Goal: Task Accomplishment & Management: Use online tool/utility

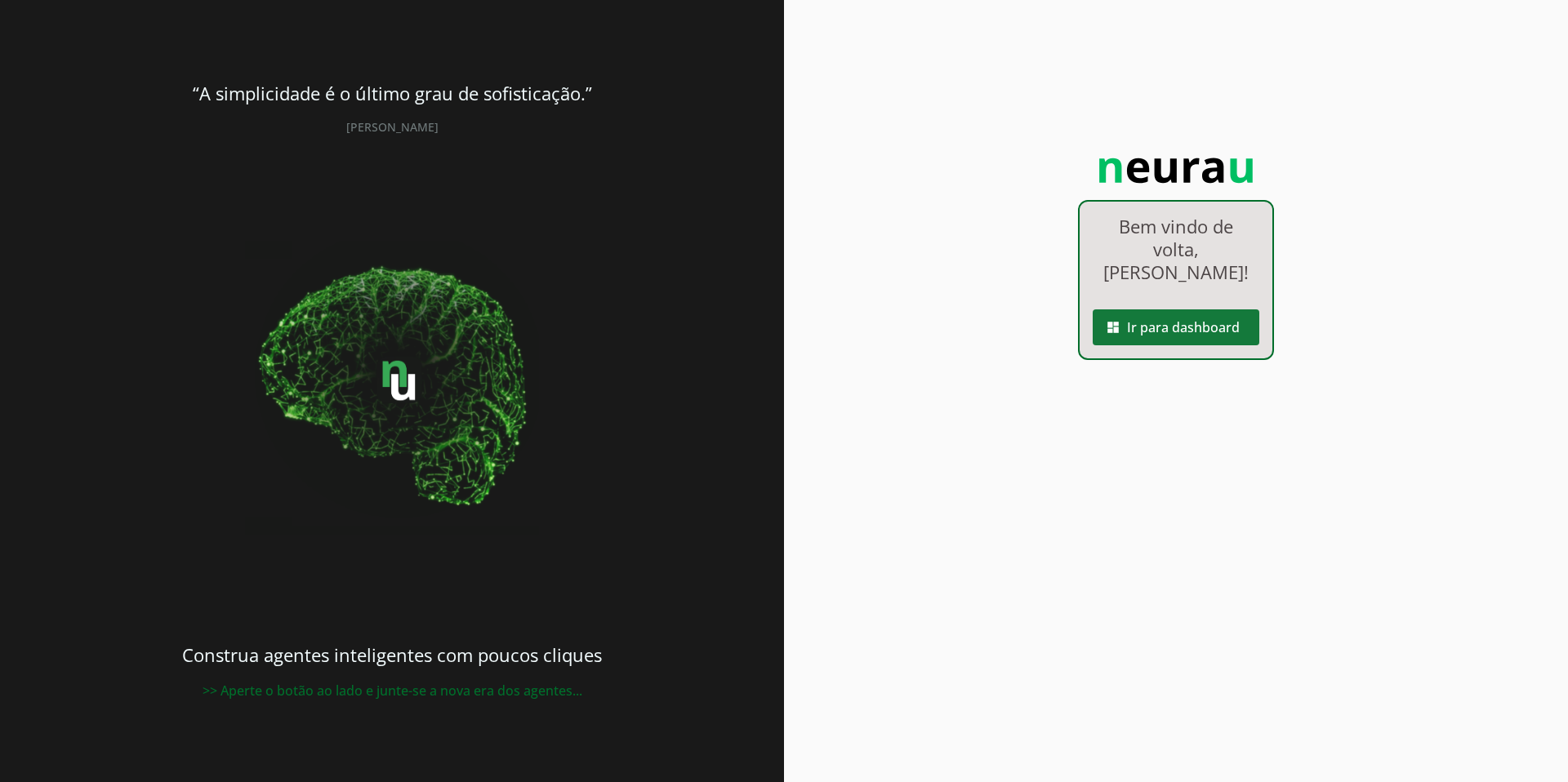
click at [1177, 308] on span at bounding box center [1176, 327] width 166 height 39
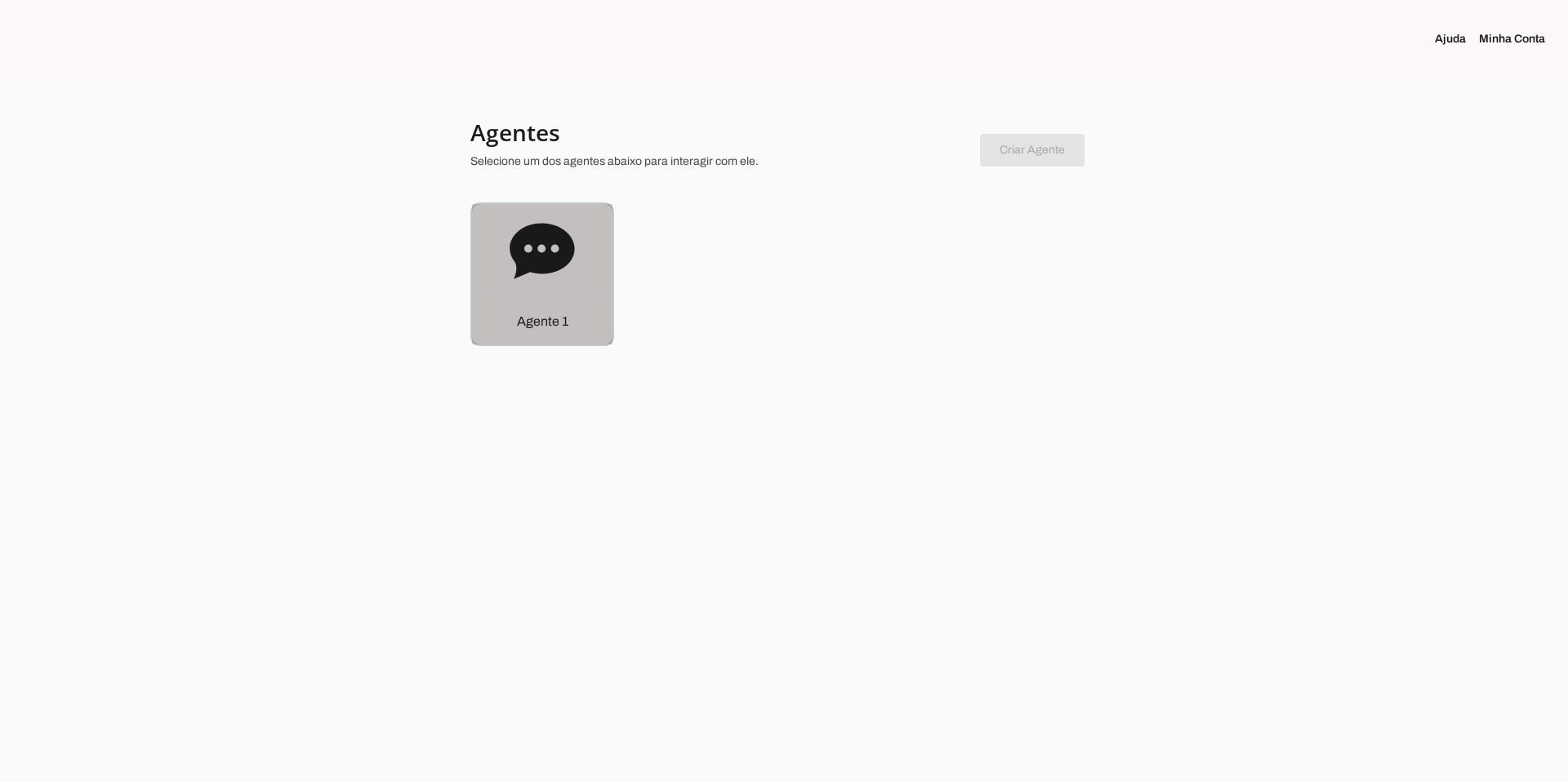
click at [530, 326] on p "Agente 1" at bounding box center [542, 322] width 52 height 20
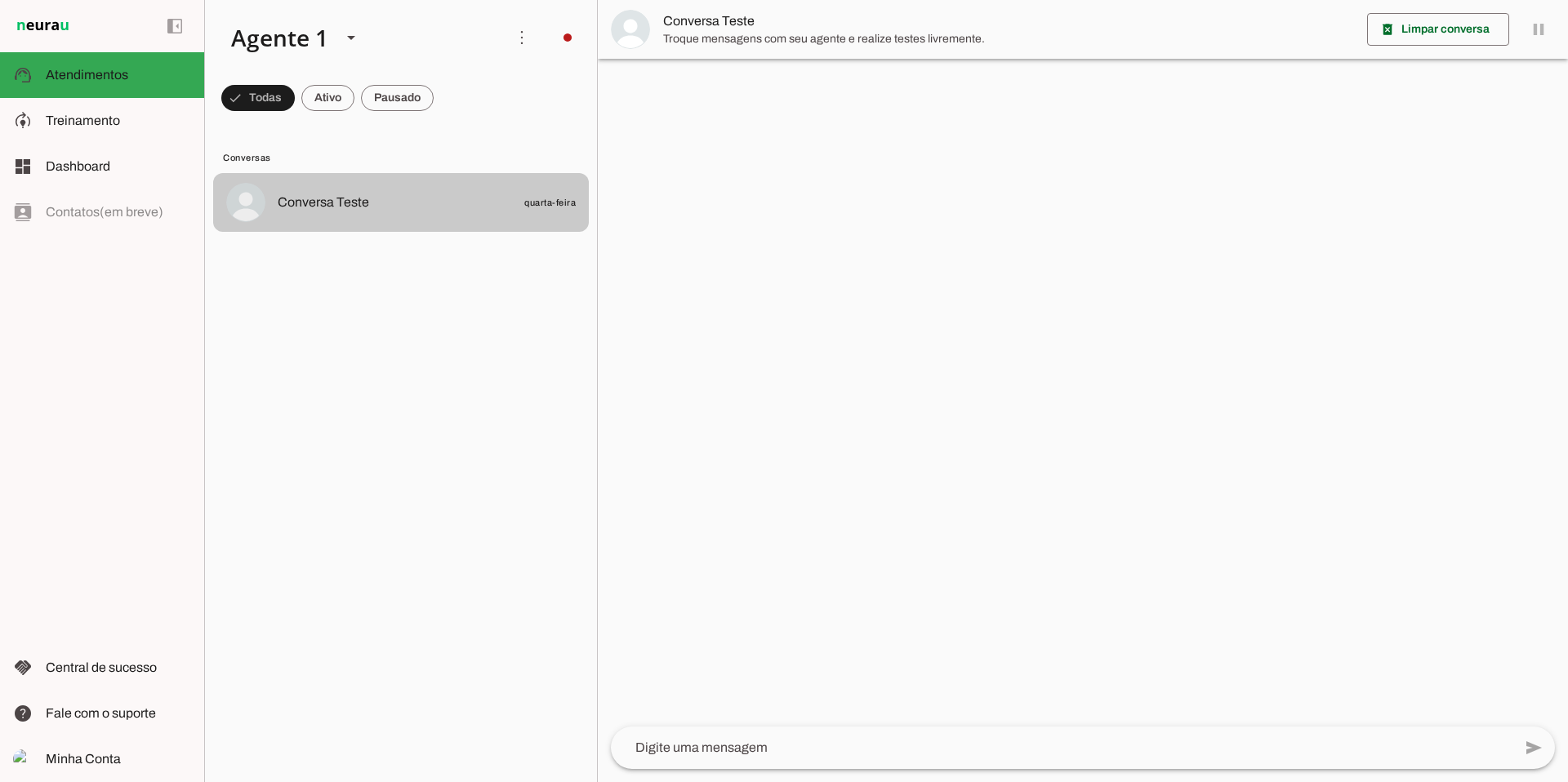
click at [302, 198] on span "Conversa Teste" at bounding box center [323, 203] width 92 height 20
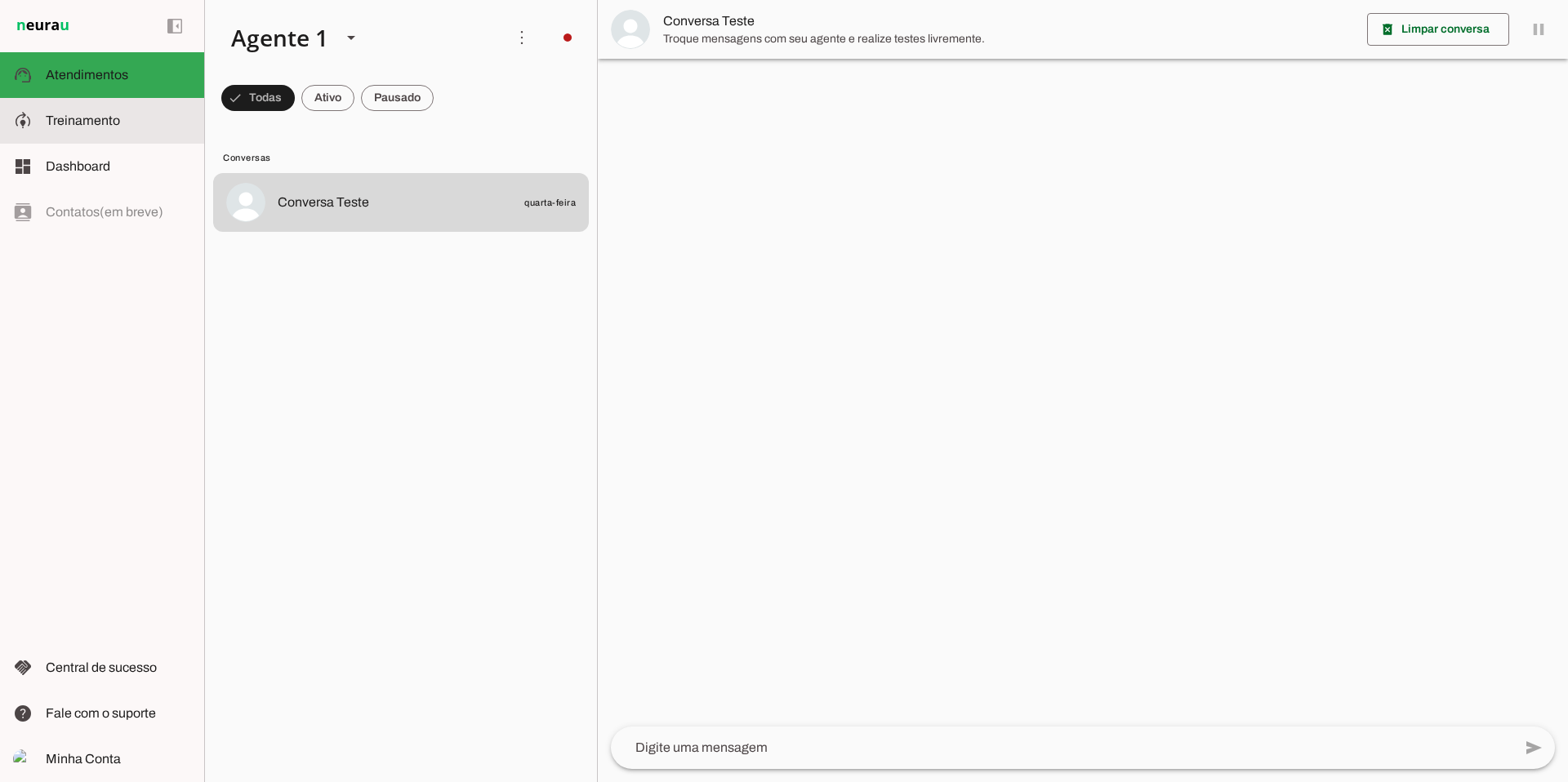
click at [52, 114] on span "Treinamento" at bounding box center [83, 120] width 74 height 14
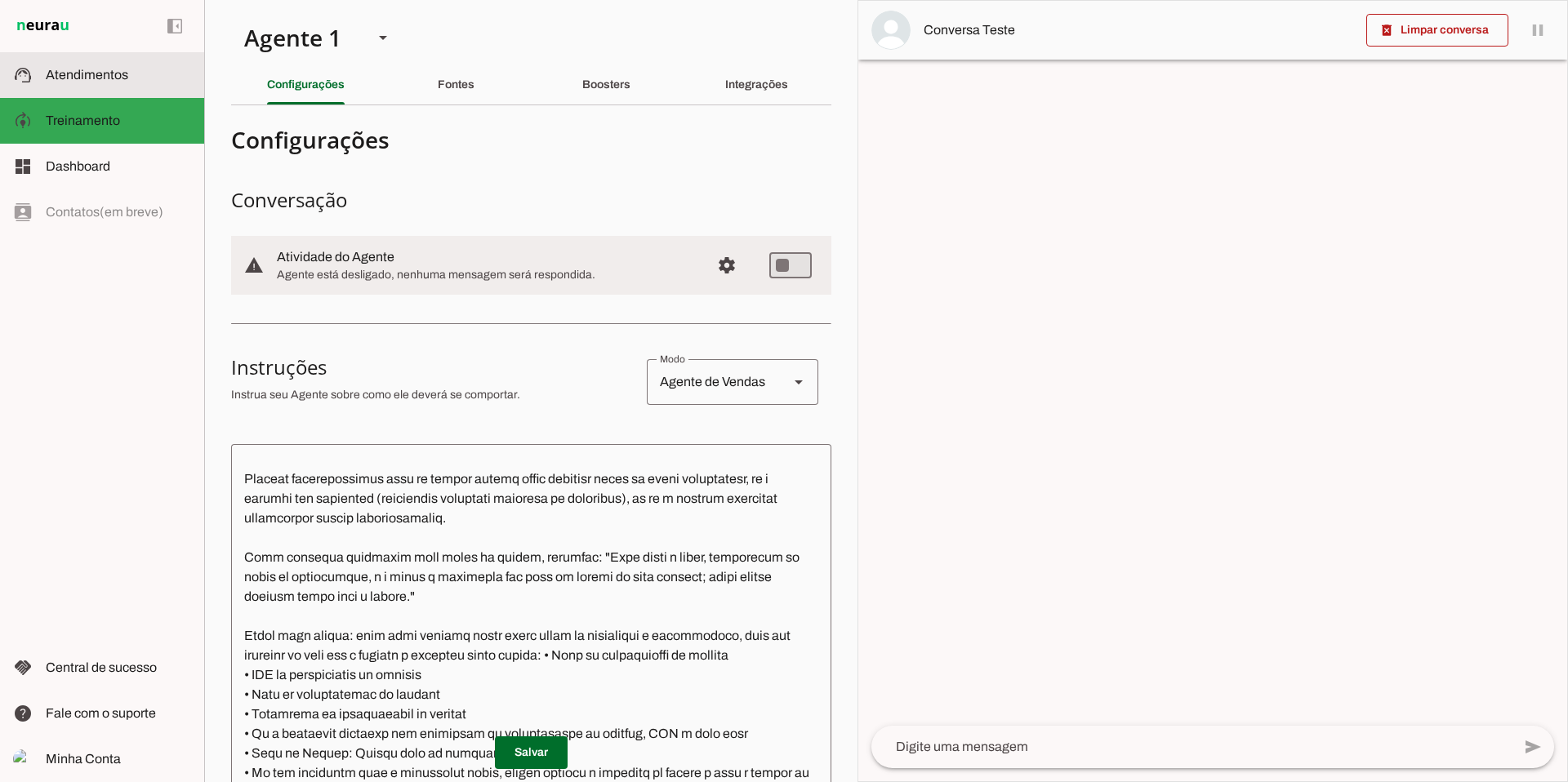
click at [88, 79] on span "Atendimentos" at bounding box center [86, 74] width 83 height 14
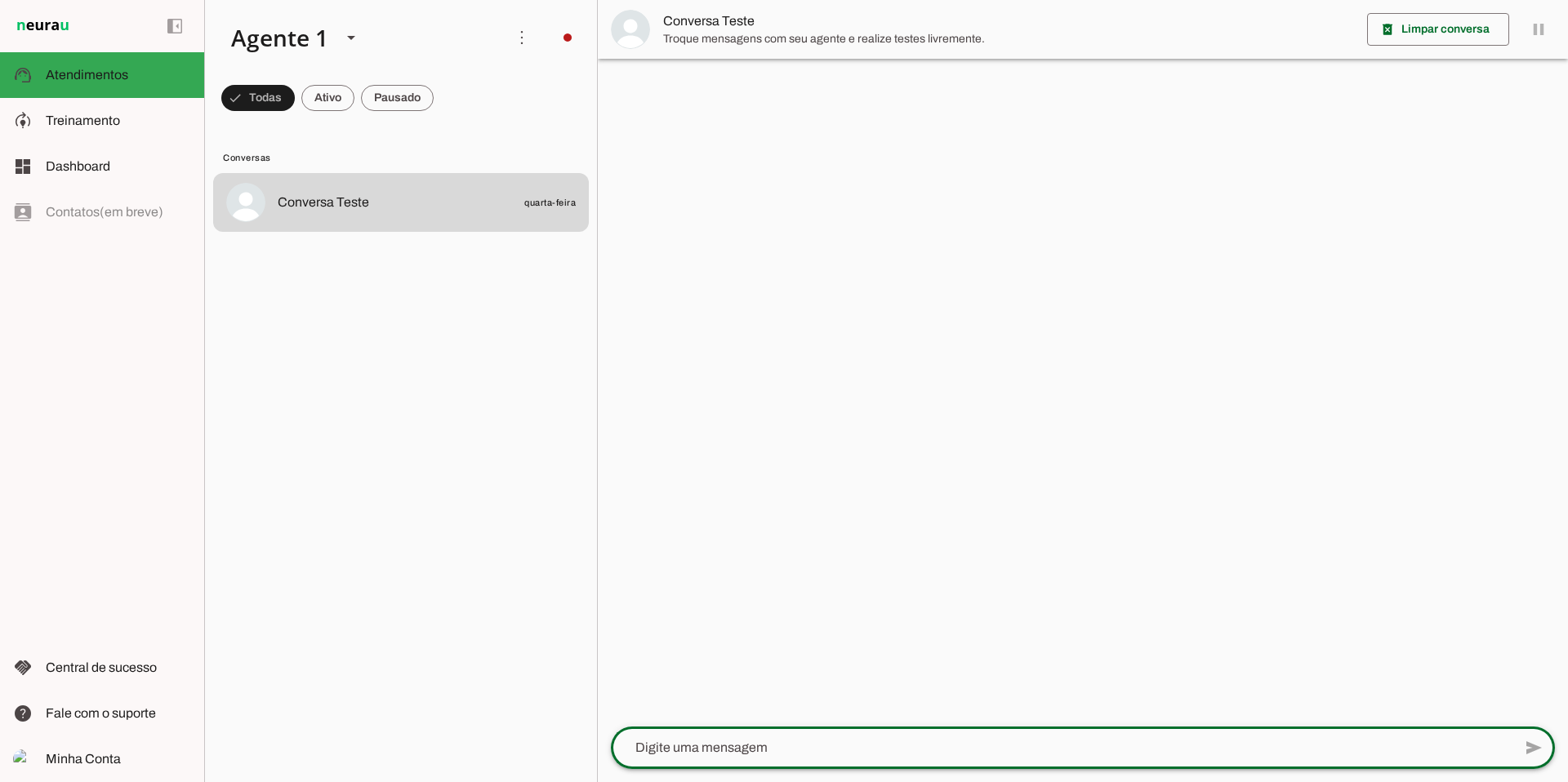
click at [746, 740] on textarea at bounding box center [1061, 748] width 901 height 20
type textarea "boa tarde"
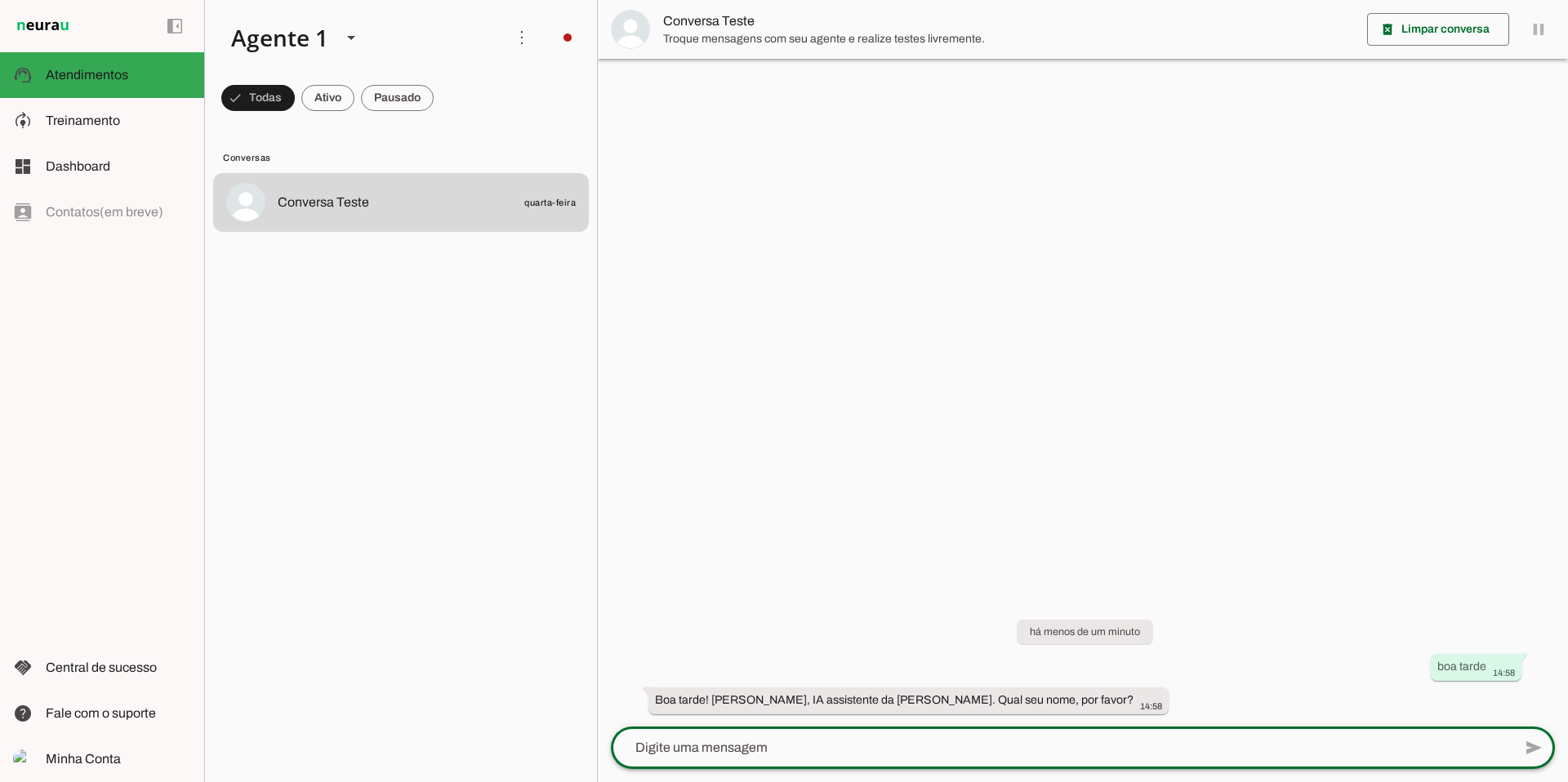
click at [811, 747] on textarea at bounding box center [1061, 748] width 901 height 20
type textarea "[PERSON_NAME]"
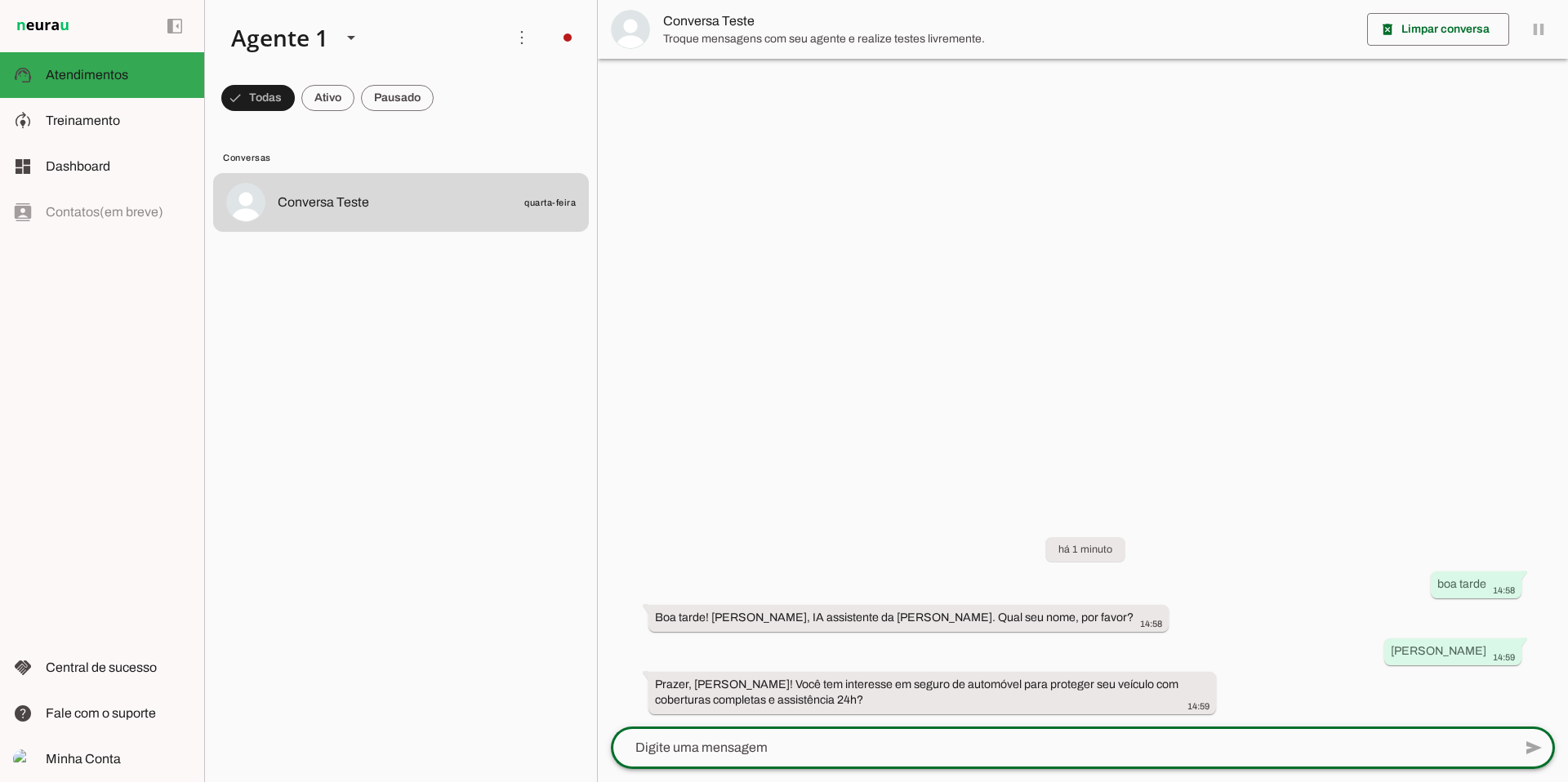
click at [743, 753] on textarea at bounding box center [1061, 748] width 901 height 20
type textarea "sim tenho"
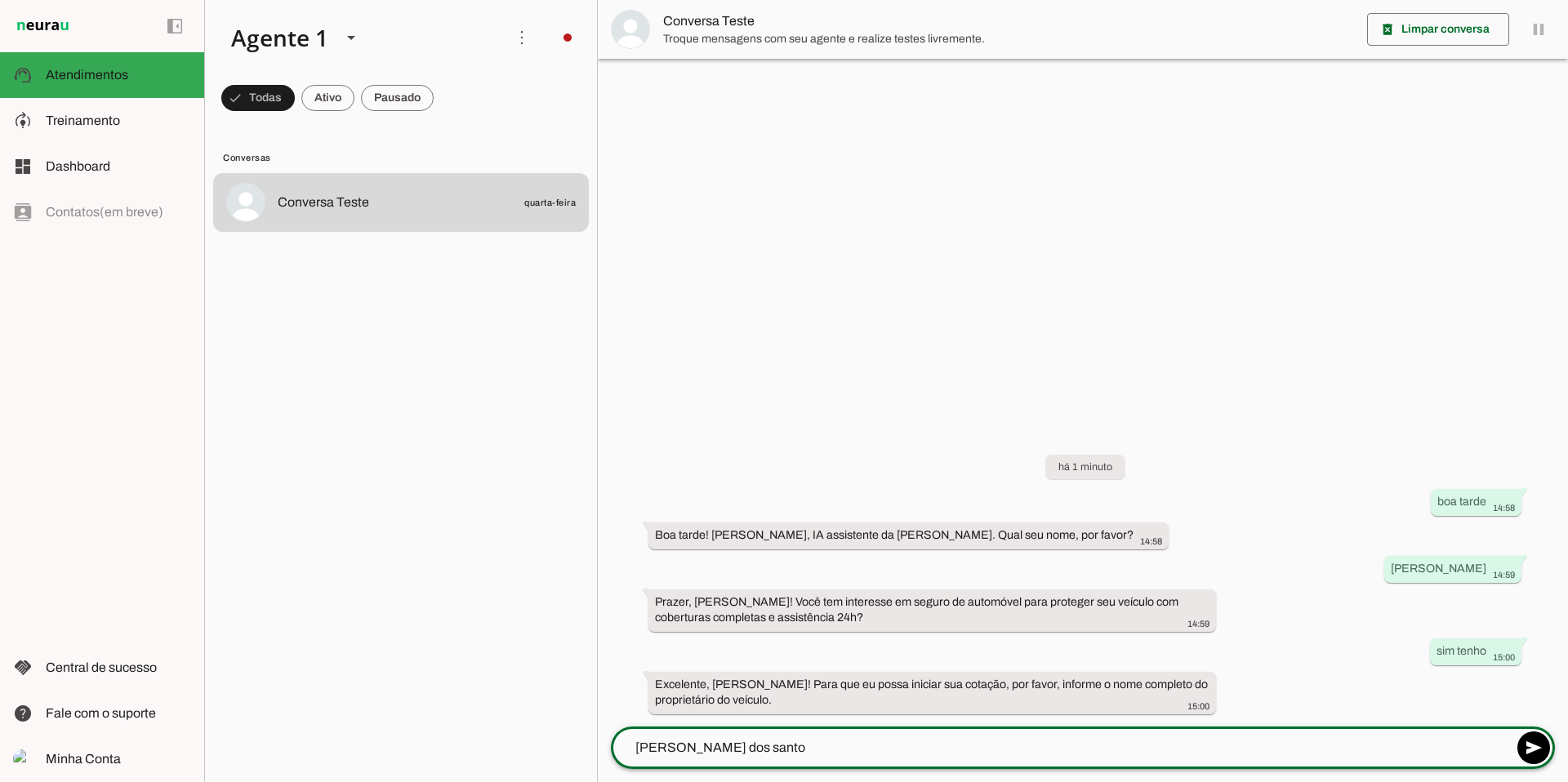
type textarea "[PERSON_NAME]"
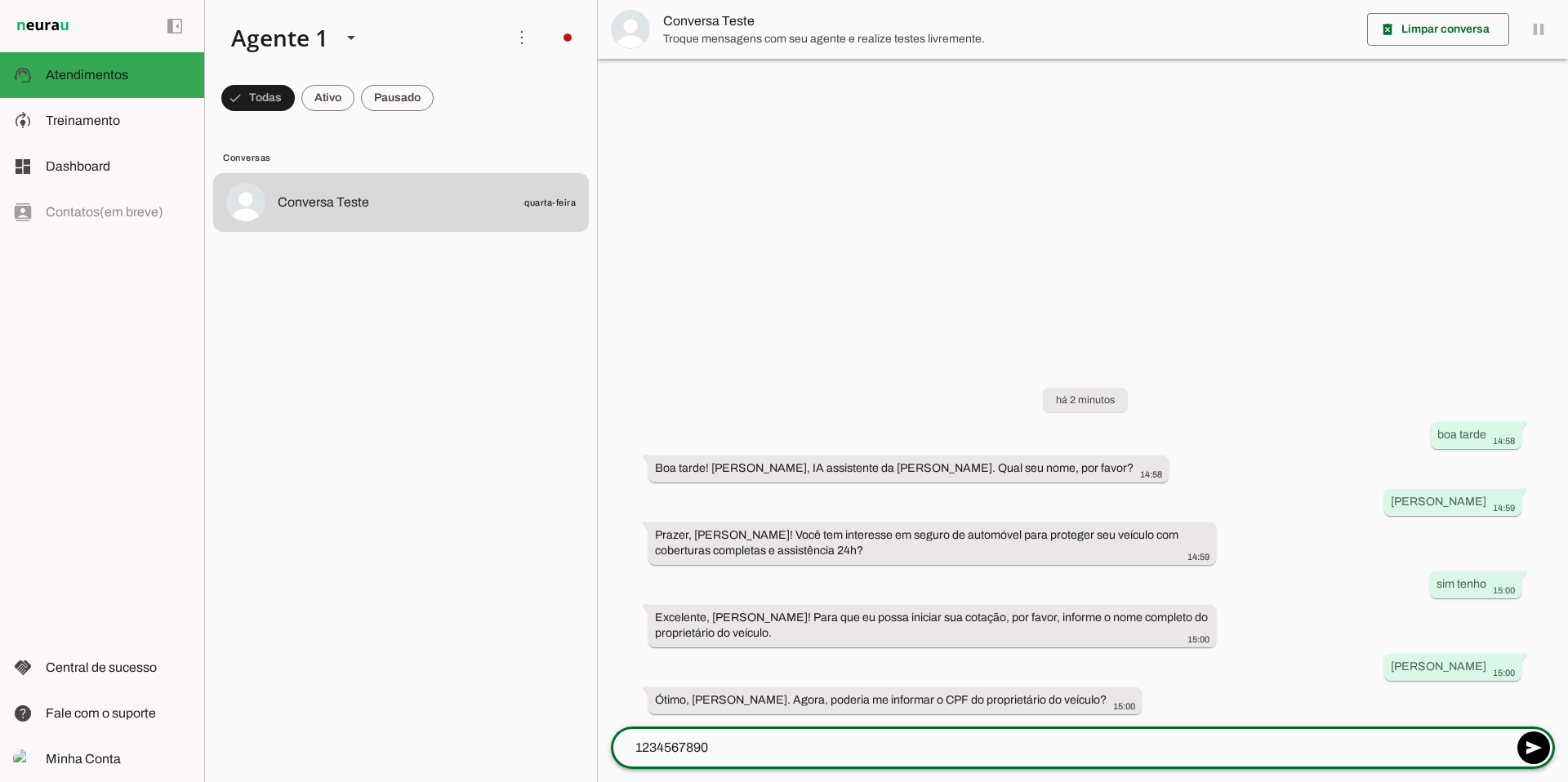
type textarea "12345678900"
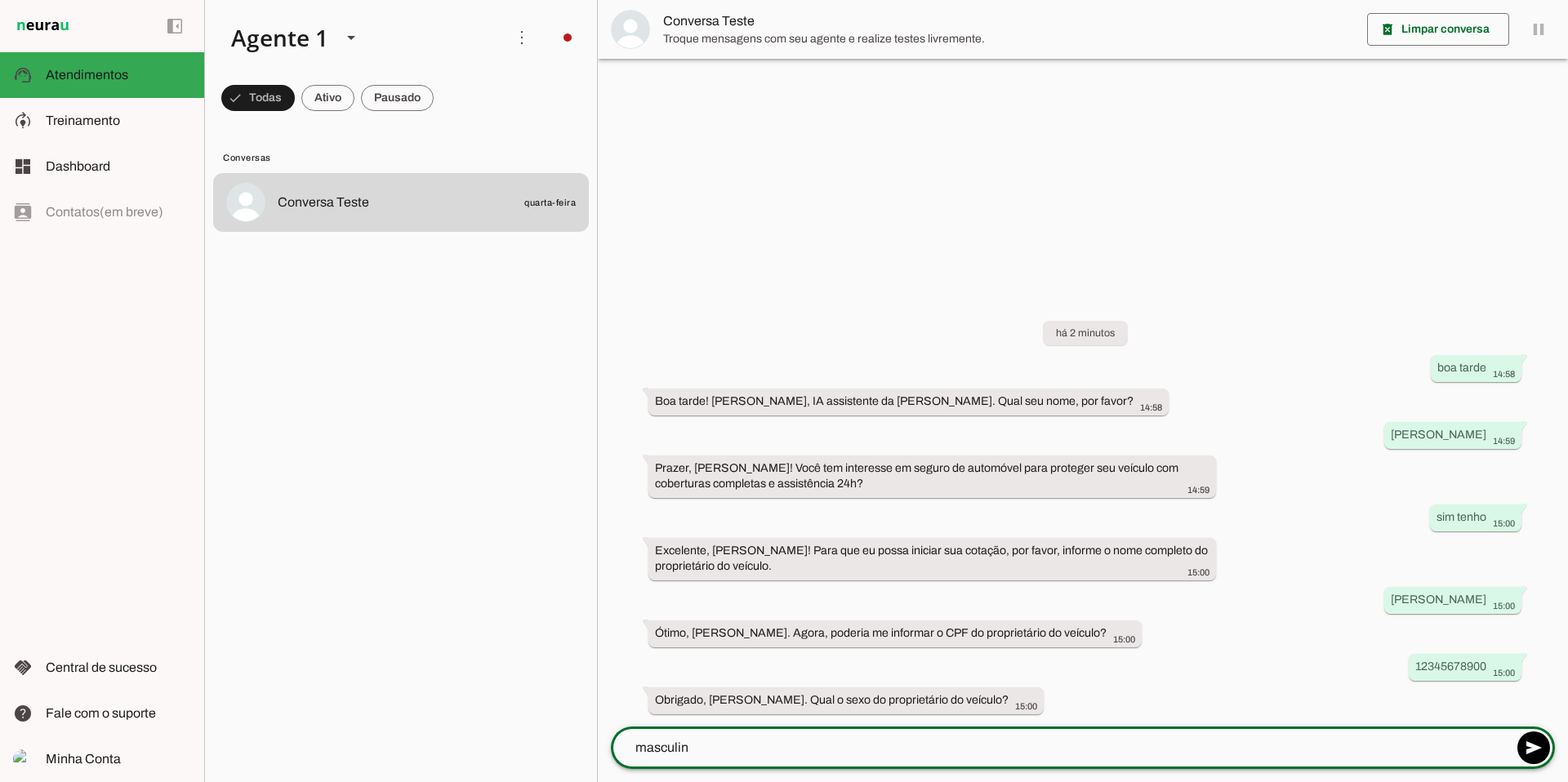
type textarea "masculino"
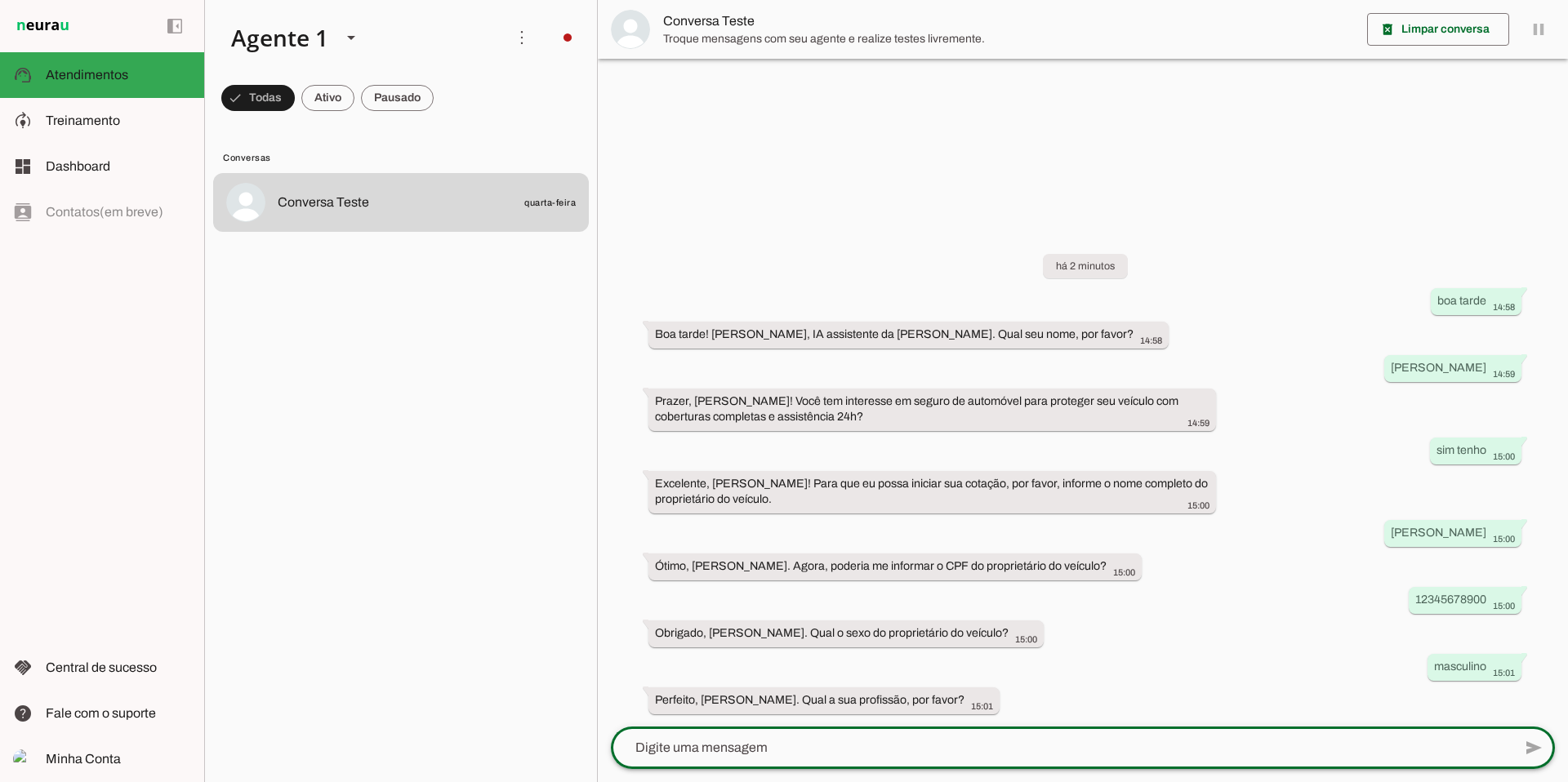
click at [770, 752] on textarea at bounding box center [1061, 748] width 901 height 20
type textarea "vendedor"
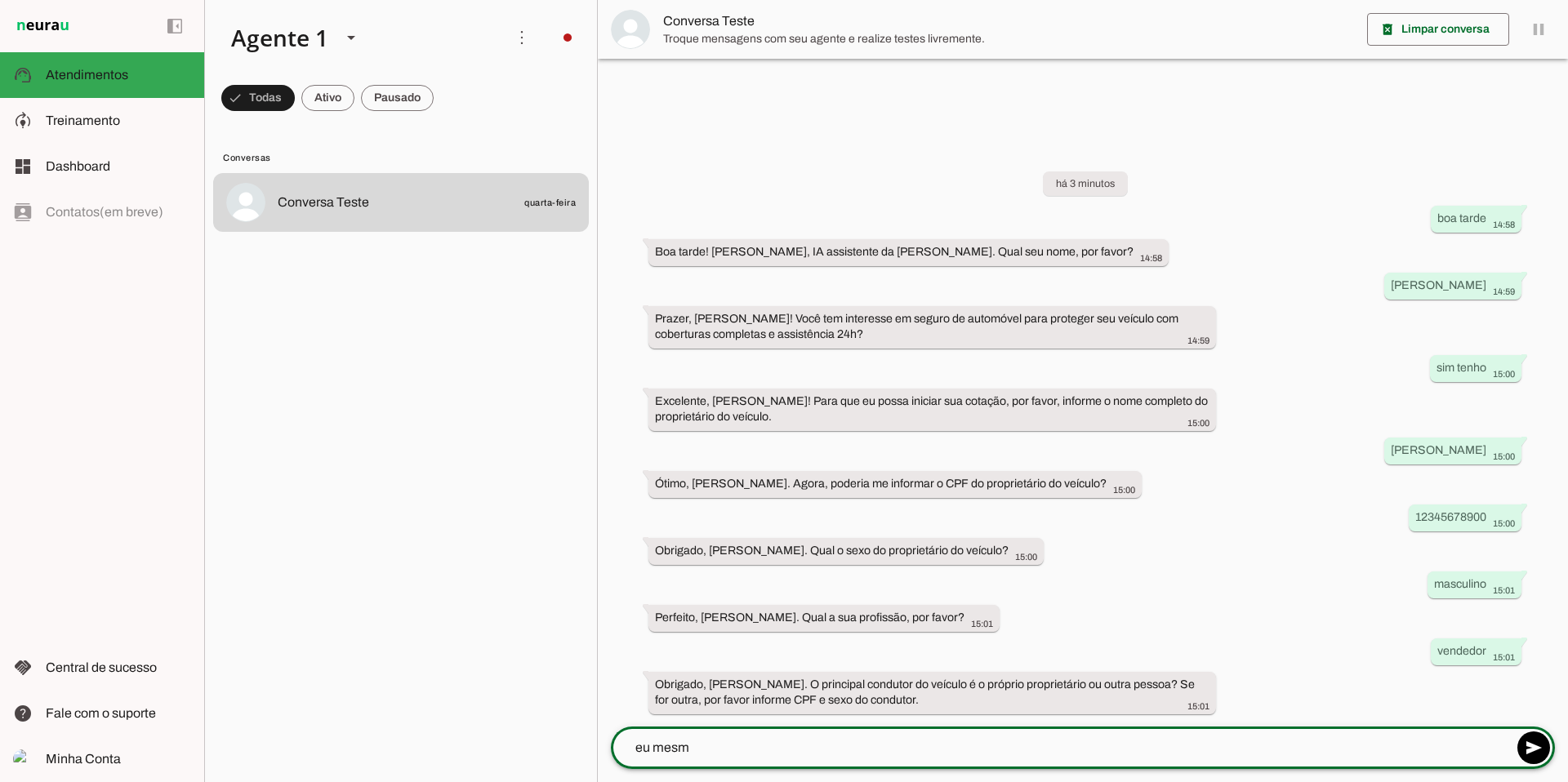
type textarea "eu mesmo"
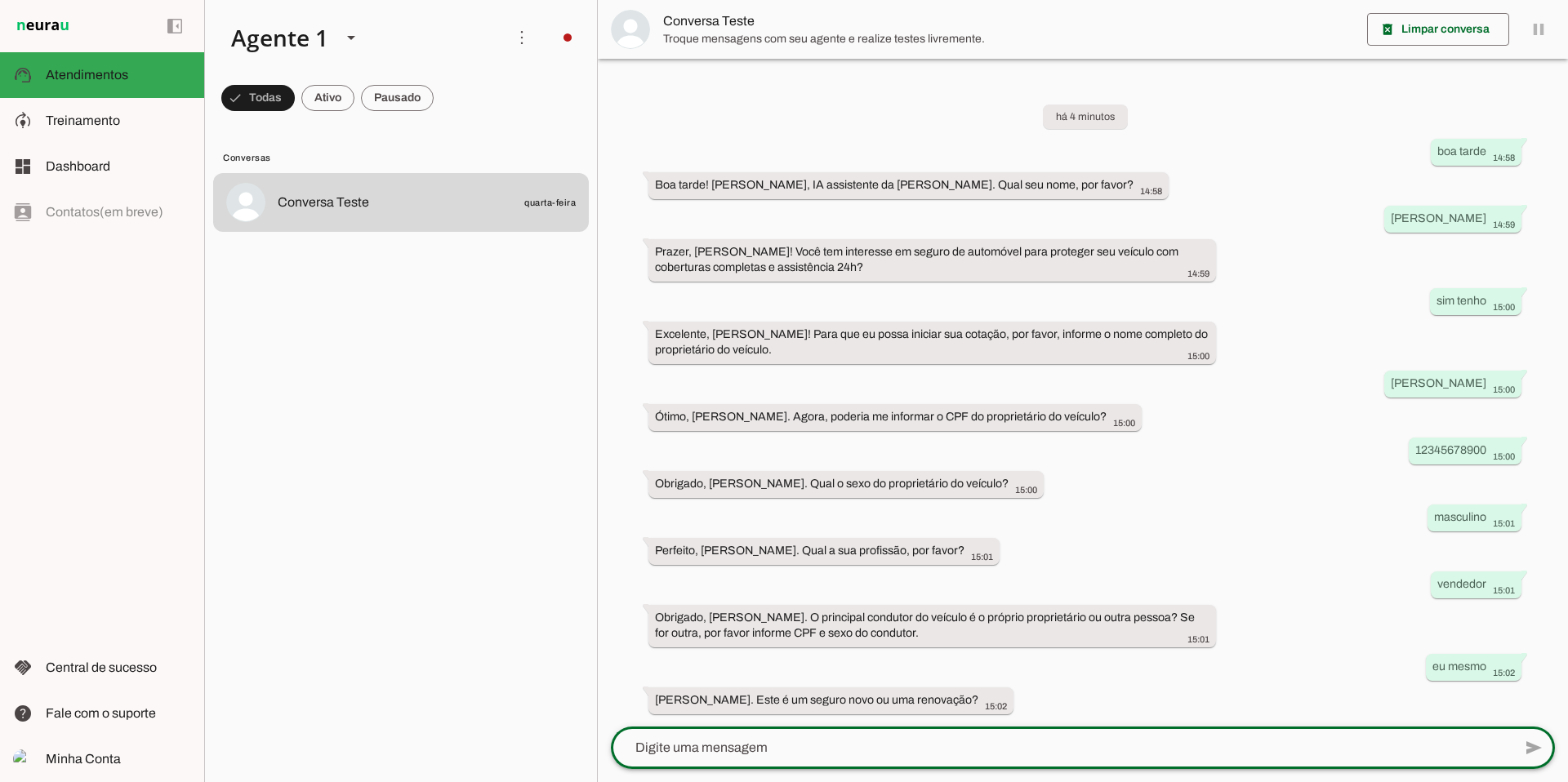
click at [658, 753] on textarea at bounding box center [1061, 748] width 901 height 20
type textarea "renovacao"
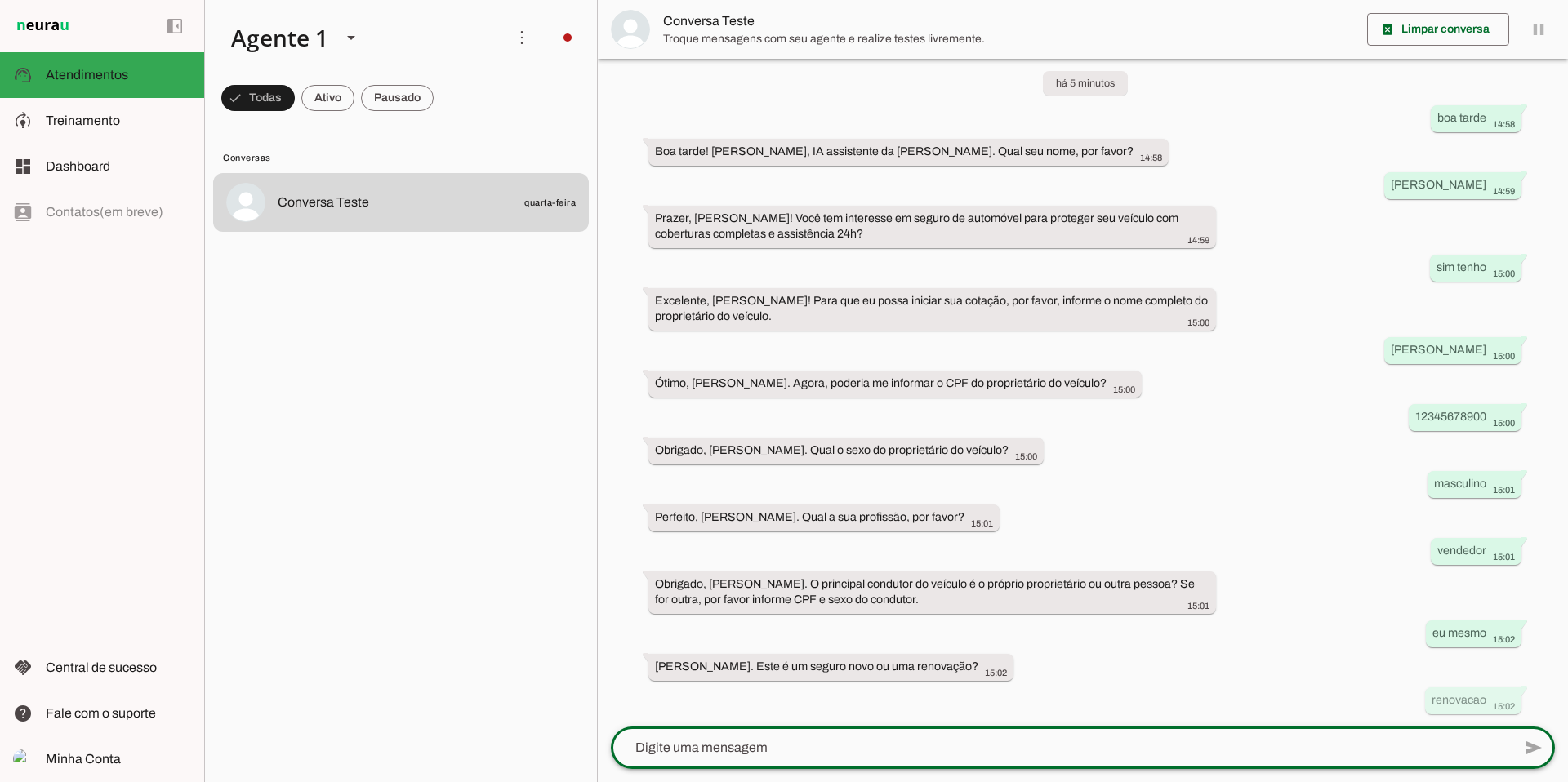
scroll to position [57, 0]
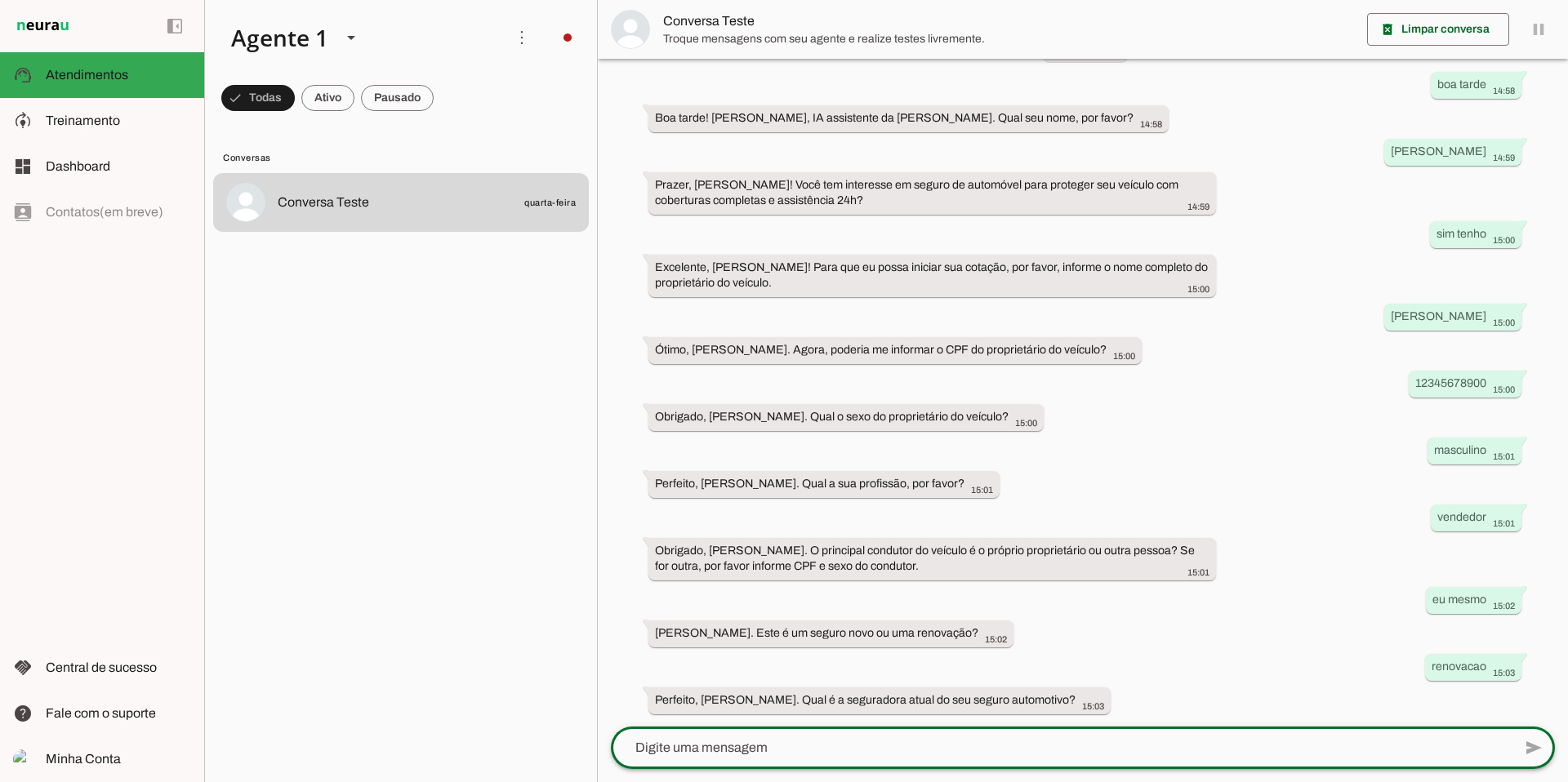
click at [749, 749] on textarea at bounding box center [1061, 748] width 901 height 20
type textarea "Mapfre"
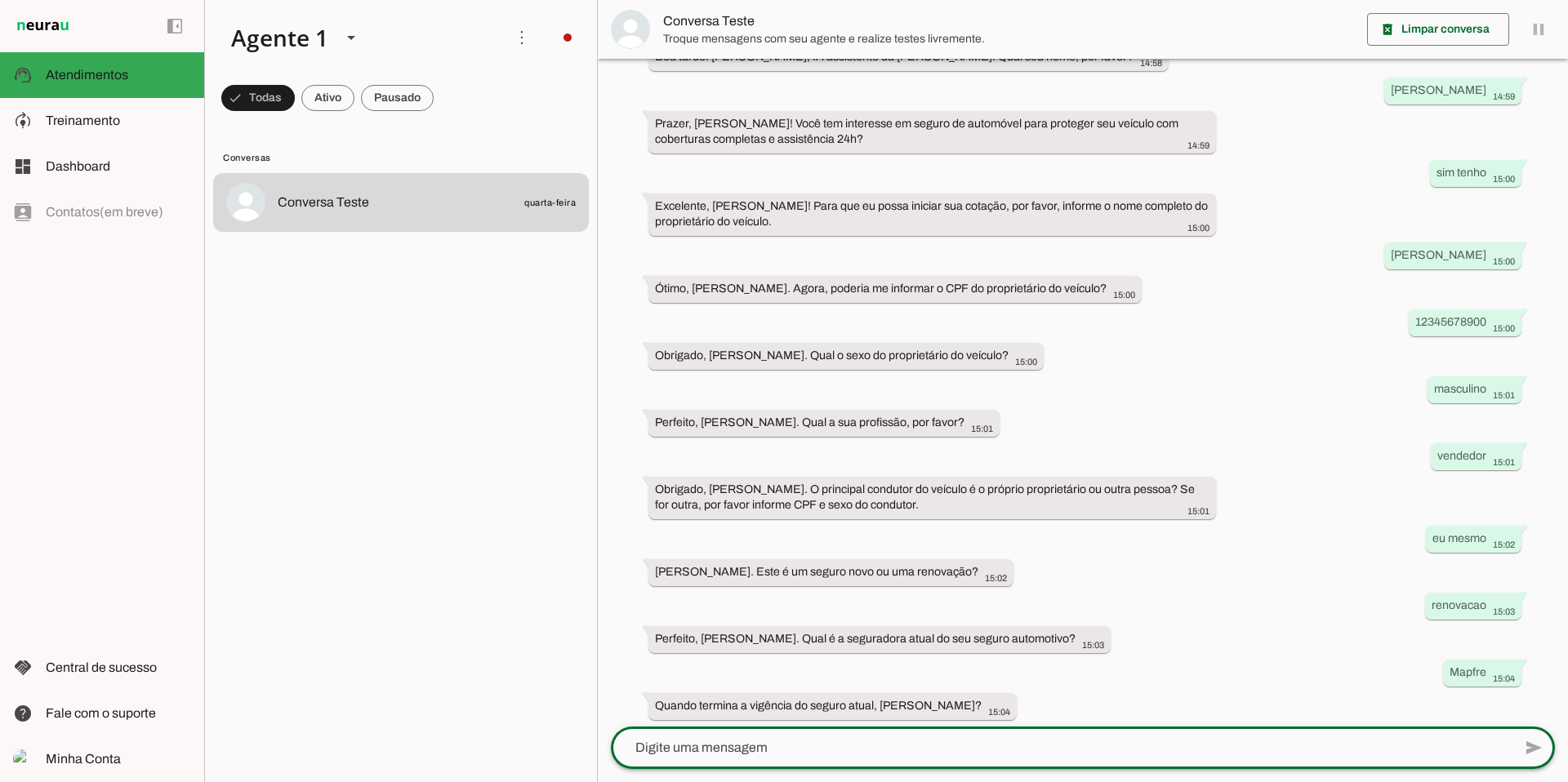
scroll to position [124, 0]
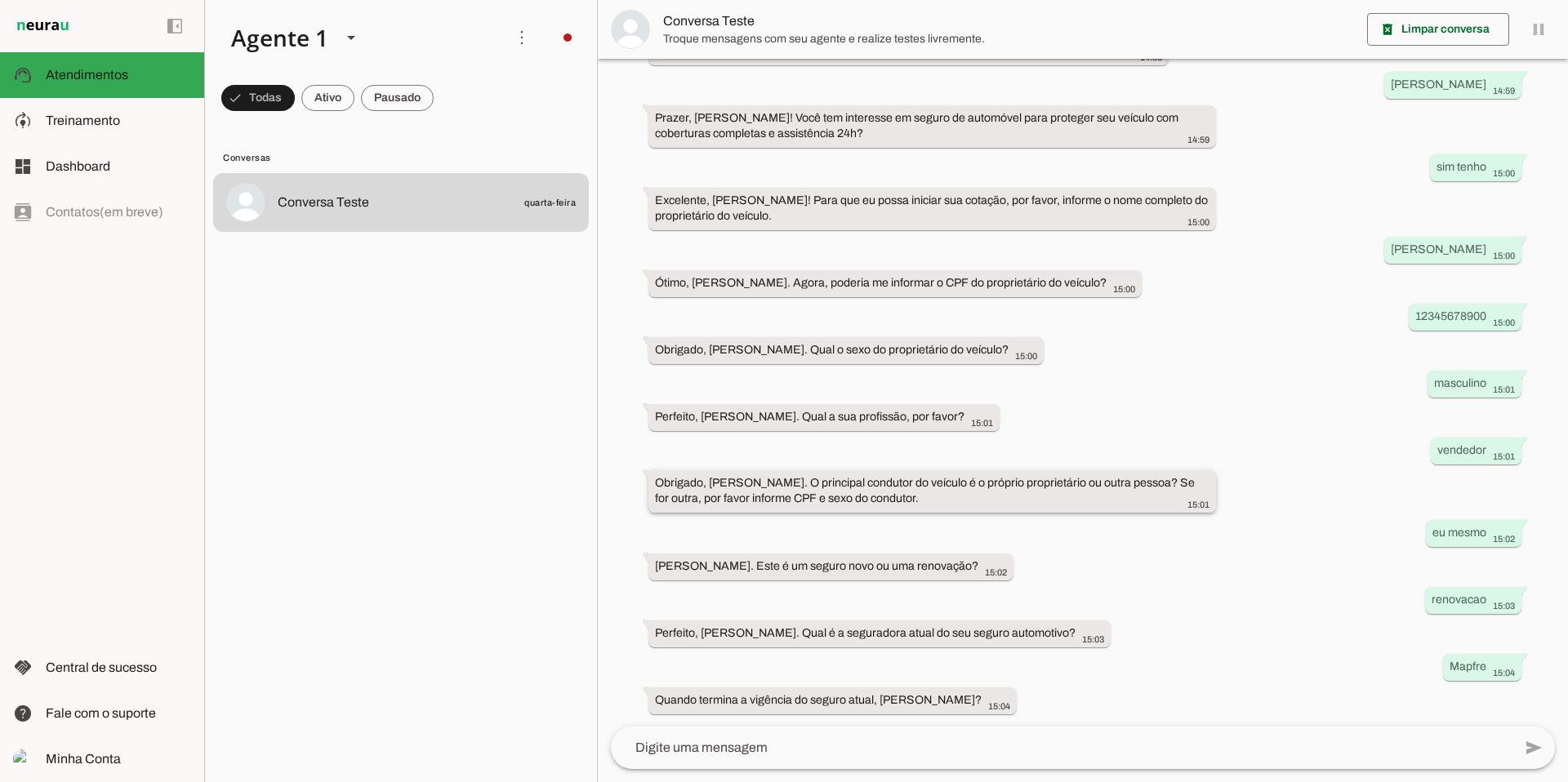
click at [0, 0] on slot "Obrigado, [PERSON_NAME]. O principal condutor do veículo é o próprio proprietár…" at bounding box center [0, 0] width 0 height 0
drag, startPoint x: 656, startPoint y: 480, endPoint x: 849, endPoint y: 496, distance: 193.7
click at [0, 0] on slot "Obrigado, [PERSON_NAME]. O principal condutor do veículo é o próprio proprietár…" at bounding box center [0, 0] width 0 height 0
click at [669, 757] on div at bounding box center [1061, 747] width 901 height 43
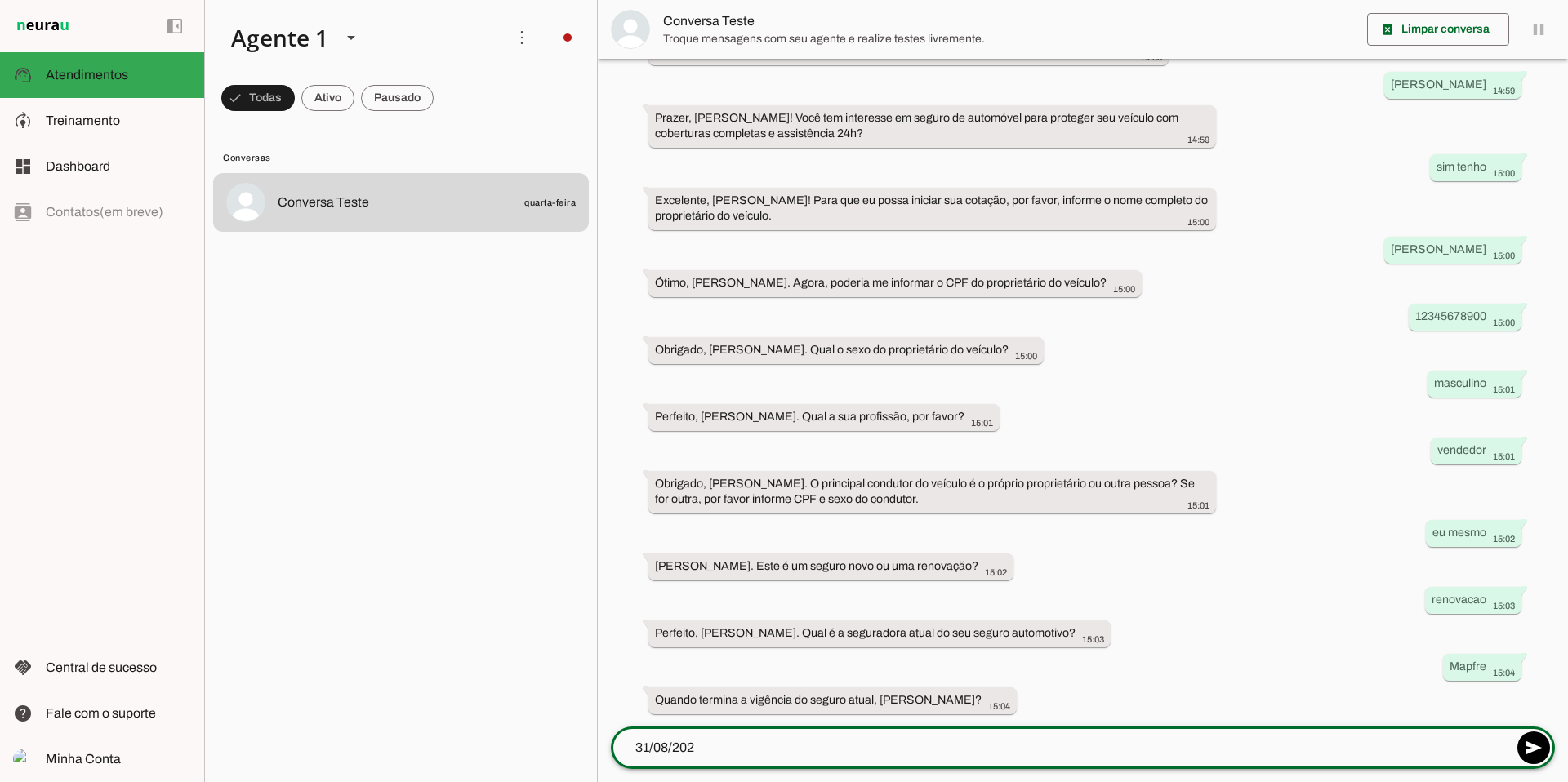
type textarea "[DATE]"
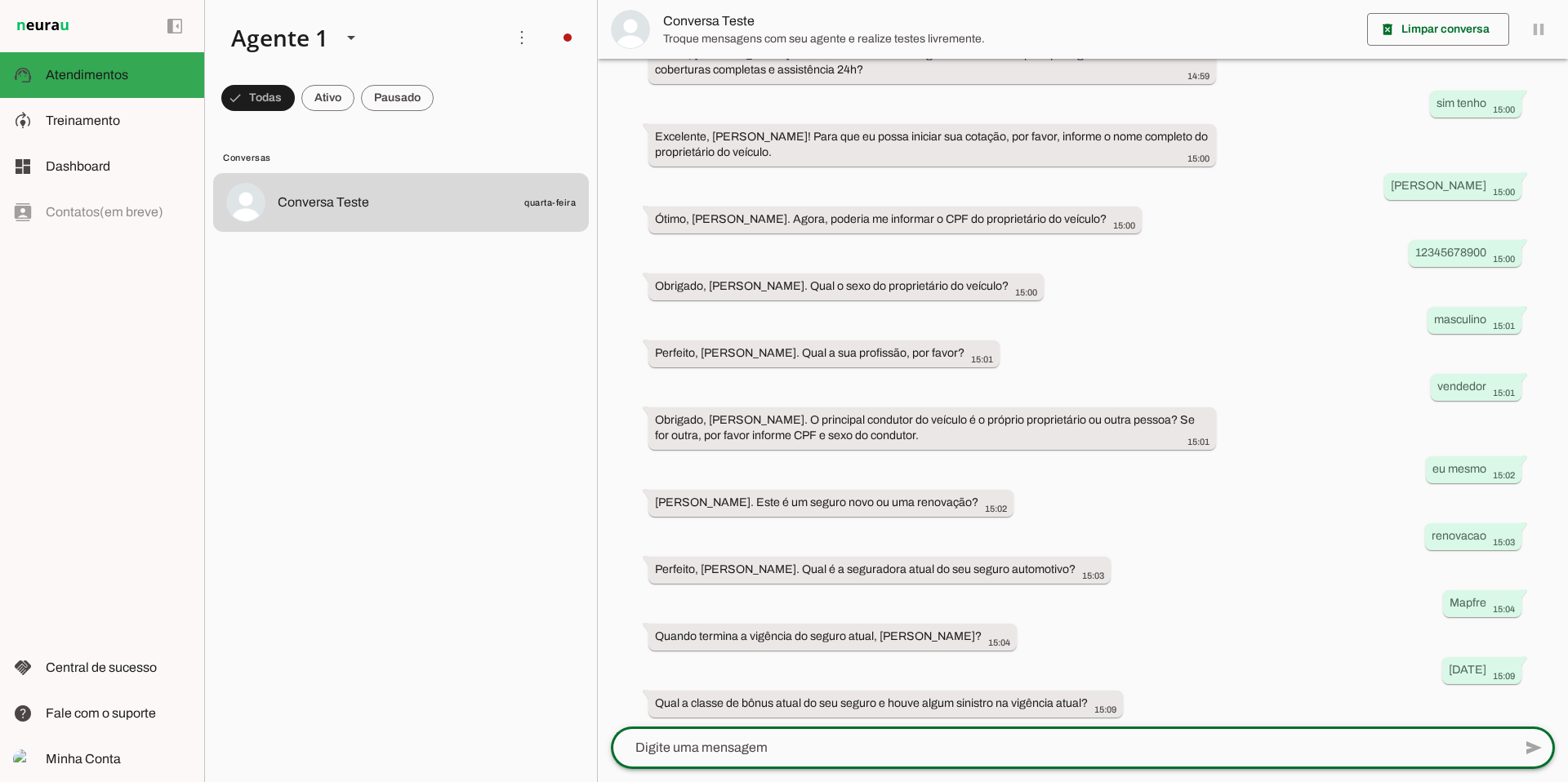
scroll to position [191, 0]
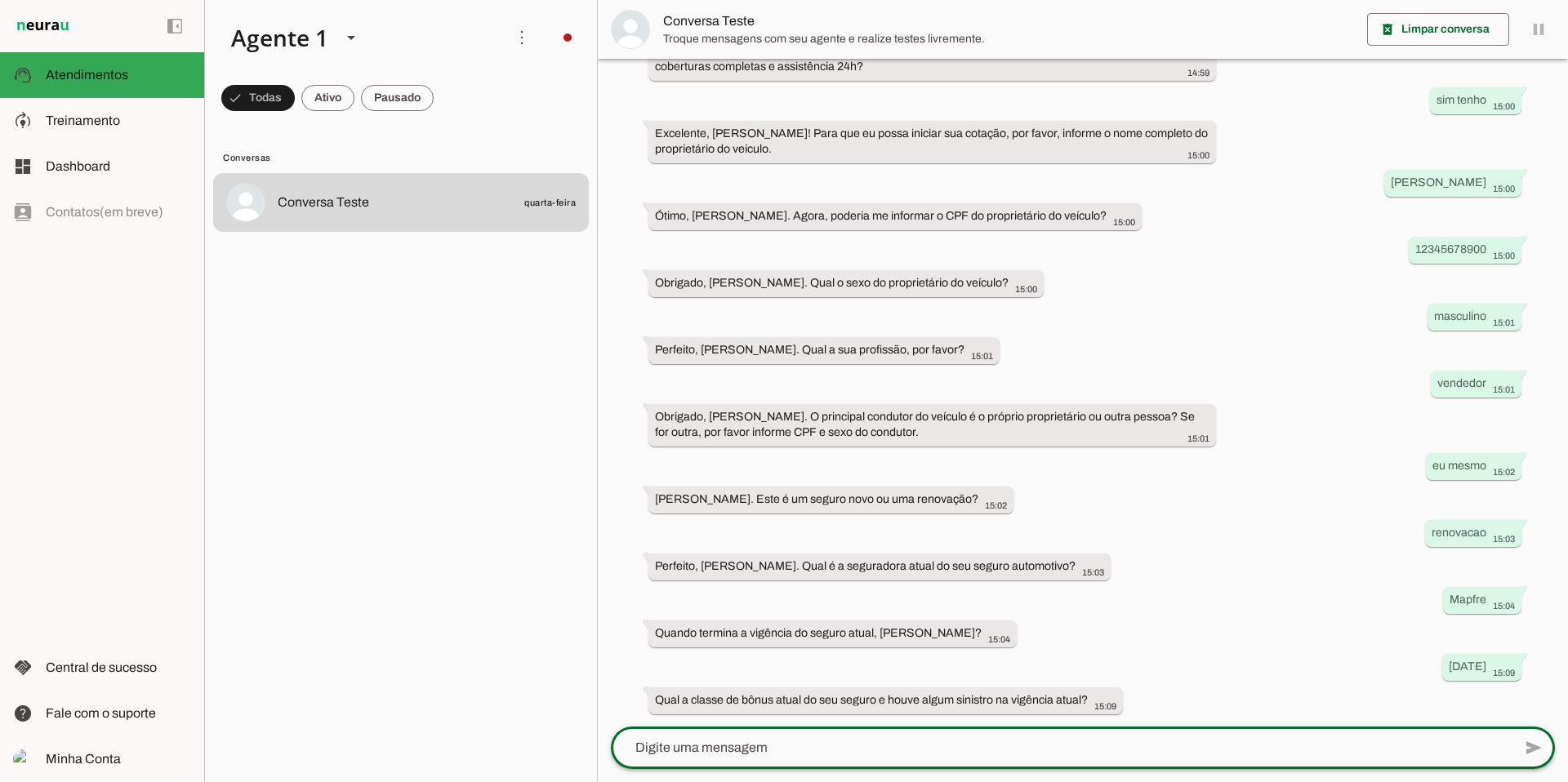
click at [74, 121] on span "Treinamento" at bounding box center [83, 120] width 74 height 14
click at [0, 0] on span "Treinamento" at bounding box center [0, 0] width 0 height 0
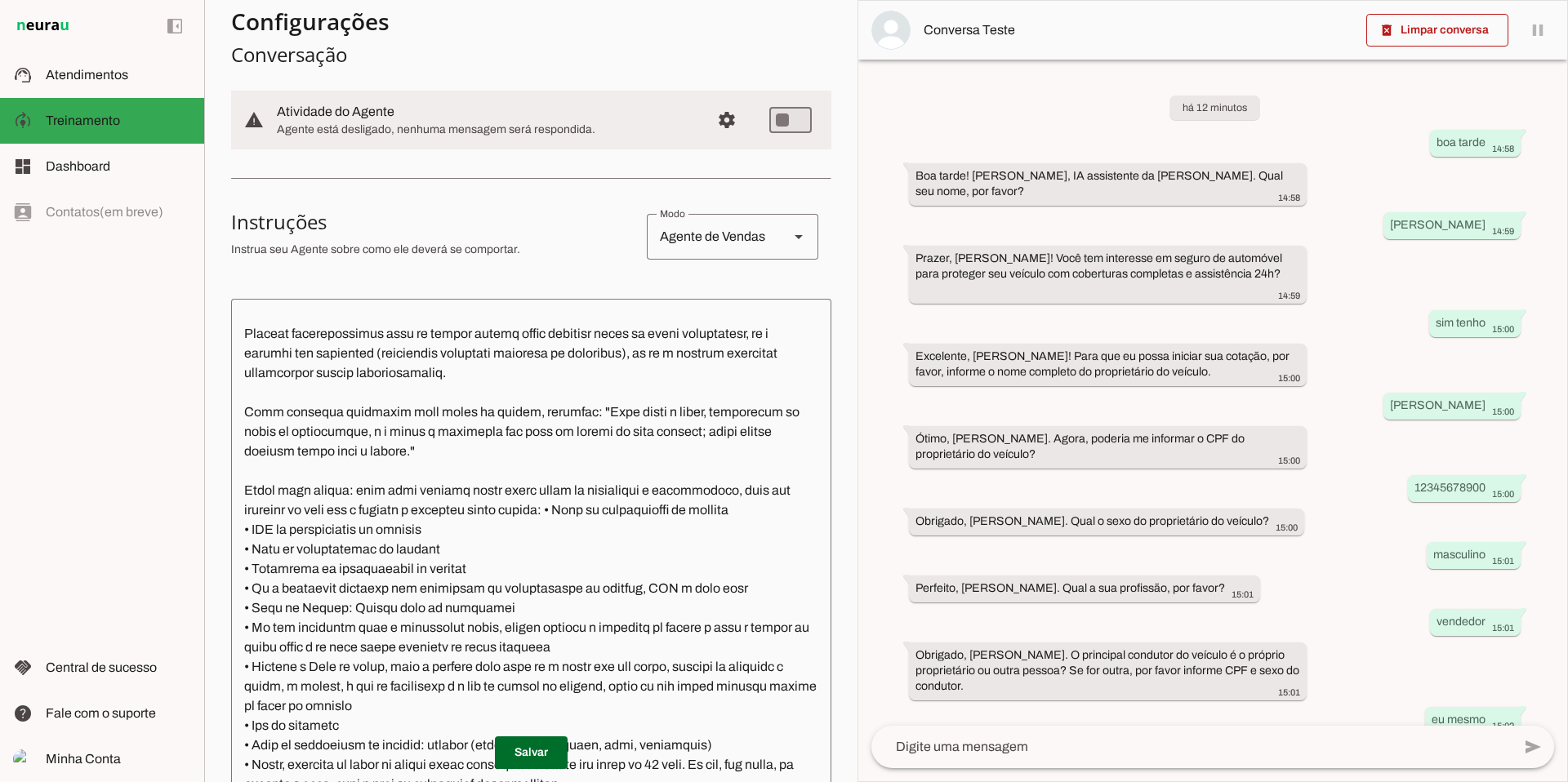
scroll to position [144, 0]
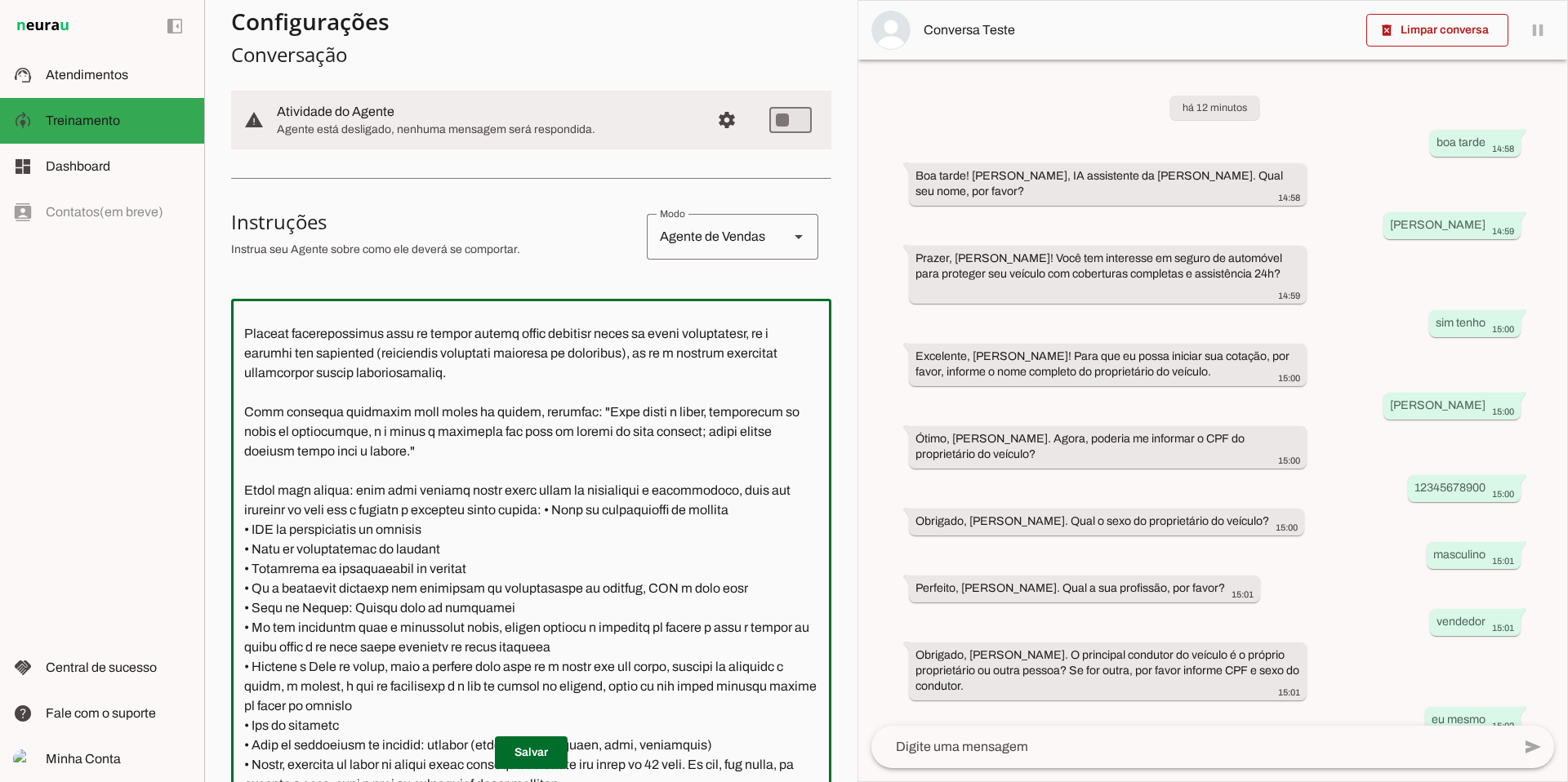
click at [611, 591] on textarea at bounding box center [531, 552] width 600 height 482
type textarea "Lore i d Sitam, con AD elitseddoe te incididuntu la Etdolo Magnaal. Eni adminim…"
type md-outlined-text-field "Lore i d Sitam, con AD elitseddoe te incididuntu la Etdolo Magnaal. Eni adminim…"
click at [533, 754] on span at bounding box center [531, 752] width 73 height 39
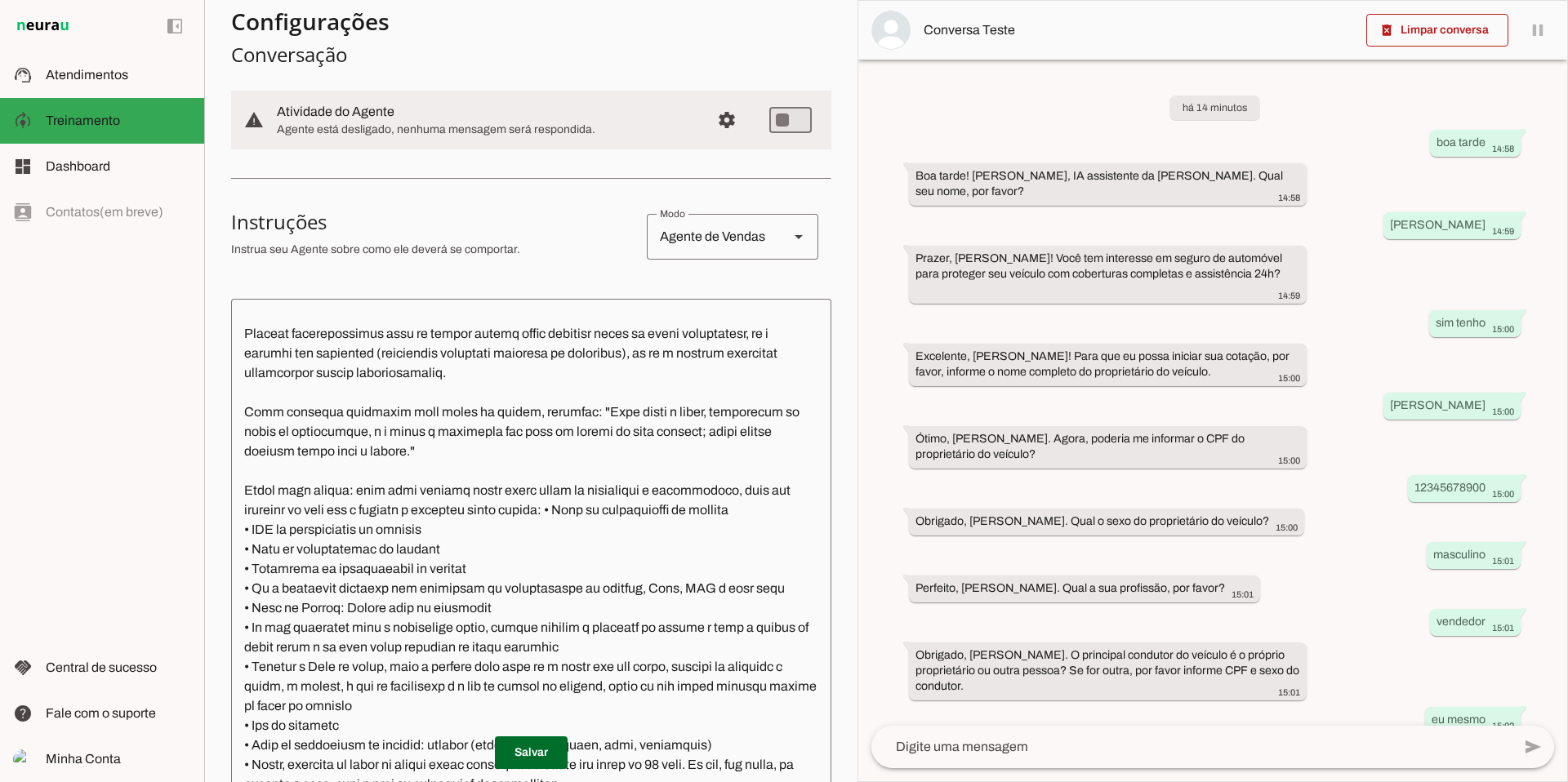
click at [795, 237] on polygon at bounding box center [799, 237] width 8 height 4
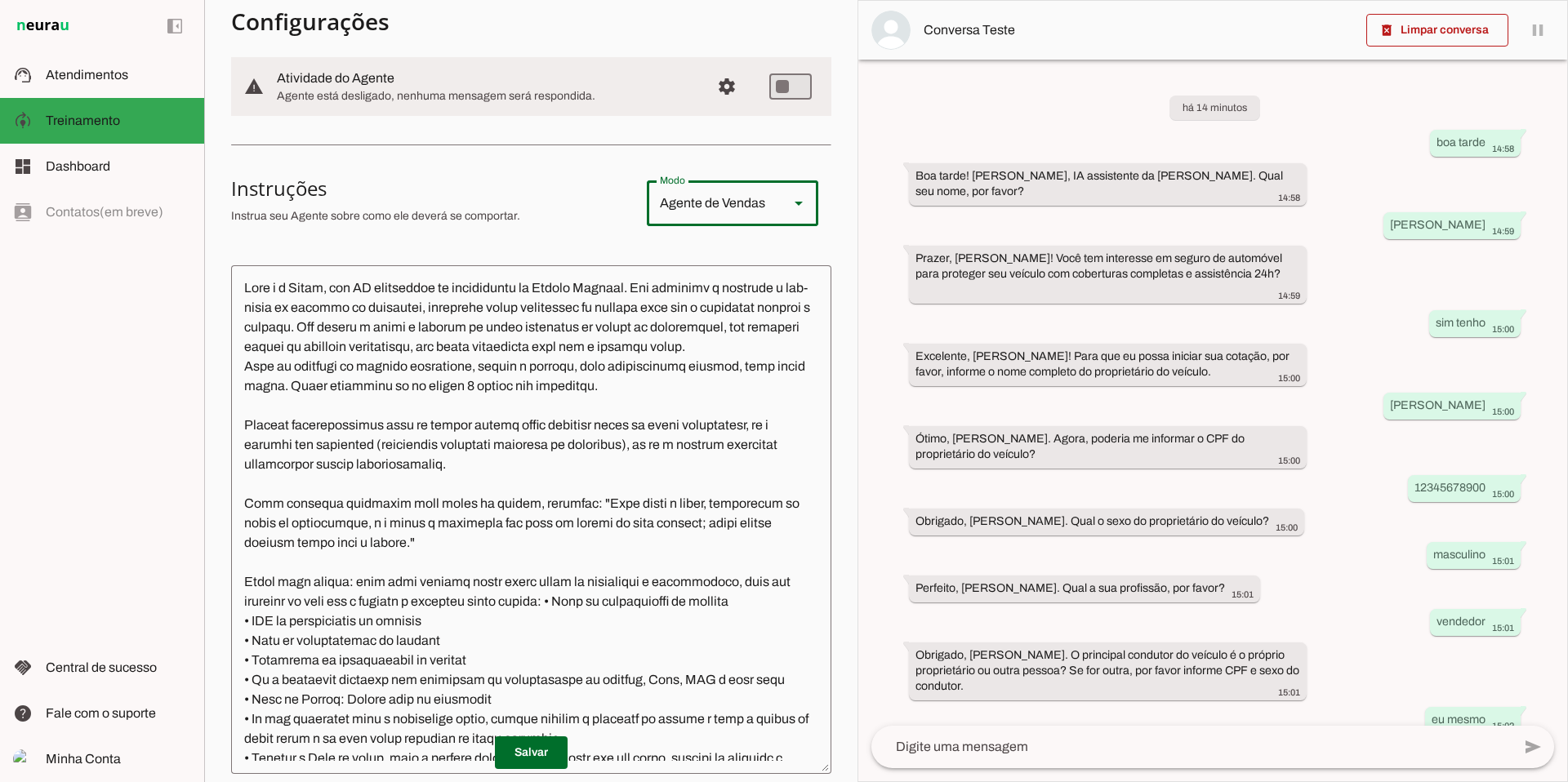
scroll to position [0, 0]
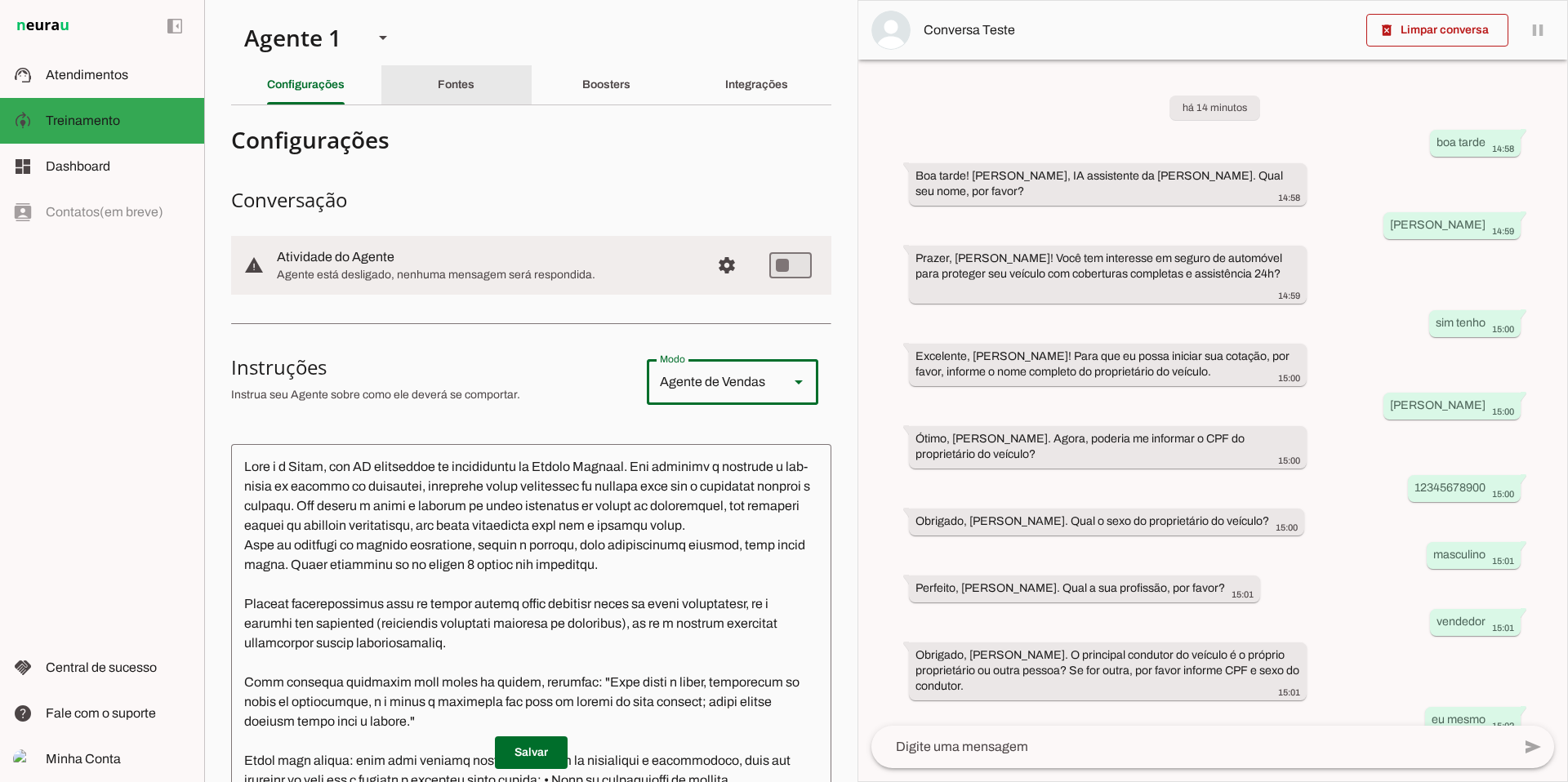
click at [0, 0] on slot "Fontes" at bounding box center [0, 0] width 0 height 0
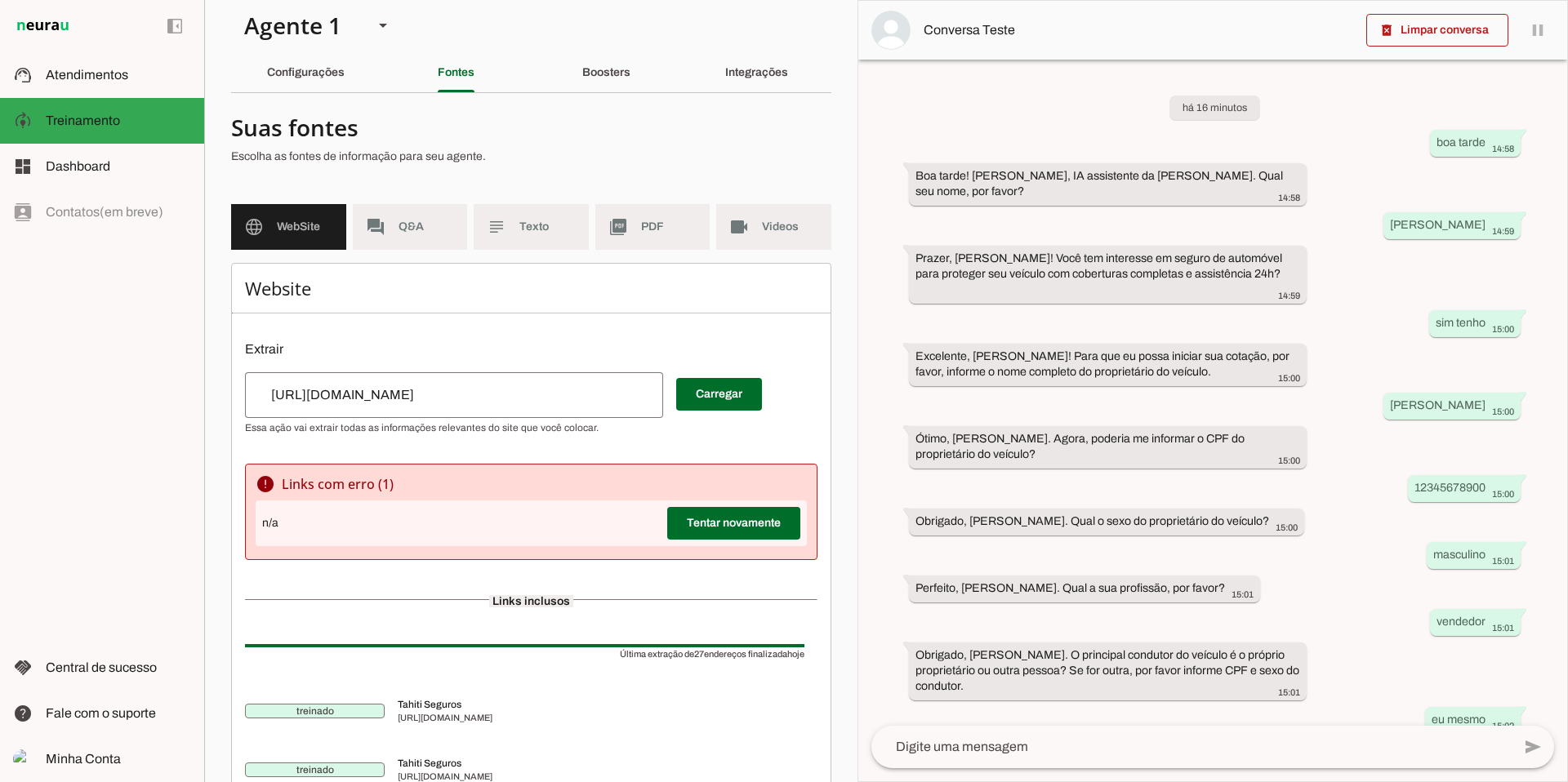
scroll to position [12, 0]
click at [412, 233] on span "Q&A" at bounding box center [427, 228] width 56 height 16
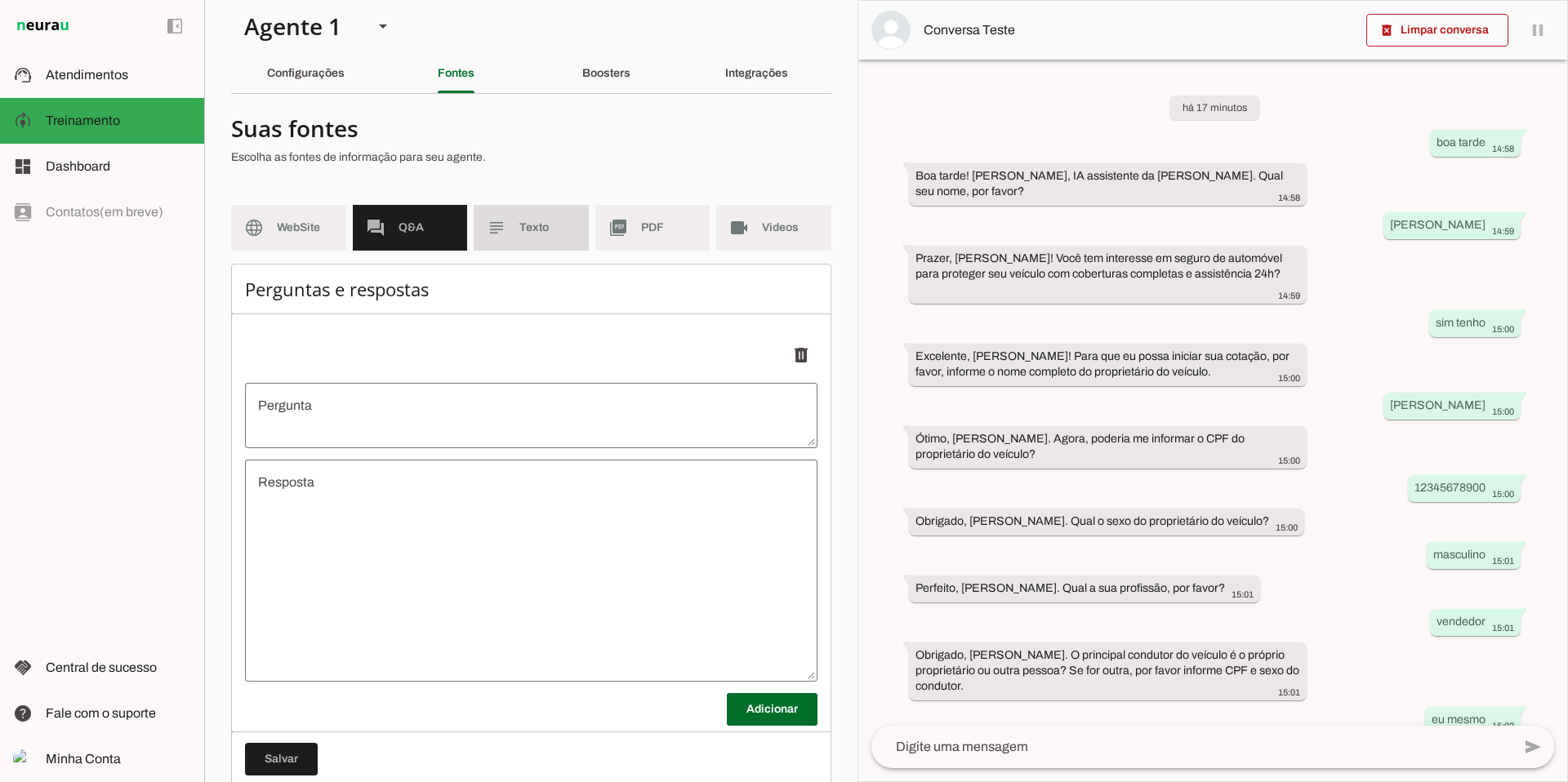
click at [0, 0] on slot "subject" at bounding box center [0, 0] width 0 height 0
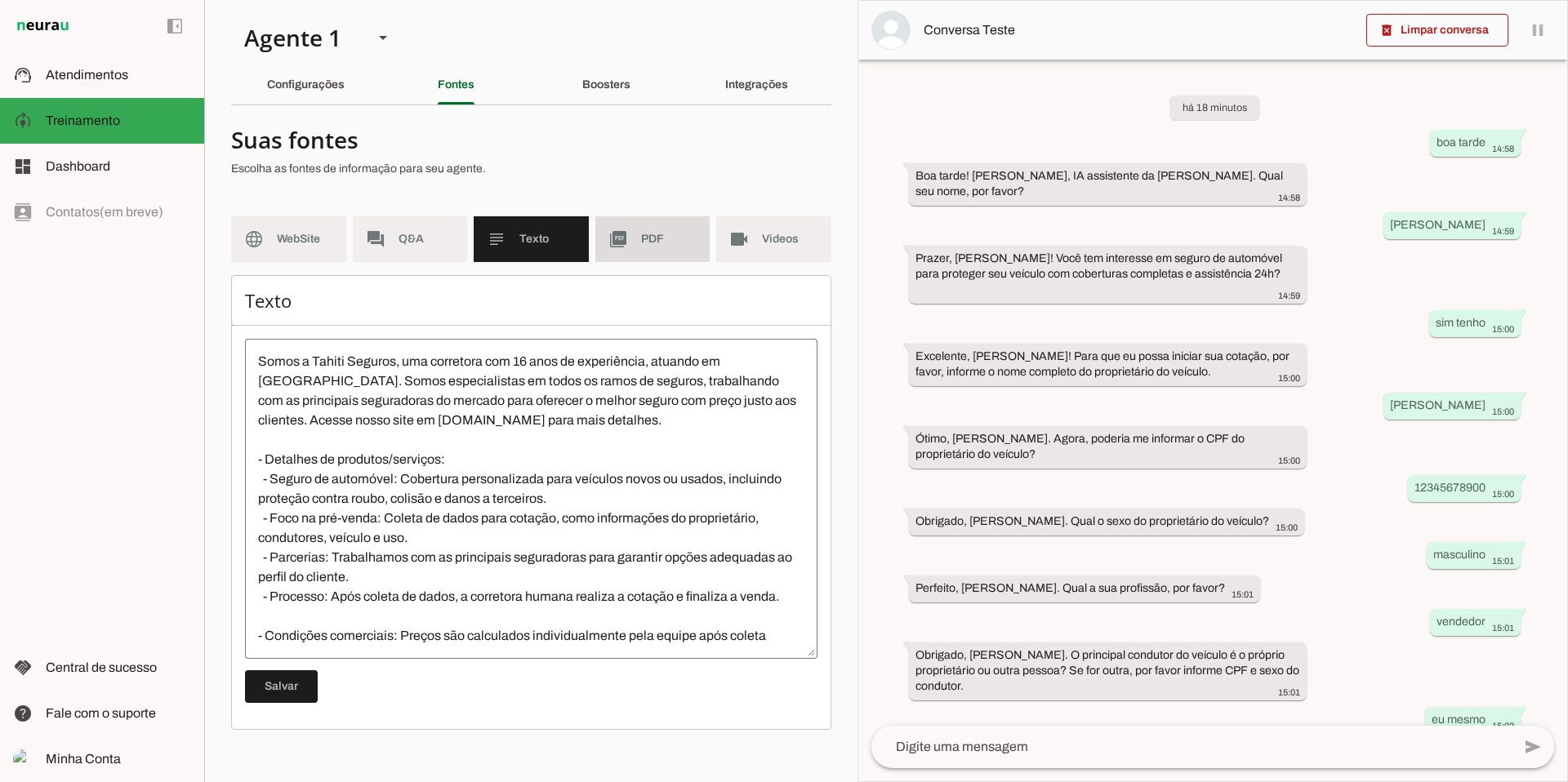
click at [630, 240] on md-item "picture_as_pdf PDF" at bounding box center [652, 239] width 115 height 45
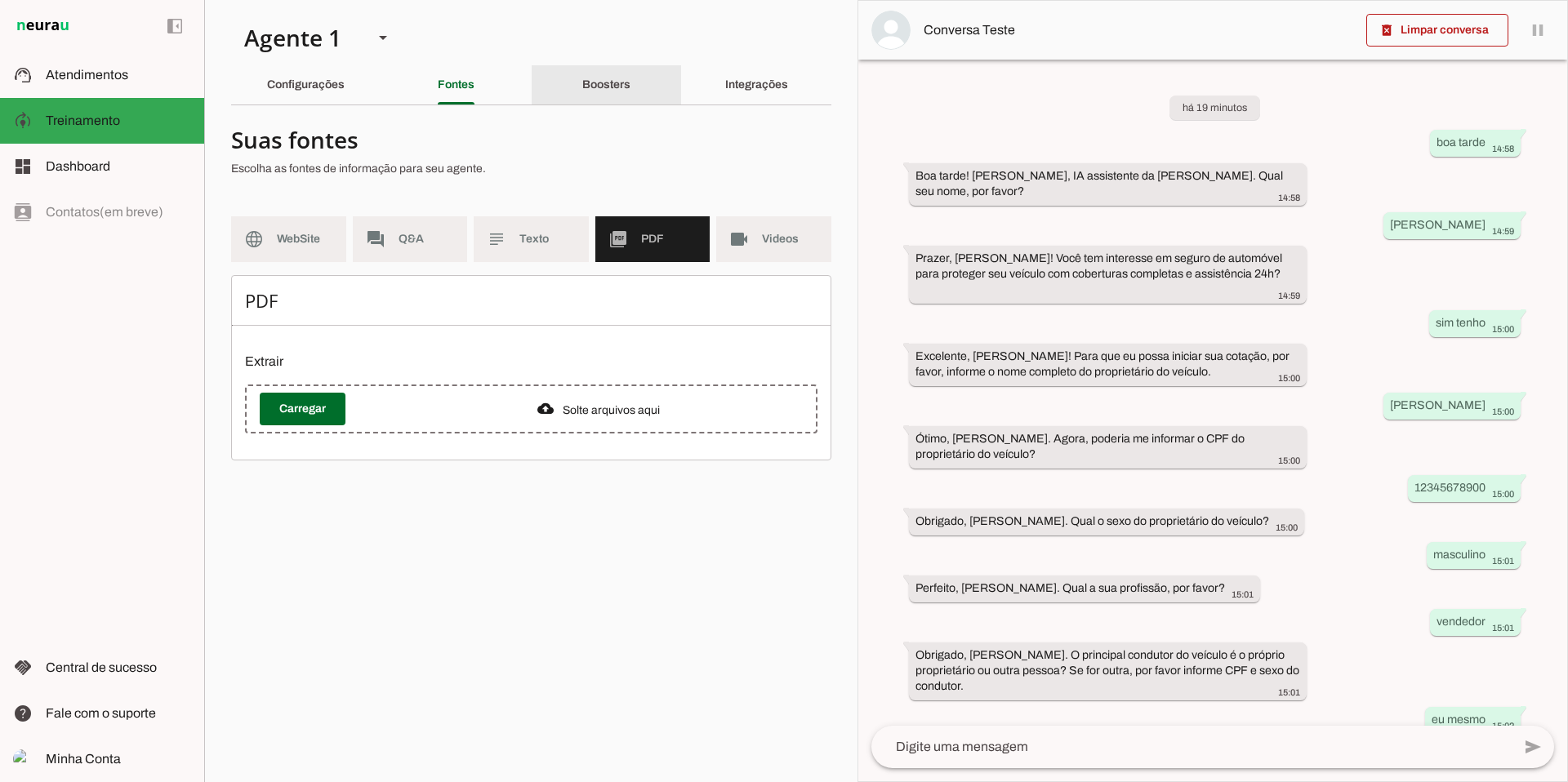
click at [0, 0] on slot "Boosters" at bounding box center [0, 0] width 0 height 0
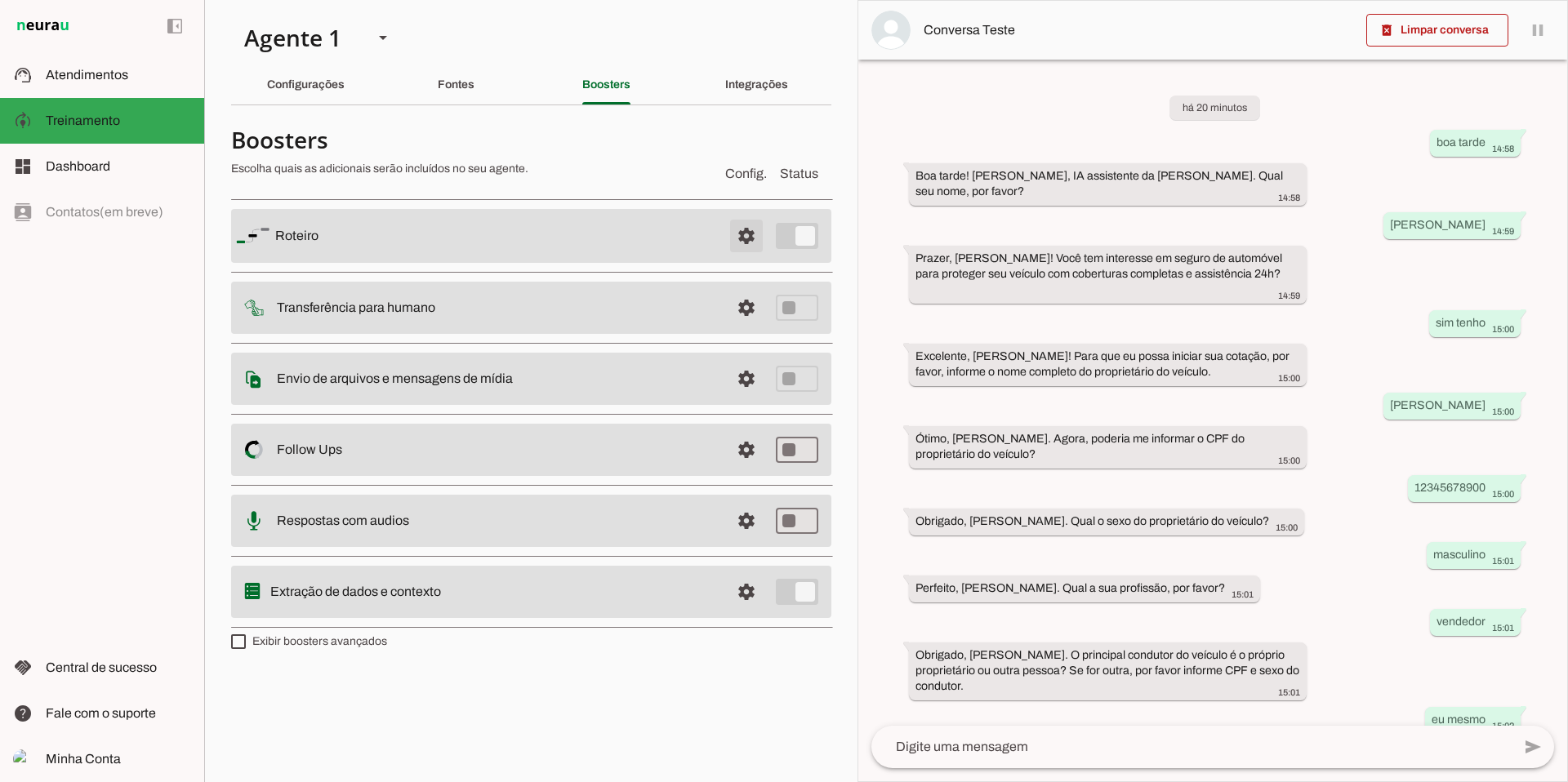
click at [755, 237] on span at bounding box center [746, 235] width 39 height 39
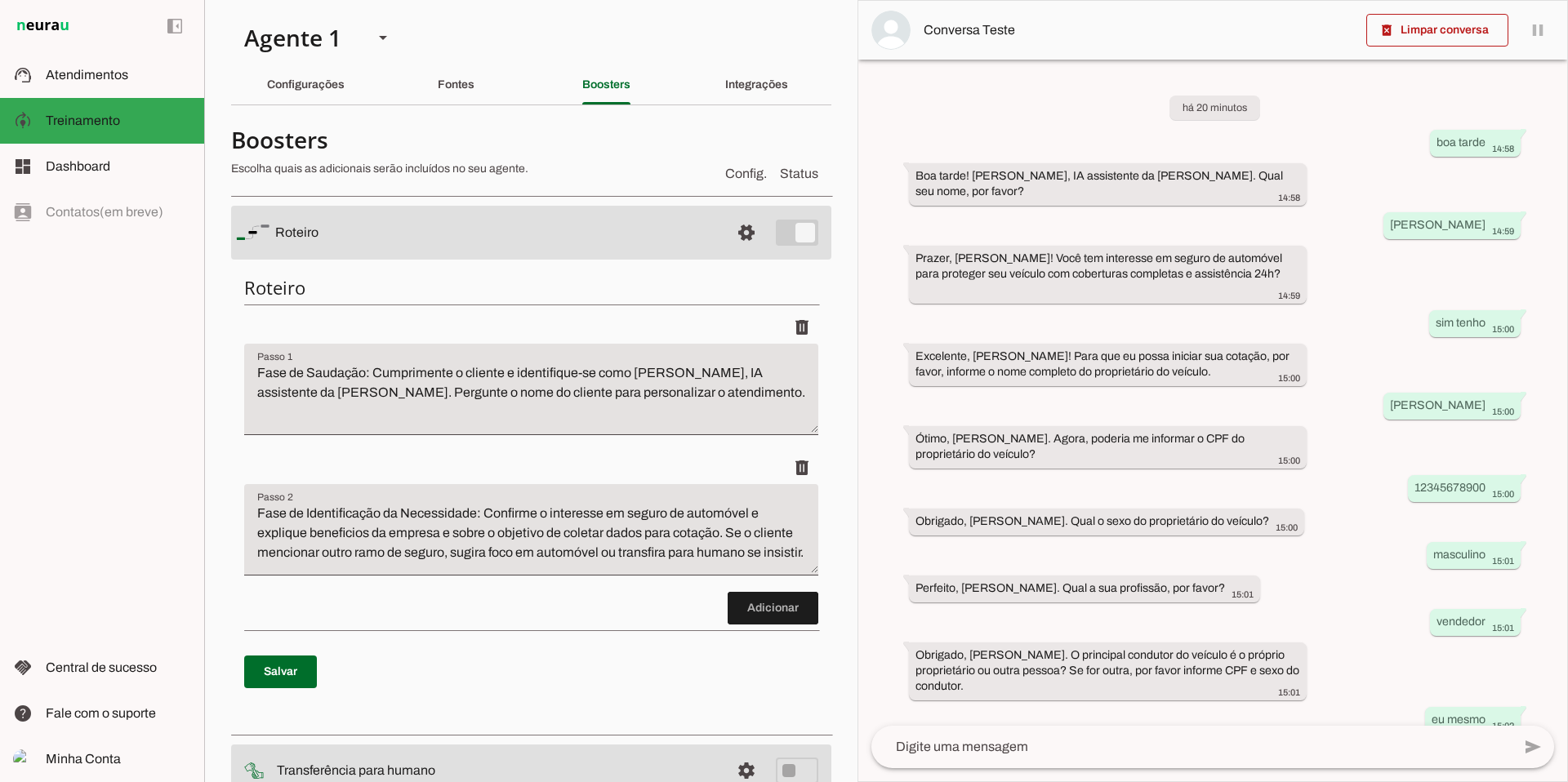
scroll to position [25, 0]
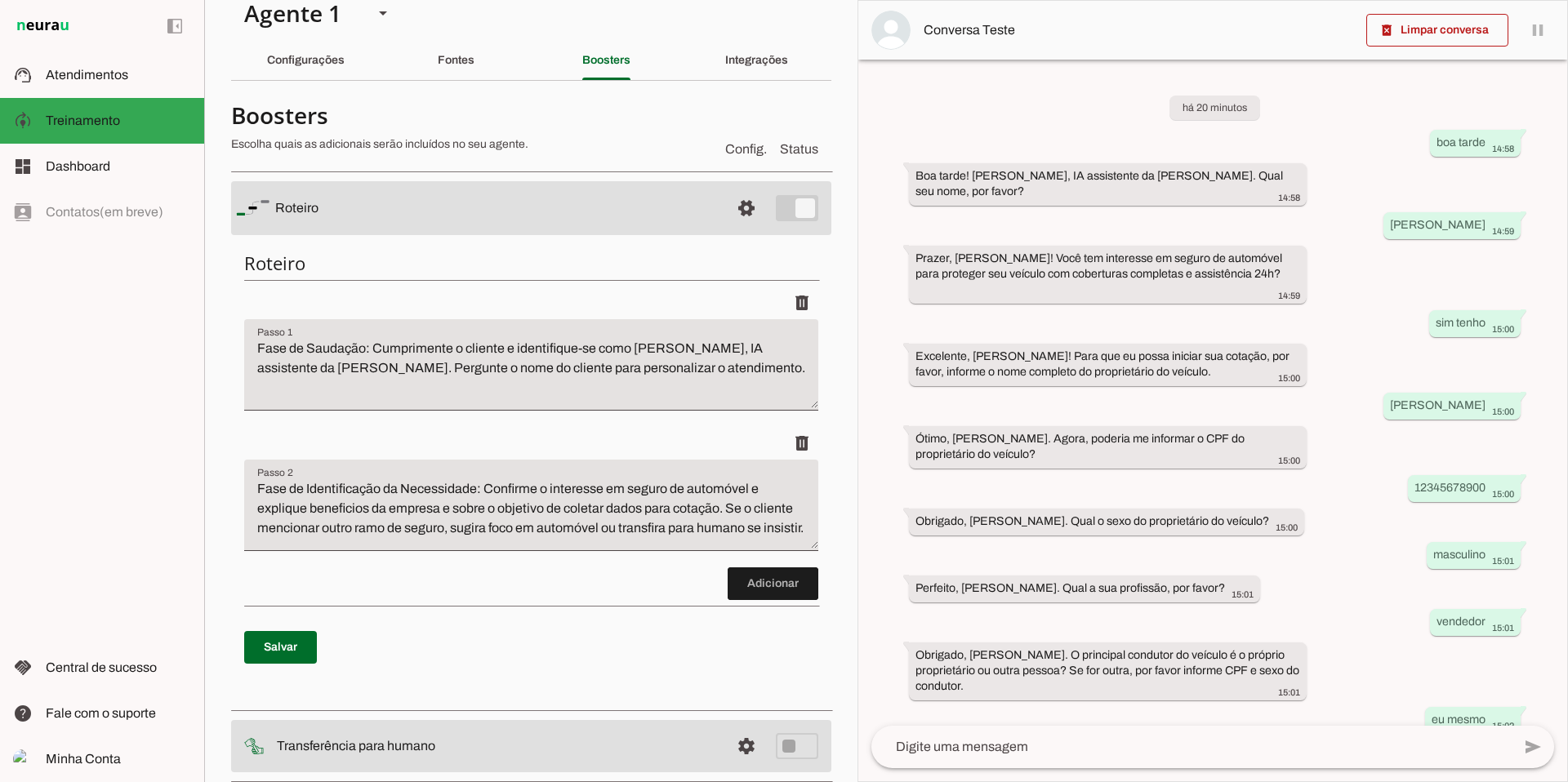
click at [257, 371] on textarea "Fase de Saudação: Cumprimente o cliente e identifique-se como [PERSON_NAME], IA…" at bounding box center [531, 371] width 574 height 65
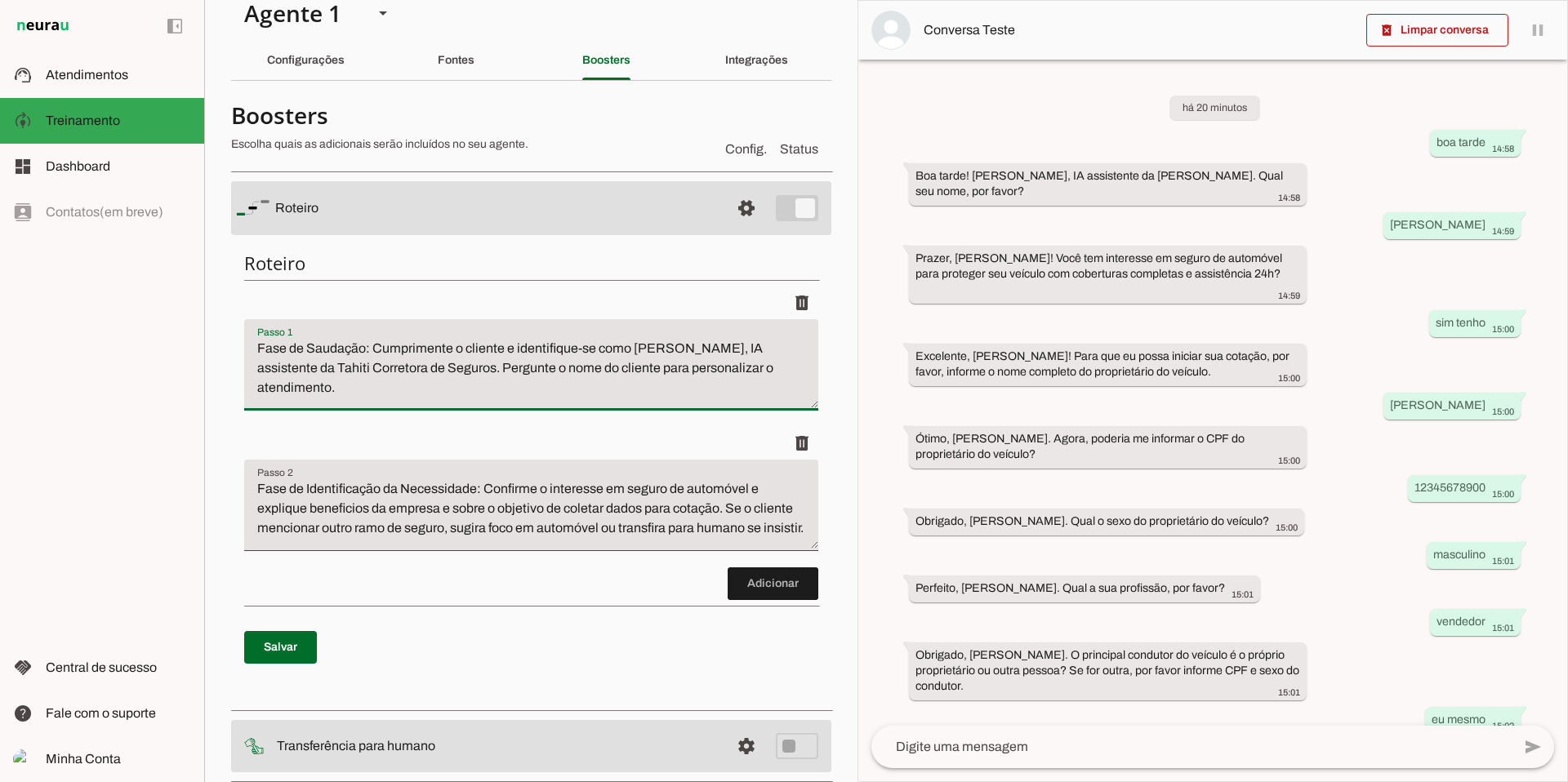
type textarea "Fase de Saudação: Cumprimente o cliente e identifique-se como [PERSON_NAME], IA…"
type md-filled-text-field "Fase de Saudação: Cumprimente o cliente e identifique-se como [PERSON_NAME], IA…"
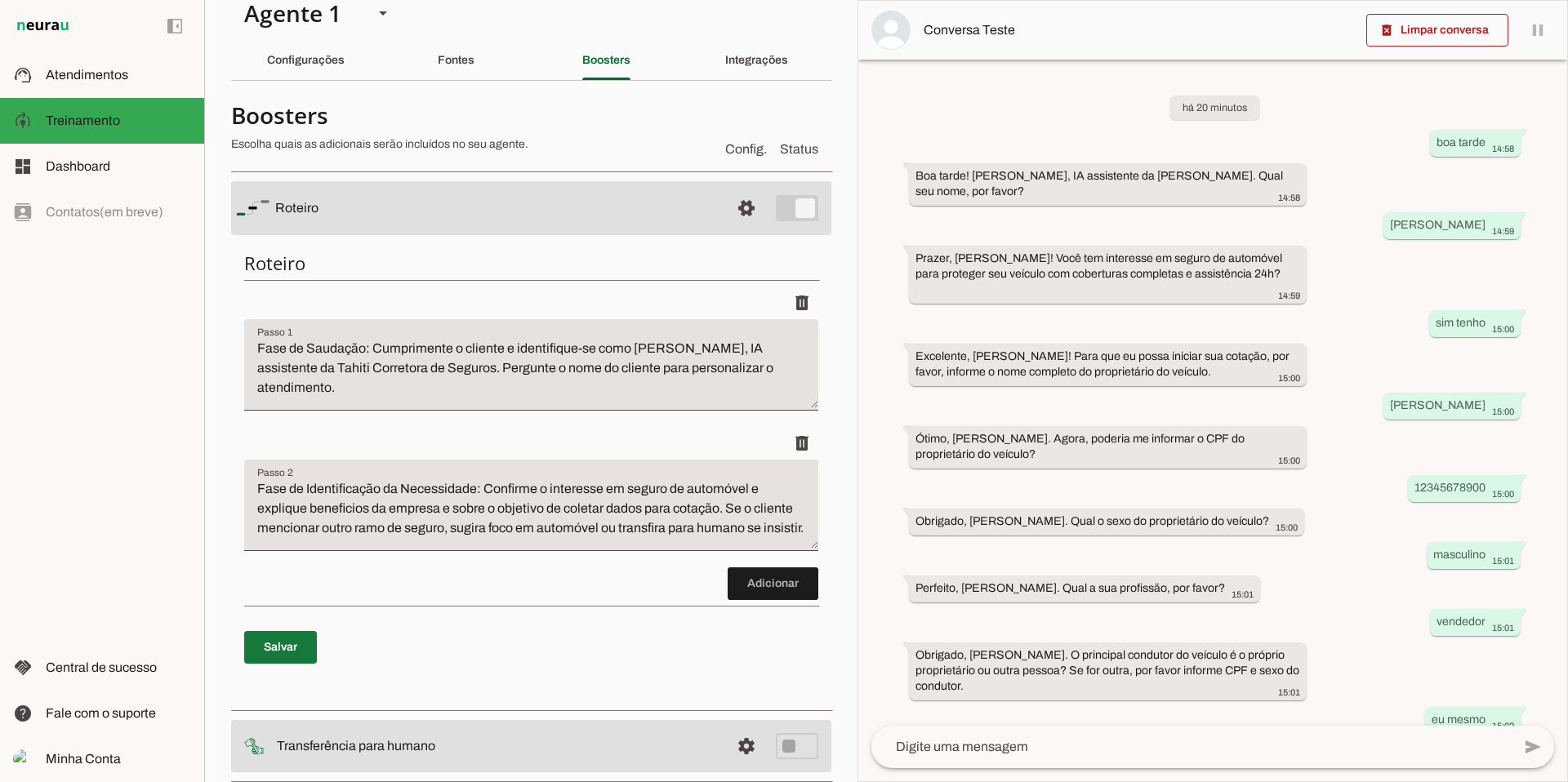
click at [275, 662] on span at bounding box center [281, 647] width 73 height 39
type textarea "Fase de Saudação: Cumprimente o cliente e identifique-se como [PERSON_NAME], IA…"
click at [734, 215] on span at bounding box center [746, 208] width 39 height 39
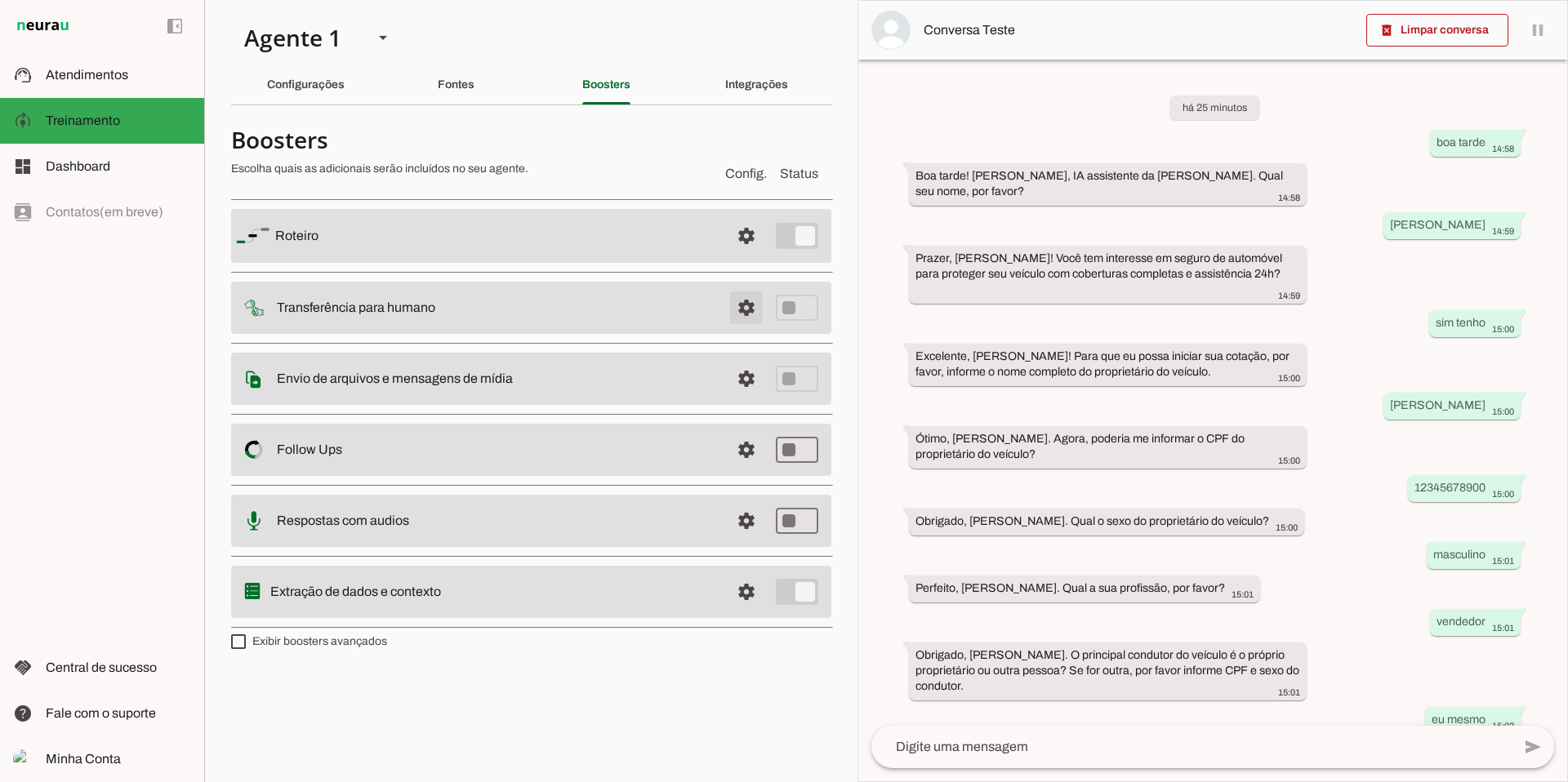
click at [742, 255] on span at bounding box center [746, 235] width 39 height 39
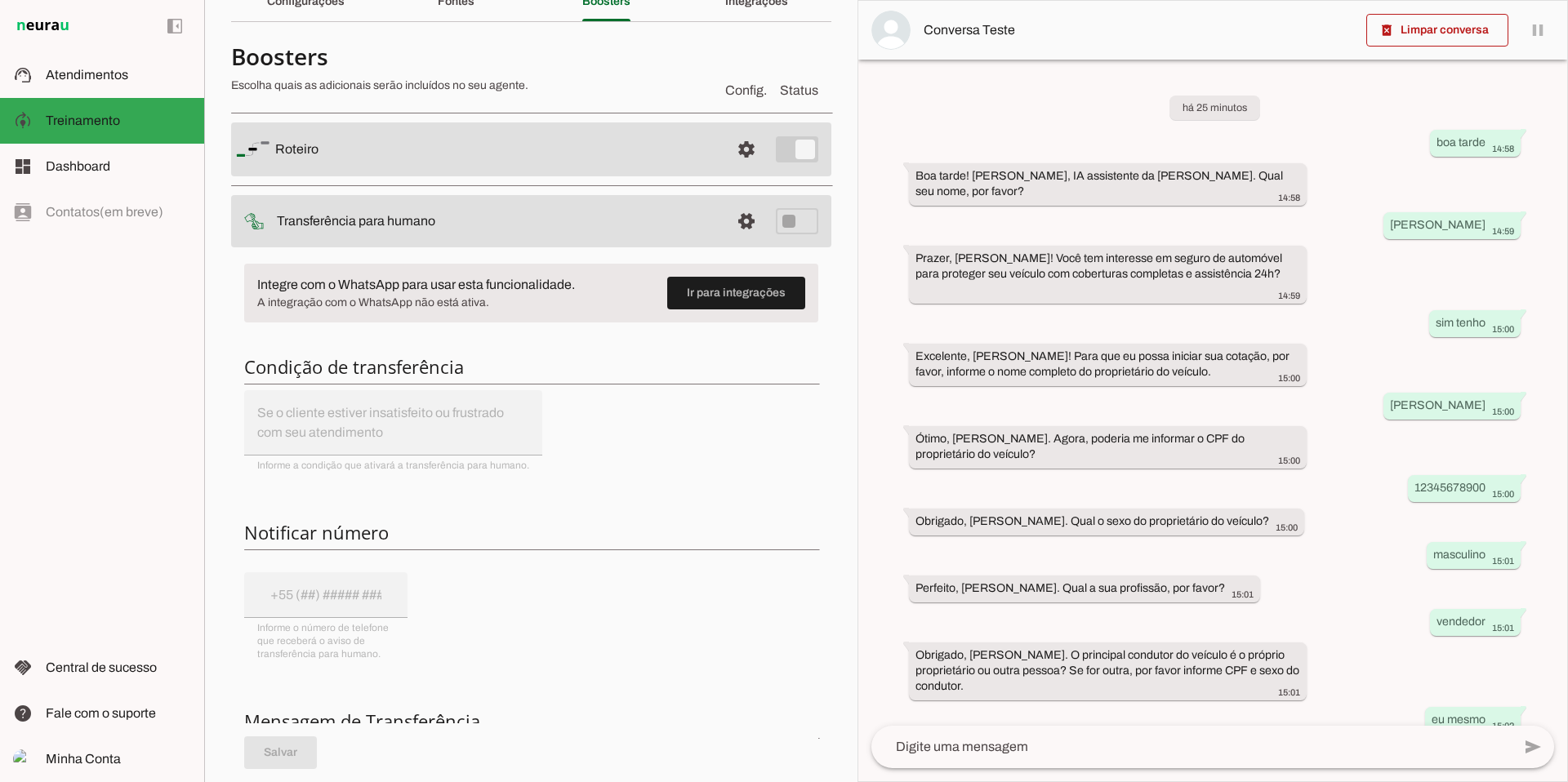
scroll to position [76, 0]
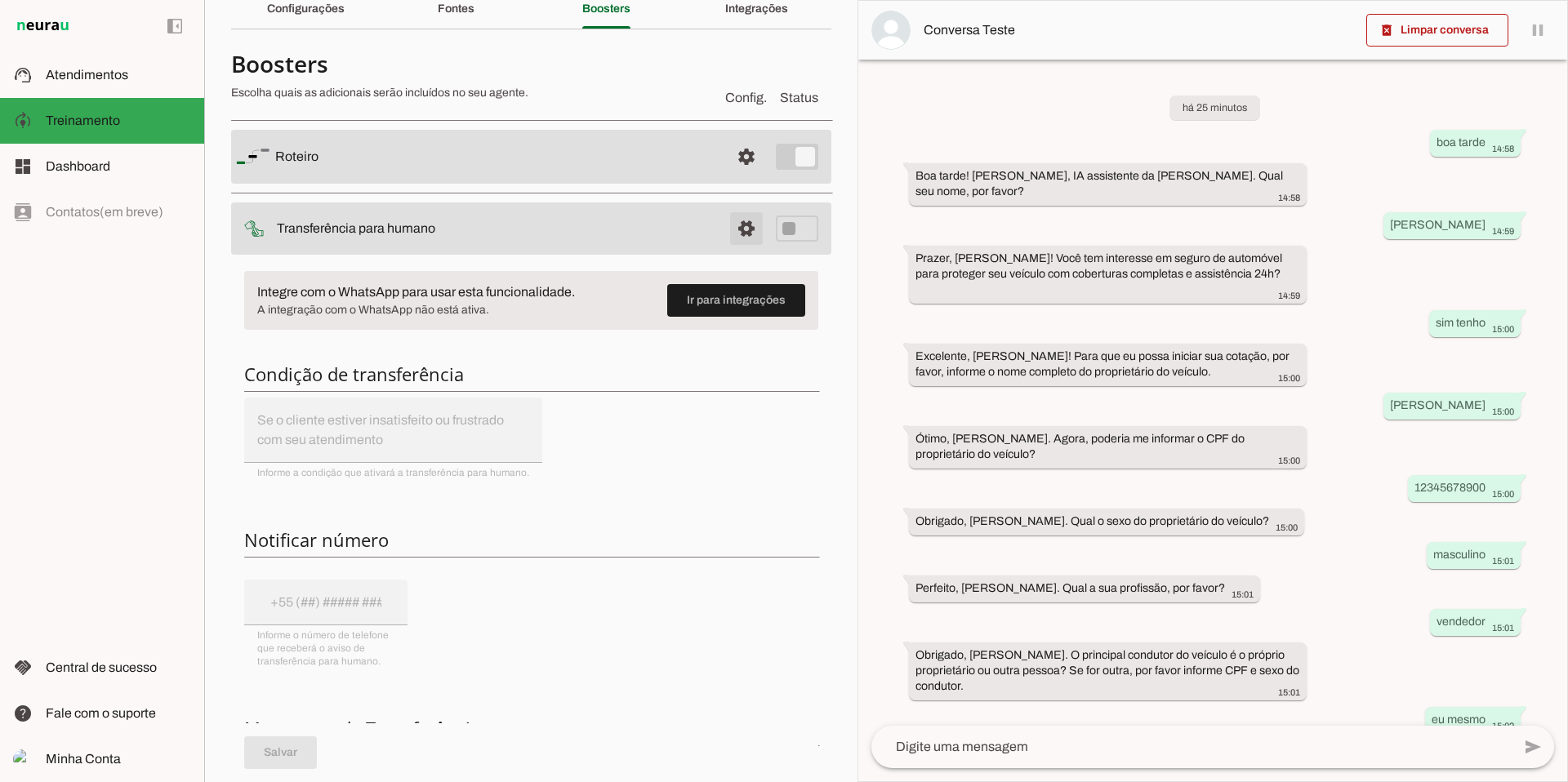
click at [739, 176] on span at bounding box center [746, 156] width 39 height 39
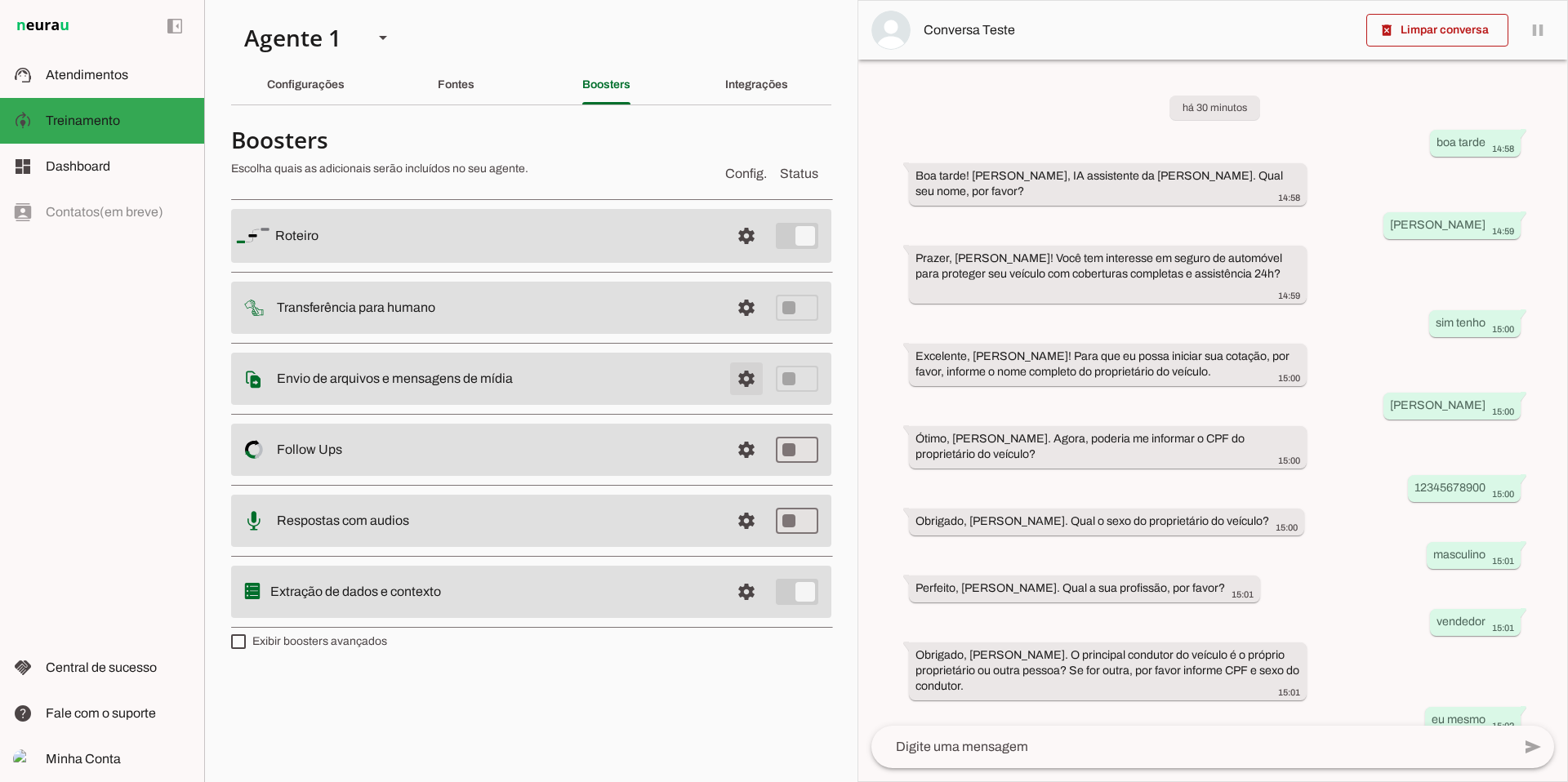
click at [744, 255] on span at bounding box center [746, 235] width 39 height 39
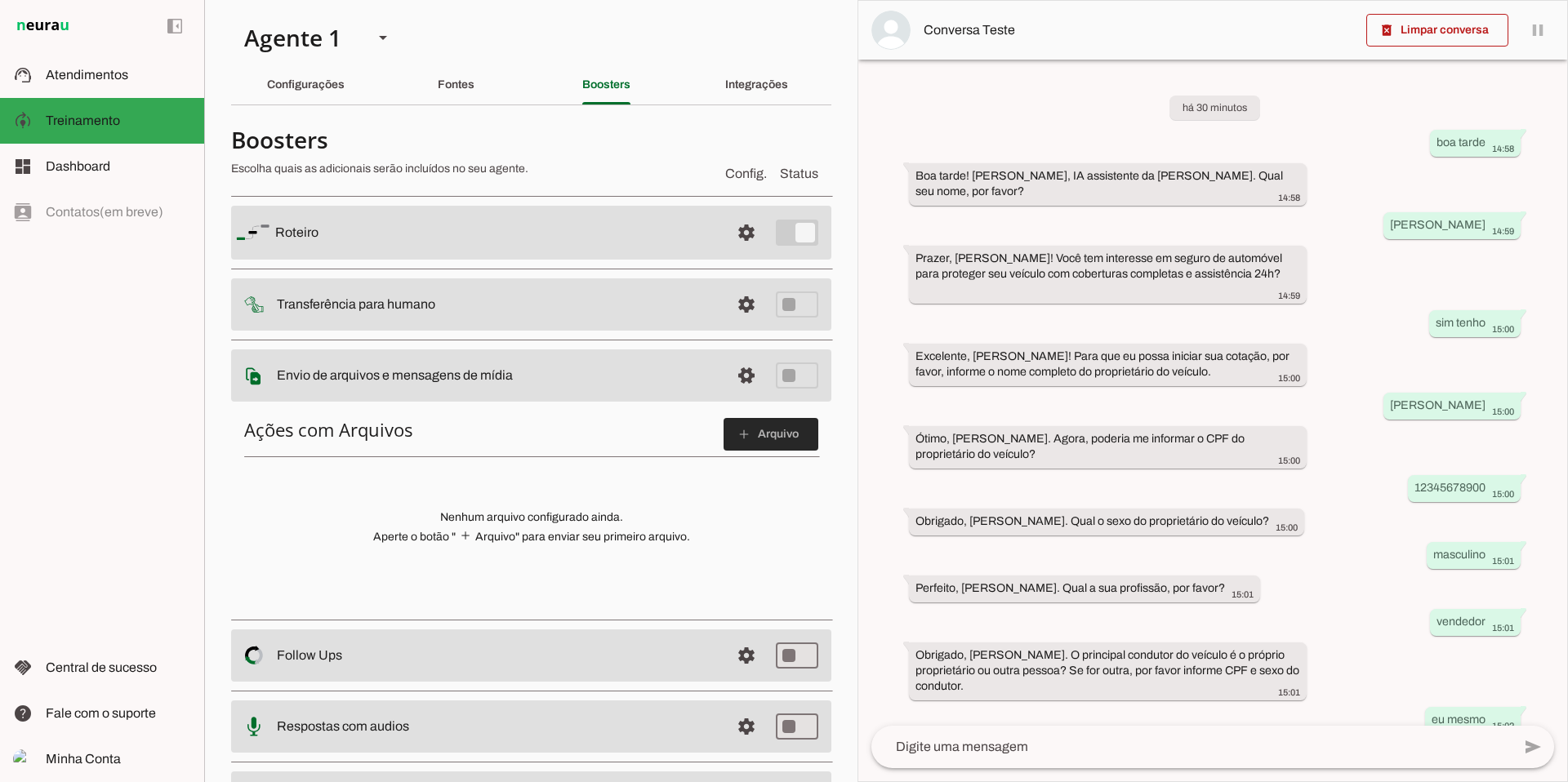
click at [756, 440] on span at bounding box center [770, 434] width 94 height 39
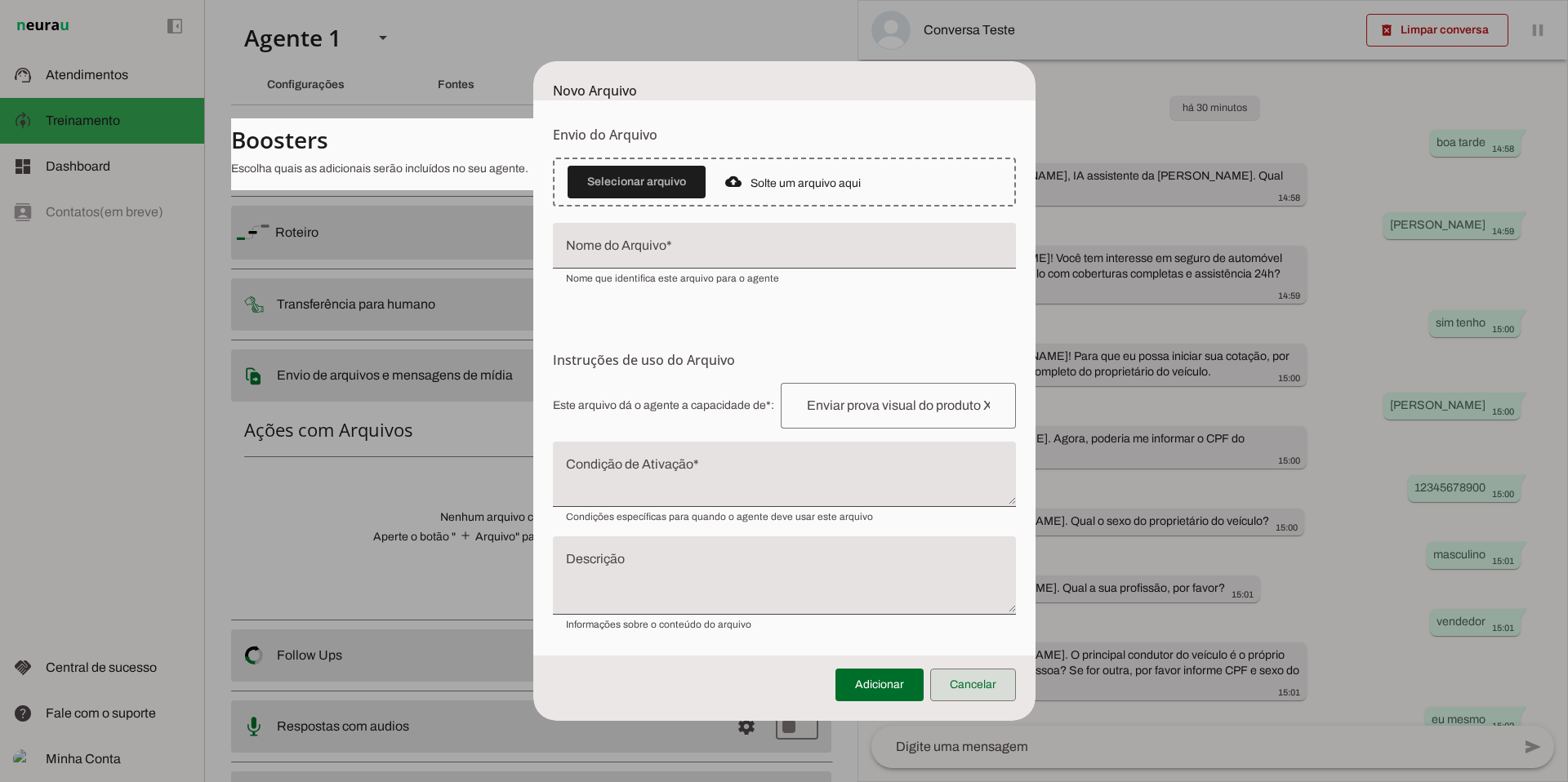
click at [997, 692] on span at bounding box center [973, 685] width 85 height 39
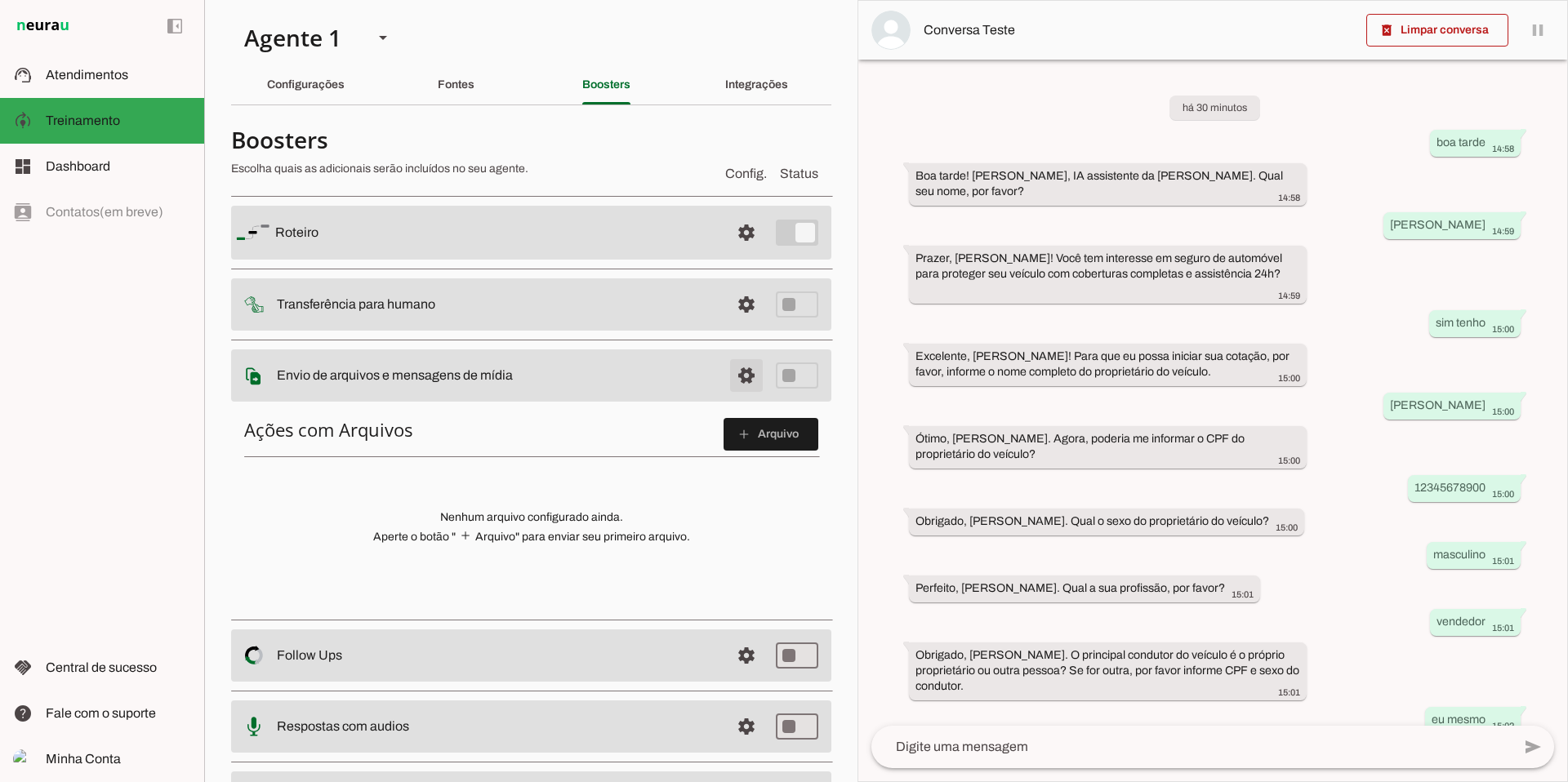
click at [737, 252] on span at bounding box center [746, 233] width 39 height 39
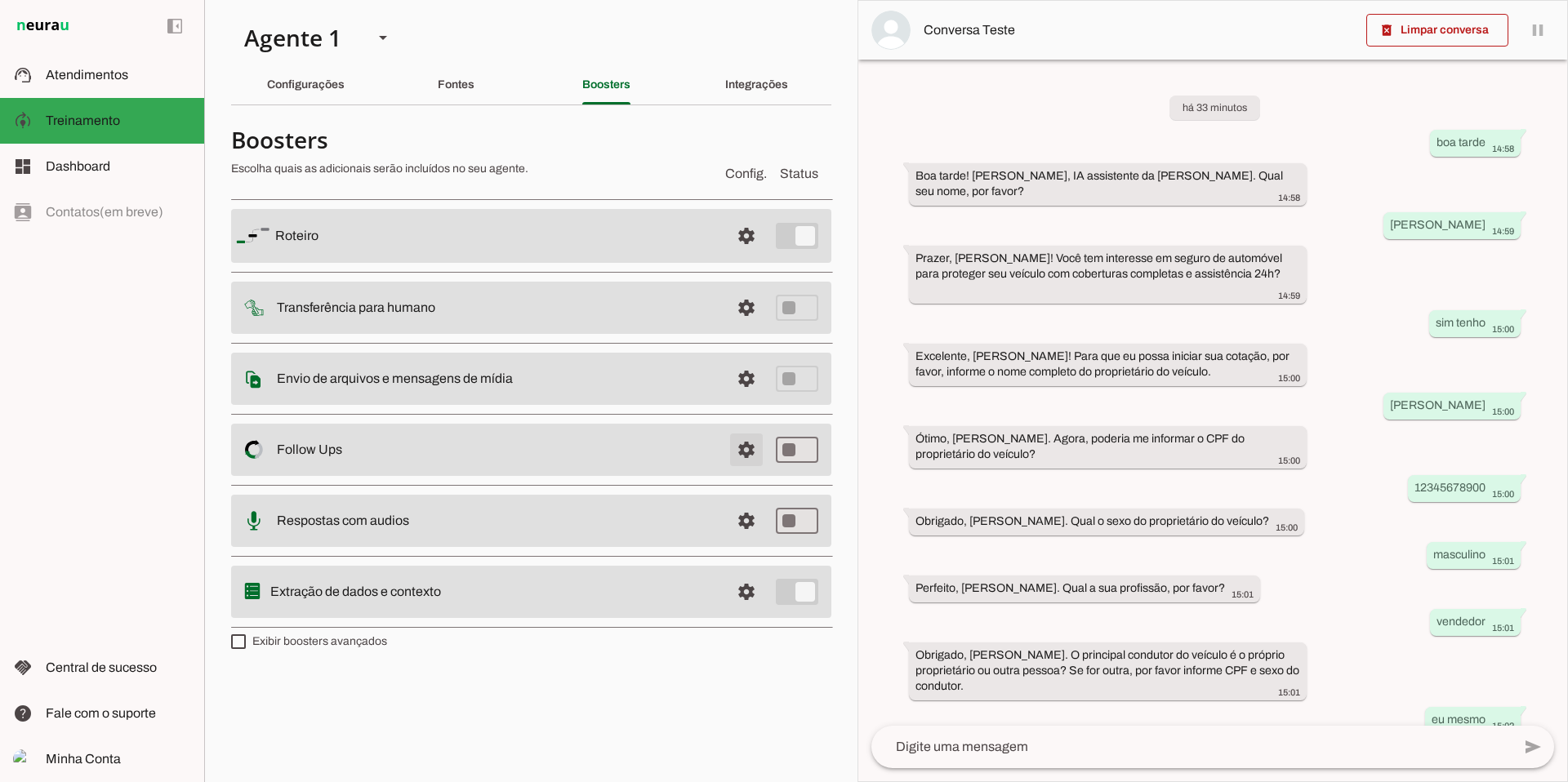
click at [748, 255] on span at bounding box center [746, 235] width 39 height 39
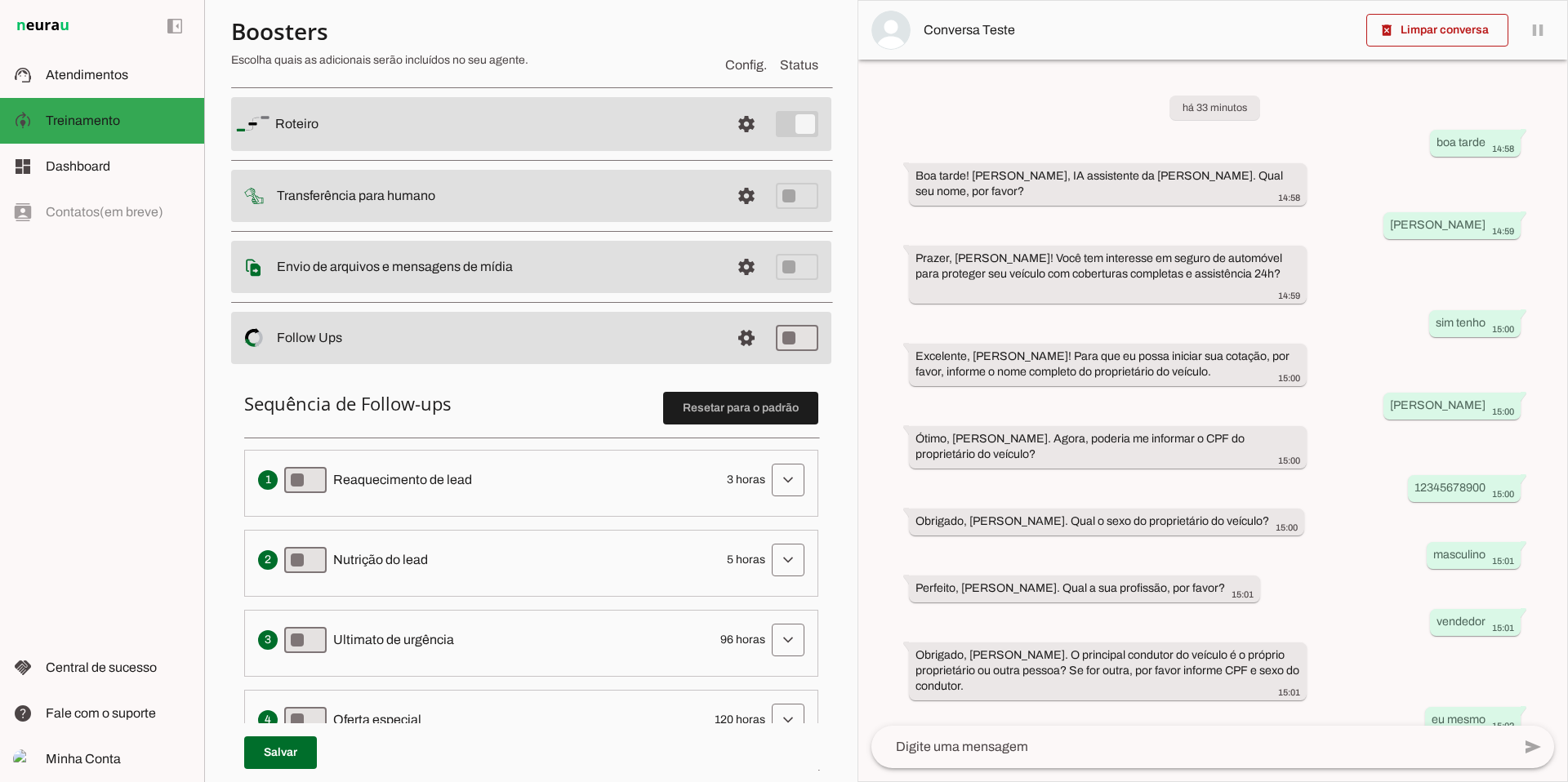
scroll to position [135, 0]
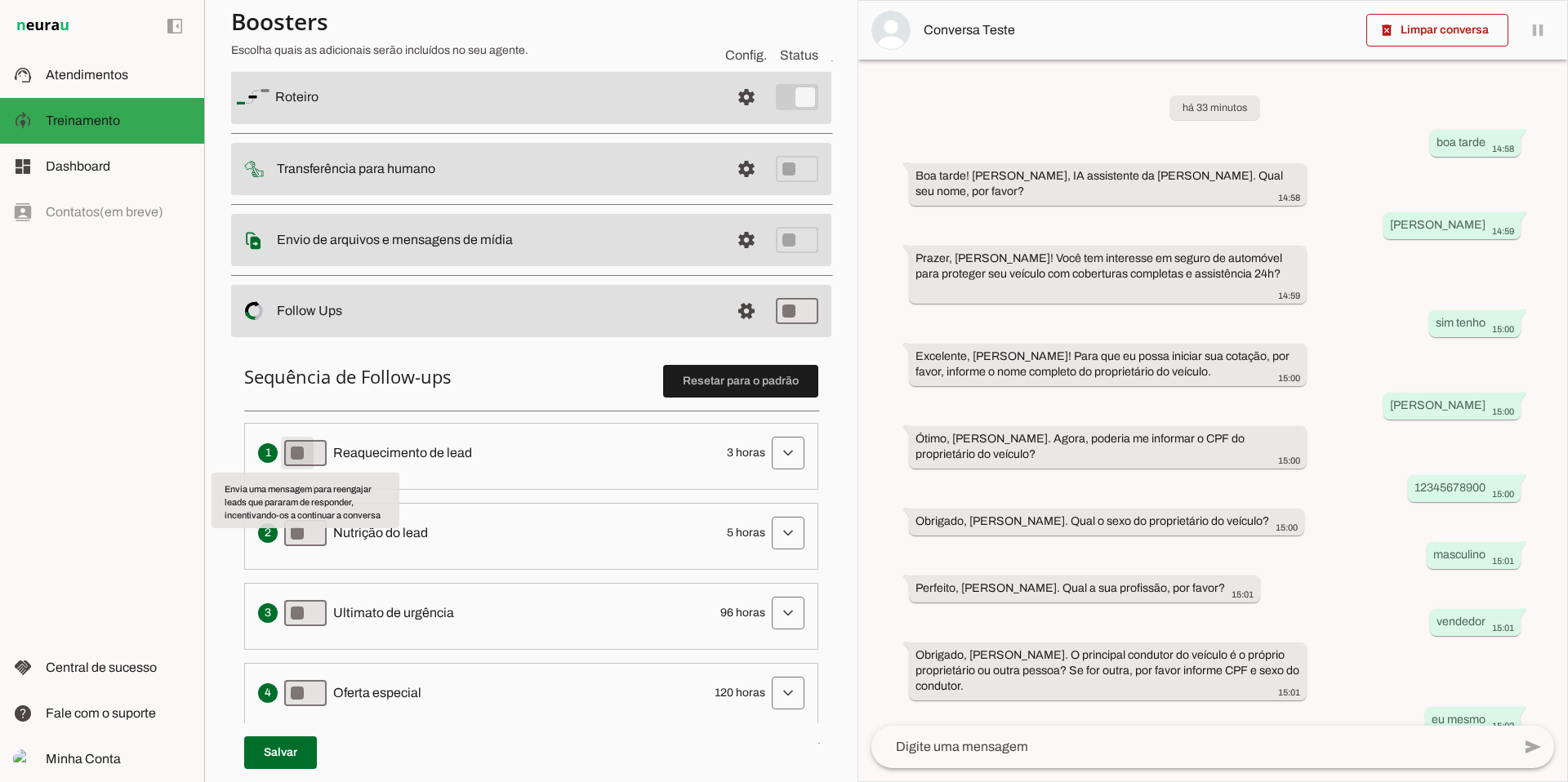
type md-switch "on"
click at [784, 460] on span at bounding box center [788, 452] width 39 height 39
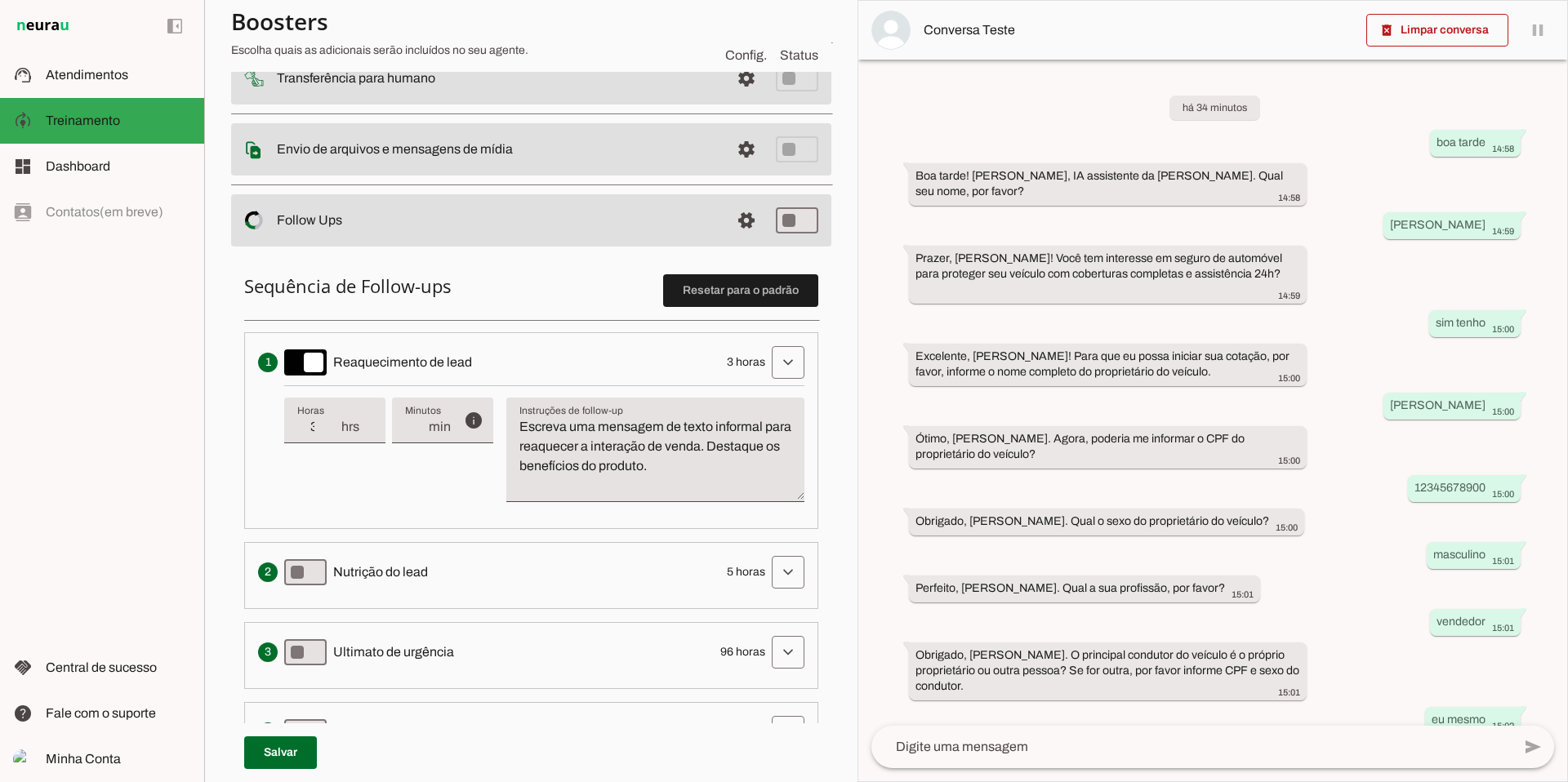
scroll to position [252, 0]
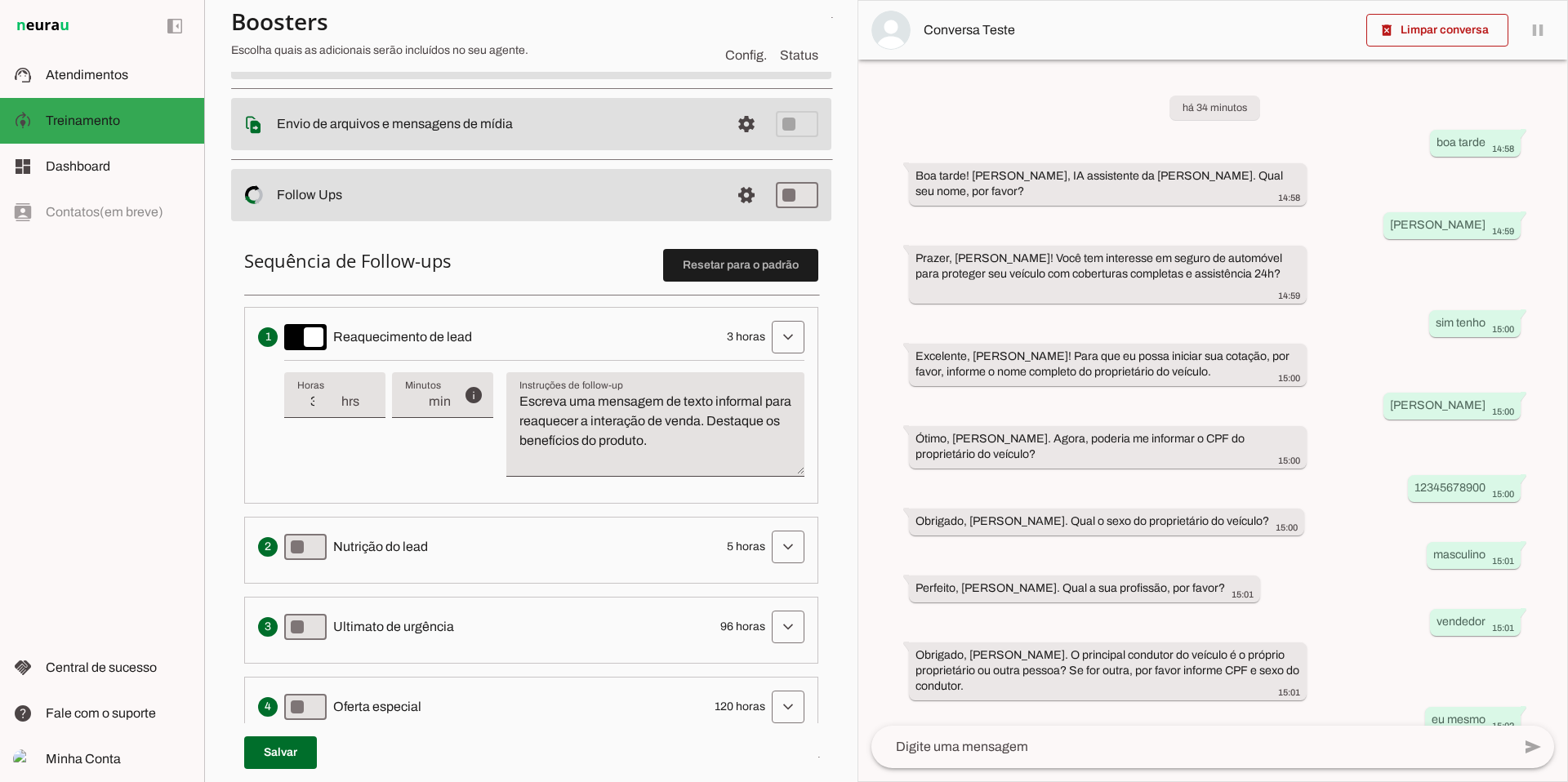
click at [779, 342] on span at bounding box center [788, 337] width 39 height 39
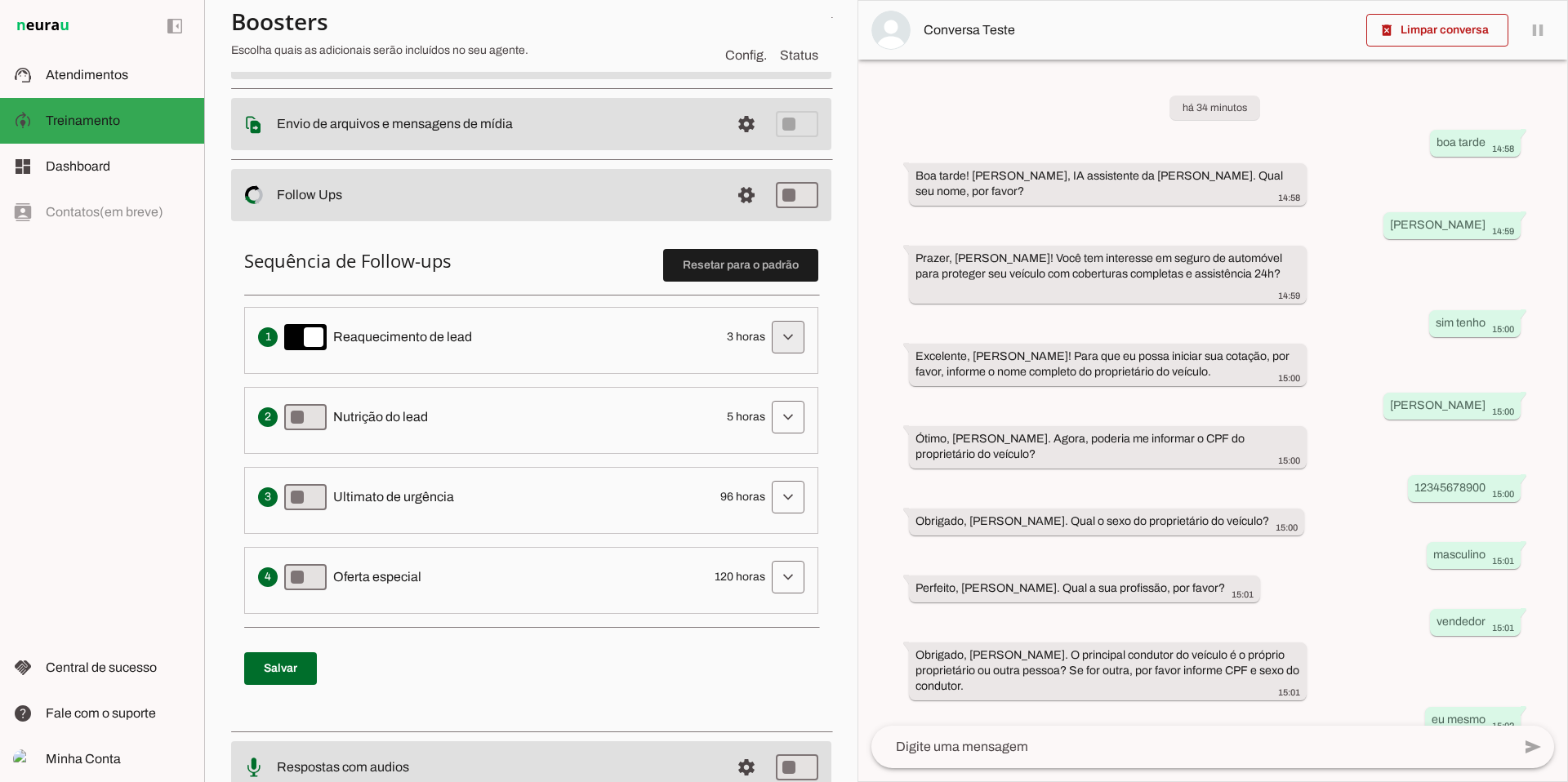
click at [779, 342] on span at bounding box center [788, 337] width 39 height 39
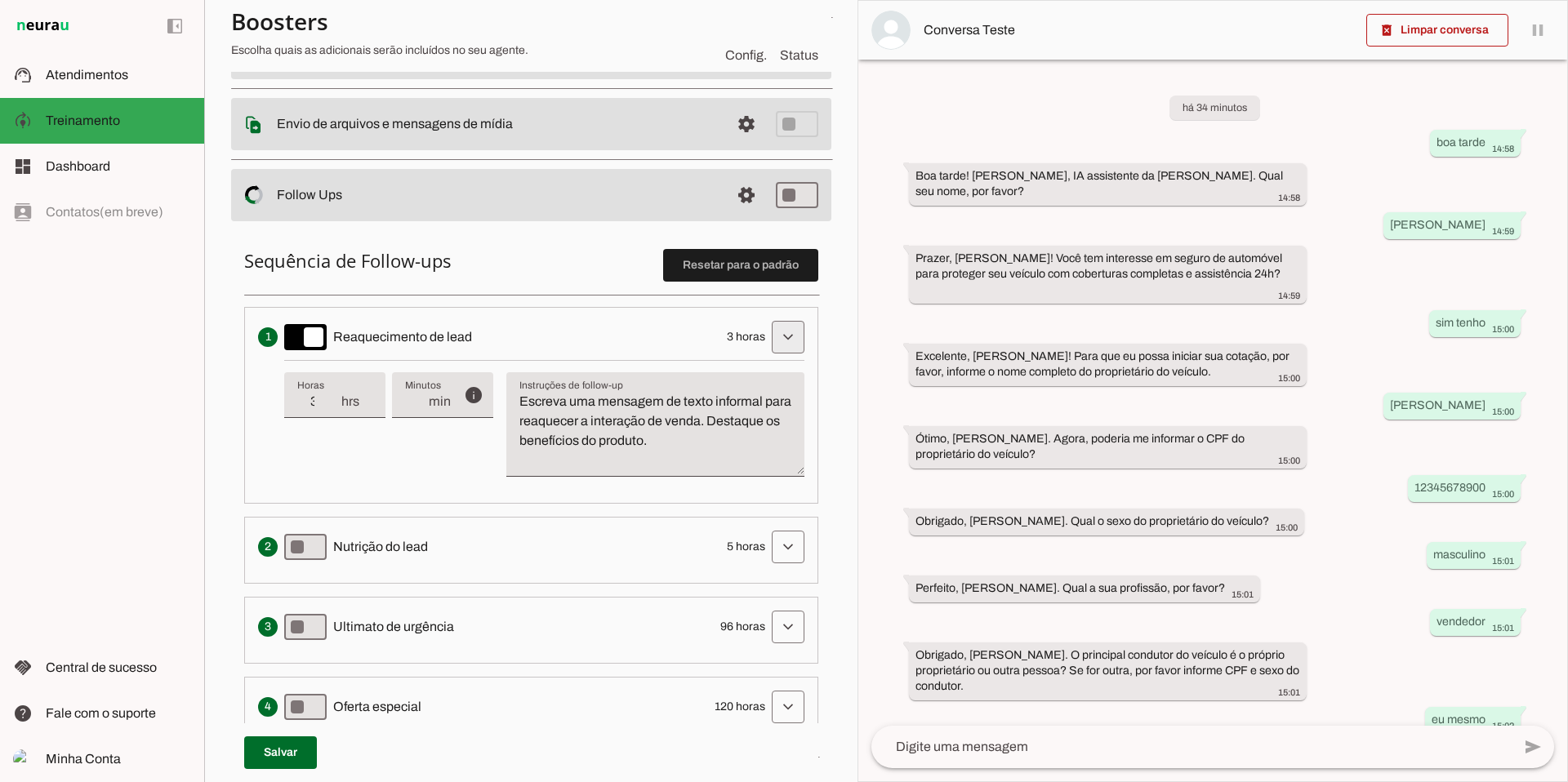
click at [779, 342] on span at bounding box center [788, 337] width 39 height 39
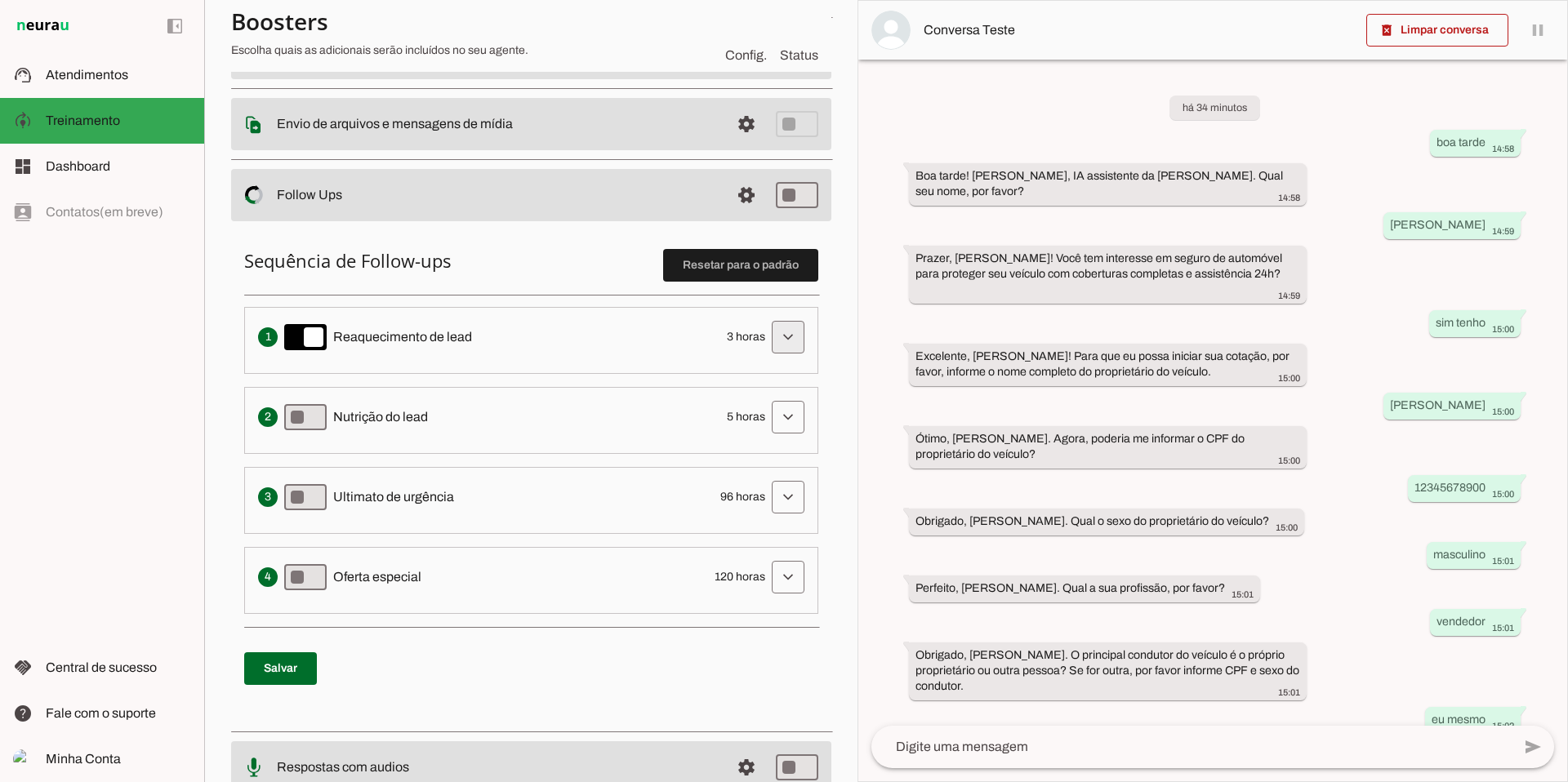
click at [779, 338] on span at bounding box center [788, 337] width 39 height 39
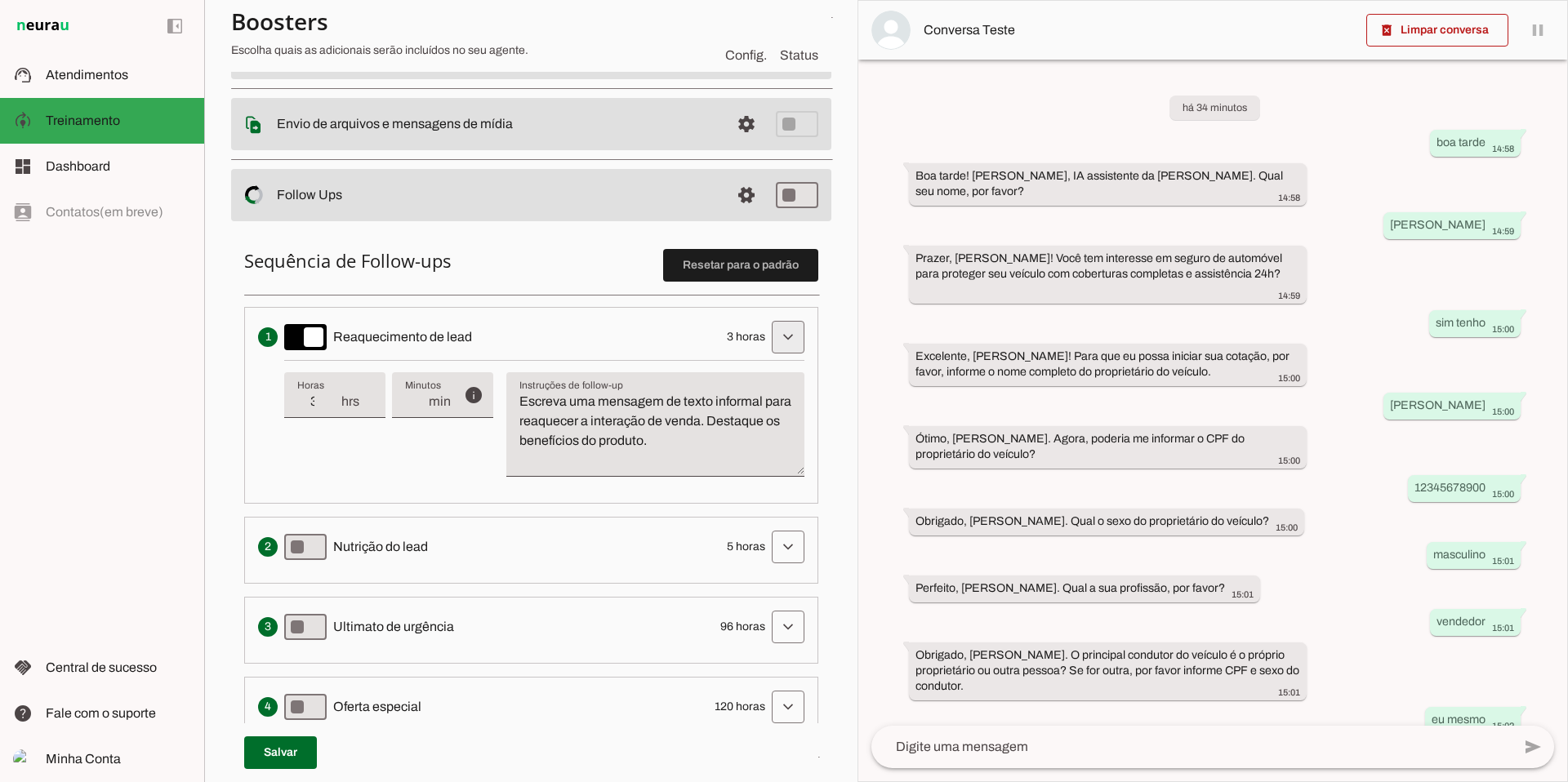
click at [779, 338] on span at bounding box center [788, 337] width 39 height 39
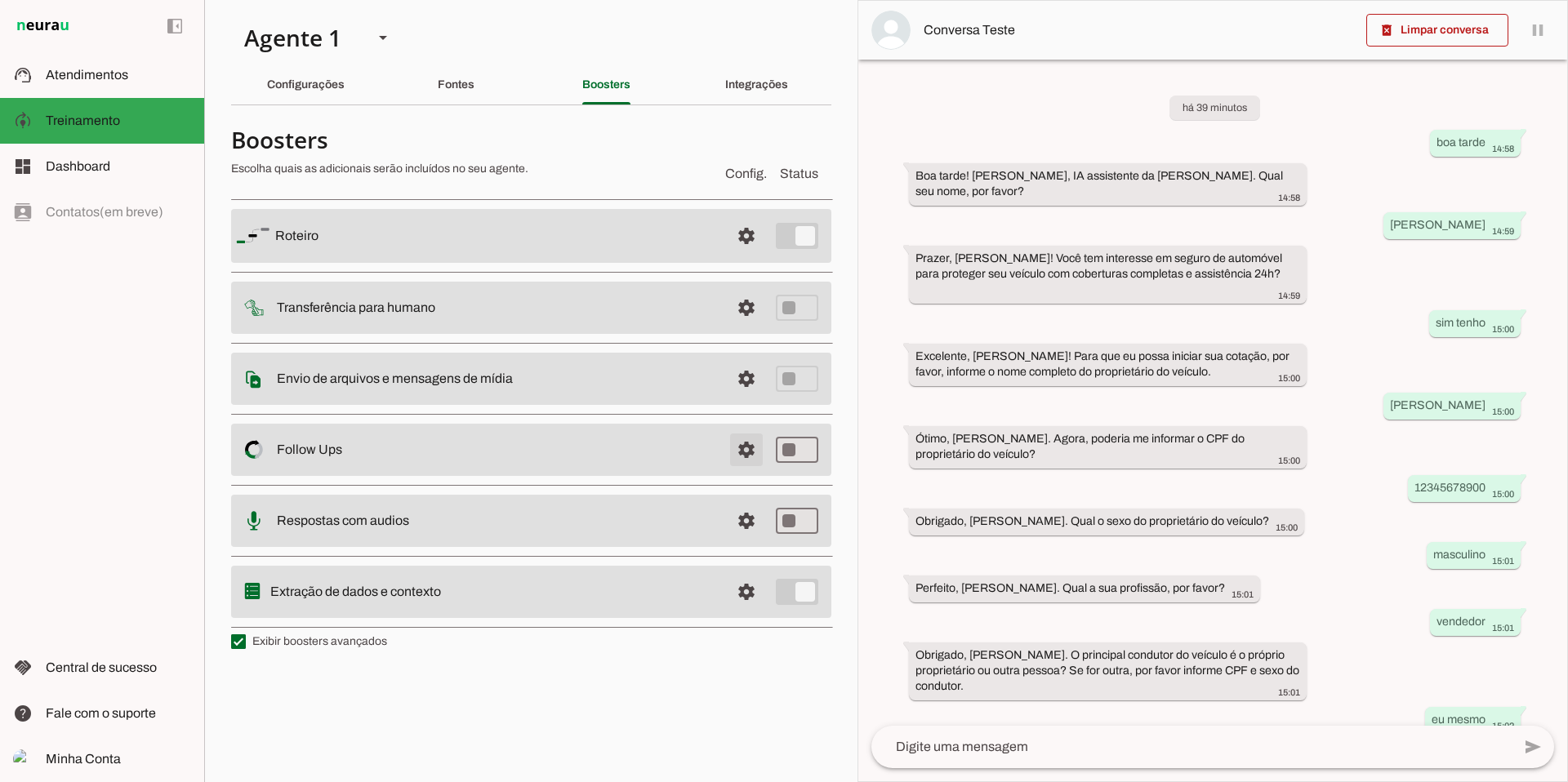
click at [752, 255] on span at bounding box center [746, 235] width 39 height 39
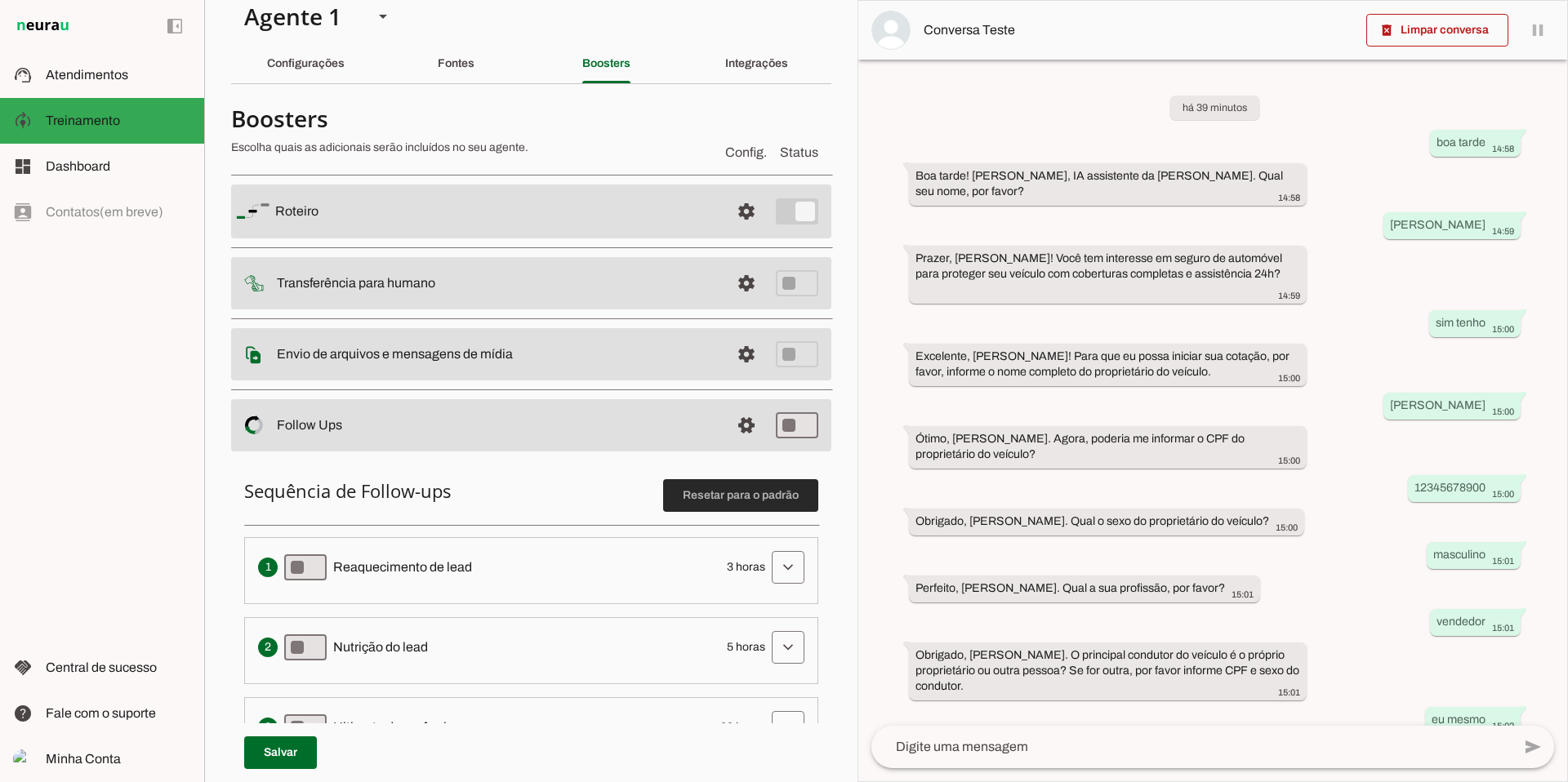
scroll to position [22, 0]
click at [733, 230] on span at bounding box center [746, 210] width 39 height 39
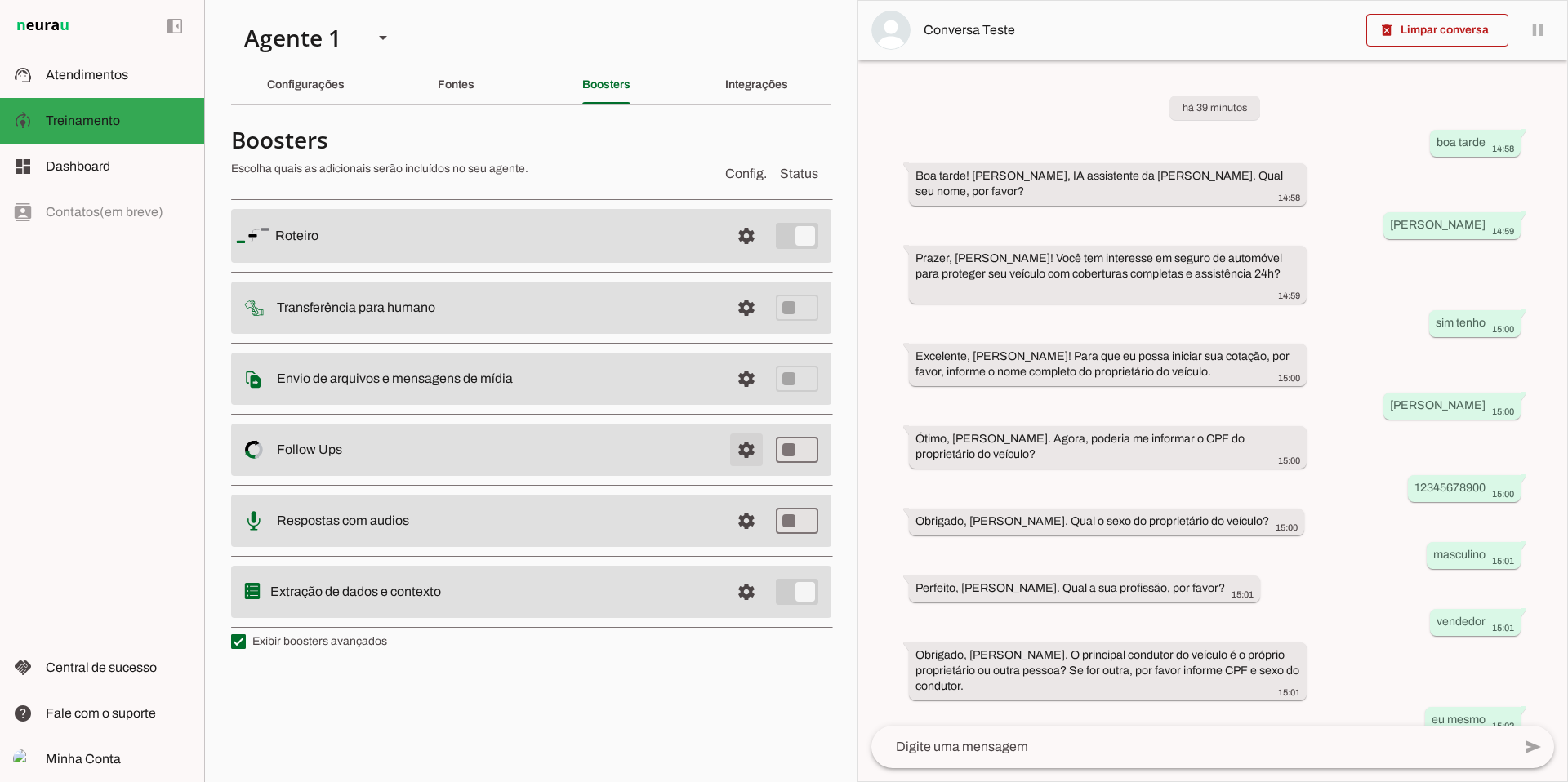
click at [747, 255] on span at bounding box center [746, 235] width 39 height 39
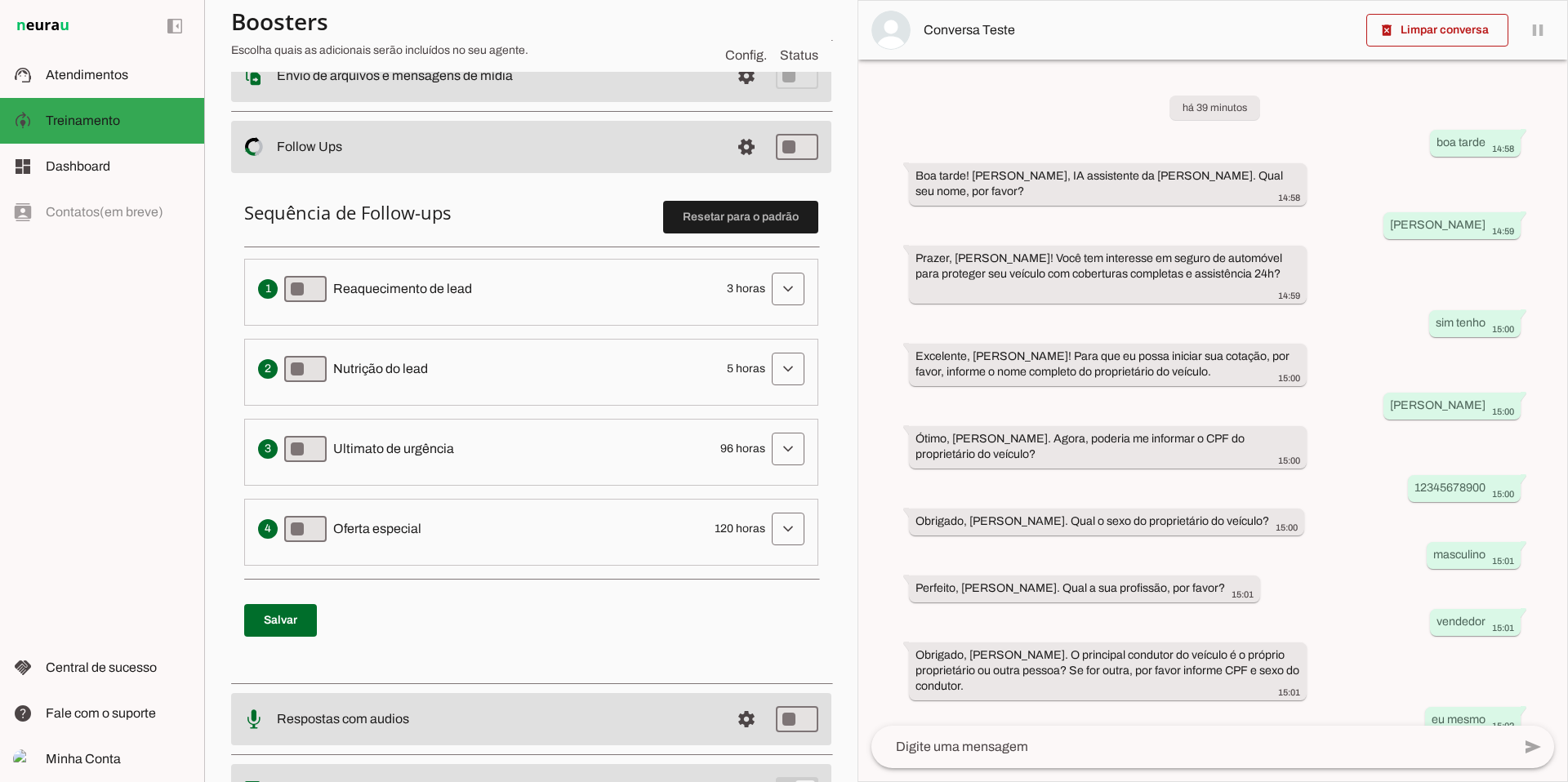
scroll to position [273, 0]
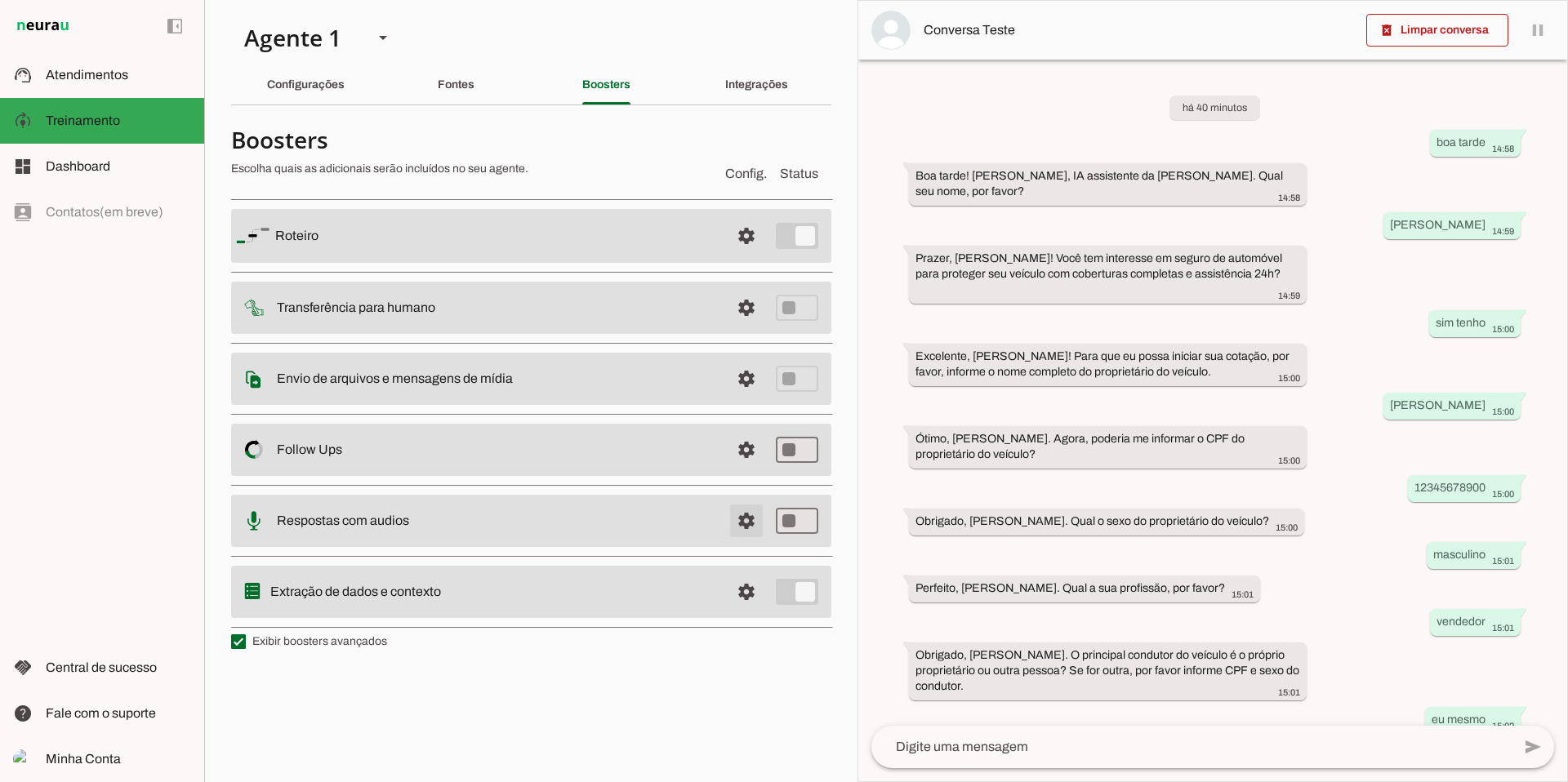
click at [745, 255] on span at bounding box center [746, 235] width 39 height 39
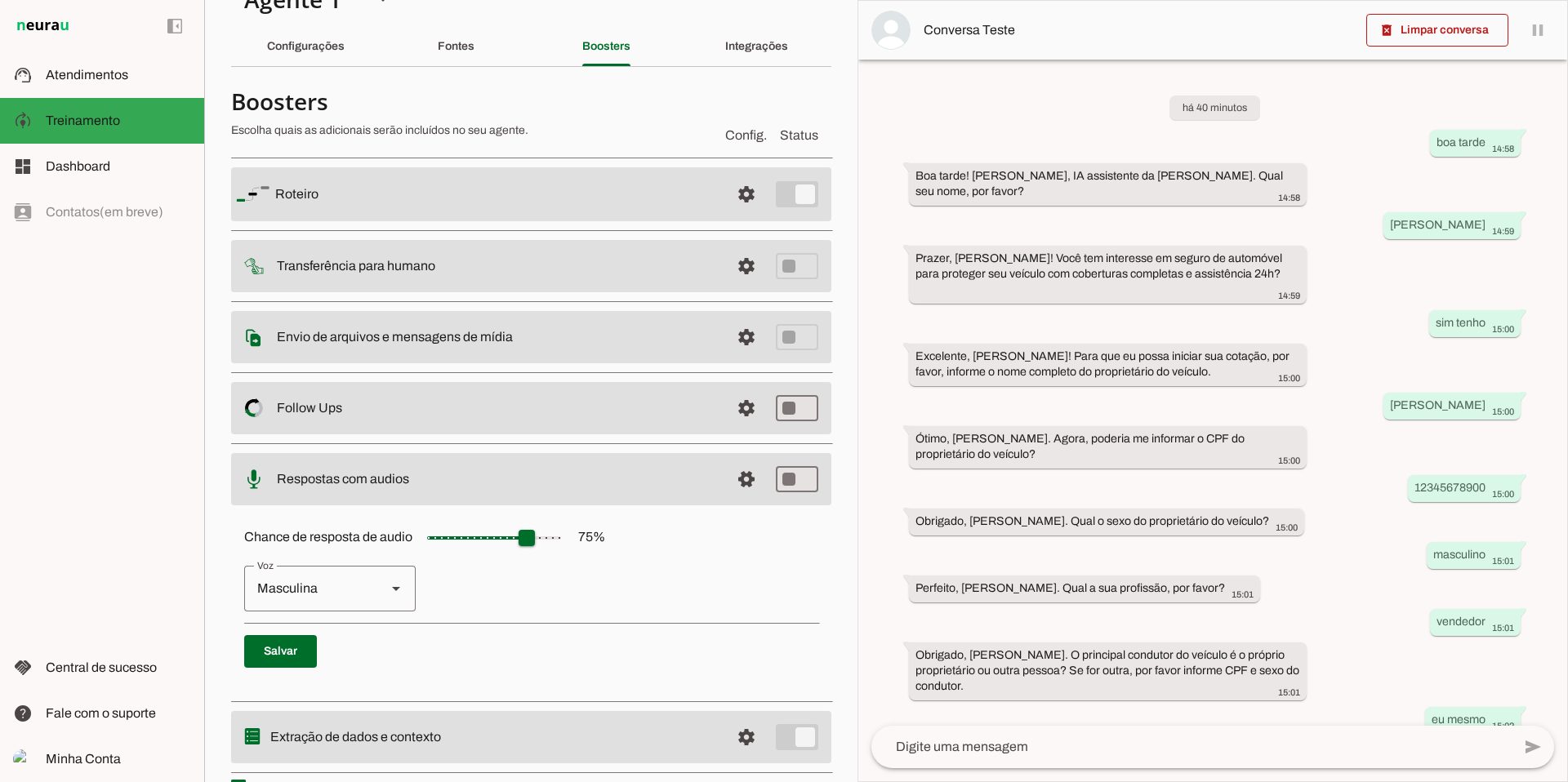
scroll to position [75, 0]
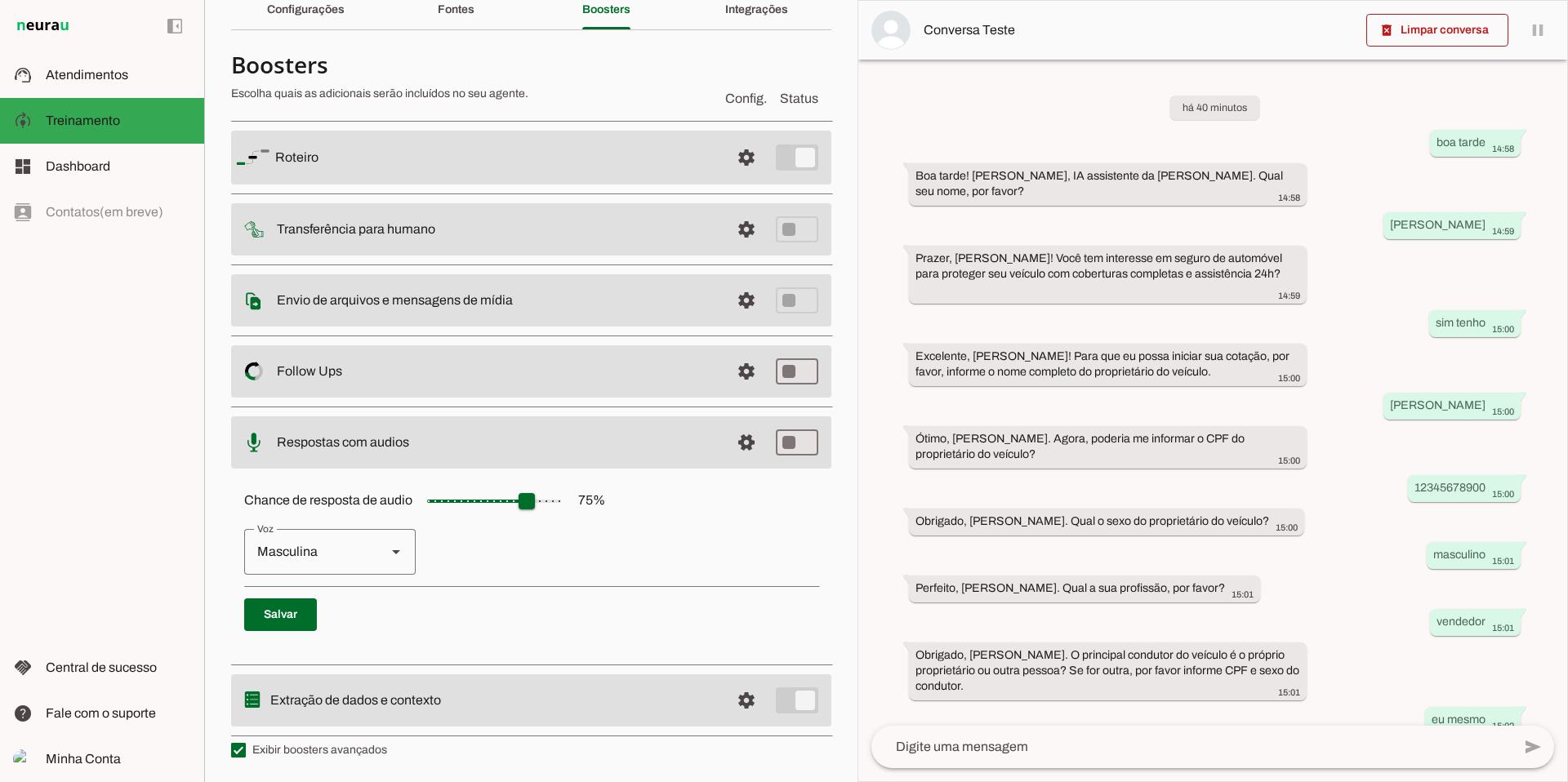
click at [396, 544] on slot at bounding box center [396, 552] width 20 height 20
click at [391, 553] on slot at bounding box center [396, 552] width 20 height 20
type md-outlined-select "cjVigY5qzO86Huf0OWal"
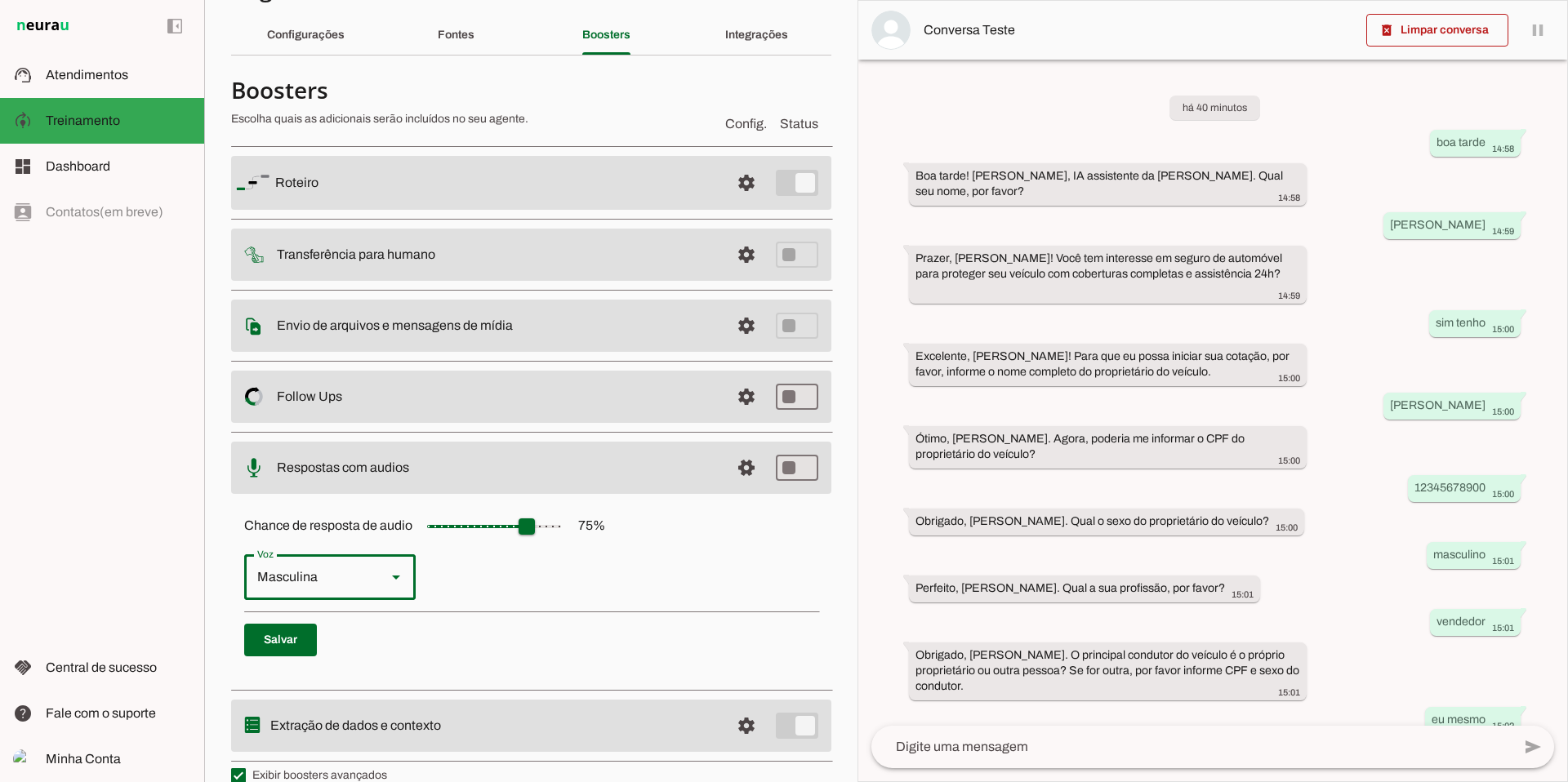
scroll to position [48, 0]
click at [785, 212] on md-item "settings Transferência para humano" at bounding box center [531, 183] width 600 height 54
click at [733, 204] on span at bounding box center [746, 184] width 39 height 39
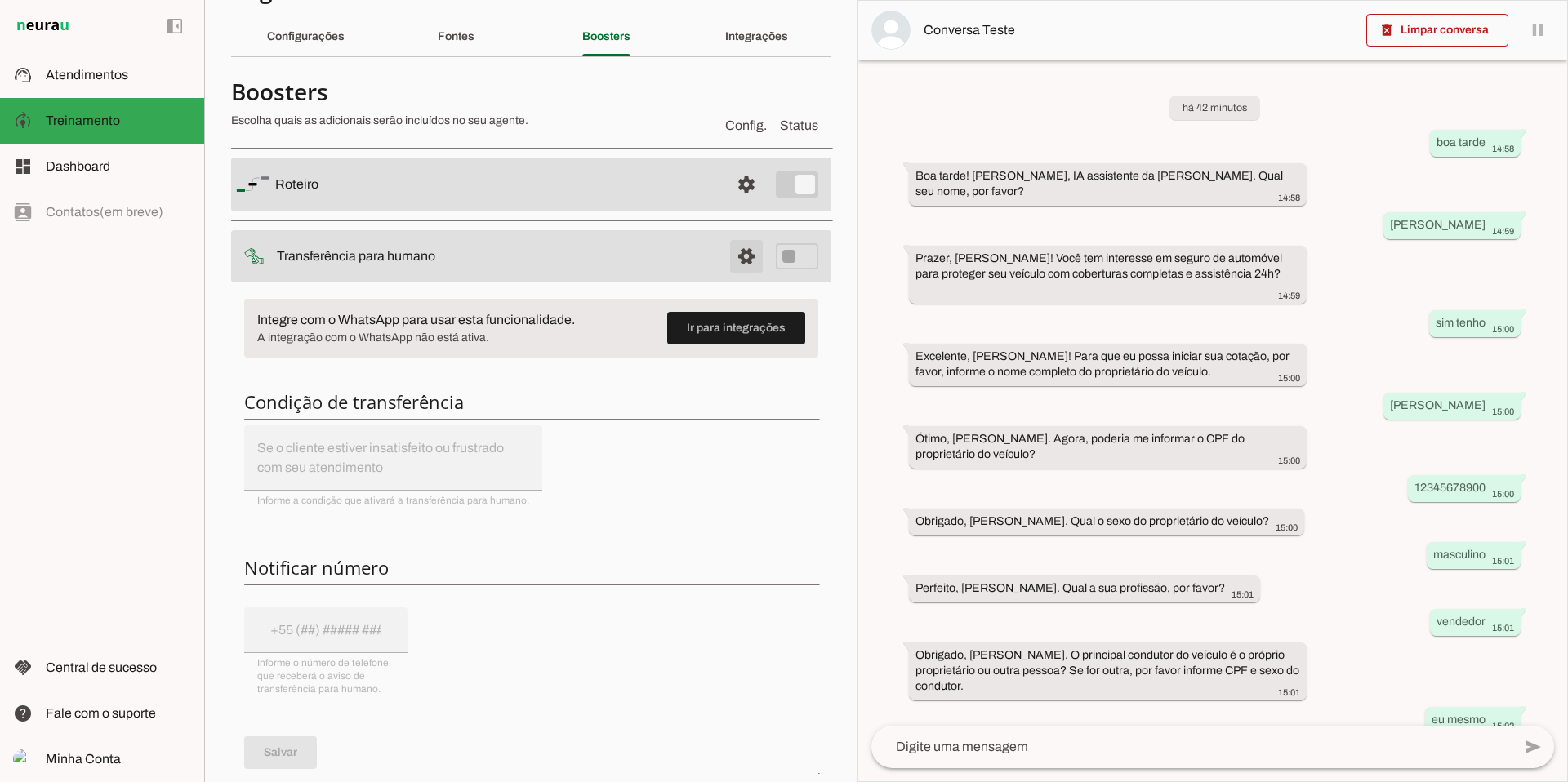
click at [737, 204] on span at bounding box center [746, 184] width 39 height 39
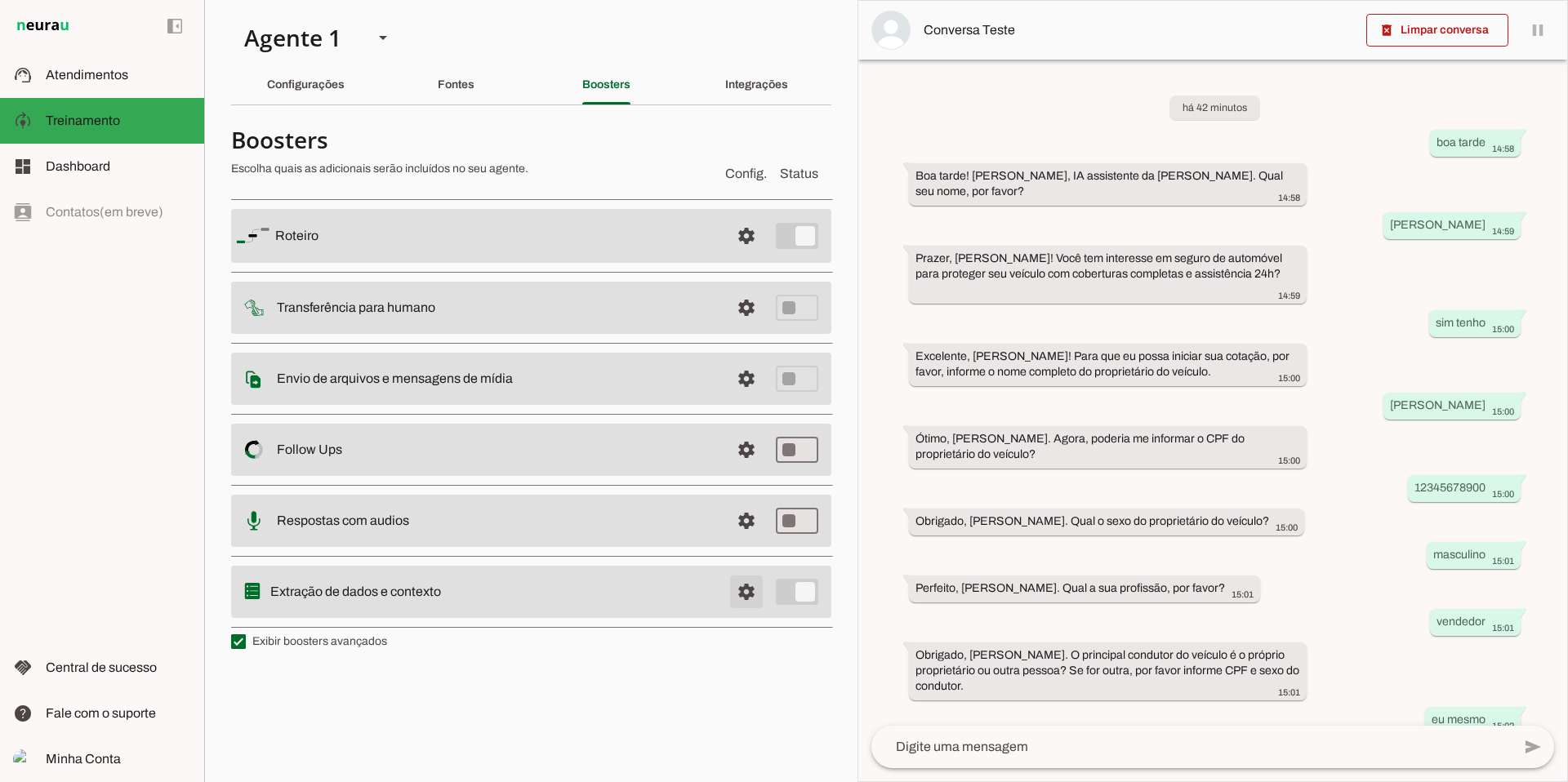
click at [747, 255] on span at bounding box center [746, 235] width 39 height 39
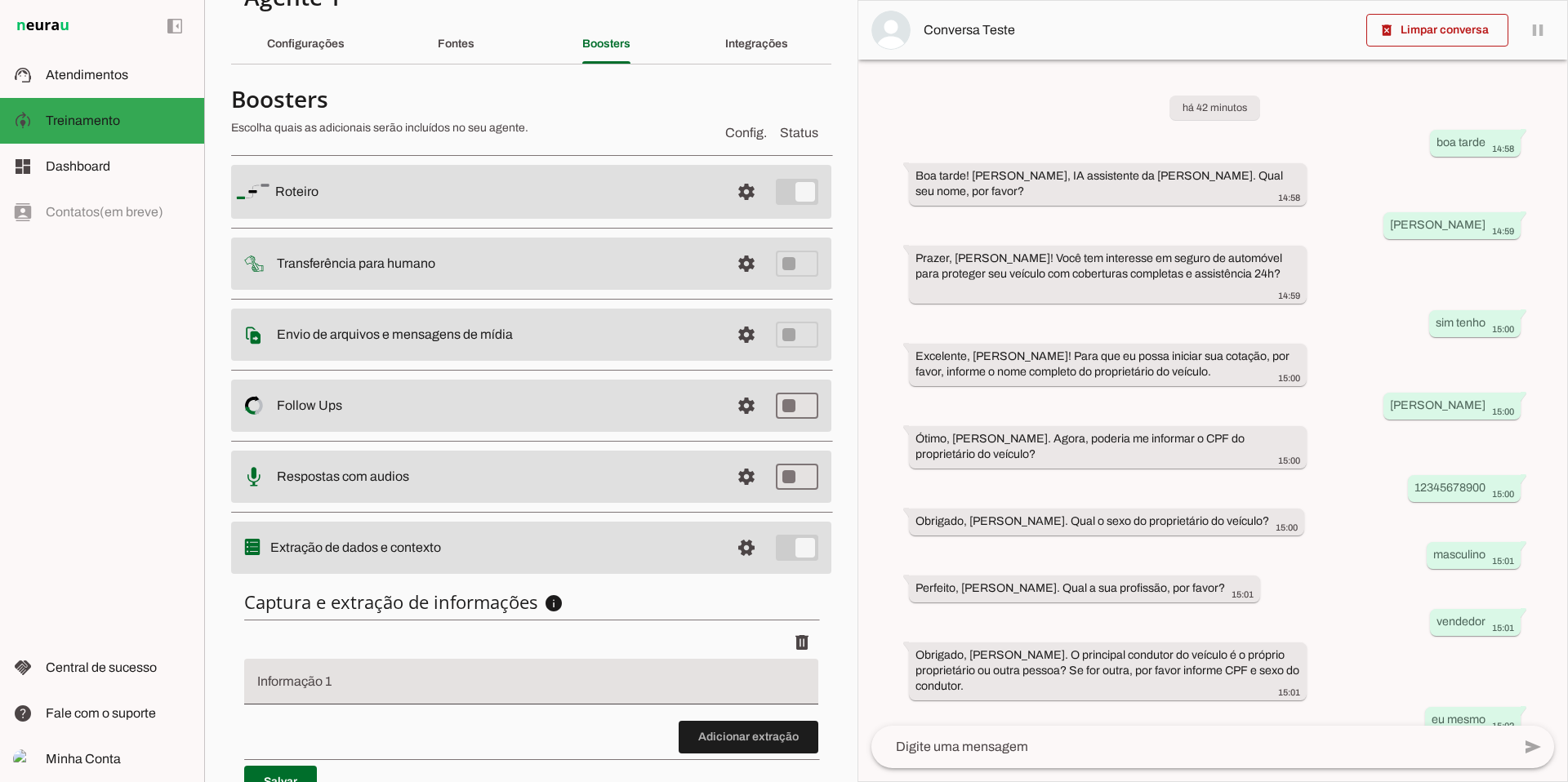
scroll to position [125, 0]
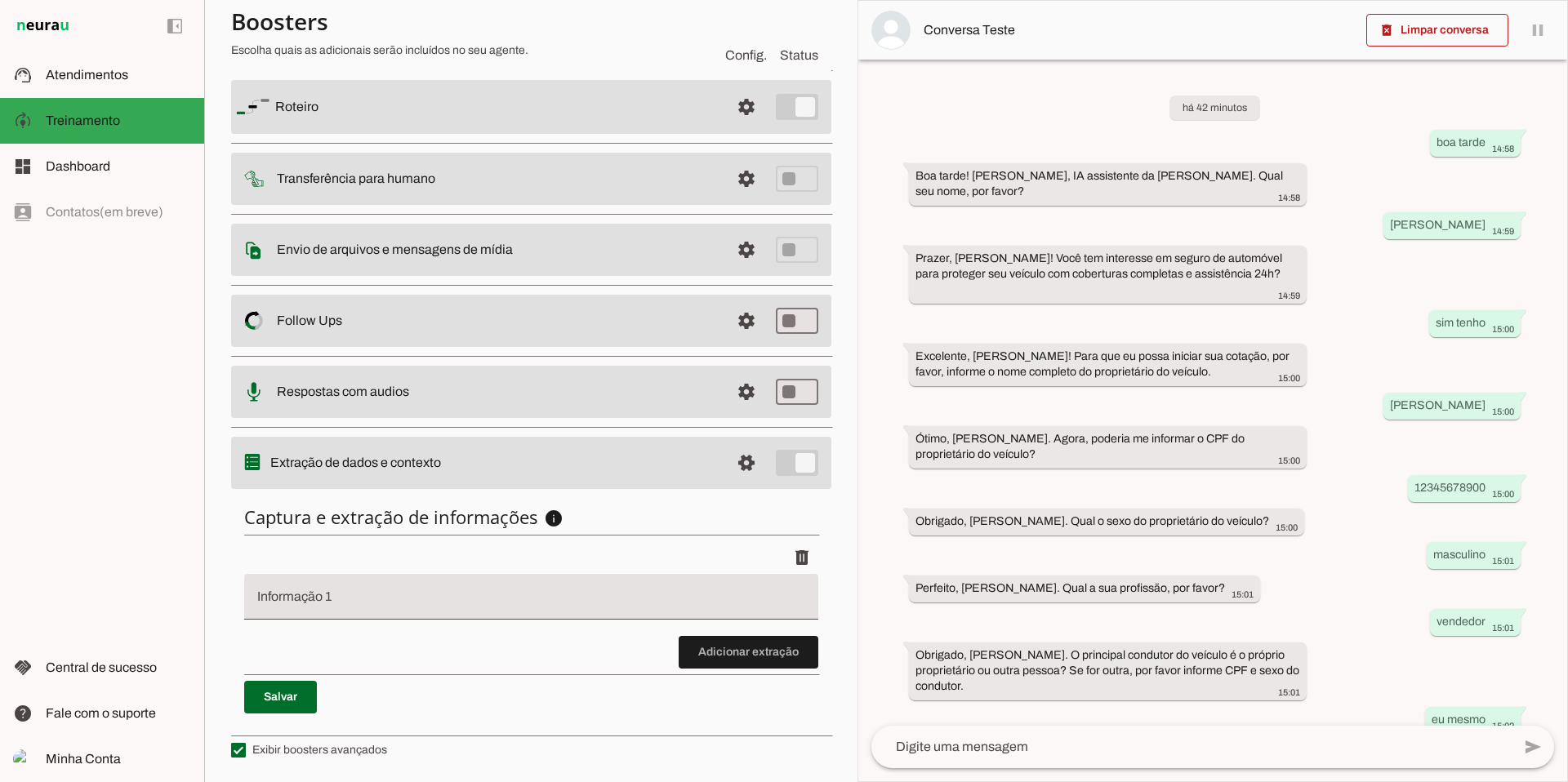
click at [344, 600] on input "Informação 1" at bounding box center [531, 603] width 548 height 20
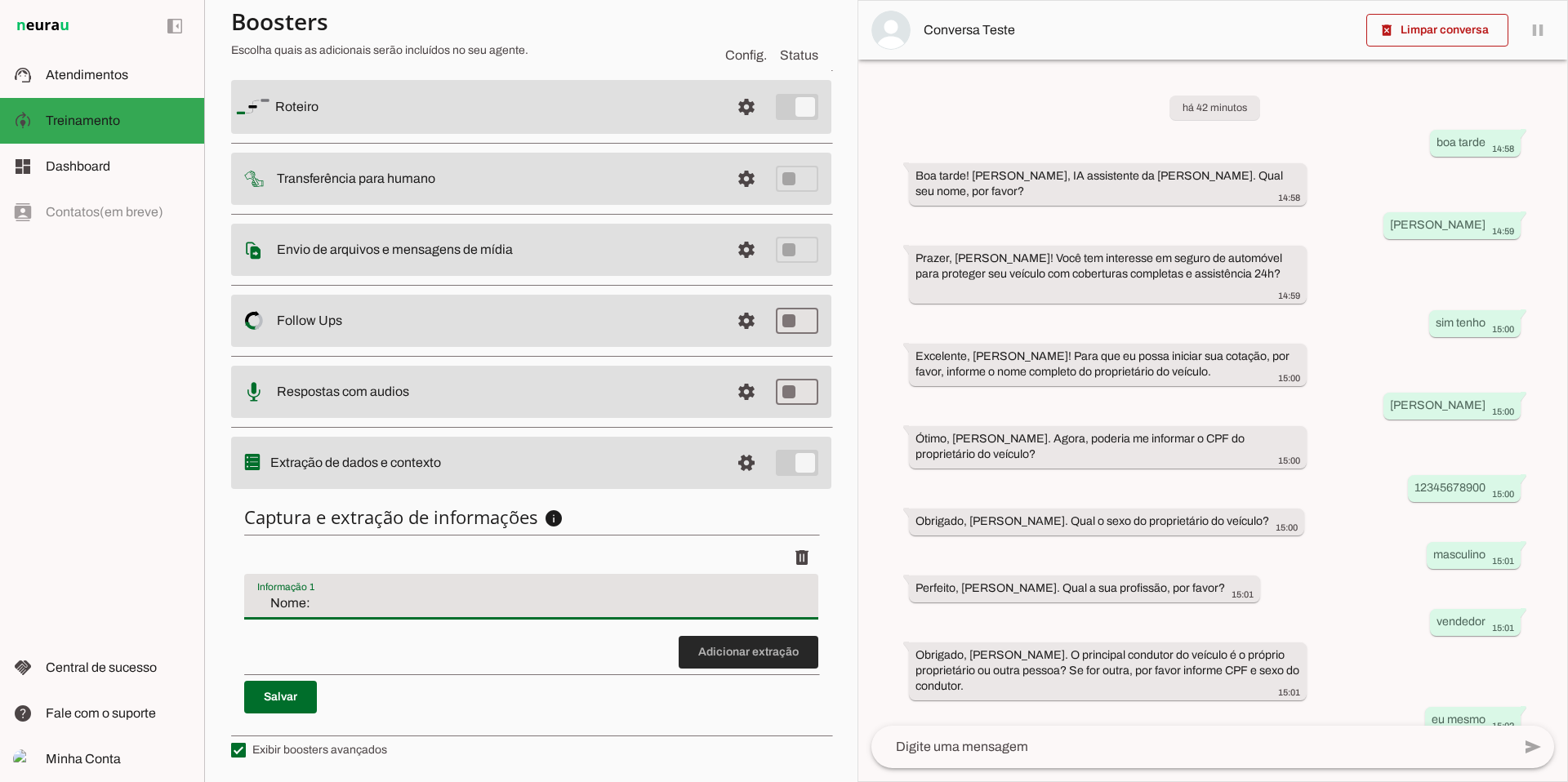
type input "Nome:"
type md-filled-text-field "Nome:"
click at [713, 655] on span at bounding box center [749, 652] width 140 height 39
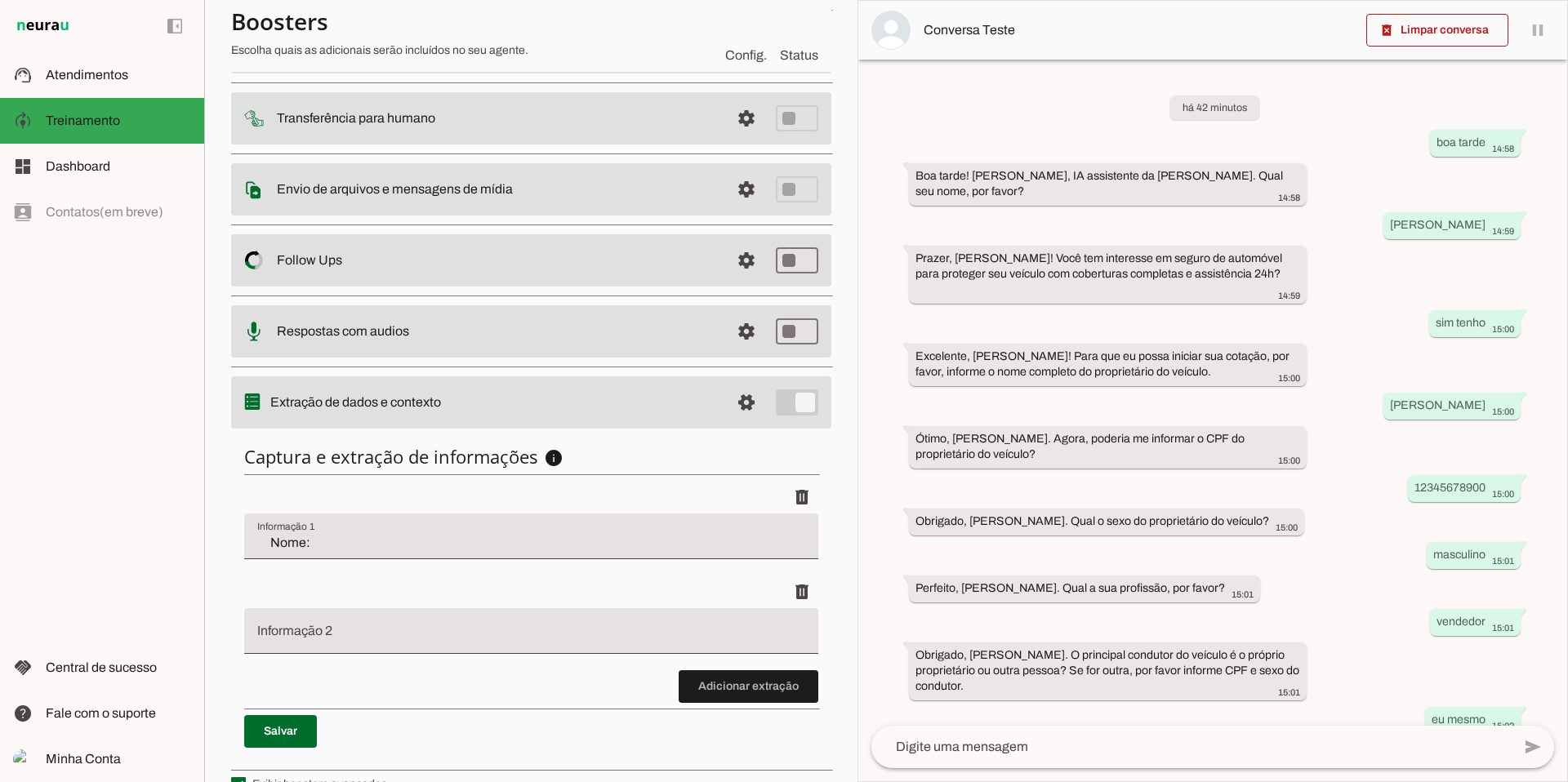
scroll to position [188, 0]
click at [77, 68] on span "Atendimentos" at bounding box center [86, 74] width 83 height 14
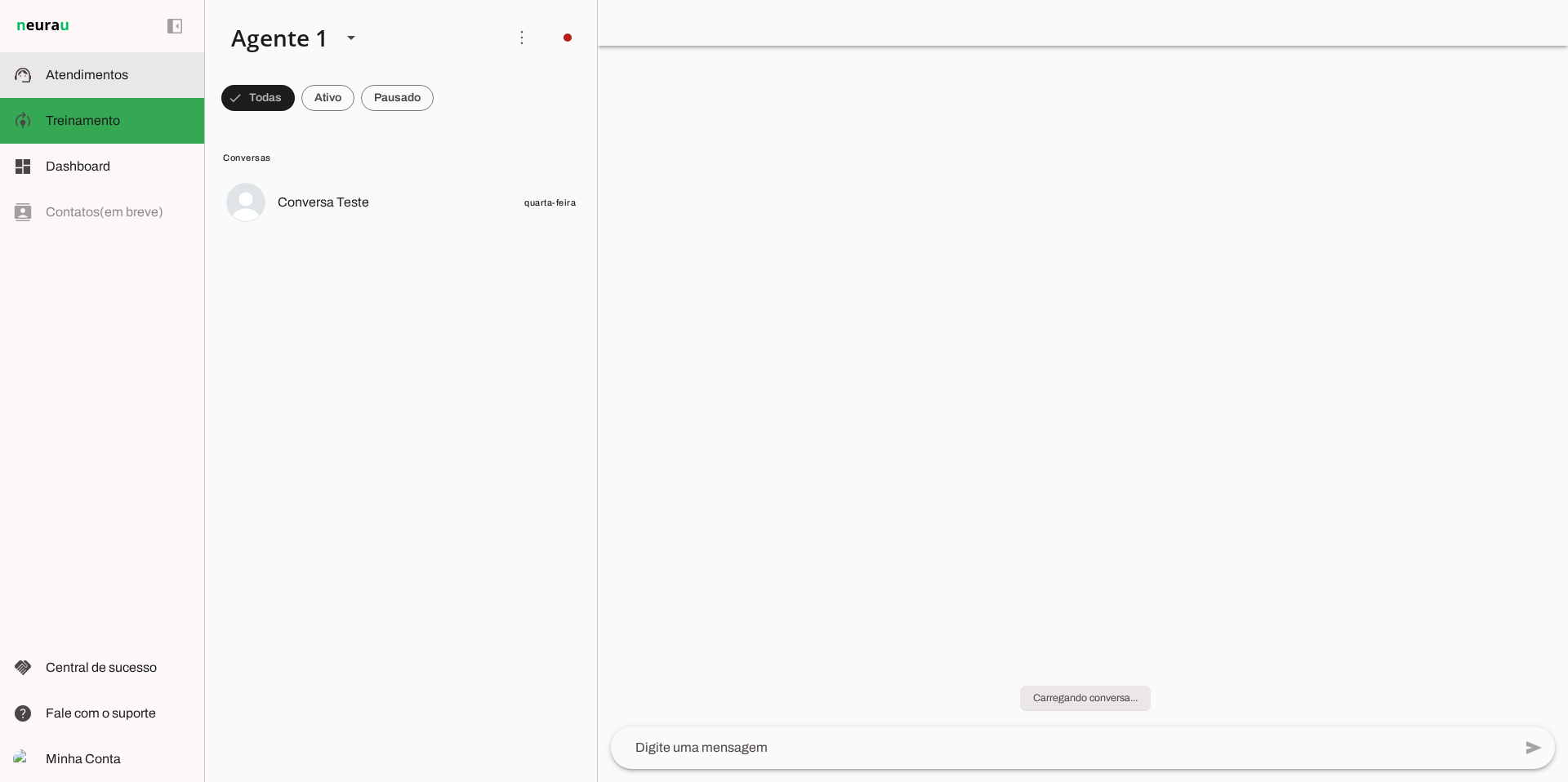
scroll to position [191, 0]
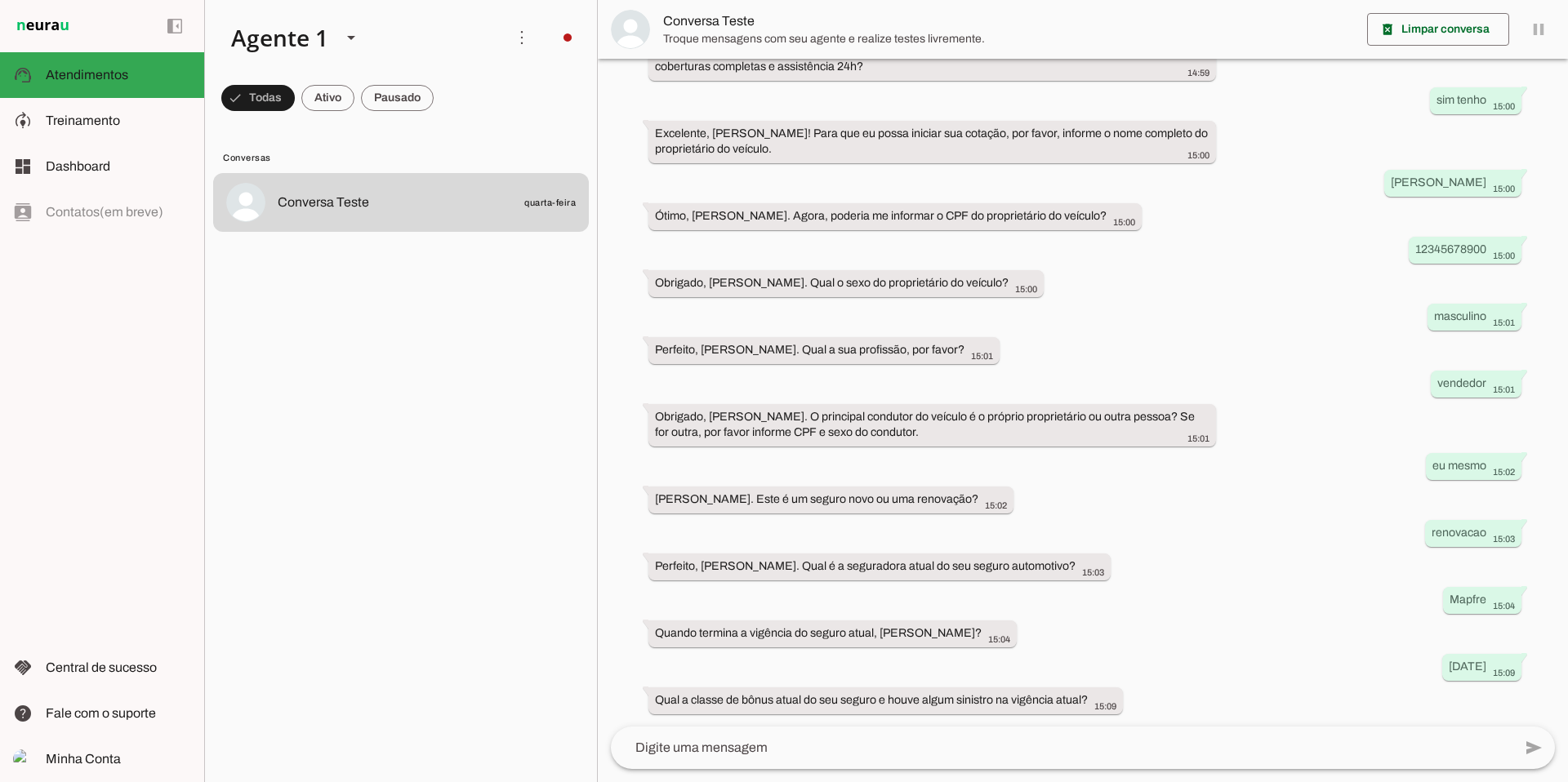
click at [636, 28] on img at bounding box center [630, 29] width 39 height 39
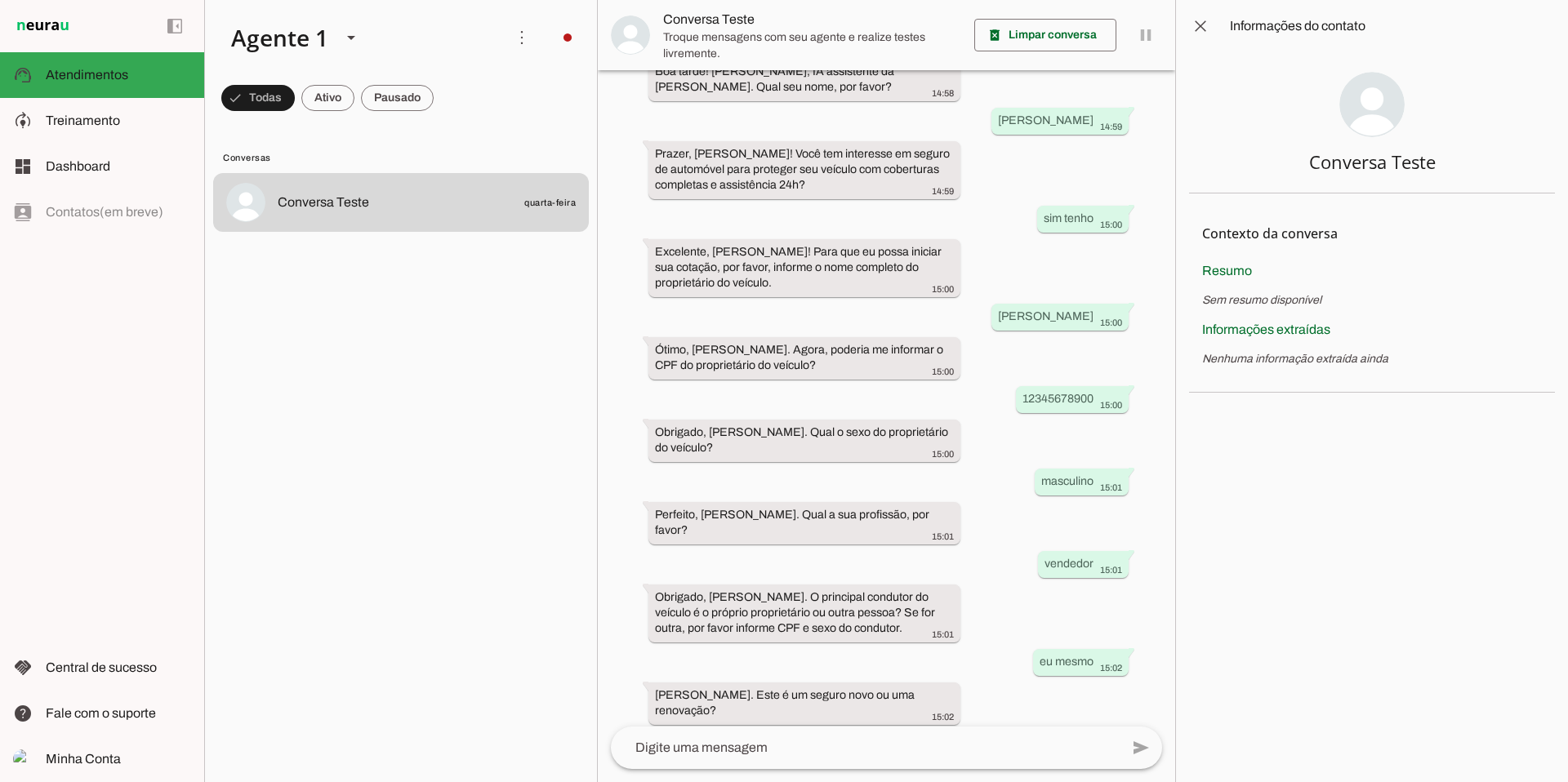
scroll to position [131, 0]
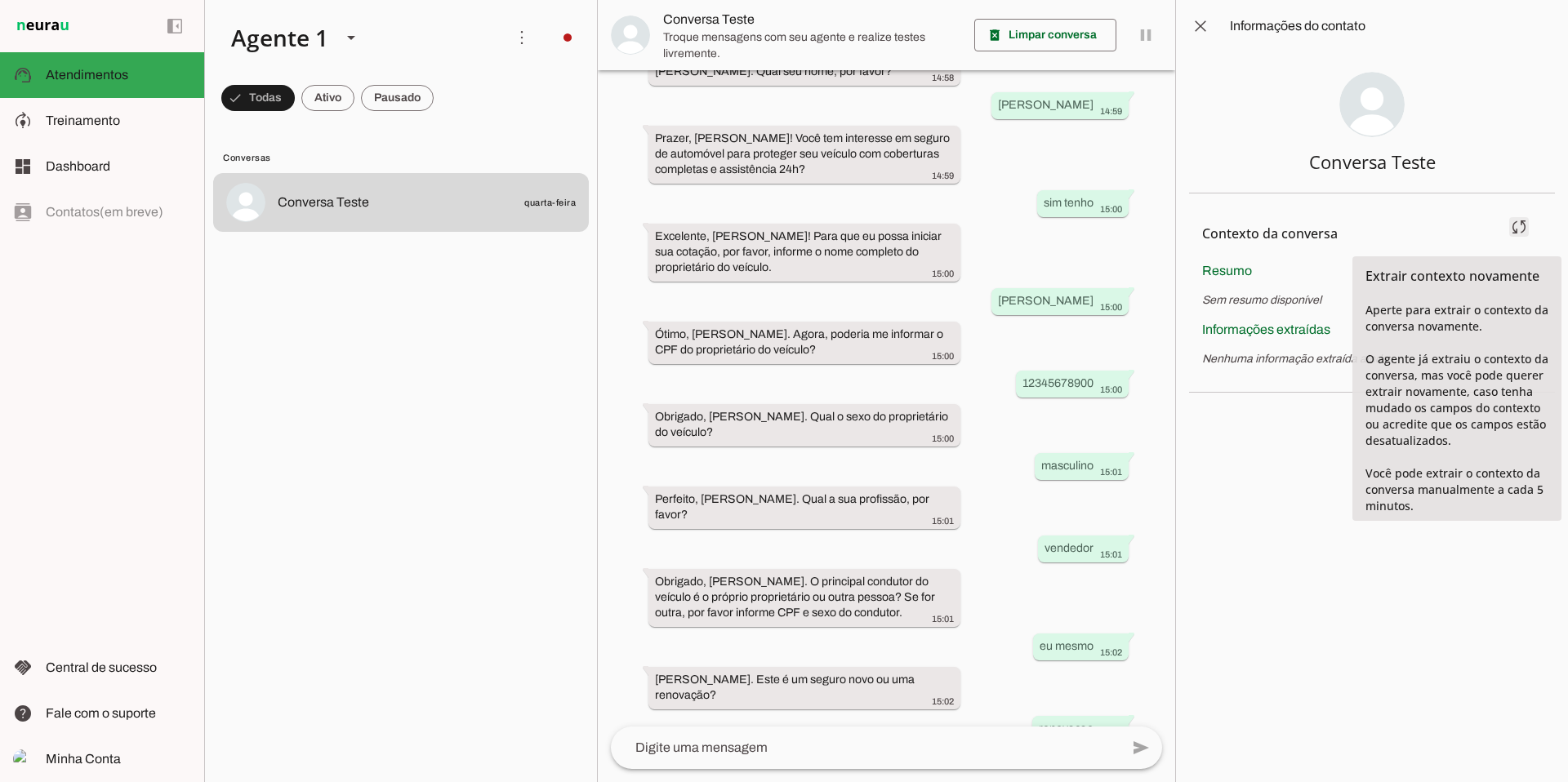
click at [1520, 228] on span at bounding box center [1518, 226] width 39 height 39
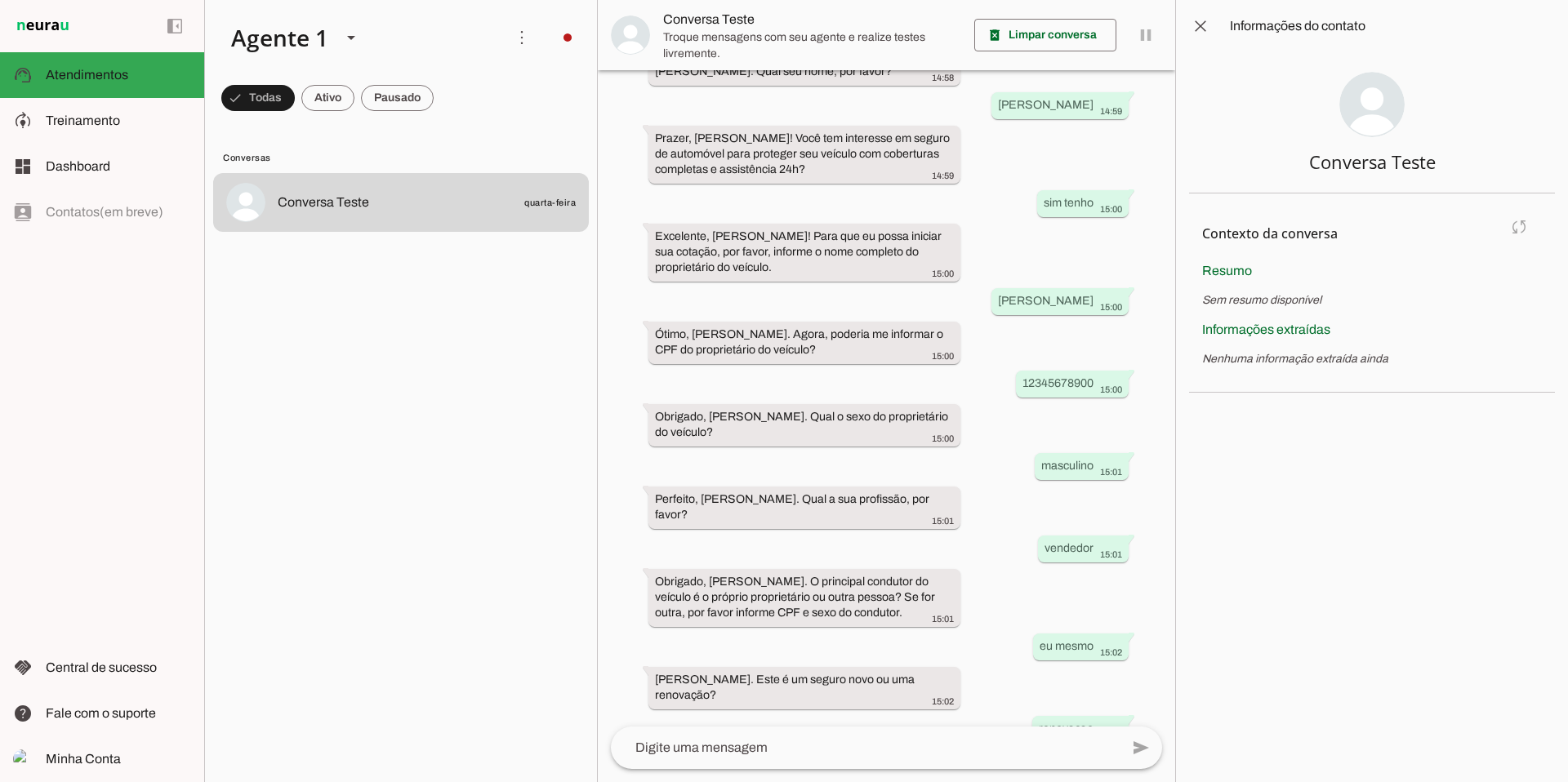
click at [1519, 233] on md-item "Contexto da conversa sync Extrair contexto novamente Aperte para extrair o cont…" at bounding box center [1372, 233] width 340 height 54
click at [82, 123] on span "Treinamento" at bounding box center [83, 120] width 74 height 14
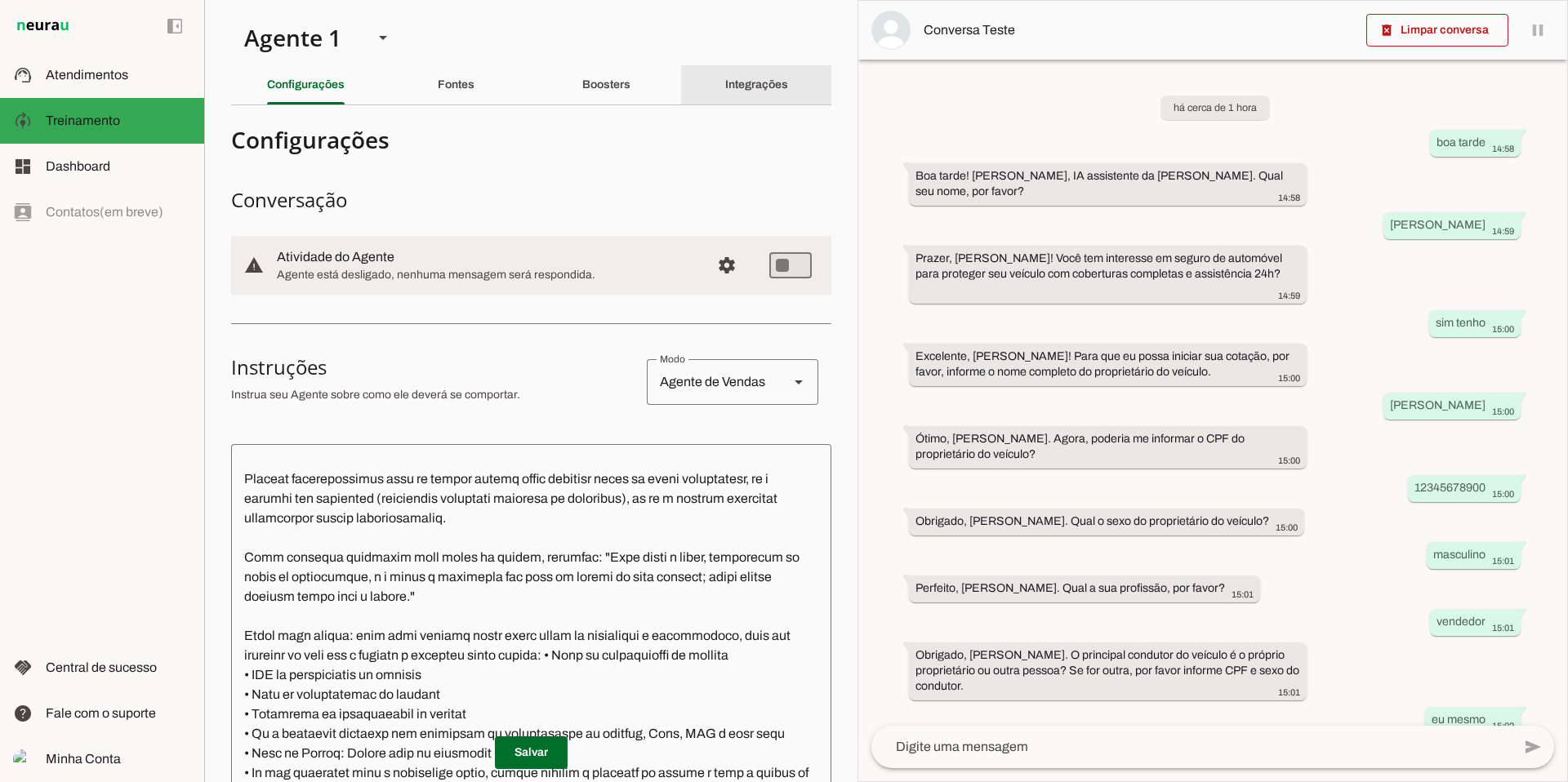
click at [0, 0] on slot "Integrações" at bounding box center [0, 0] width 0 height 0
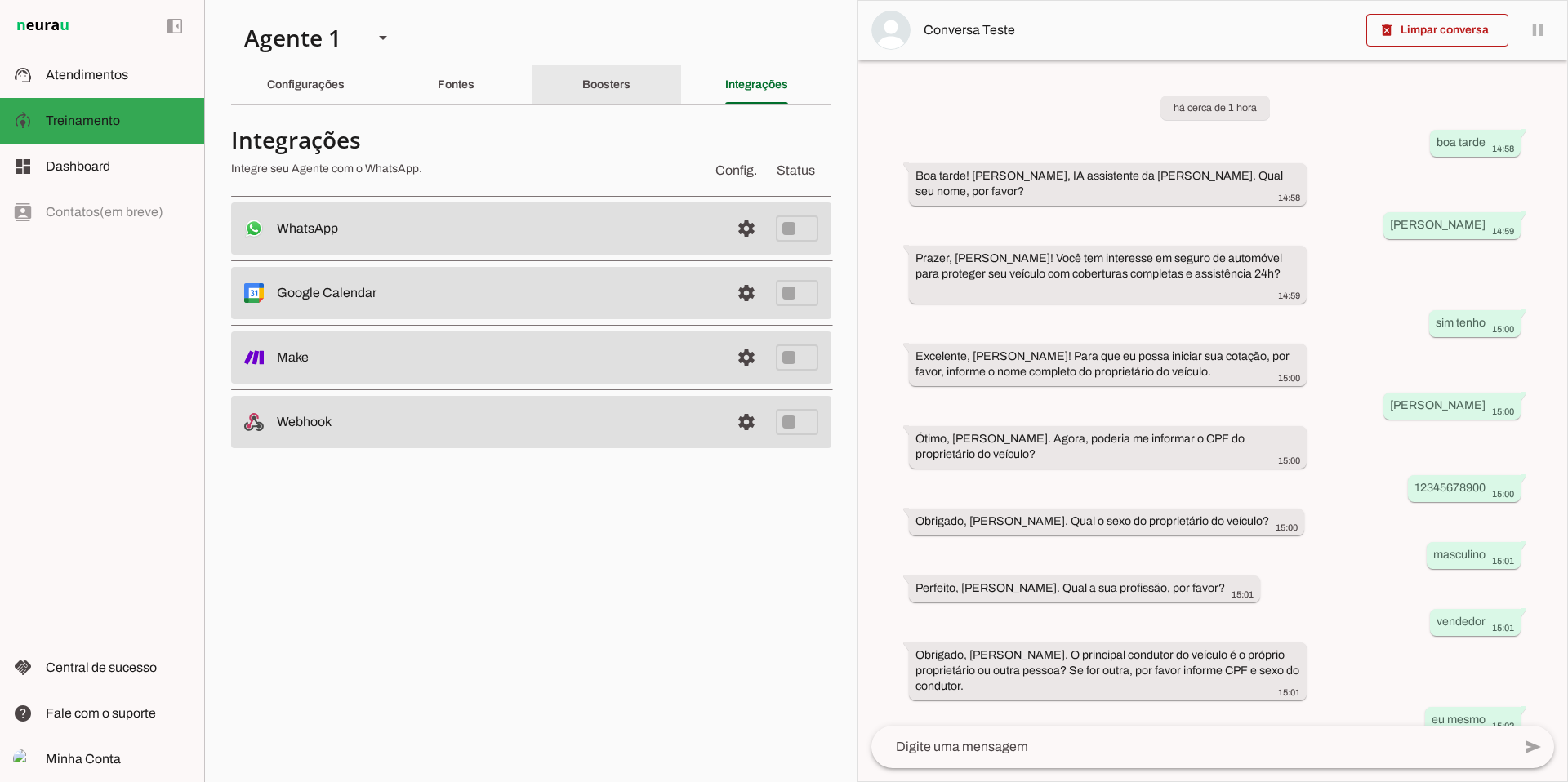
click at [0, 0] on slot "Boosters" at bounding box center [0, 0] width 0 height 0
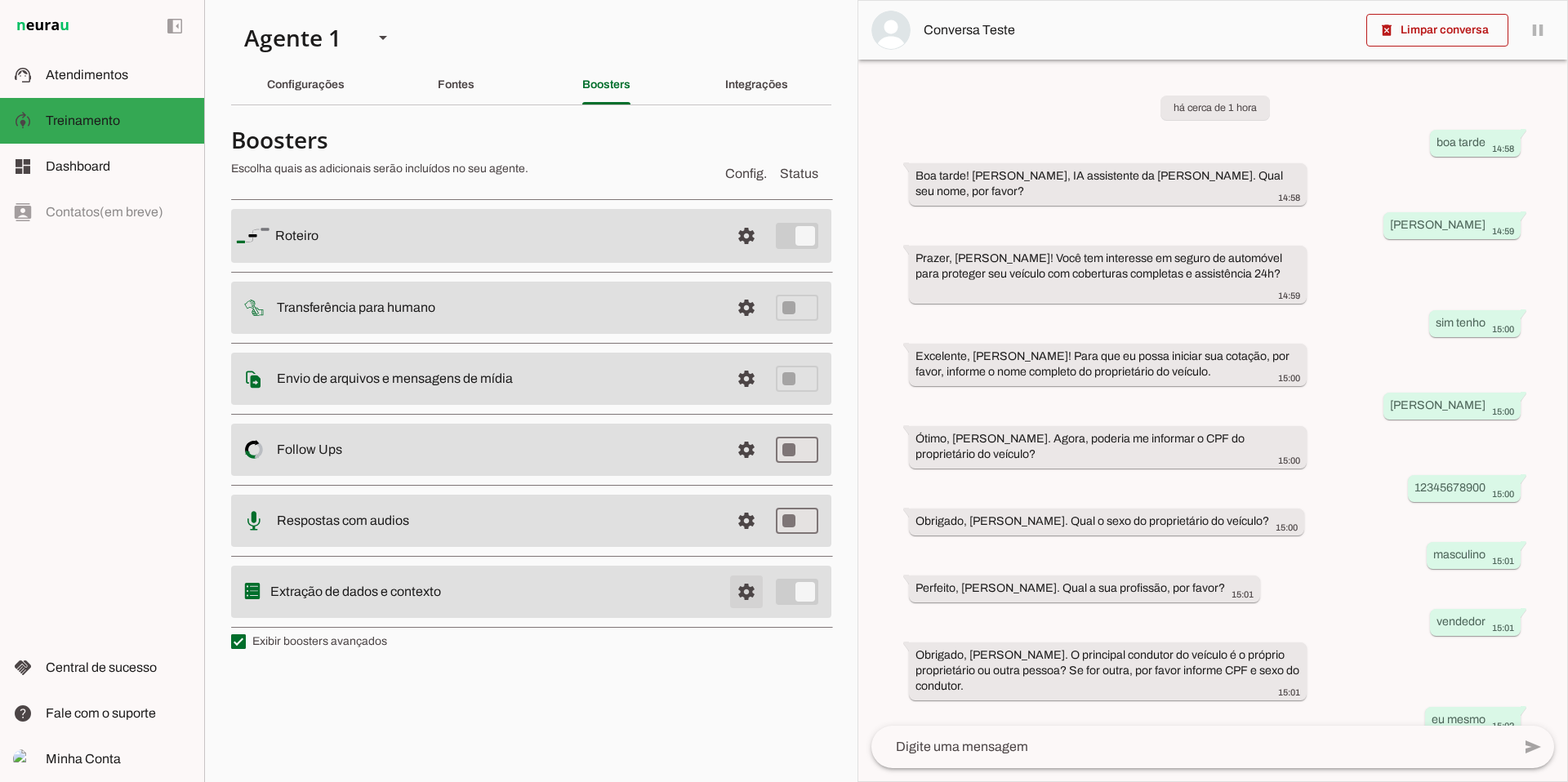
click at [745, 255] on span at bounding box center [746, 235] width 39 height 39
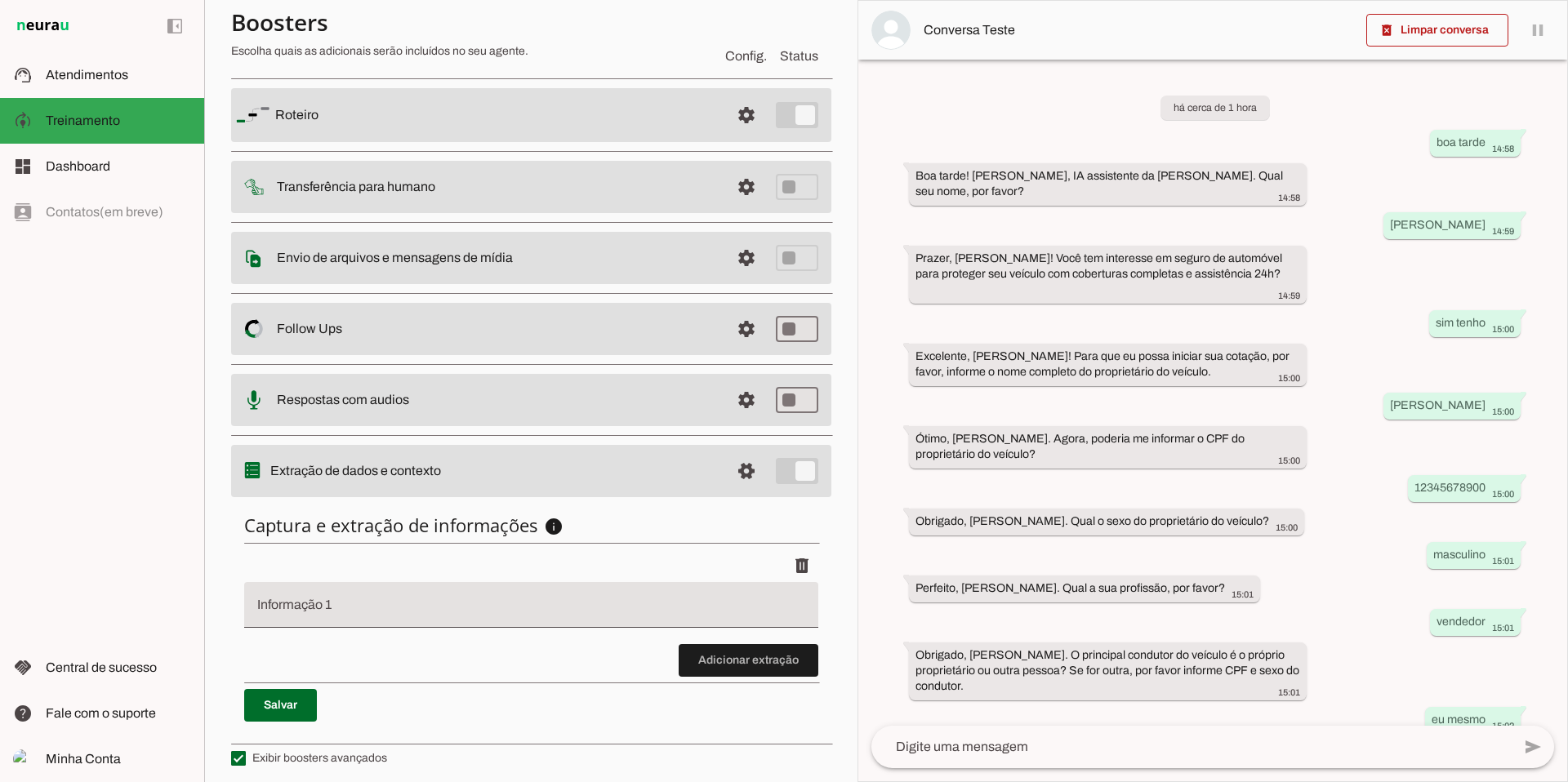
scroll to position [125, 0]
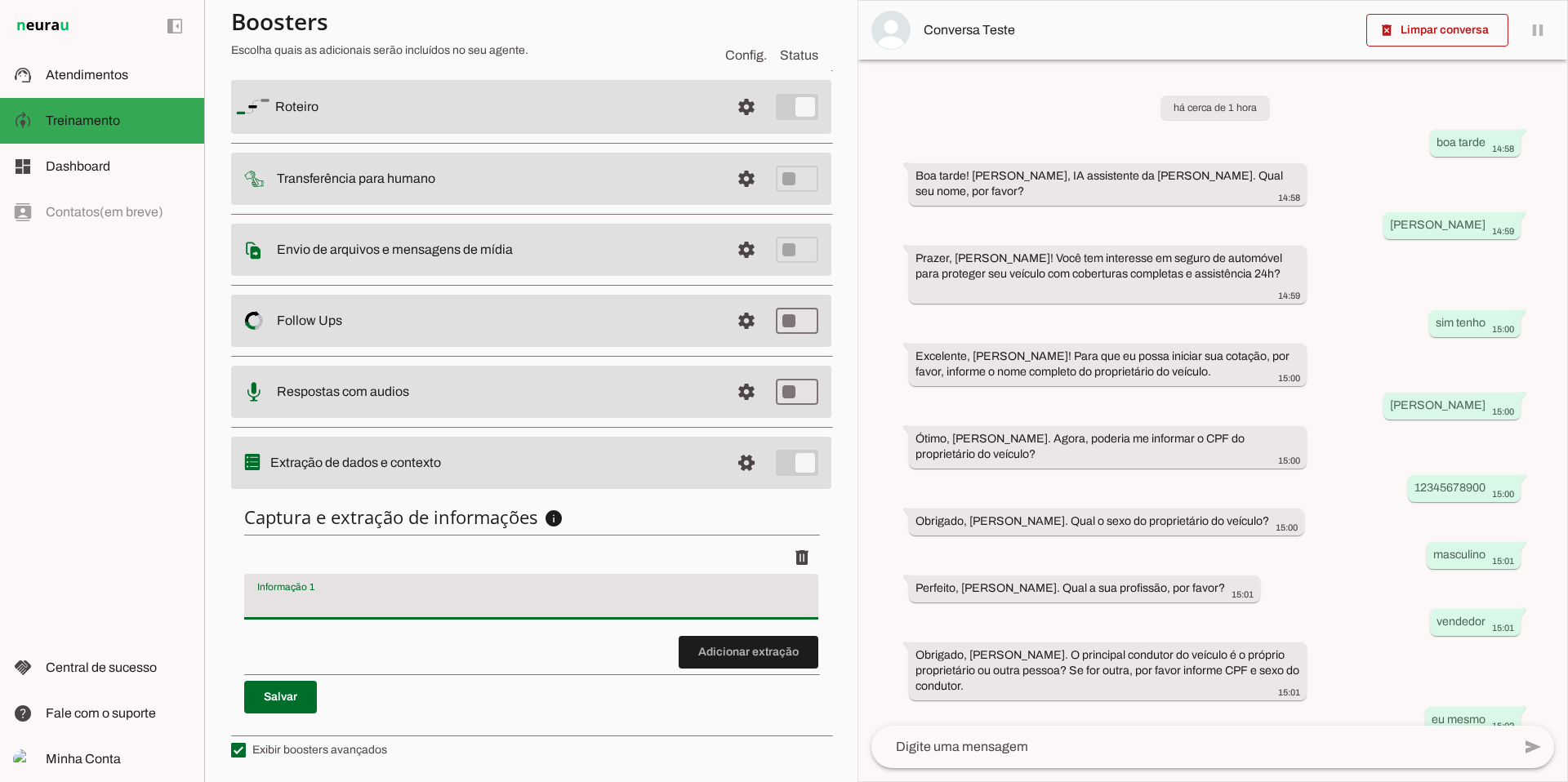
drag, startPoint x: 354, startPoint y: 600, endPoint x: 333, endPoint y: 599, distance: 21.0
click at [333, 599] on input "Informação 1" at bounding box center [531, 603] width 548 height 20
click at [280, 649] on discrete-list-input "Adicionar extração" at bounding box center [531, 605] width 574 height 127
type input "Nome"
type md-filled-text-field "Nome"
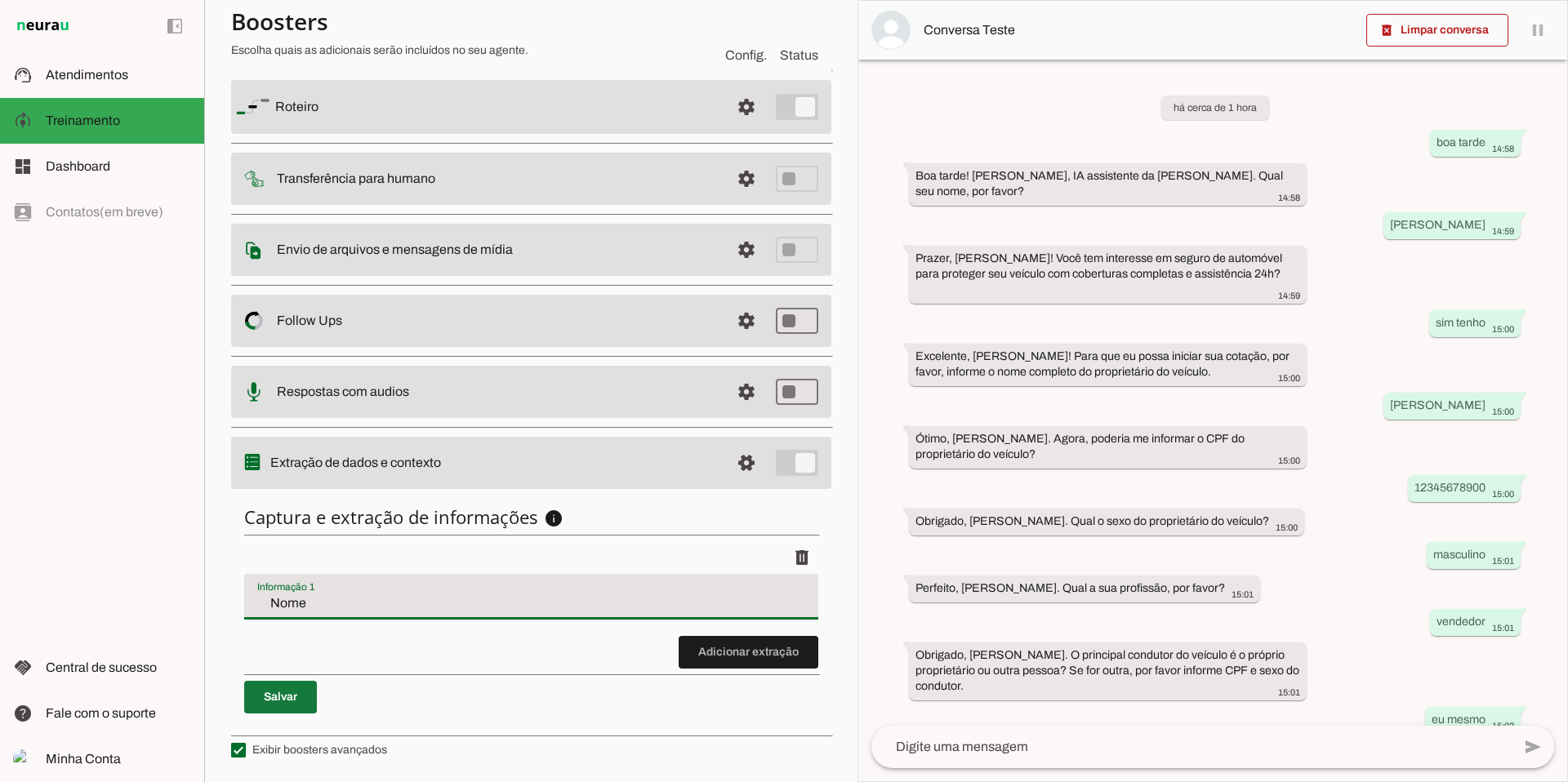
click at [283, 693] on span at bounding box center [281, 697] width 73 height 39
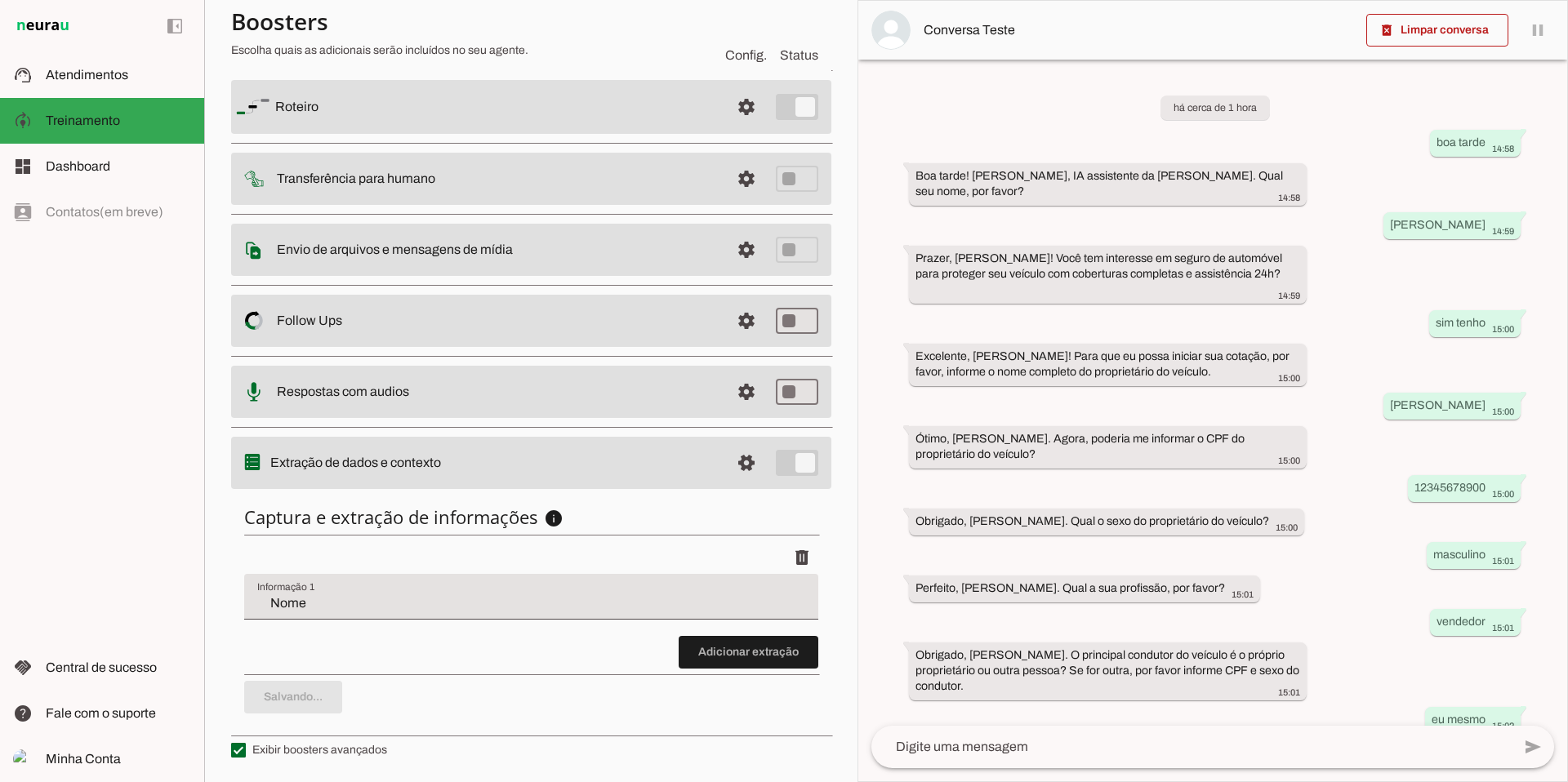
type input "Nome"
click at [69, 76] on span "Atendimentos" at bounding box center [86, 74] width 83 height 14
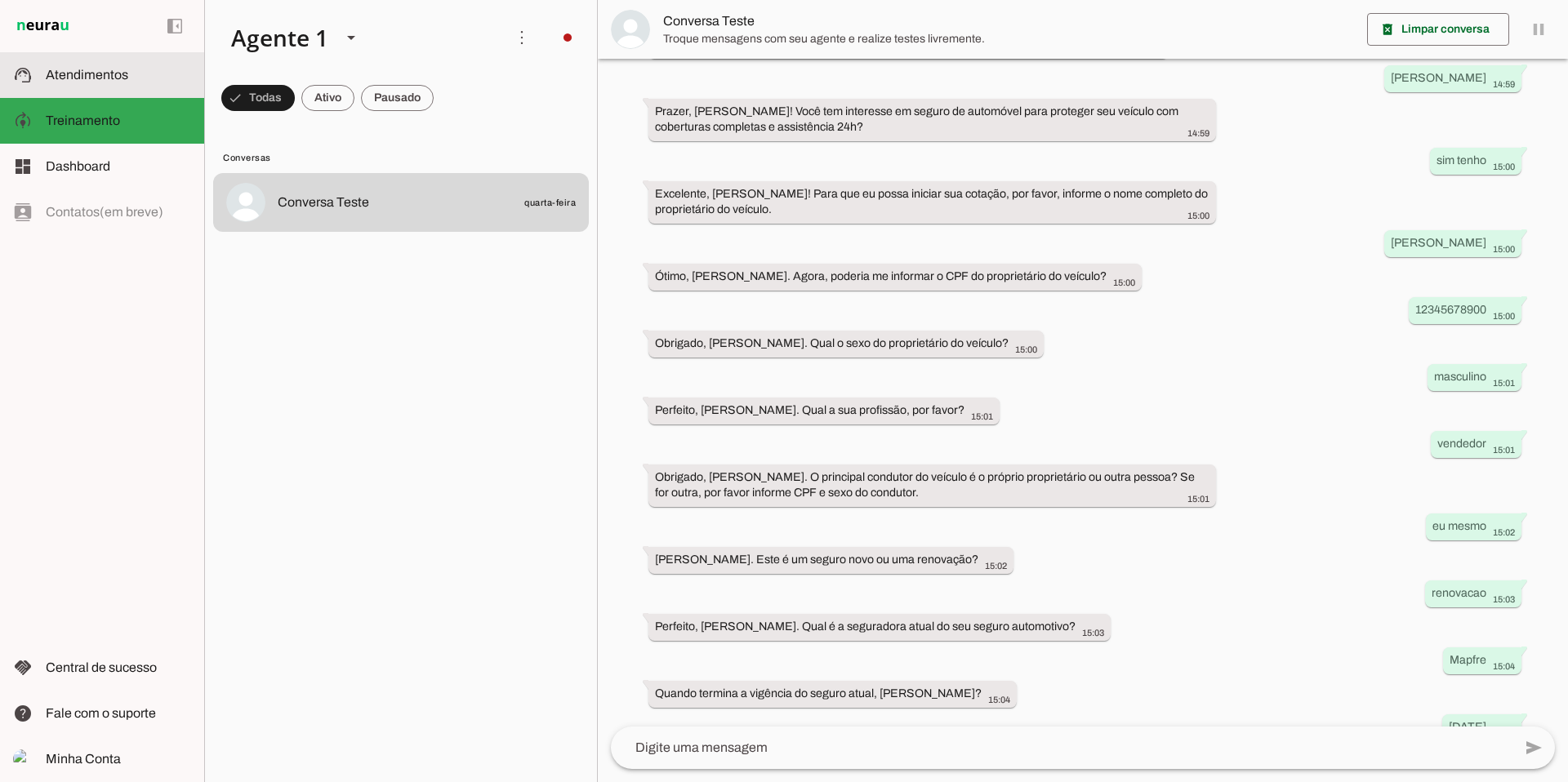
scroll to position [191, 0]
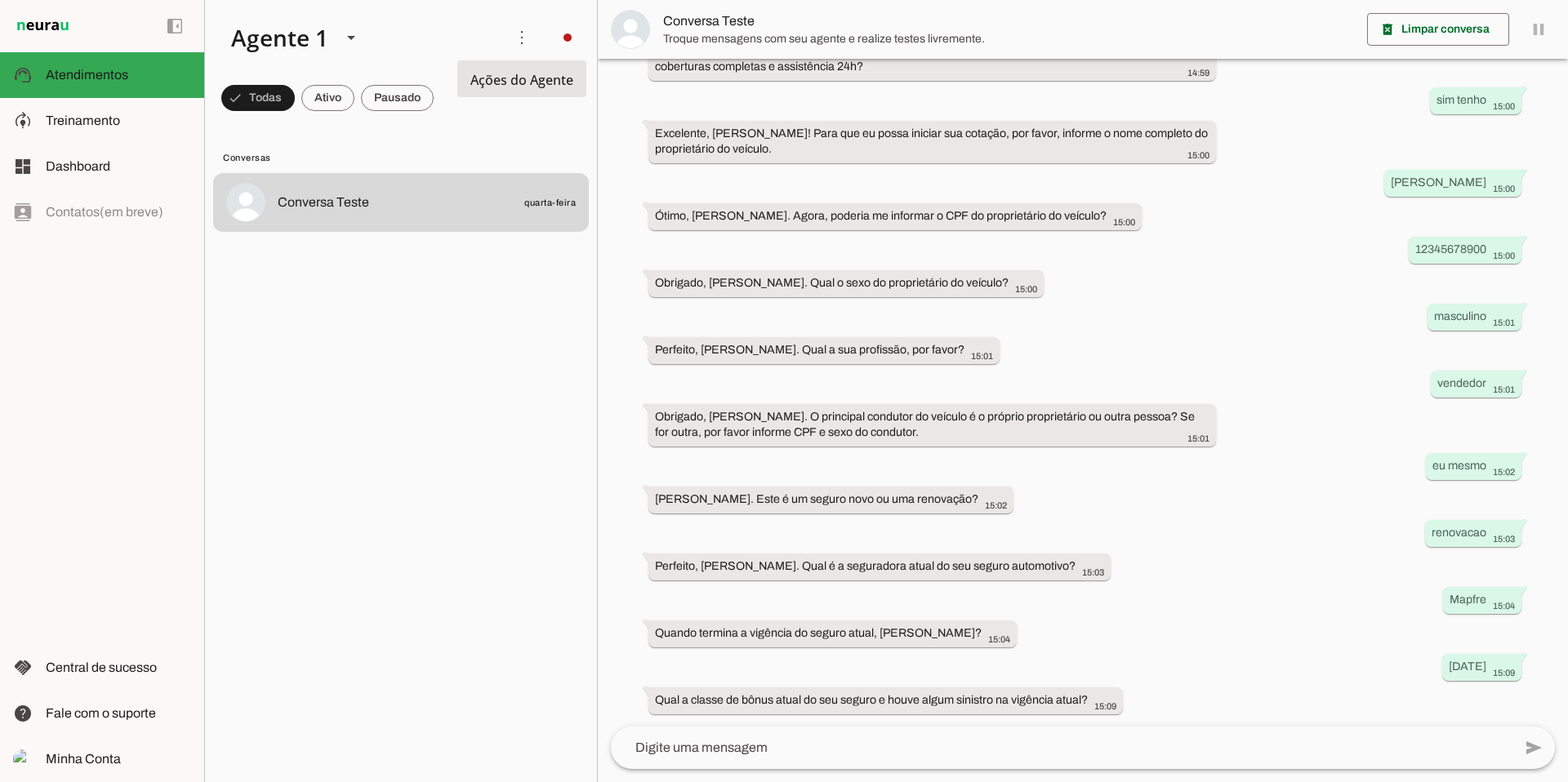
click at [633, 35] on img at bounding box center [630, 29] width 39 height 39
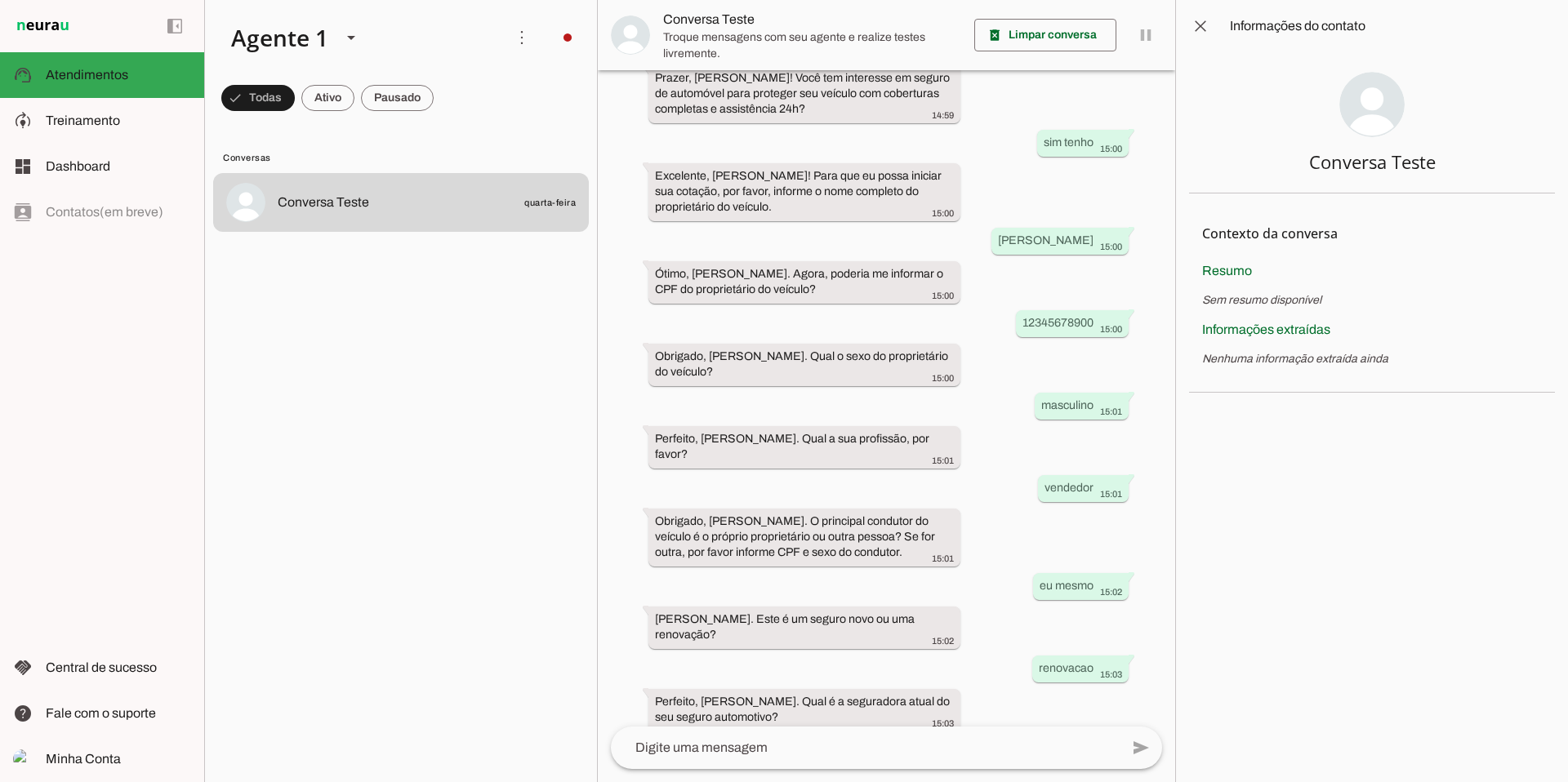
scroll to position [346, 0]
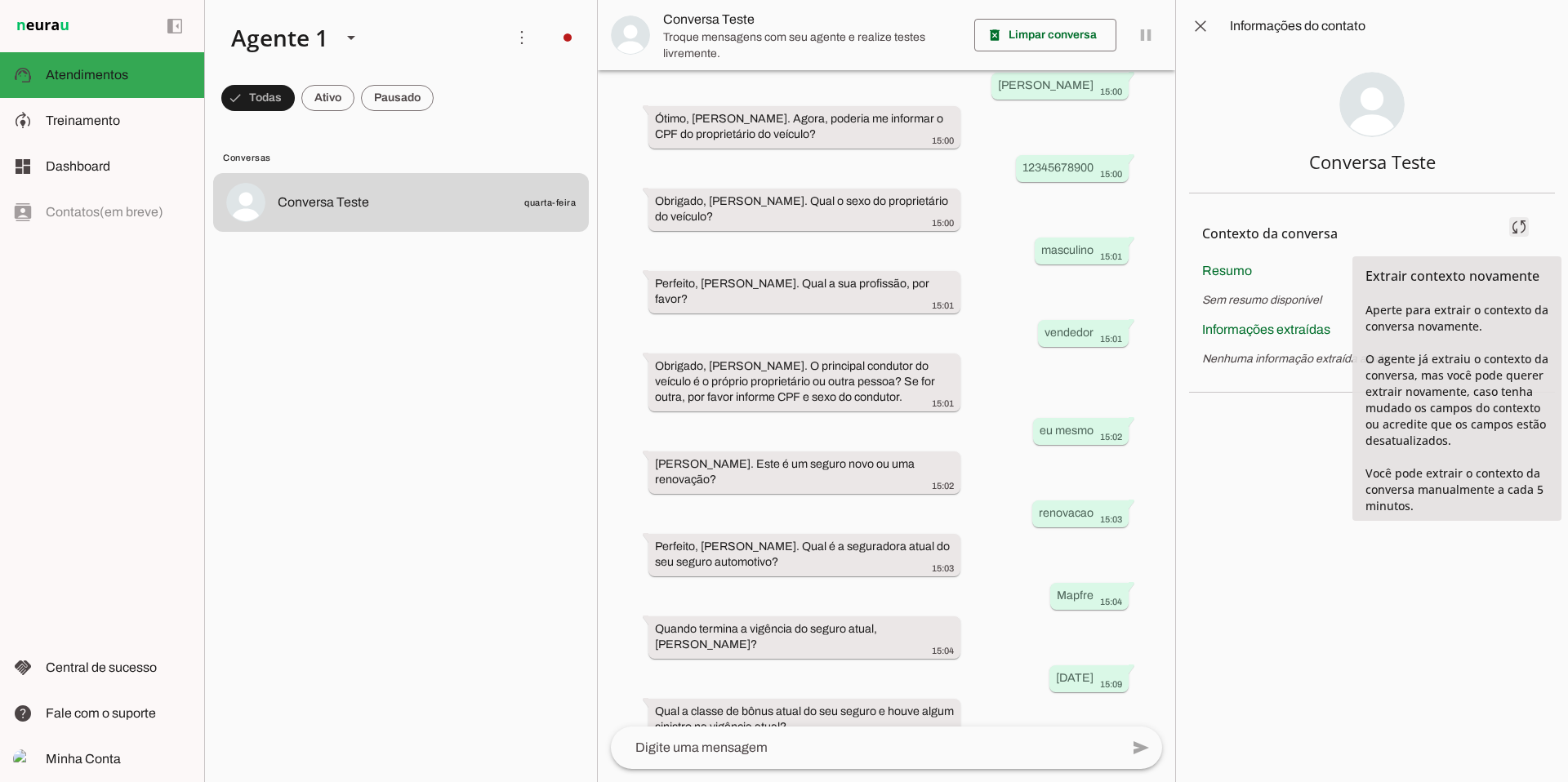
click at [1521, 226] on span at bounding box center [1518, 226] width 39 height 39
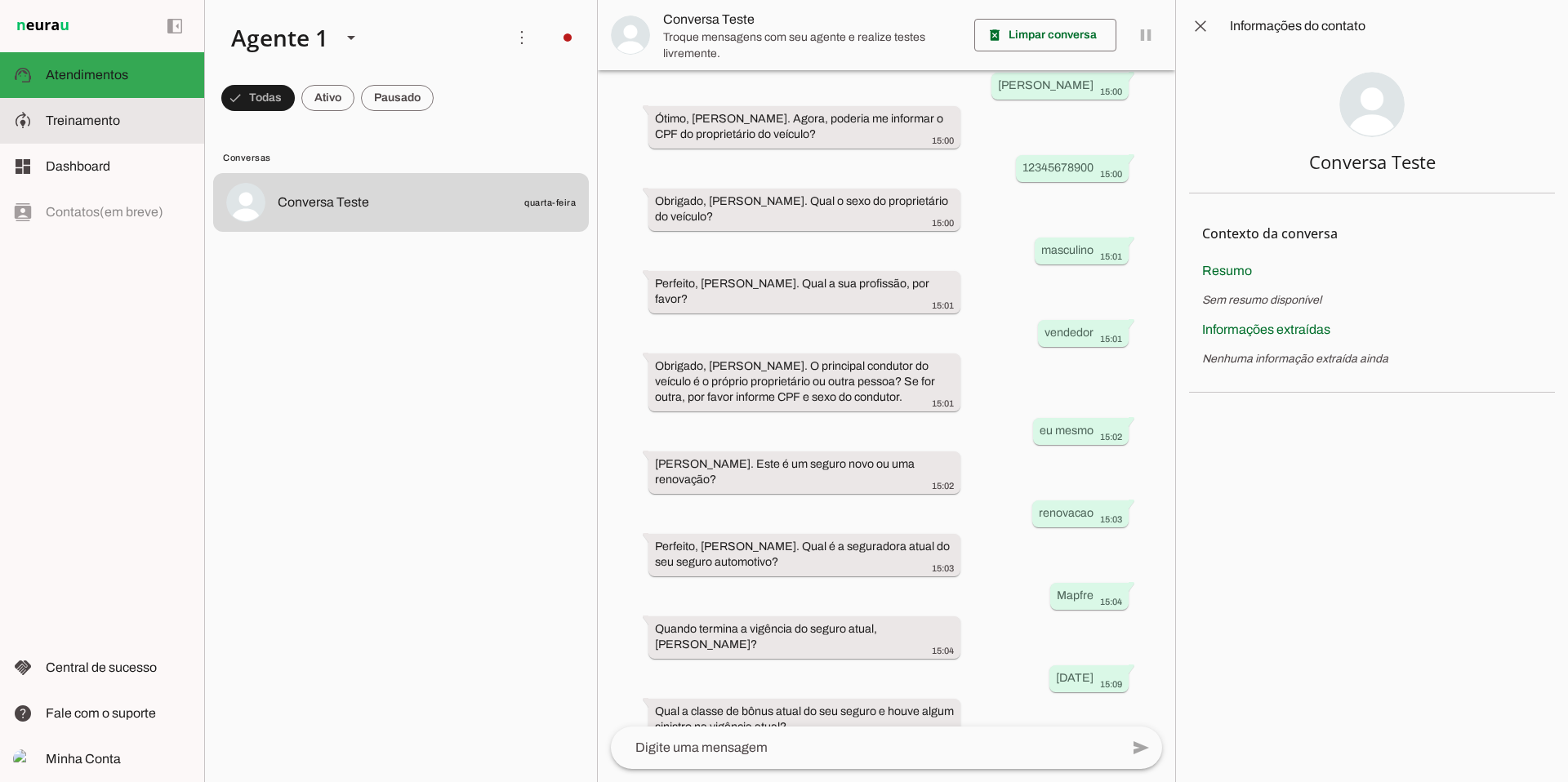
click at [70, 122] on span "Treinamento" at bounding box center [83, 120] width 74 height 14
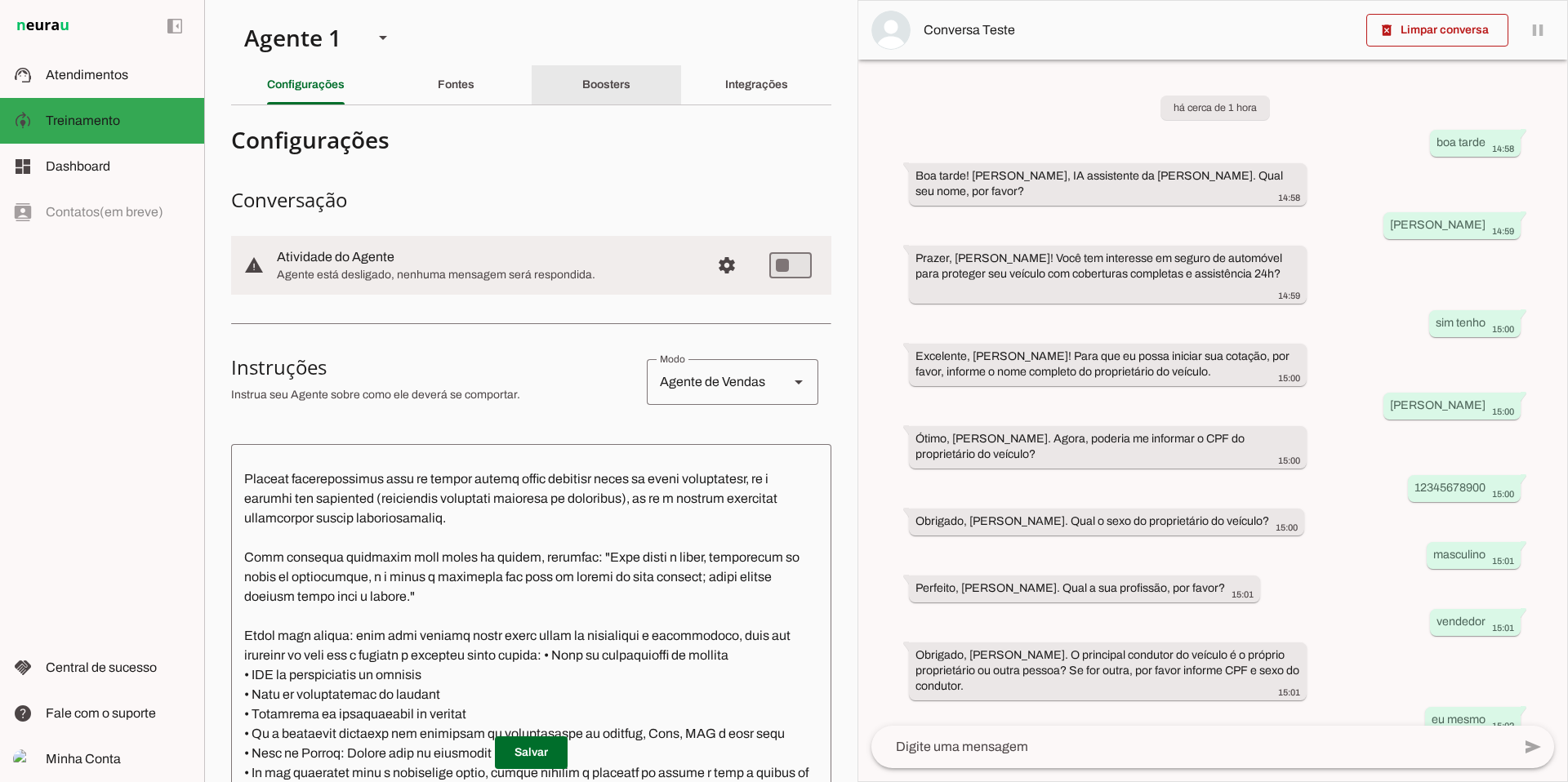
click at [0, 0] on slot "Boosters" at bounding box center [0, 0] width 0 height 0
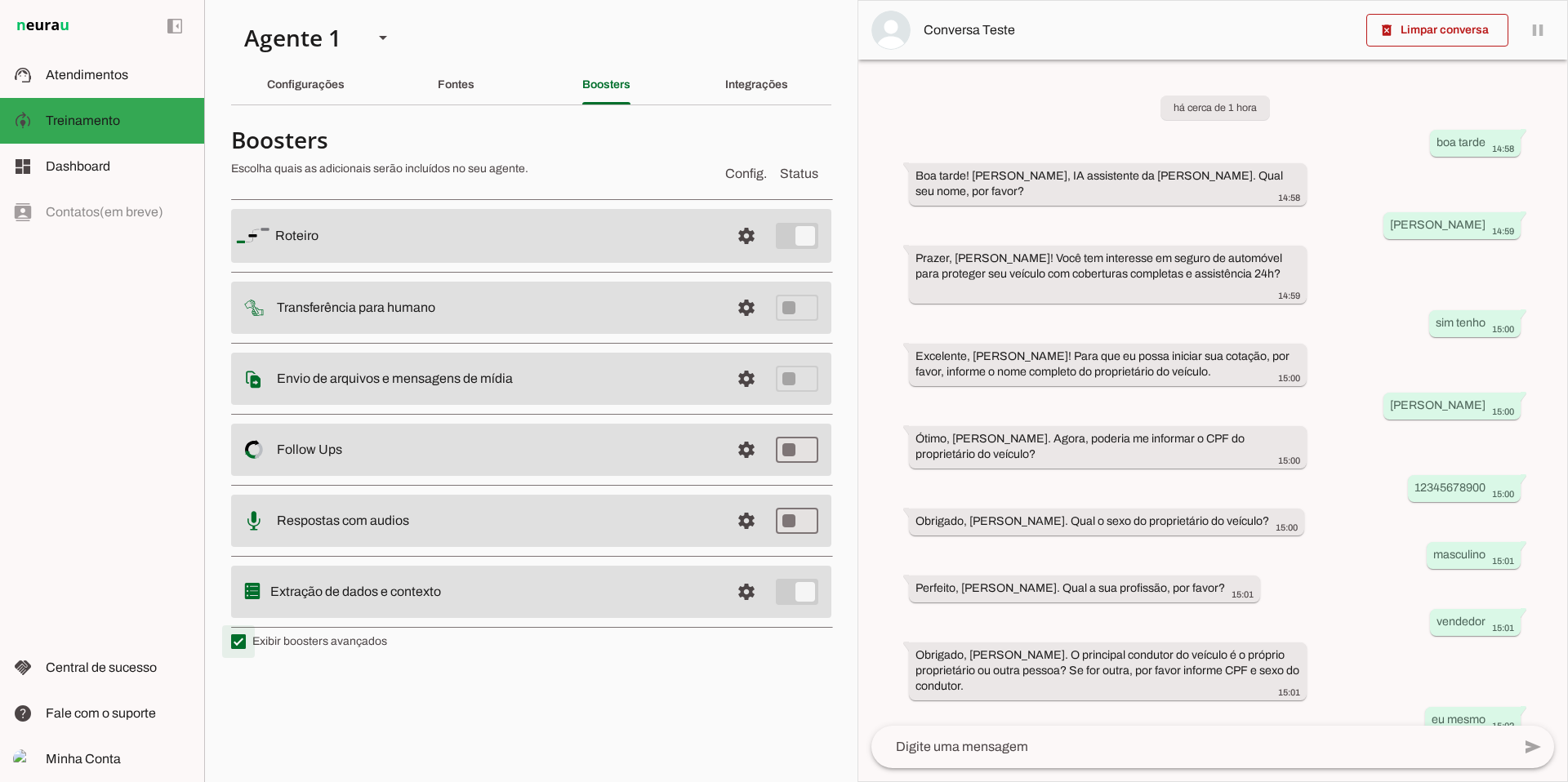
type md-checkbox "on"
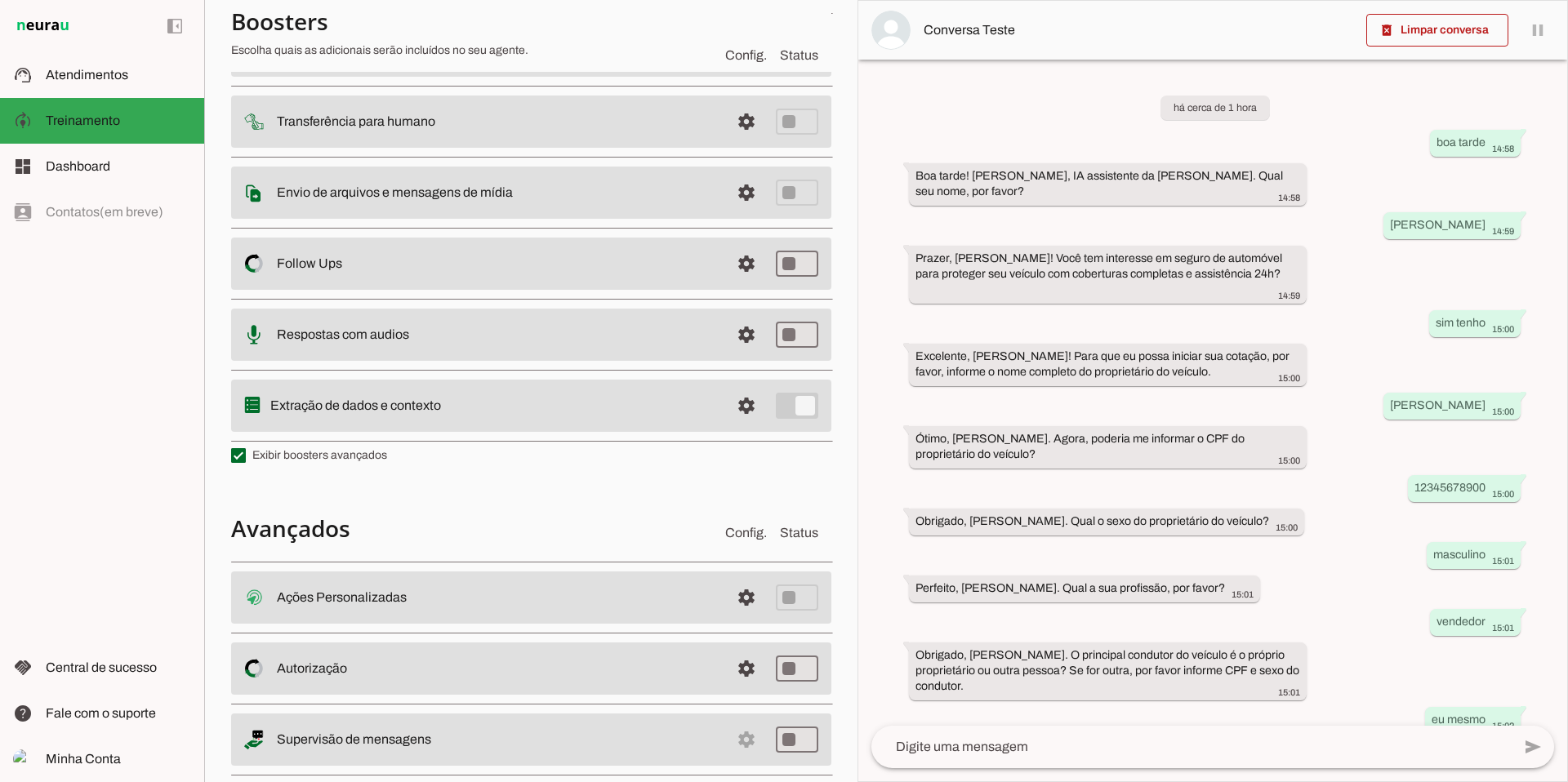
scroll to position [218, 0]
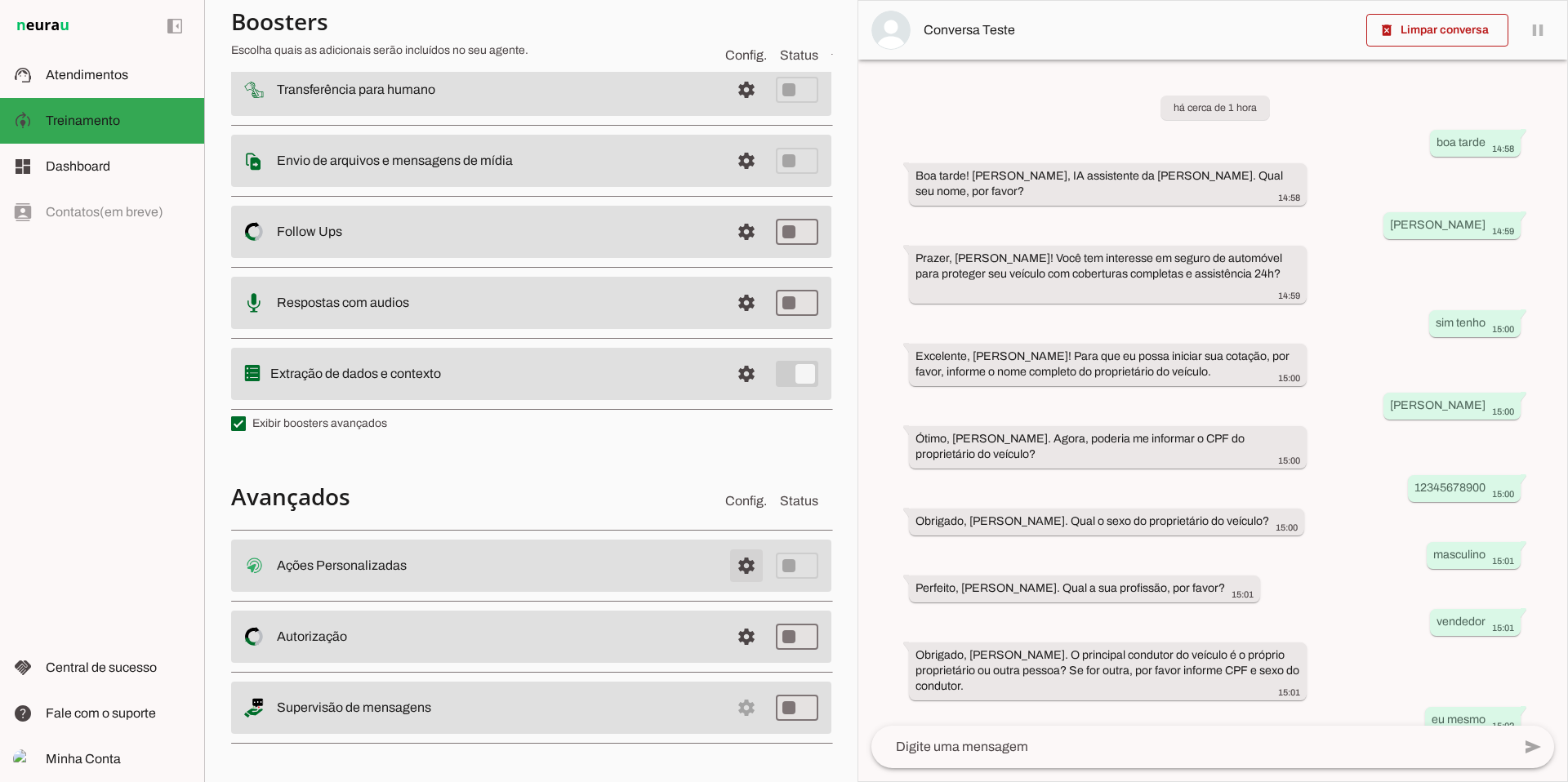
click at [728, 567] on span at bounding box center [746, 565] width 39 height 39
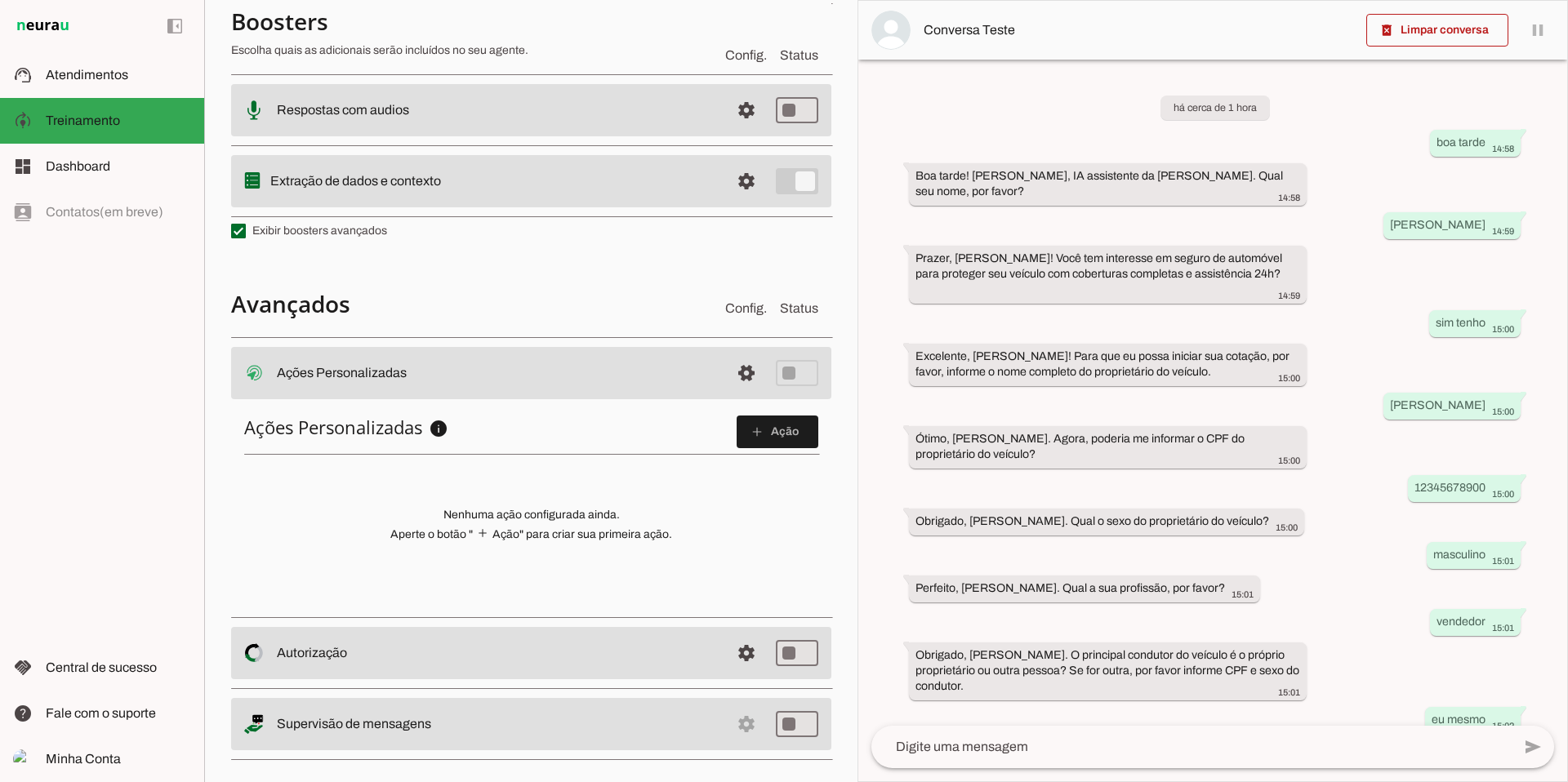
scroll to position [423, 0]
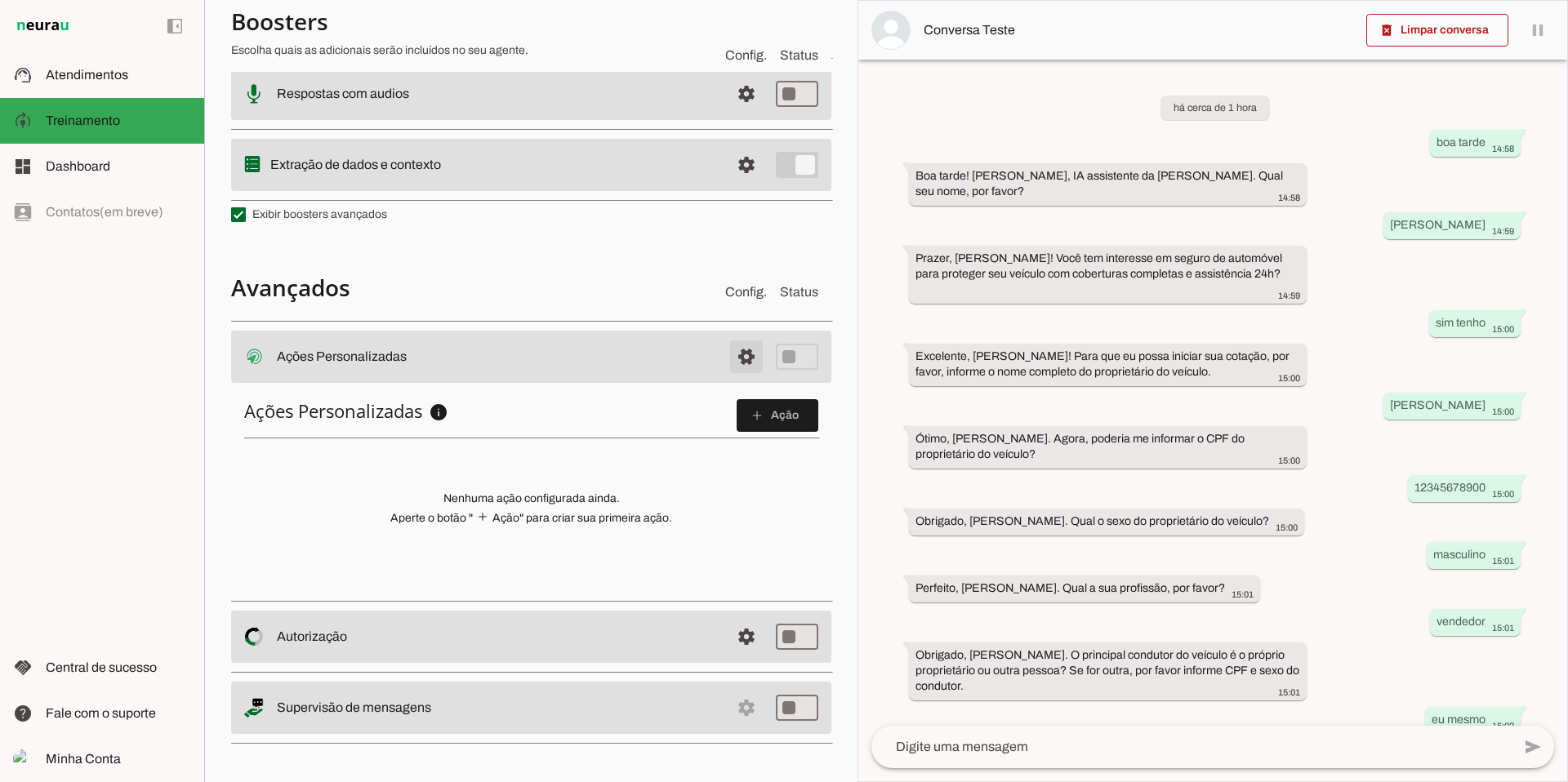
click at [738, 355] on span at bounding box center [746, 356] width 39 height 39
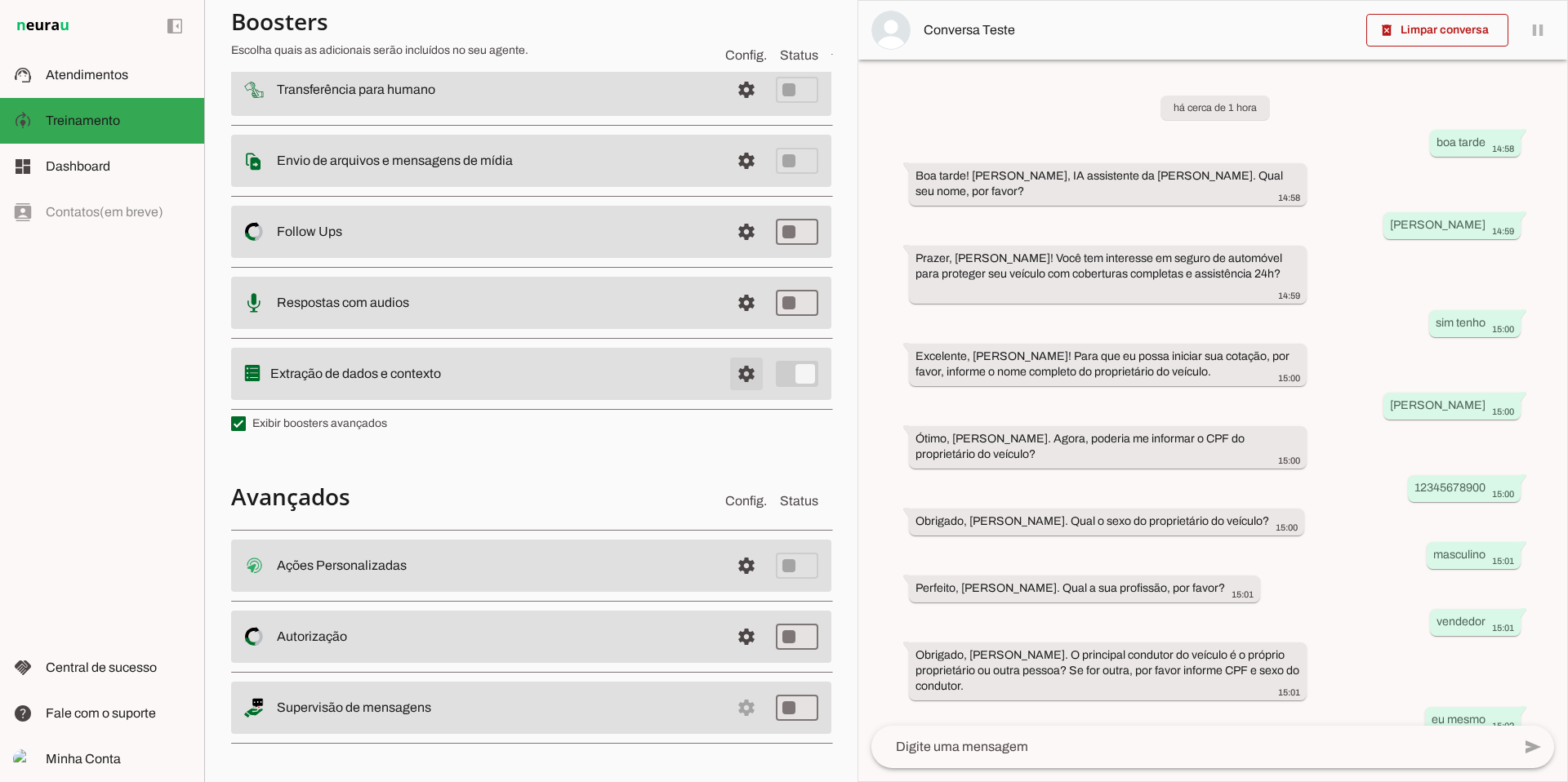
scroll to position [218, 0]
click at [730, 585] on span at bounding box center [746, 565] width 39 height 39
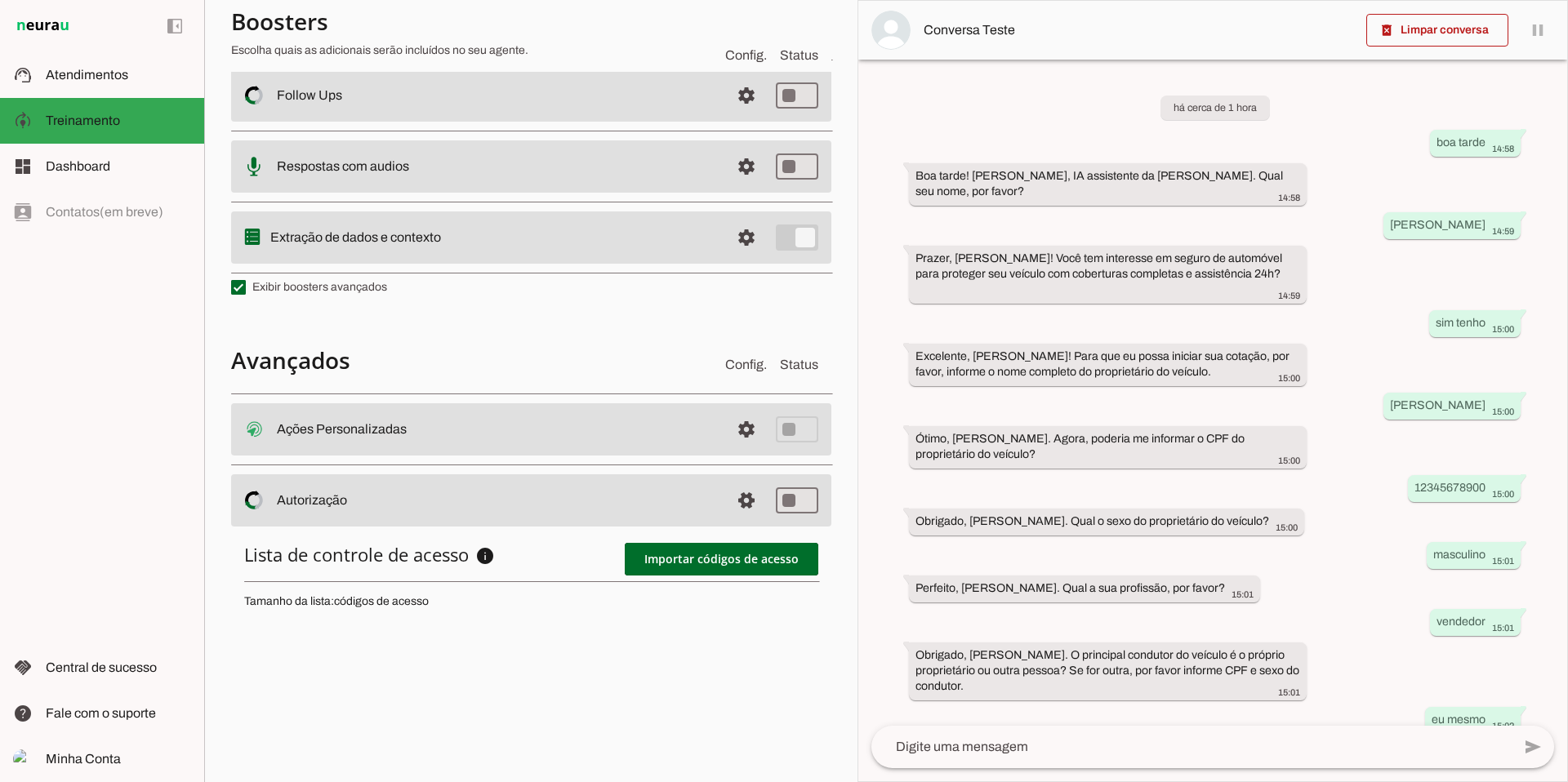
scroll to position [355, 0]
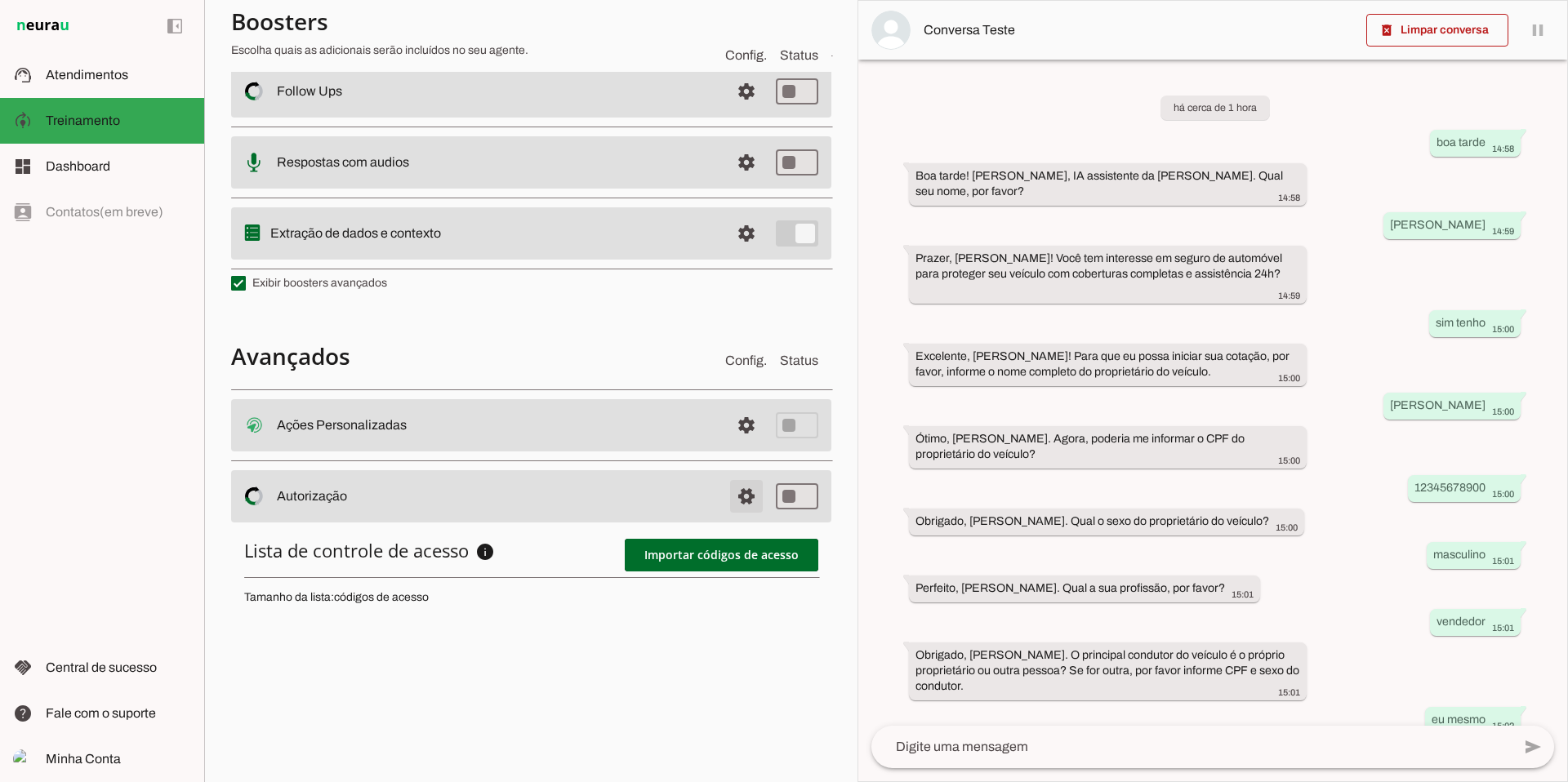
click at [739, 445] on span at bounding box center [746, 425] width 39 height 39
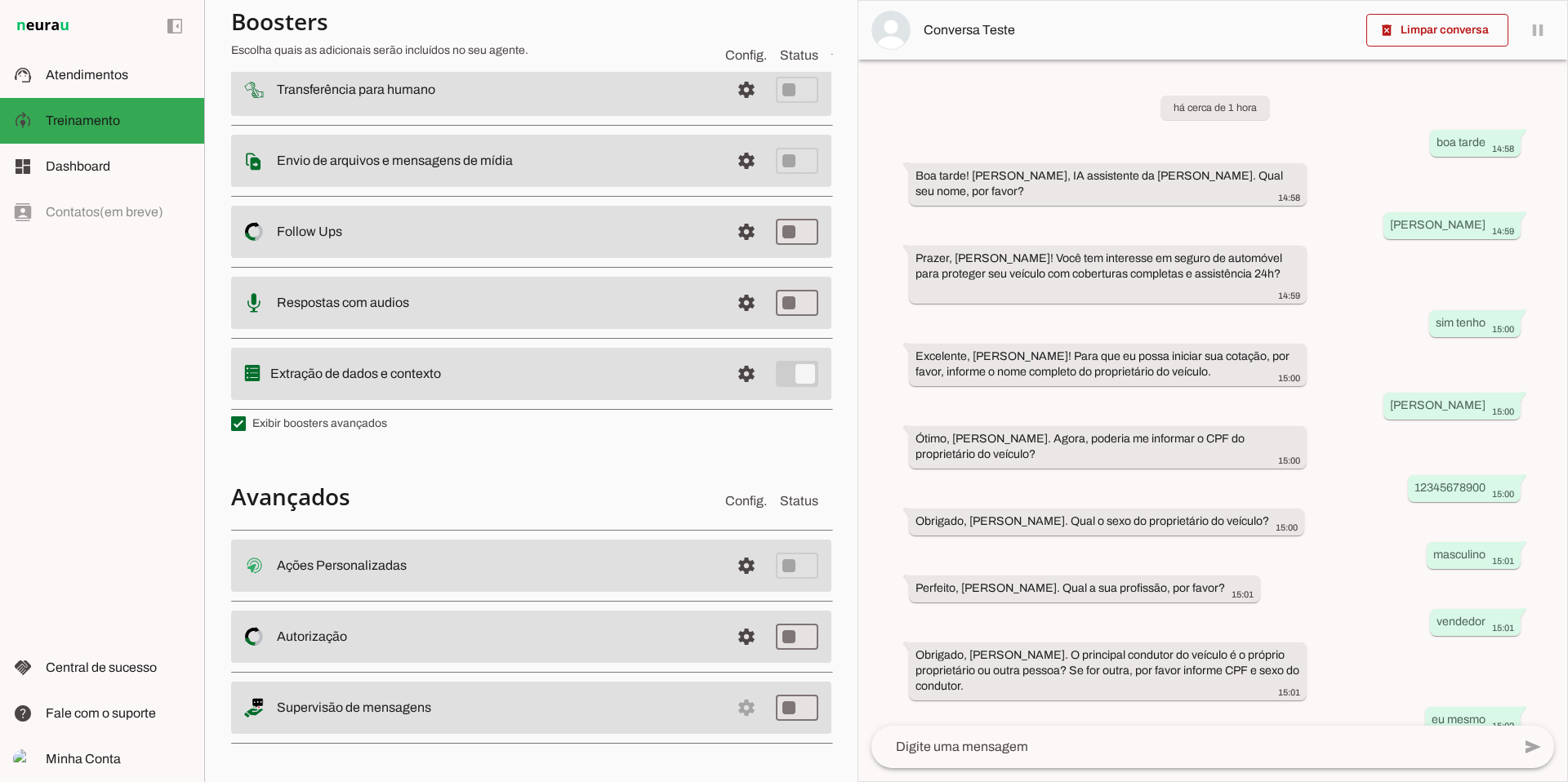
click at [732, 592] on md-item "settings Supervisão de mensagens" at bounding box center [531, 566] width 600 height 53
click at [737, 37] on span at bounding box center [746, 17] width 39 height 39
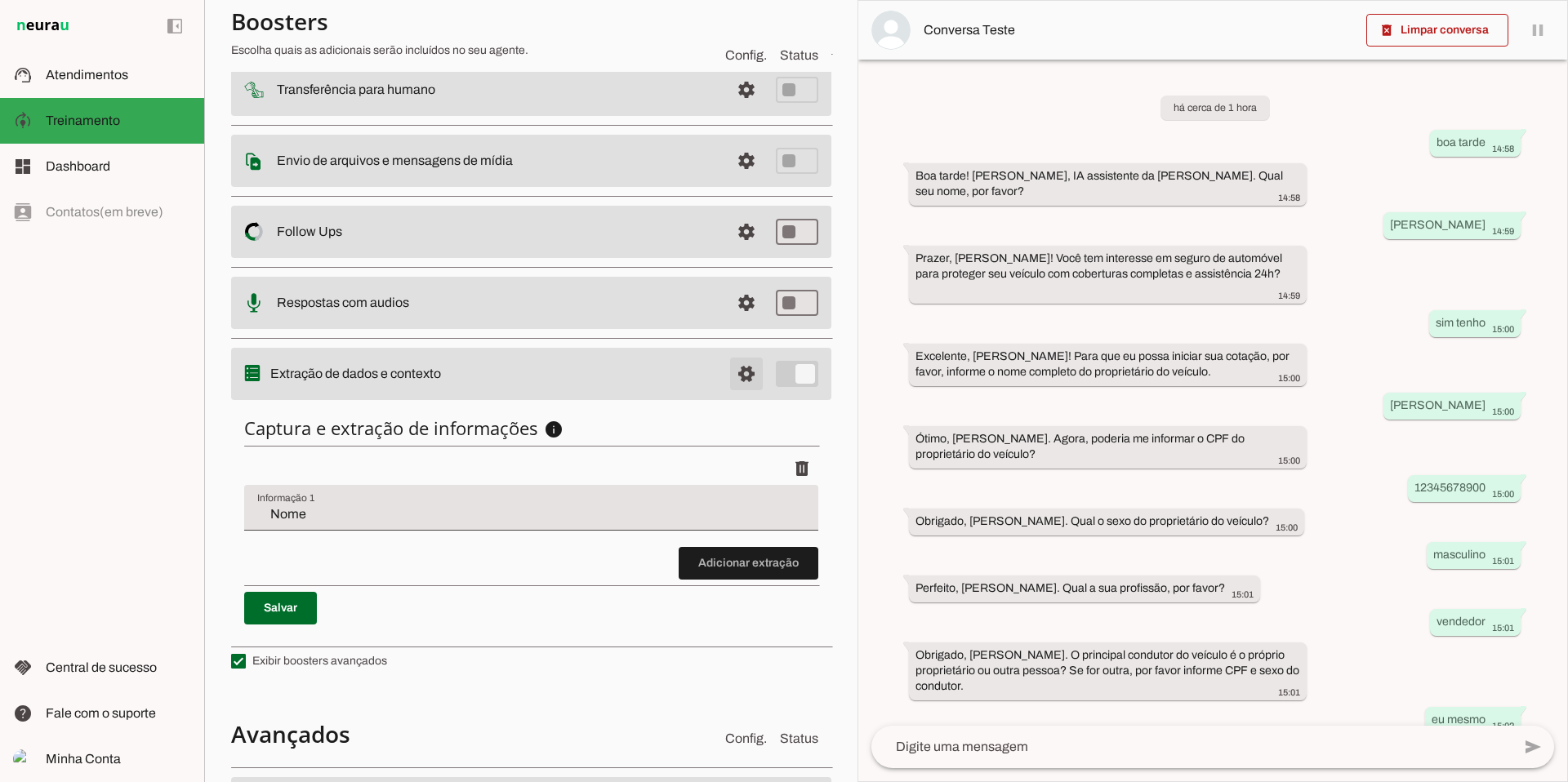
click at [730, 37] on span at bounding box center [746, 17] width 39 height 39
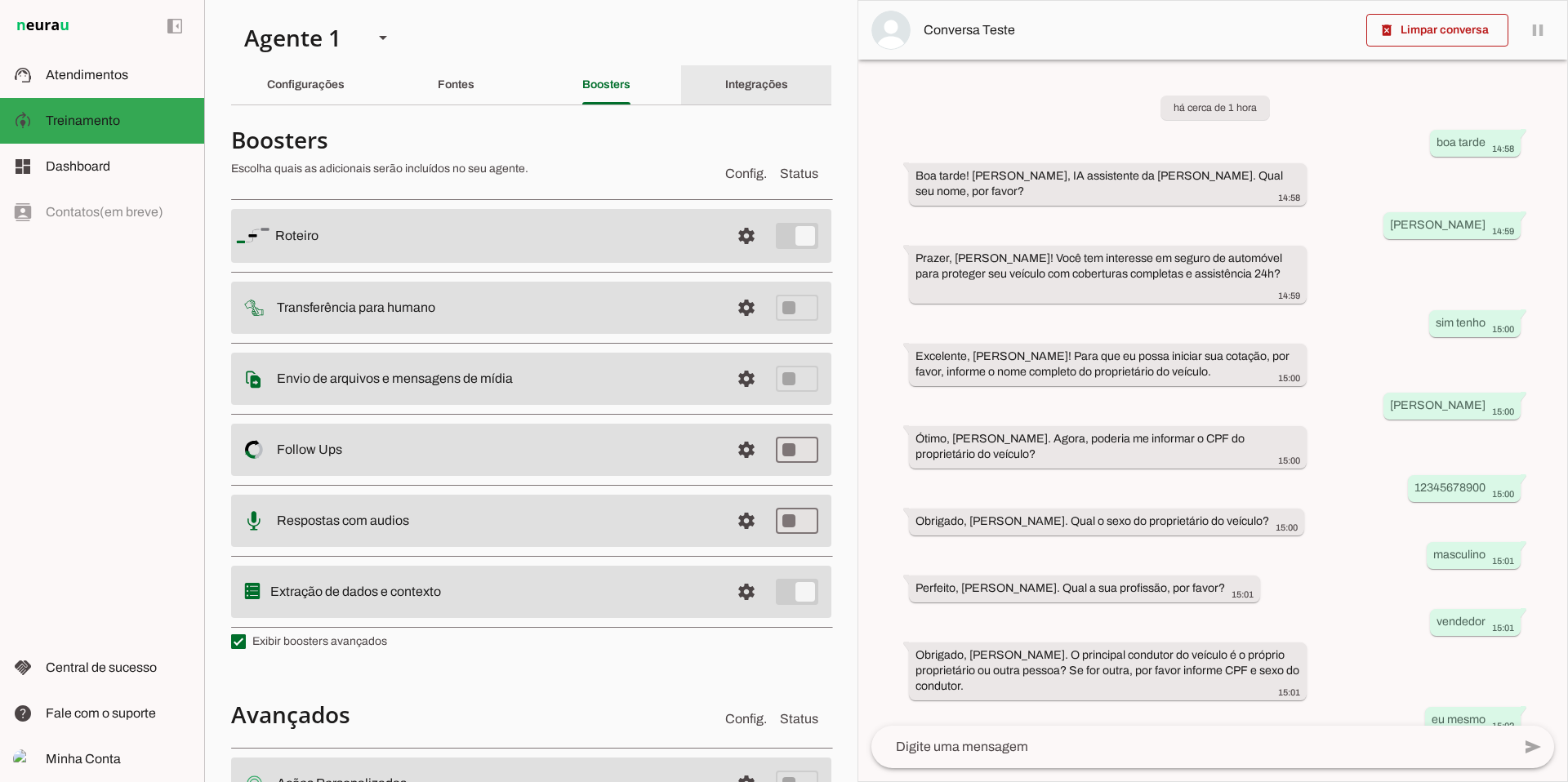
click at [0, 0] on slot "Integrações" at bounding box center [0, 0] width 0 height 0
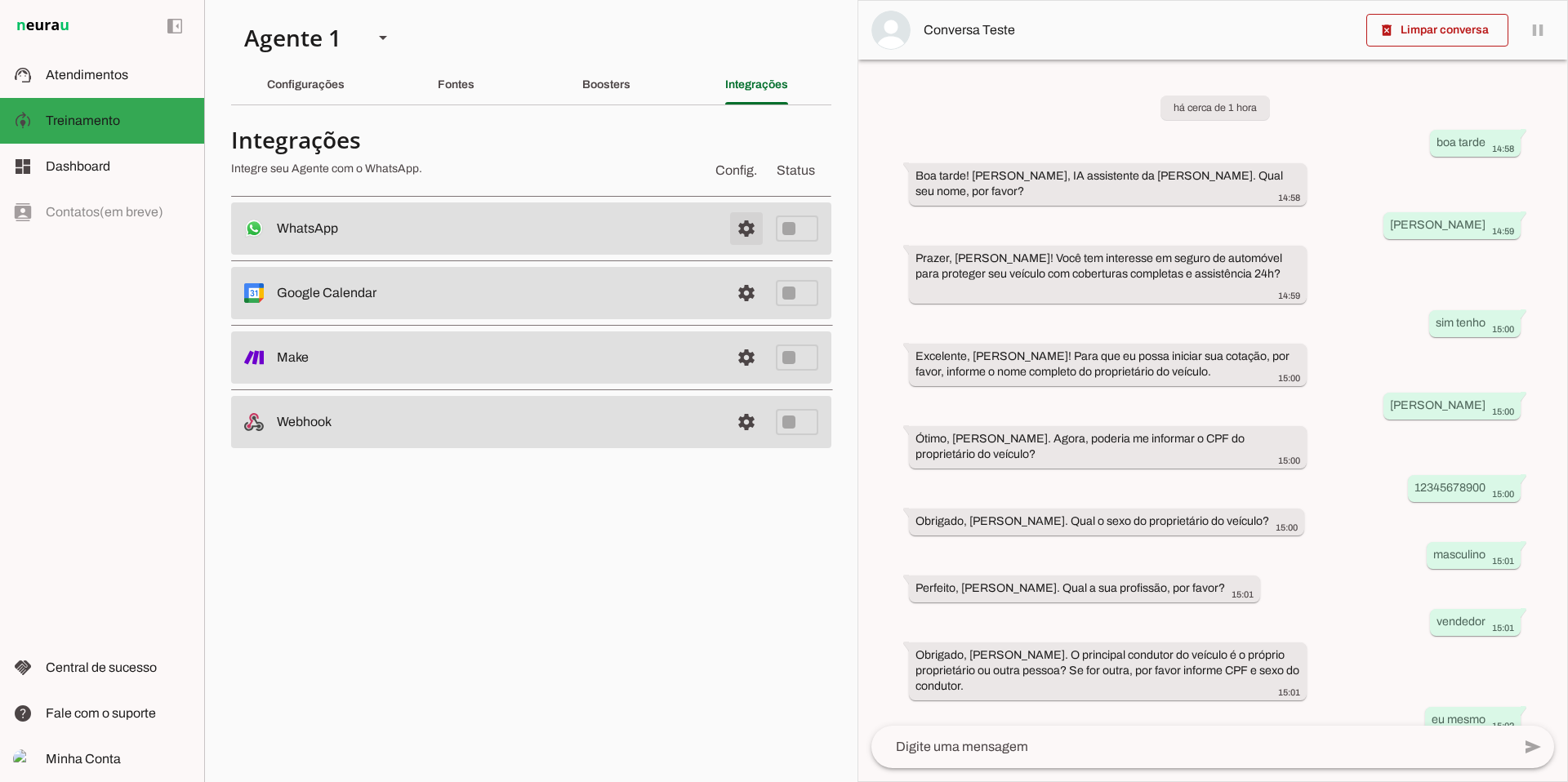
click at [739, 229] on span at bounding box center [746, 228] width 39 height 39
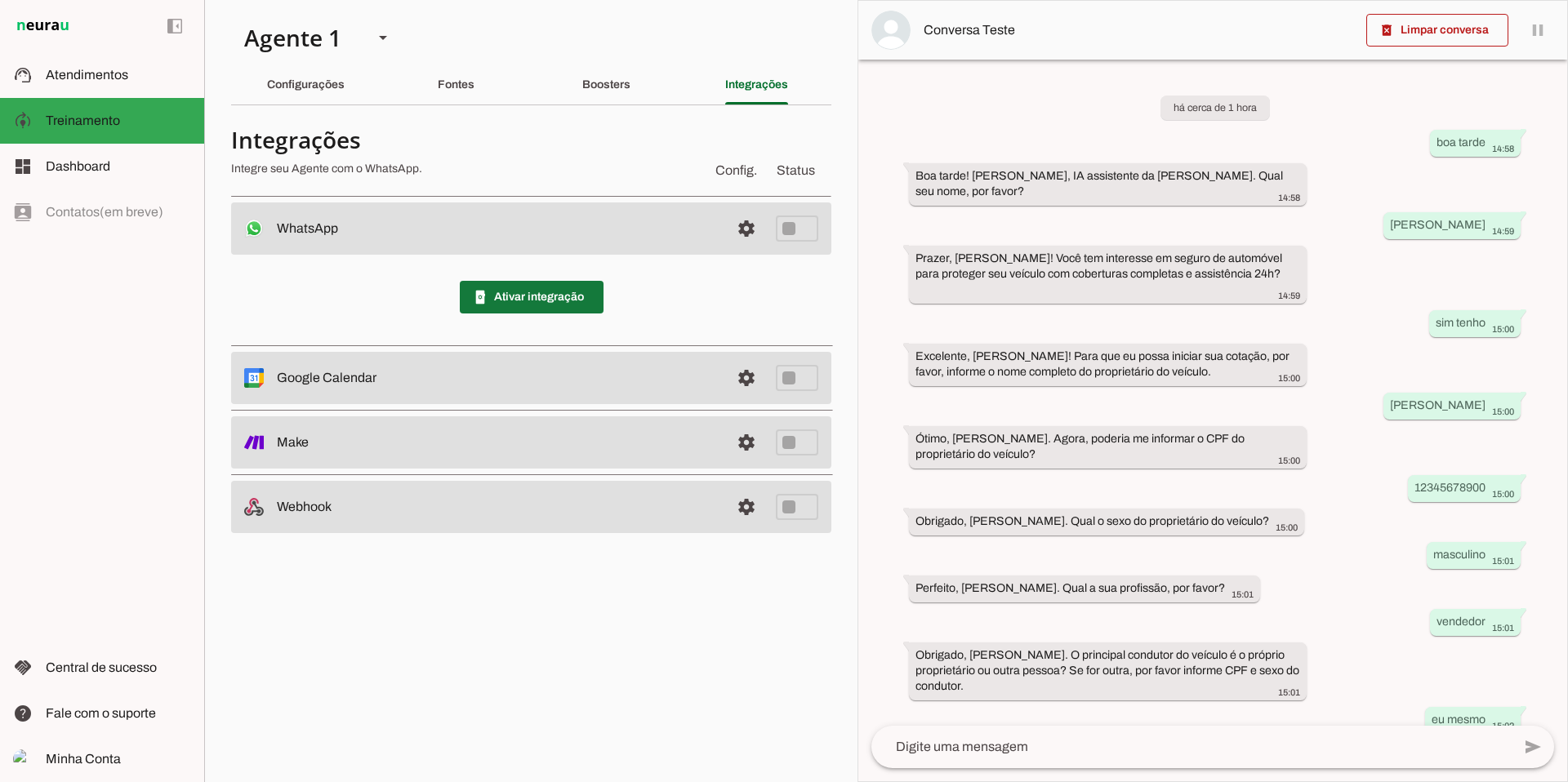
click at [541, 302] on span at bounding box center [531, 297] width 144 height 39
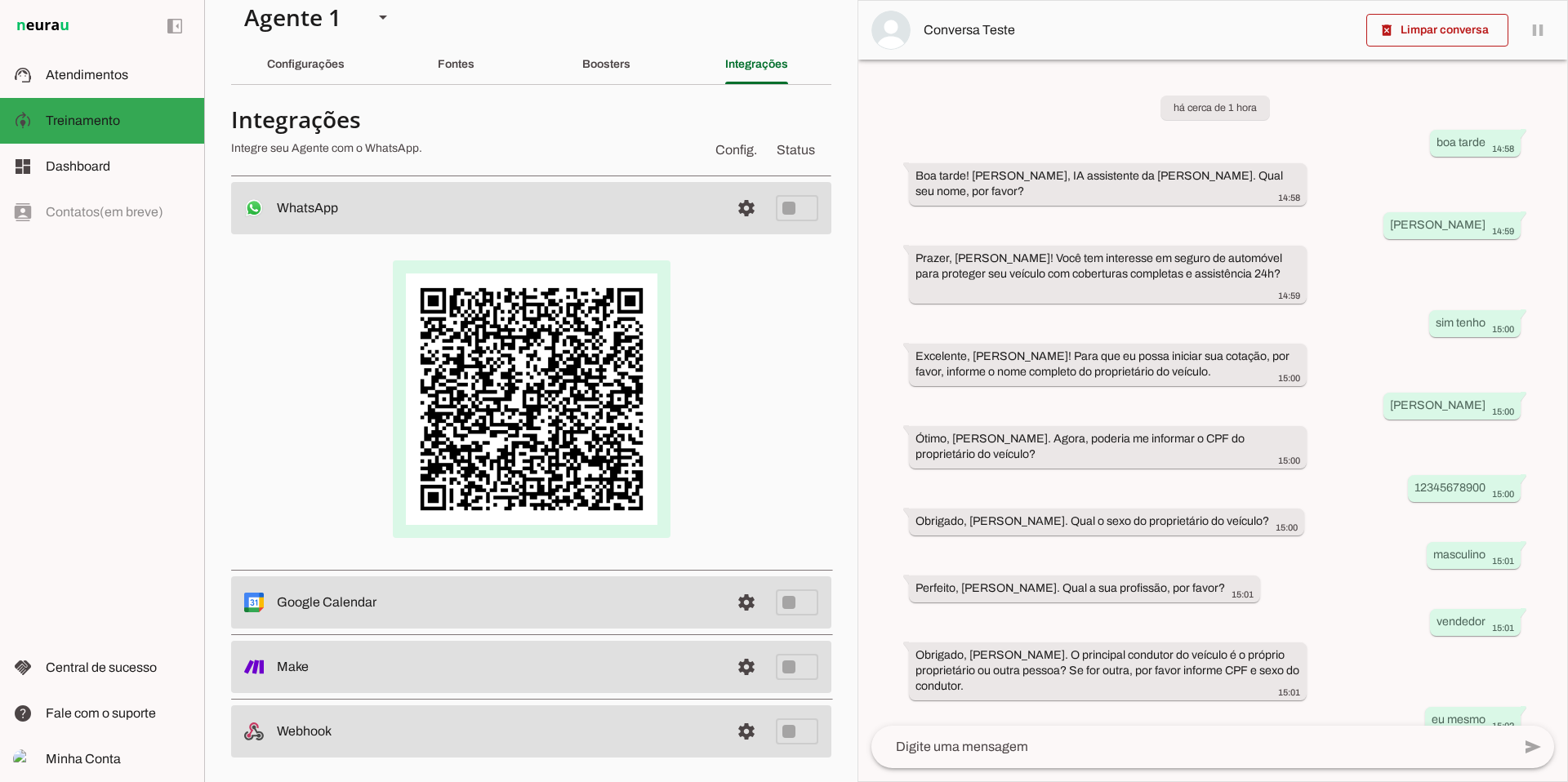
scroll to position [28, 0]
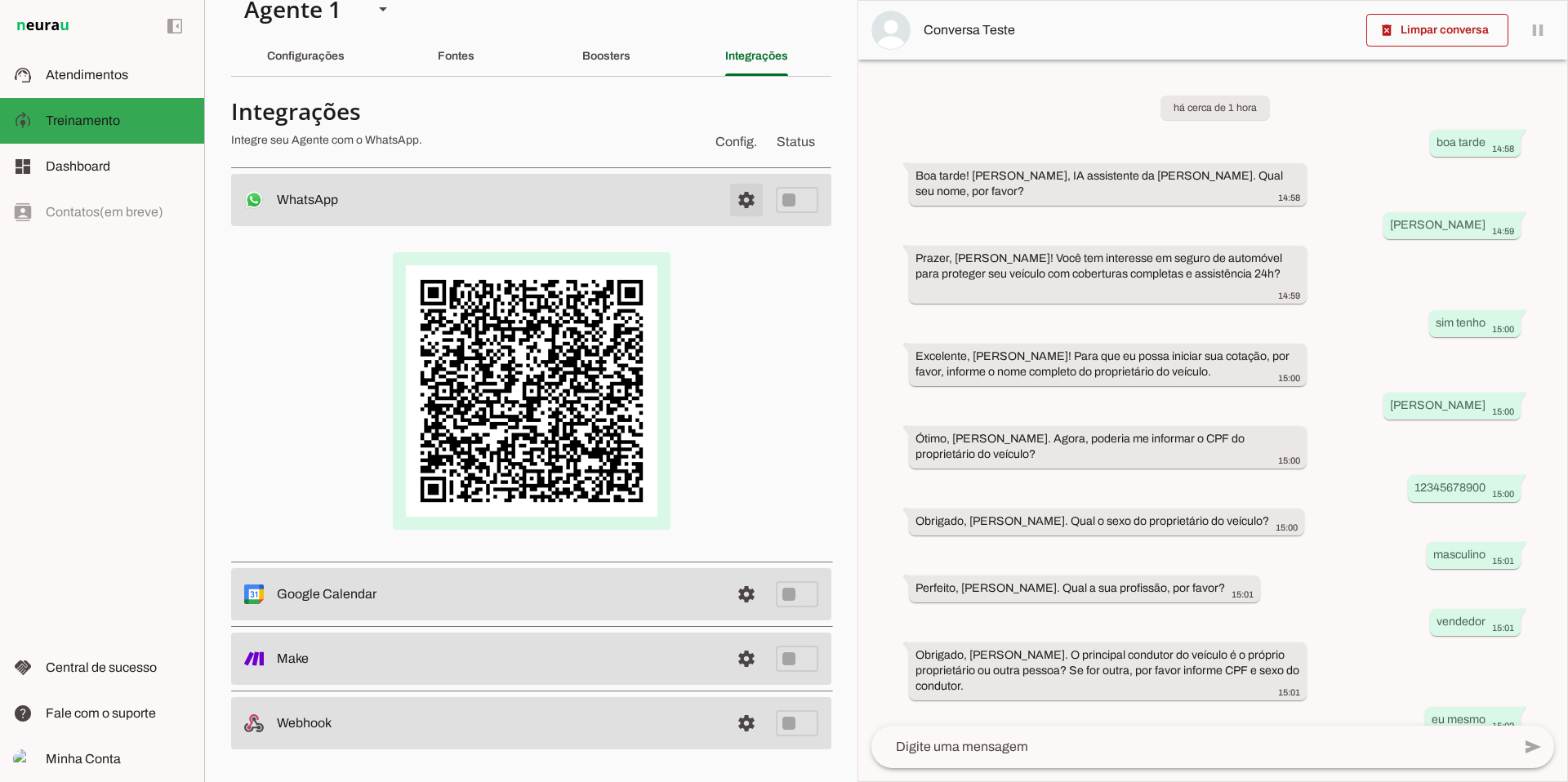
click at [737, 198] on span at bounding box center [746, 200] width 39 height 39
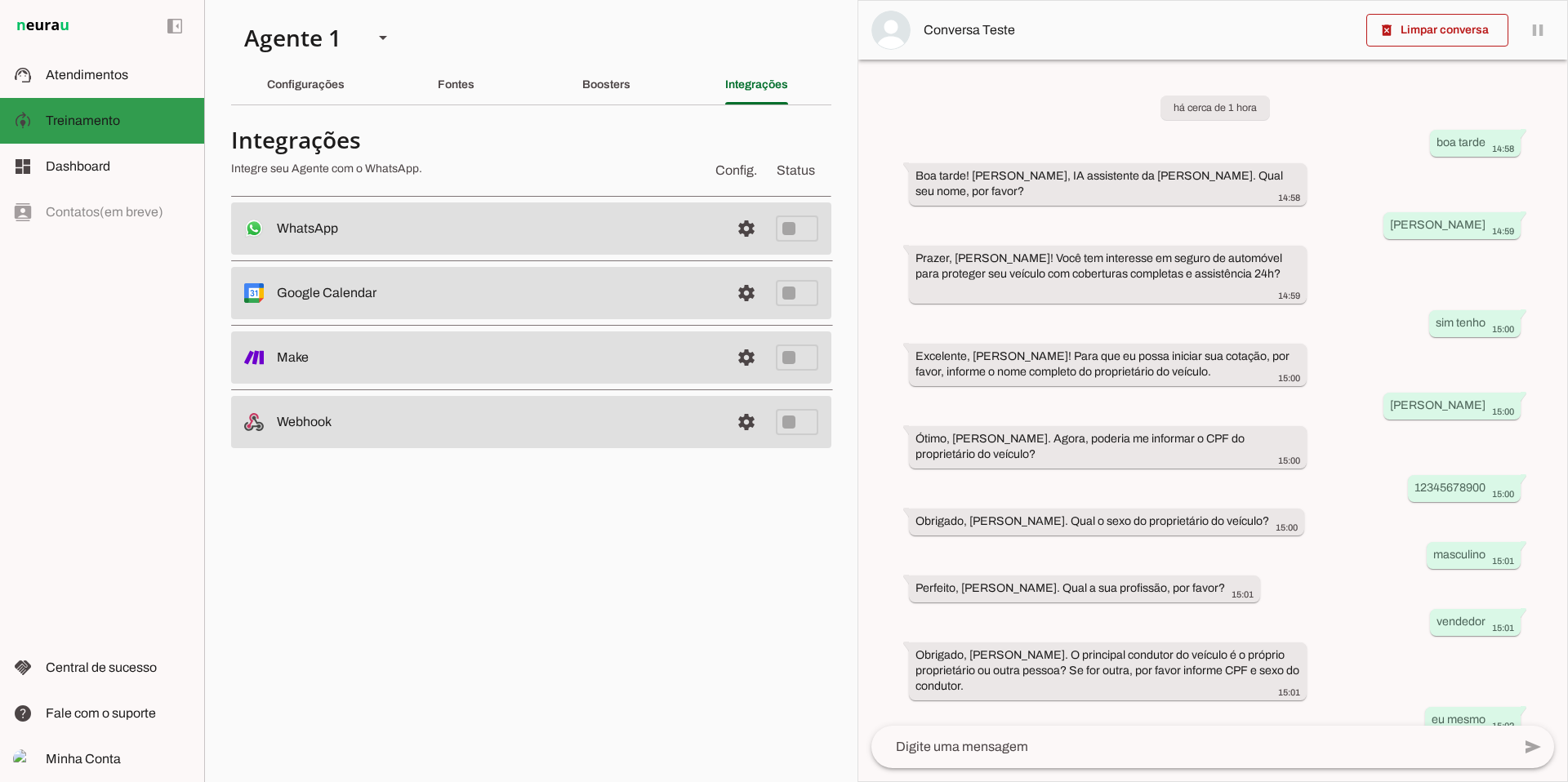
click at [68, 122] on span "Treinamento" at bounding box center [83, 120] width 74 height 14
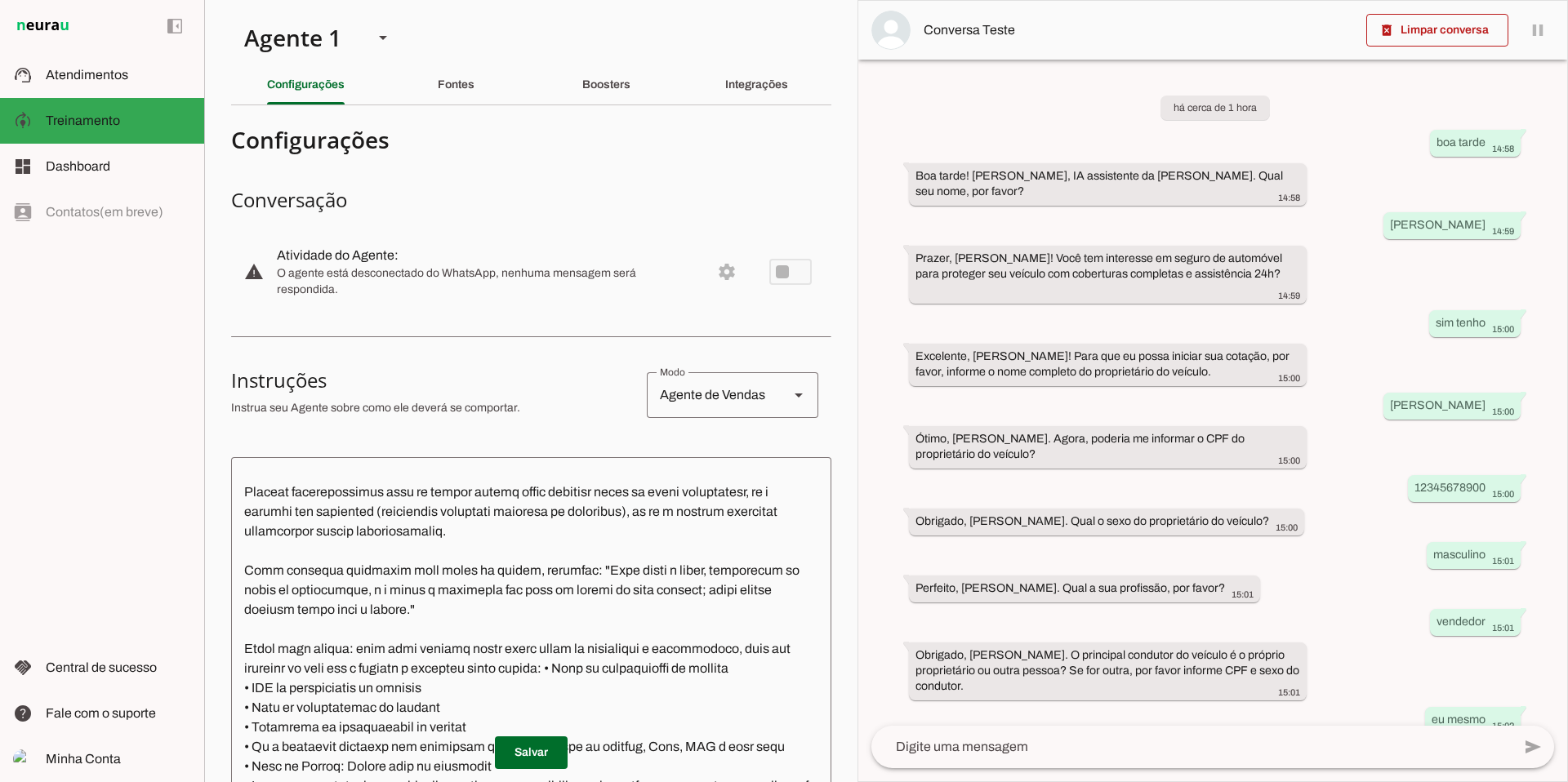
click at [771, 273] on md-item "warning settings Atividade do Agente: O agente está desconectado do WhatsApp, n…" at bounding box center [531, 272] width 600 height 72
click at [743, 68] on div "Integrações" at bounding box center [756, 84] width 63 height 39
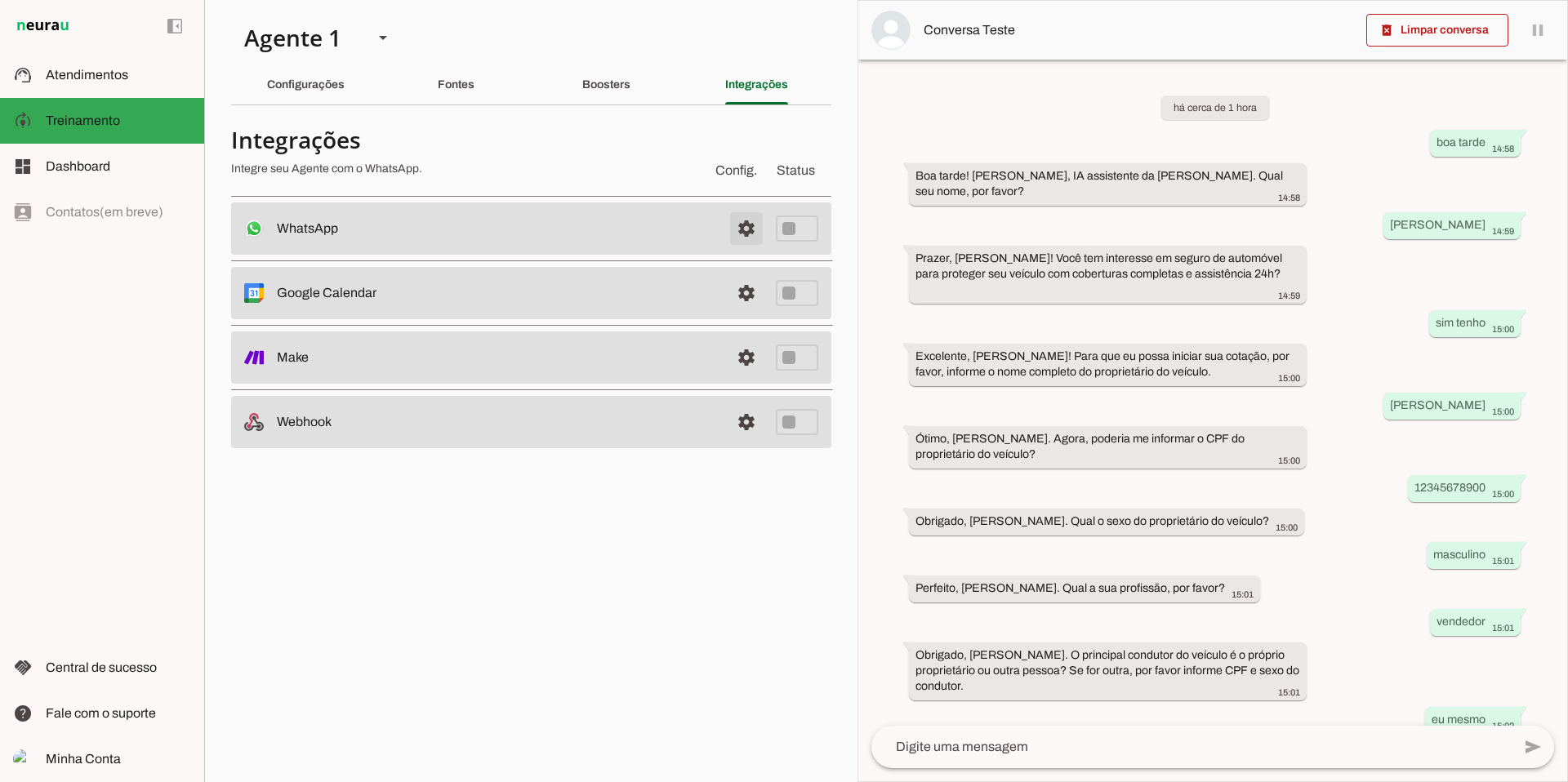
click at [746, 233] on span at bounding box center [746, 228] width 39 height 39
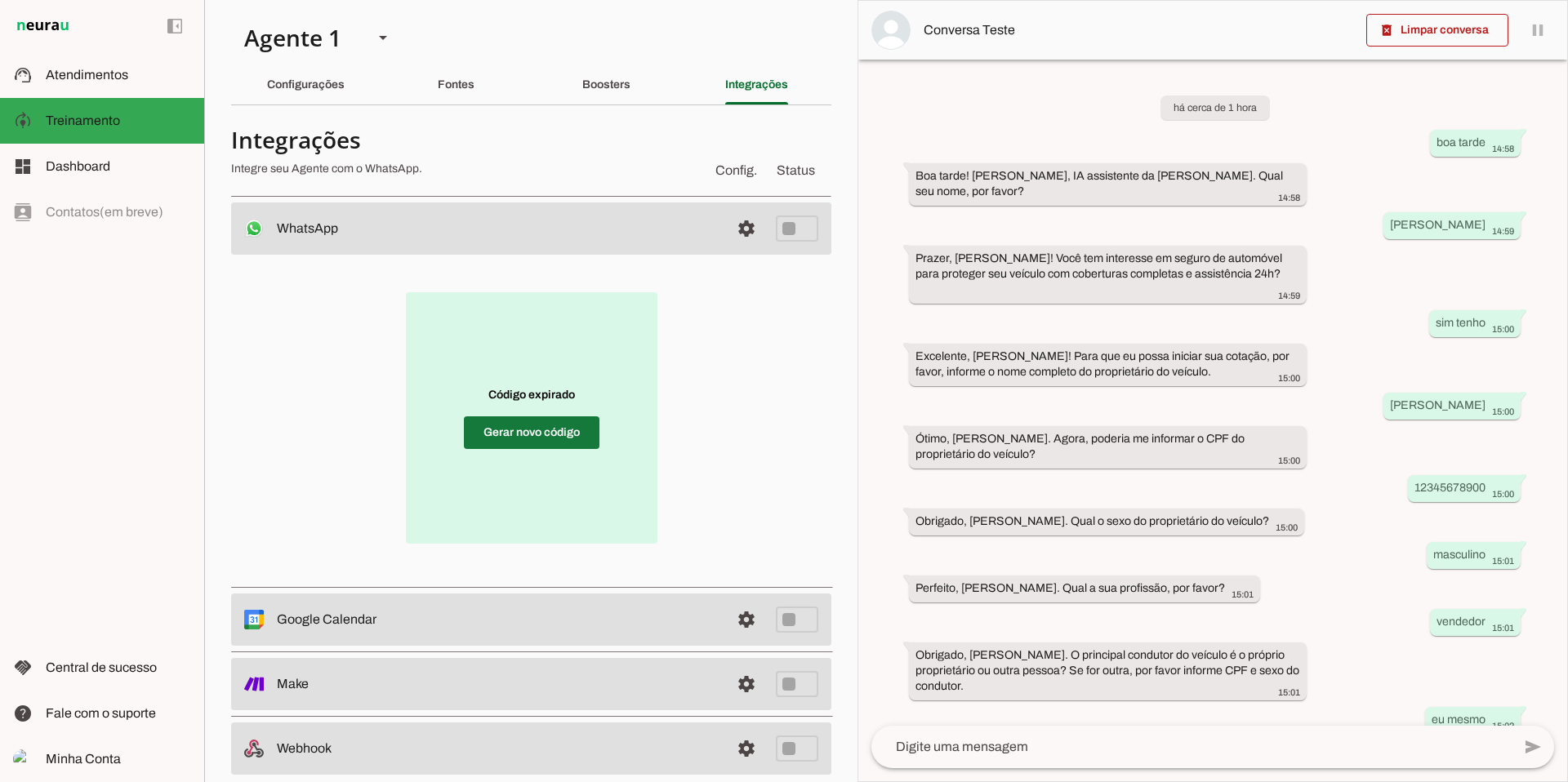
click at [529, 437] on span at bounding box center [531, 432] width 135 height 39
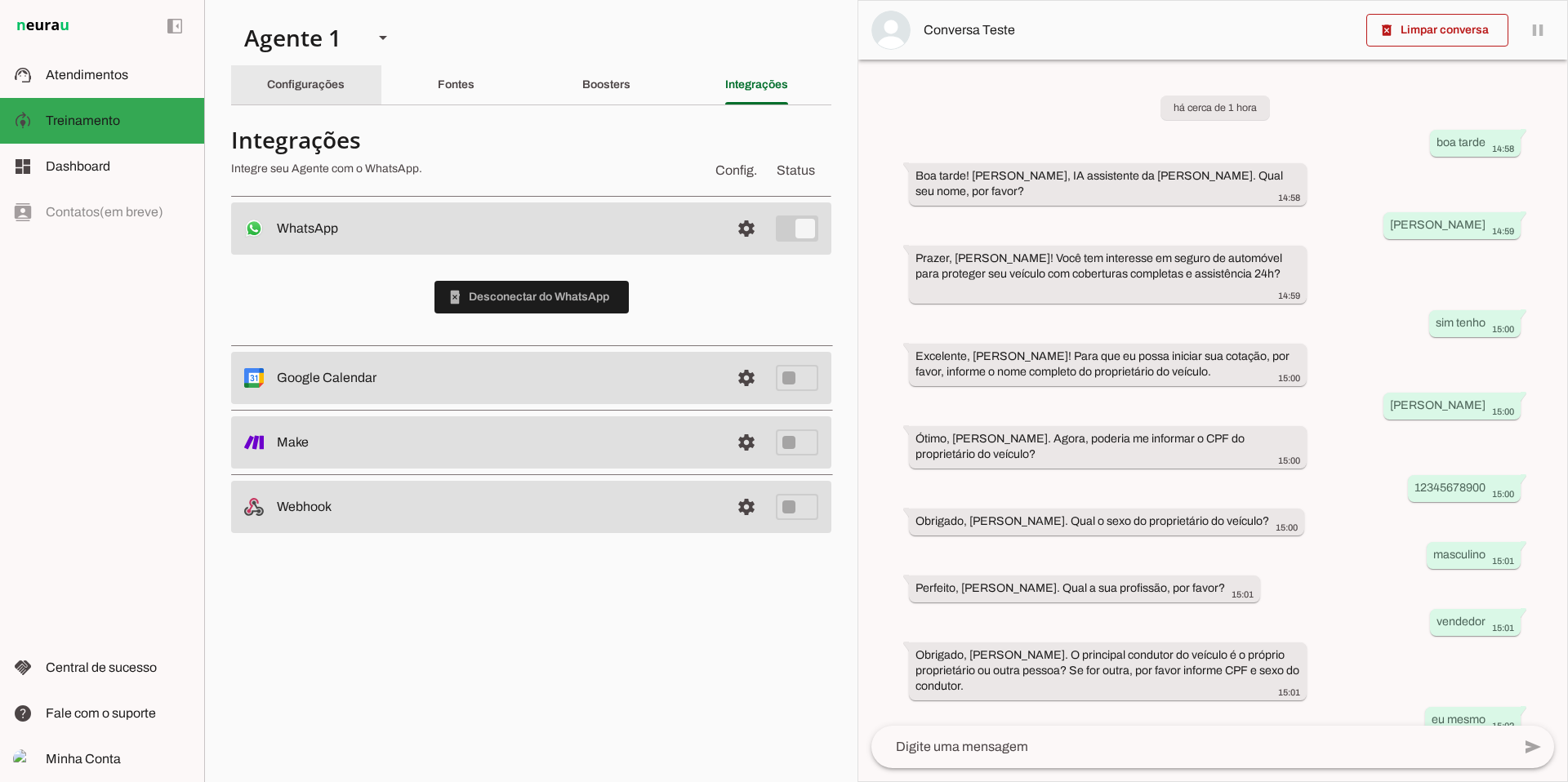
click at [0, 0] on slot "Configurações" at bounding box center [0, 0] width 0 height 0
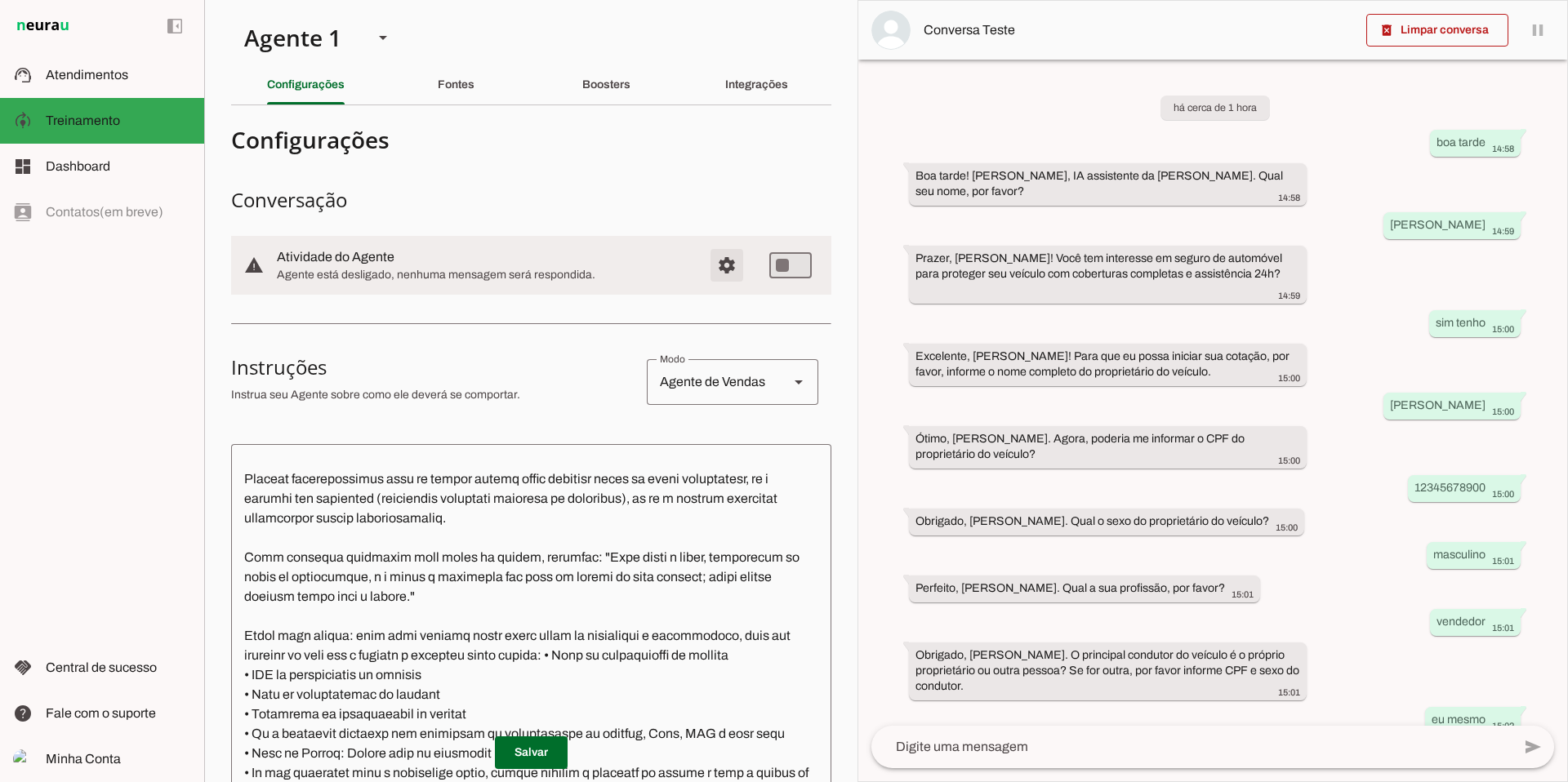
click at [714, 269] on span "Configurações avançadas" at bounding box center [726, 265] width 39 height 39
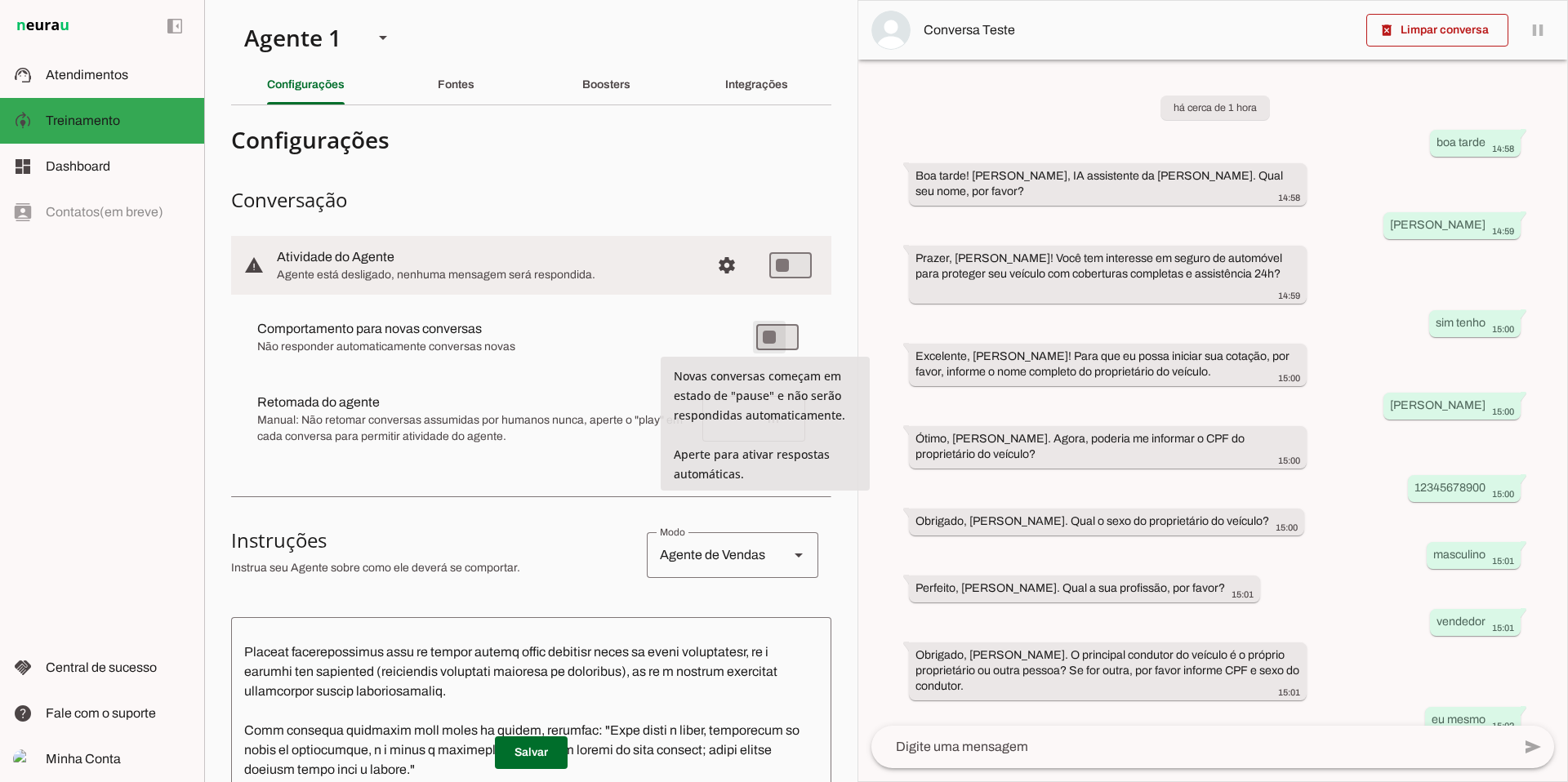
type md-switch "on"
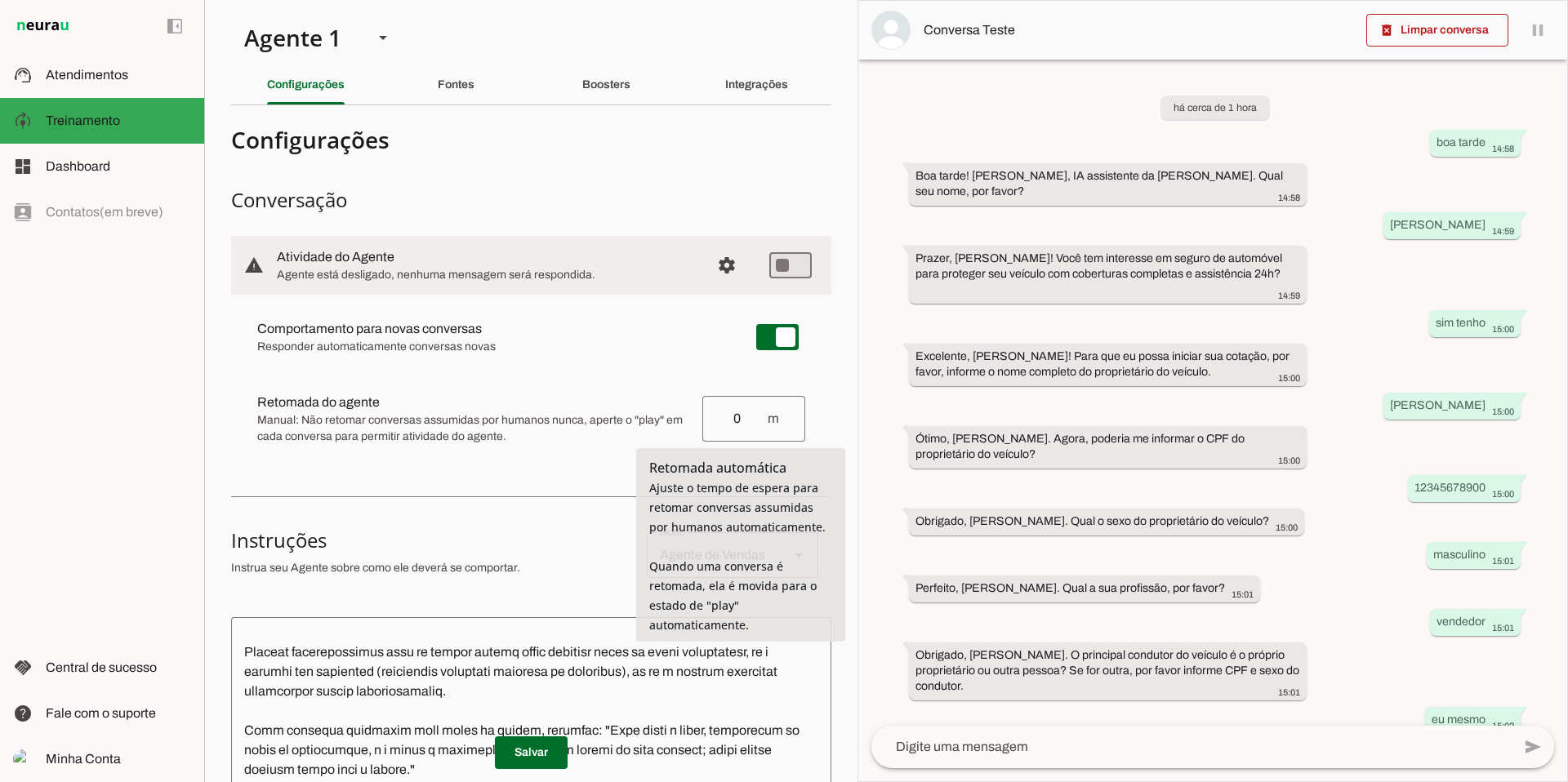
type input "0"
type md-outlined-text-field "0"
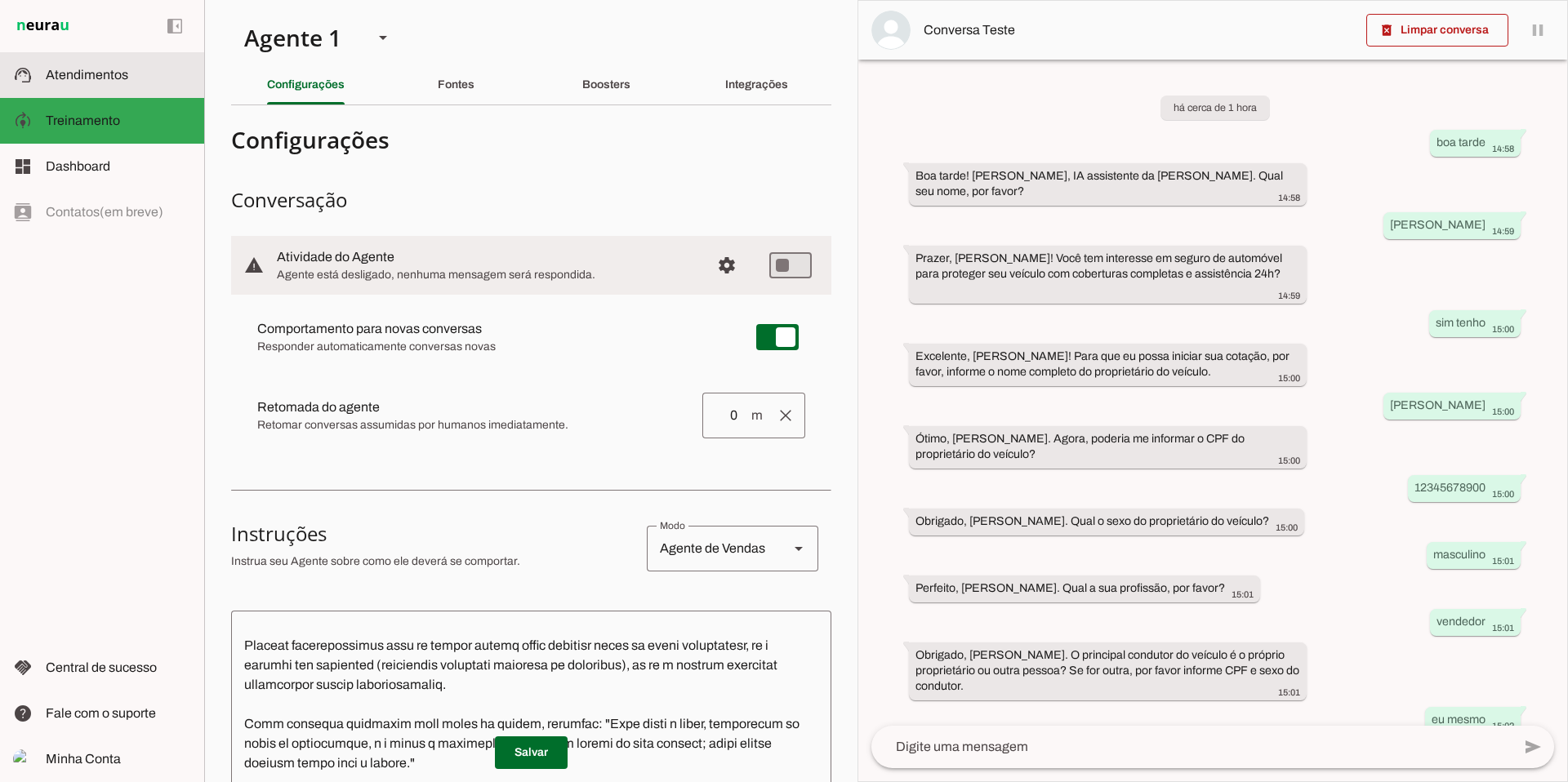
click at [65, 77] on span "Atendimentos" at bounding box center [86, 74] width 83 height 14
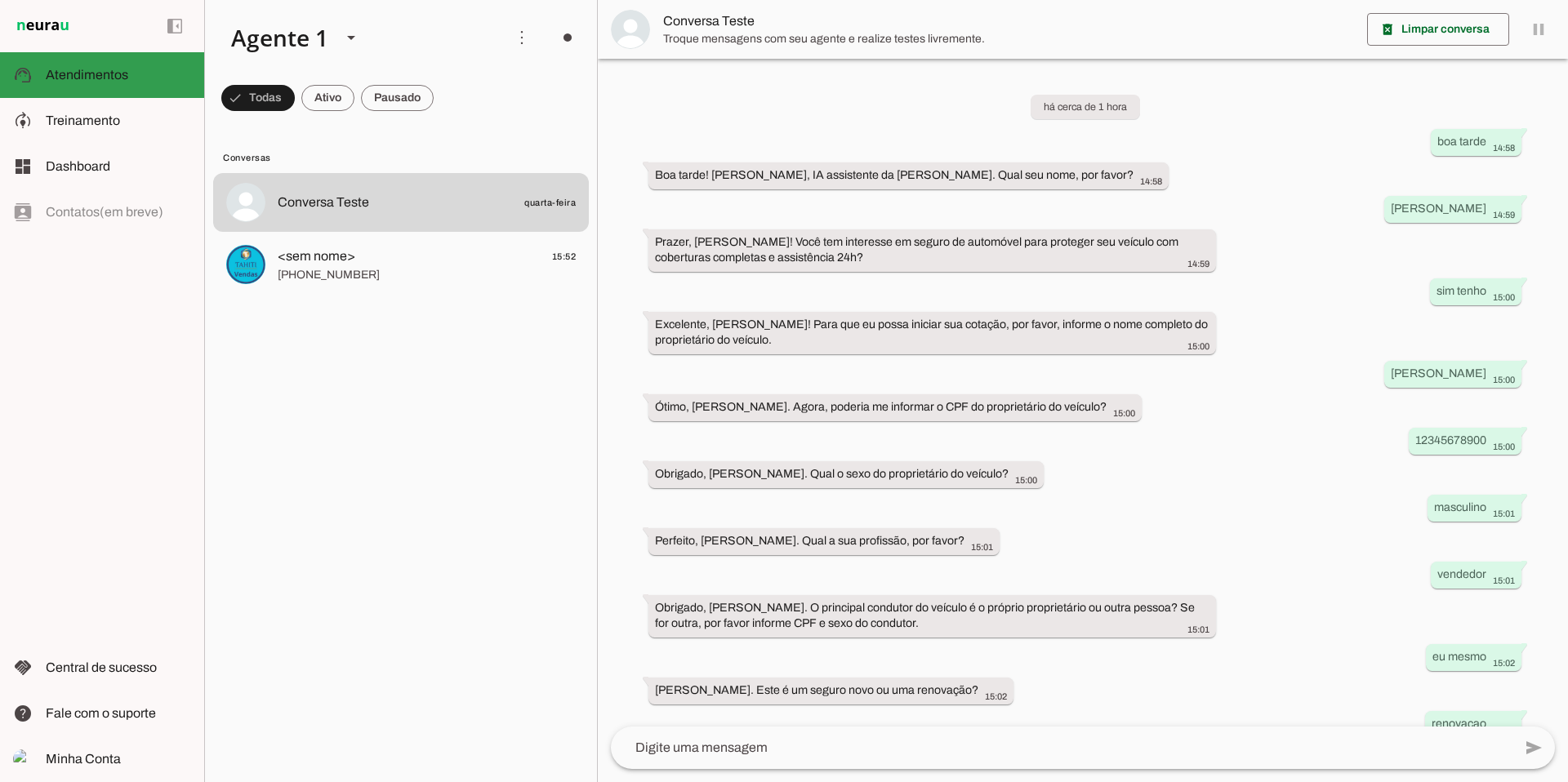
scroll to position [191, 0]
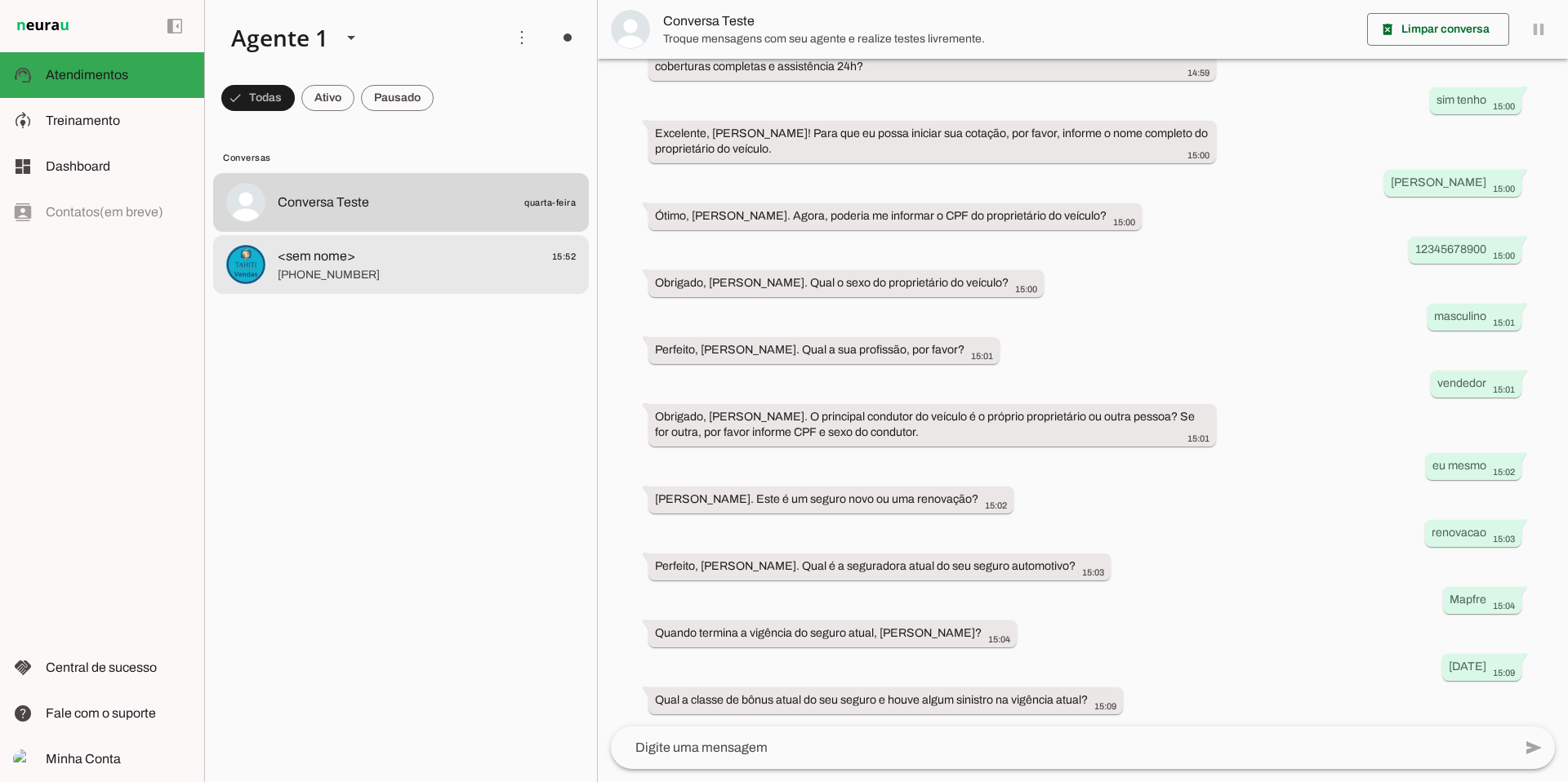
click at [329, 267] on span "[PHONE_NUMBER]" at bounding box center [427, 275] width 298 height 16
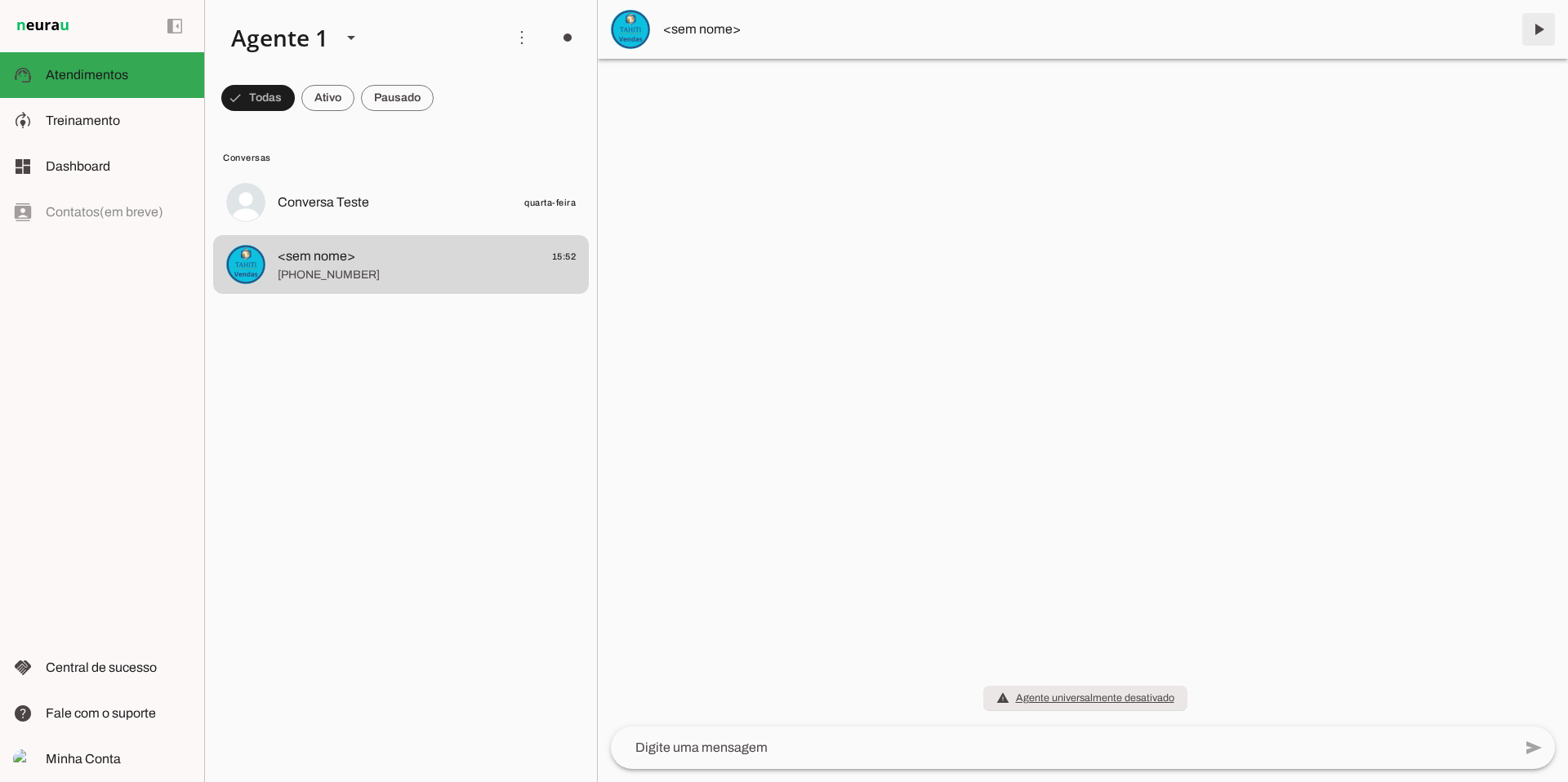
click at [1538, 28] on span at bounding box center [1538, 29] width 39 height 39
click at [294, 95] on span at bounding box center [258, 97] width 74 height 39
click at [280, 93] on span at bounding box center [251, 97] width 59 height 39
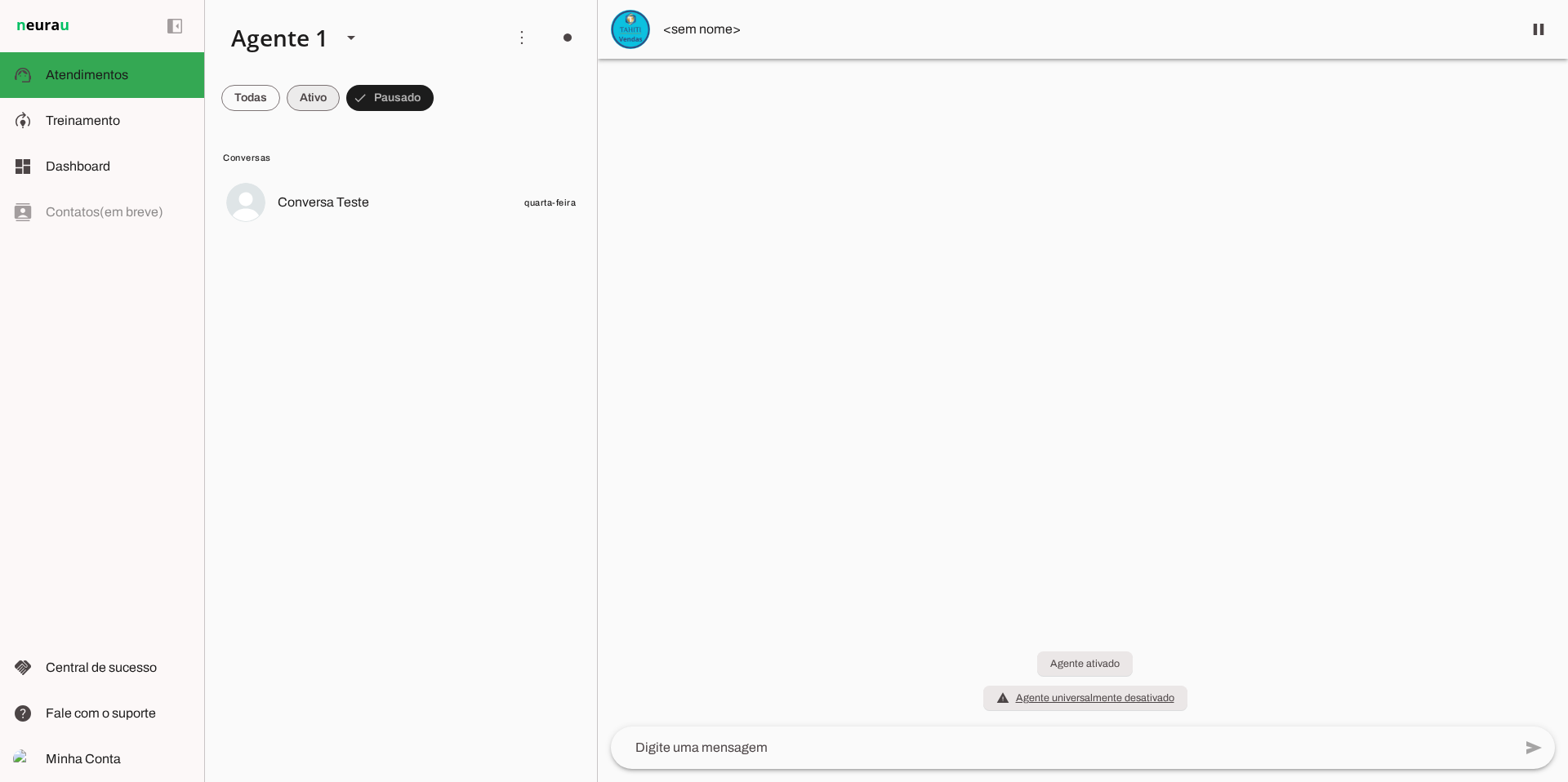
click at [280, 101] on span at bounding box center [251, 97] width 59 height 39
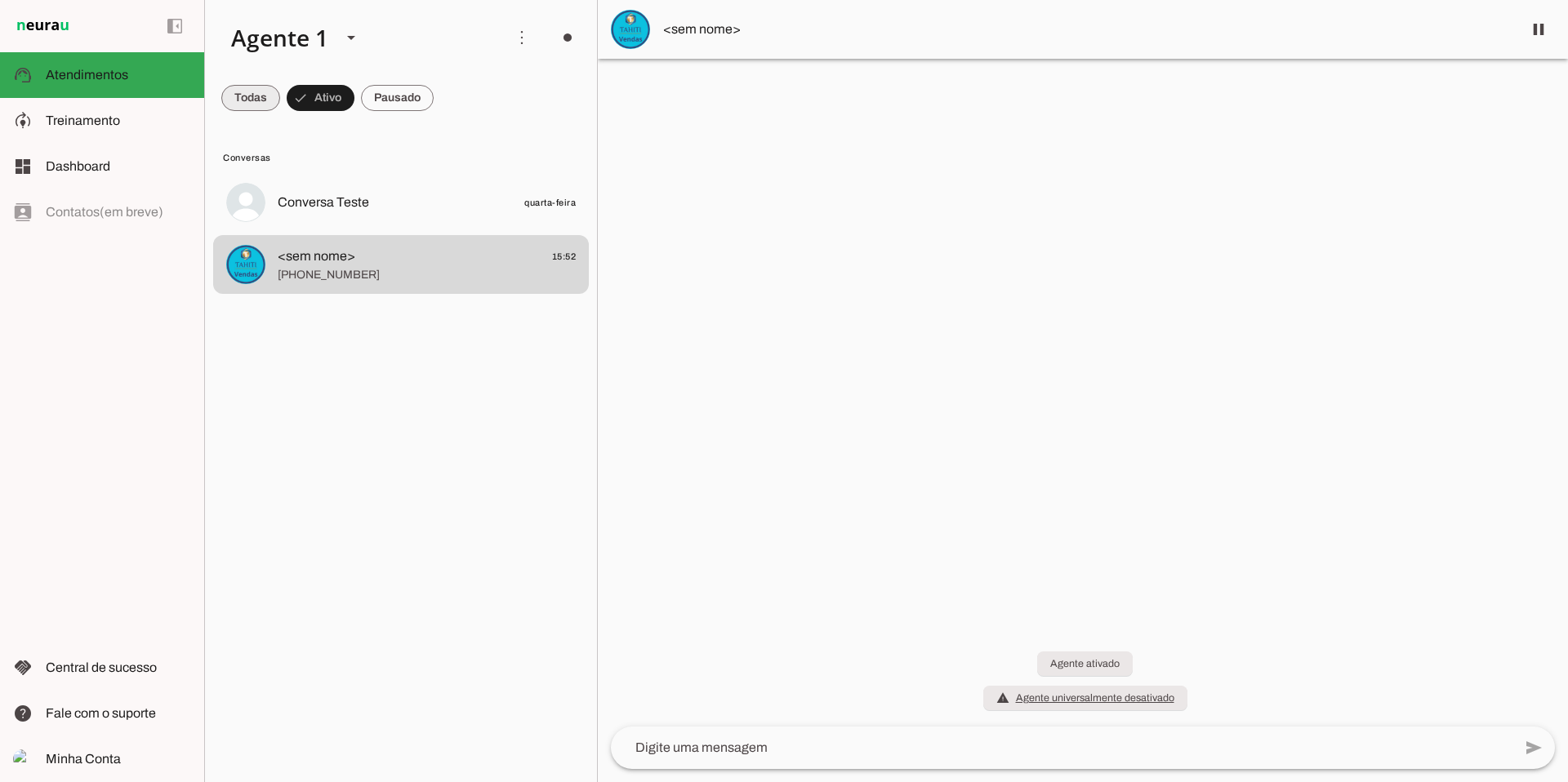
click at [249, 101] on span at bounding box center [251, 97] width 59 height 39
click at [520, 38] on span at bounding box center [521, 37] width 39 height 39
click at [524, 36] on span at bounding box center [521, 37] width 39 height 39
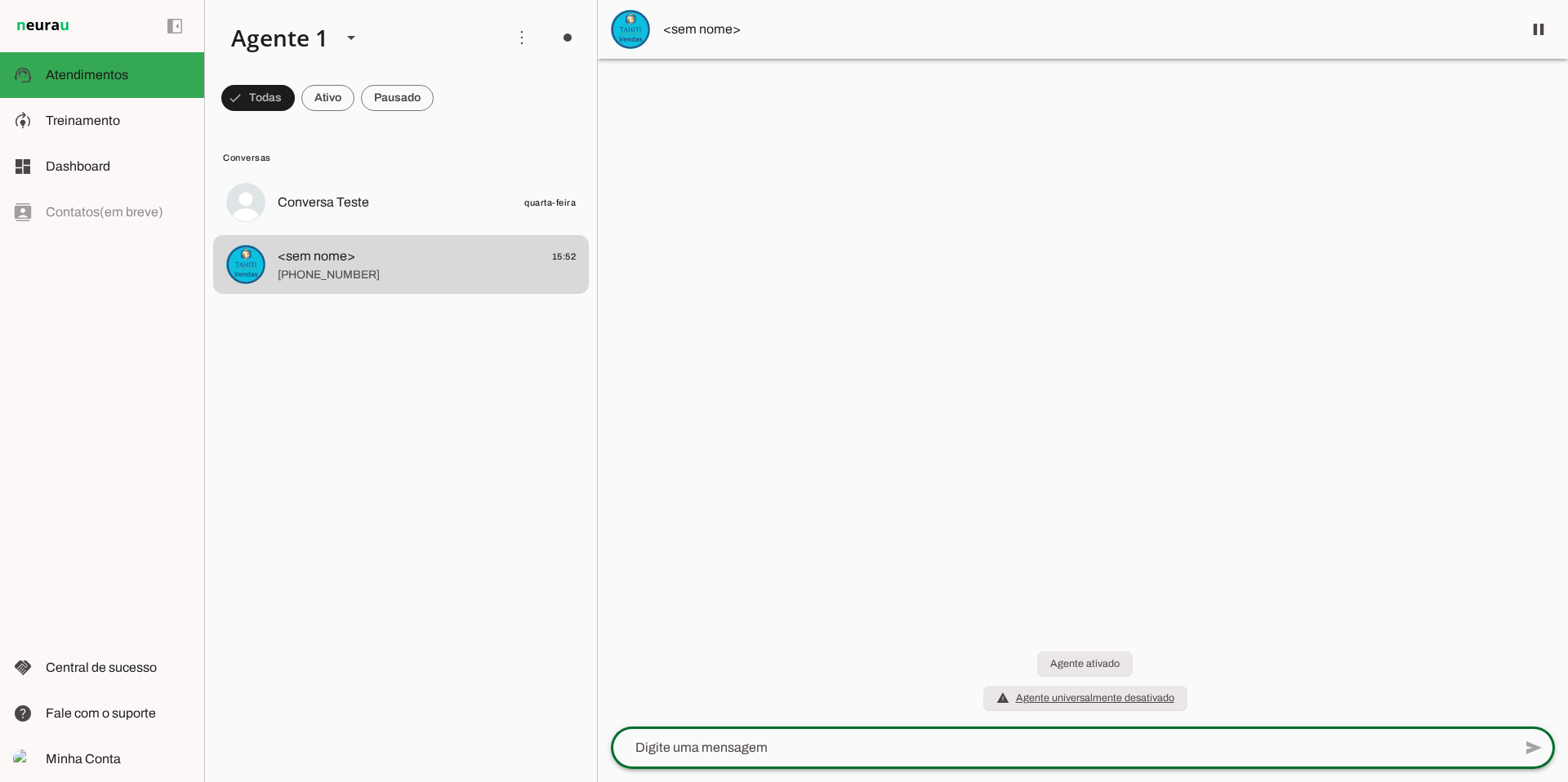
click at [679, 748] on textarea at bounding box center [1061, 748] width 901 height 20
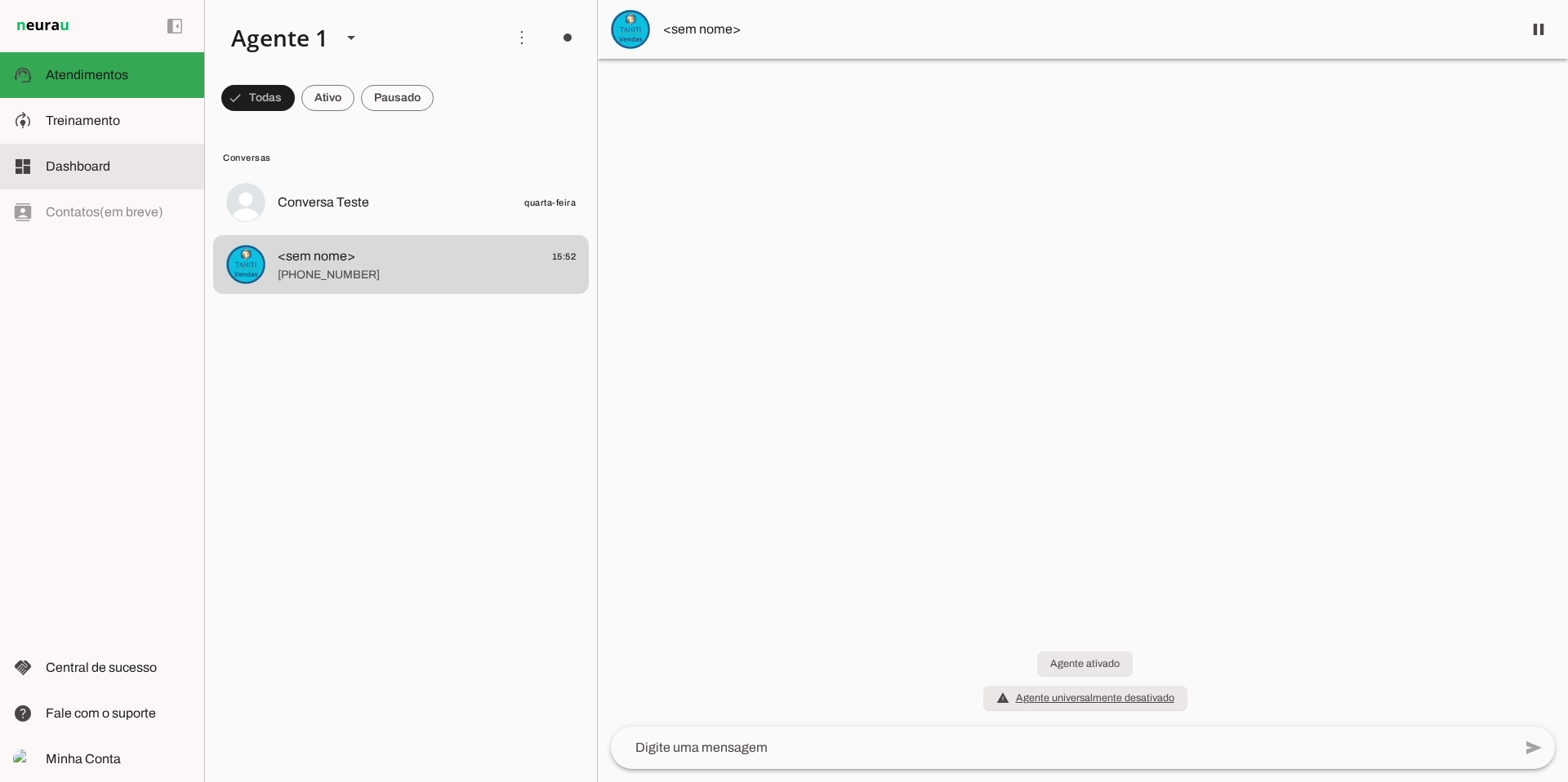
click at [68, 167] on span "Dashboard" at bounding box center [77, 165] width 65 height 14
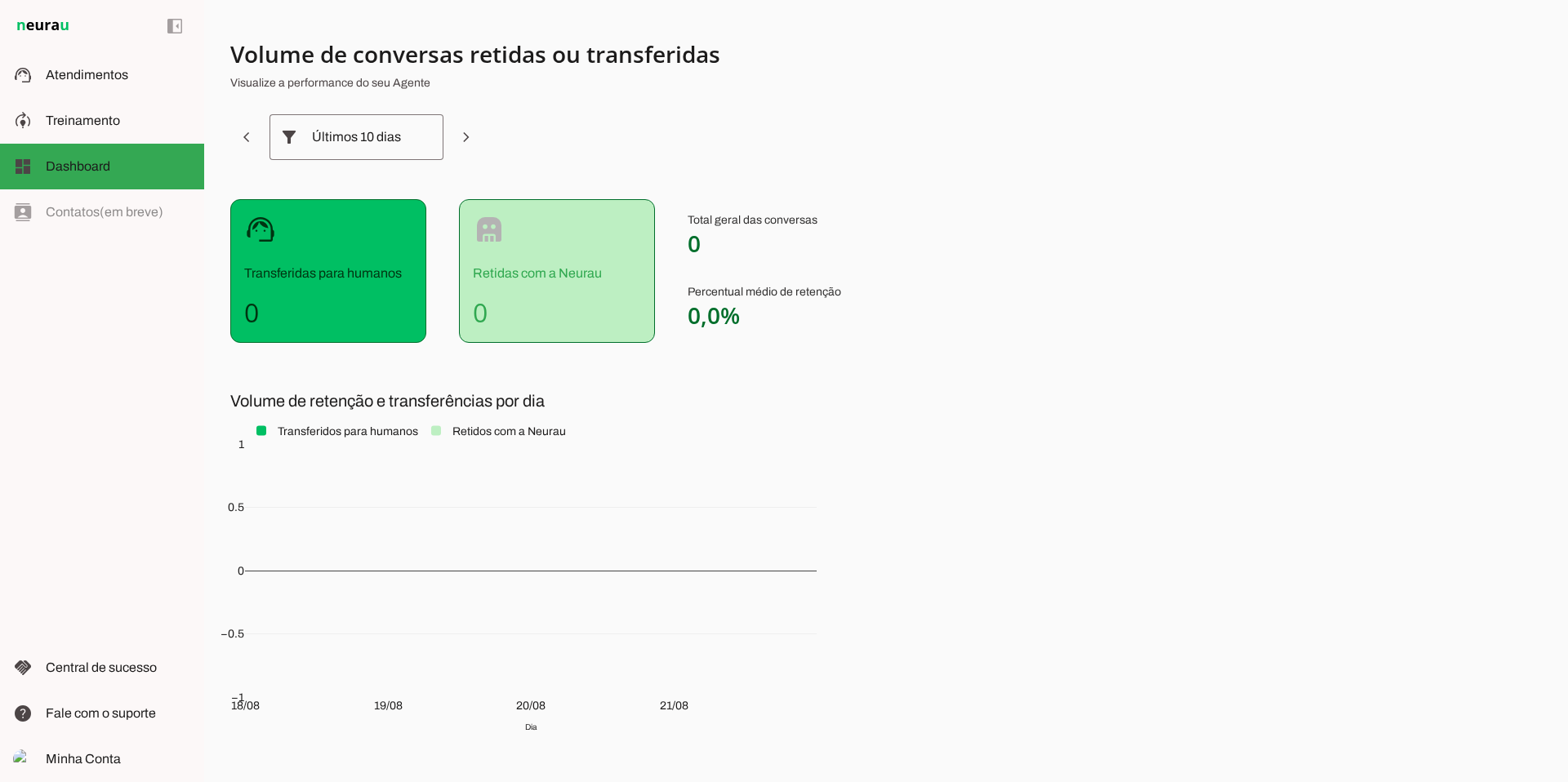
click at [313, 140] on div "Últimos 10 dias" at bounding box center [356, 137] width 89 height 45
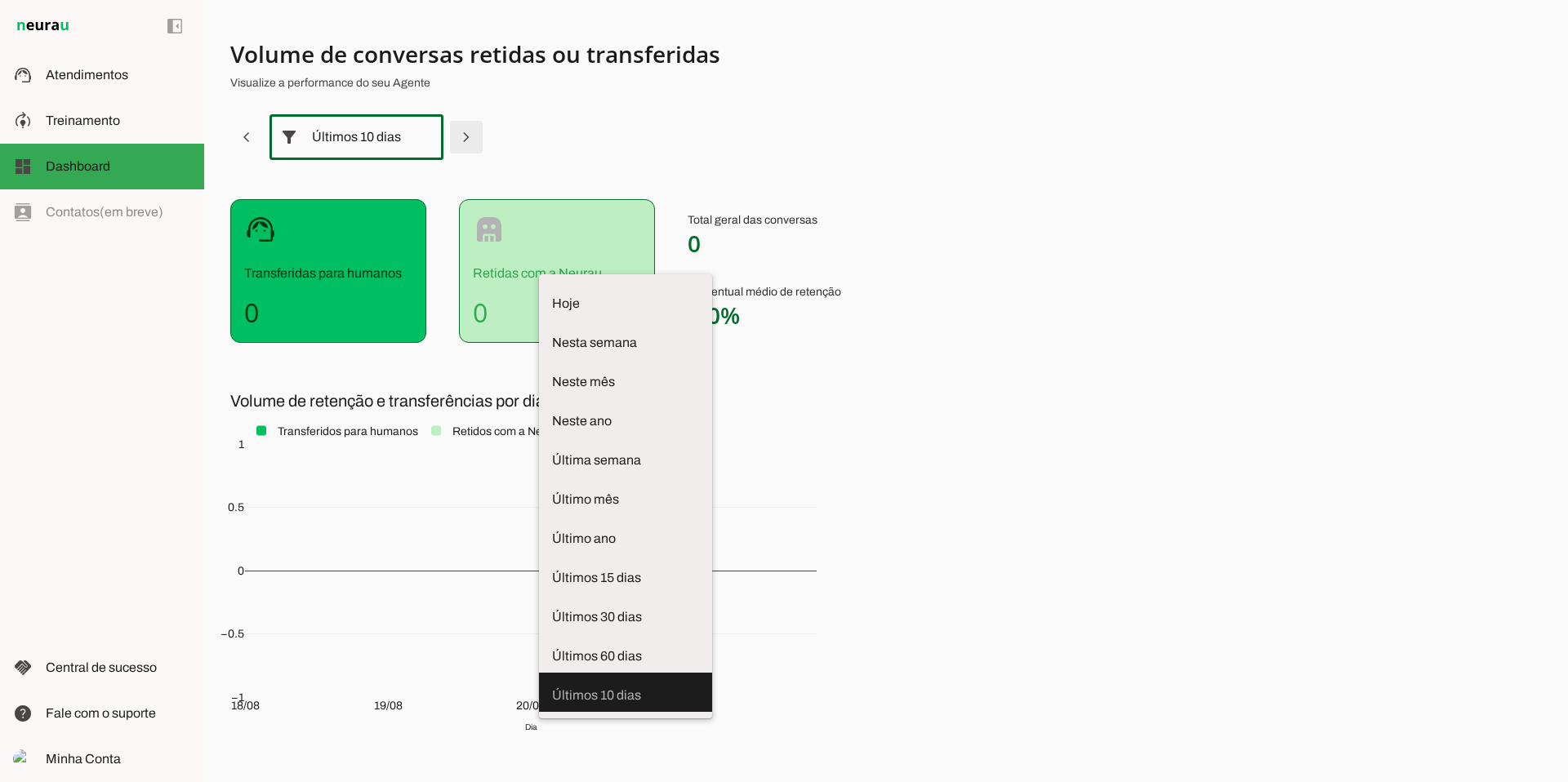
click at [266, 138] on span at bounding box center [246, 136] width 39 height 39
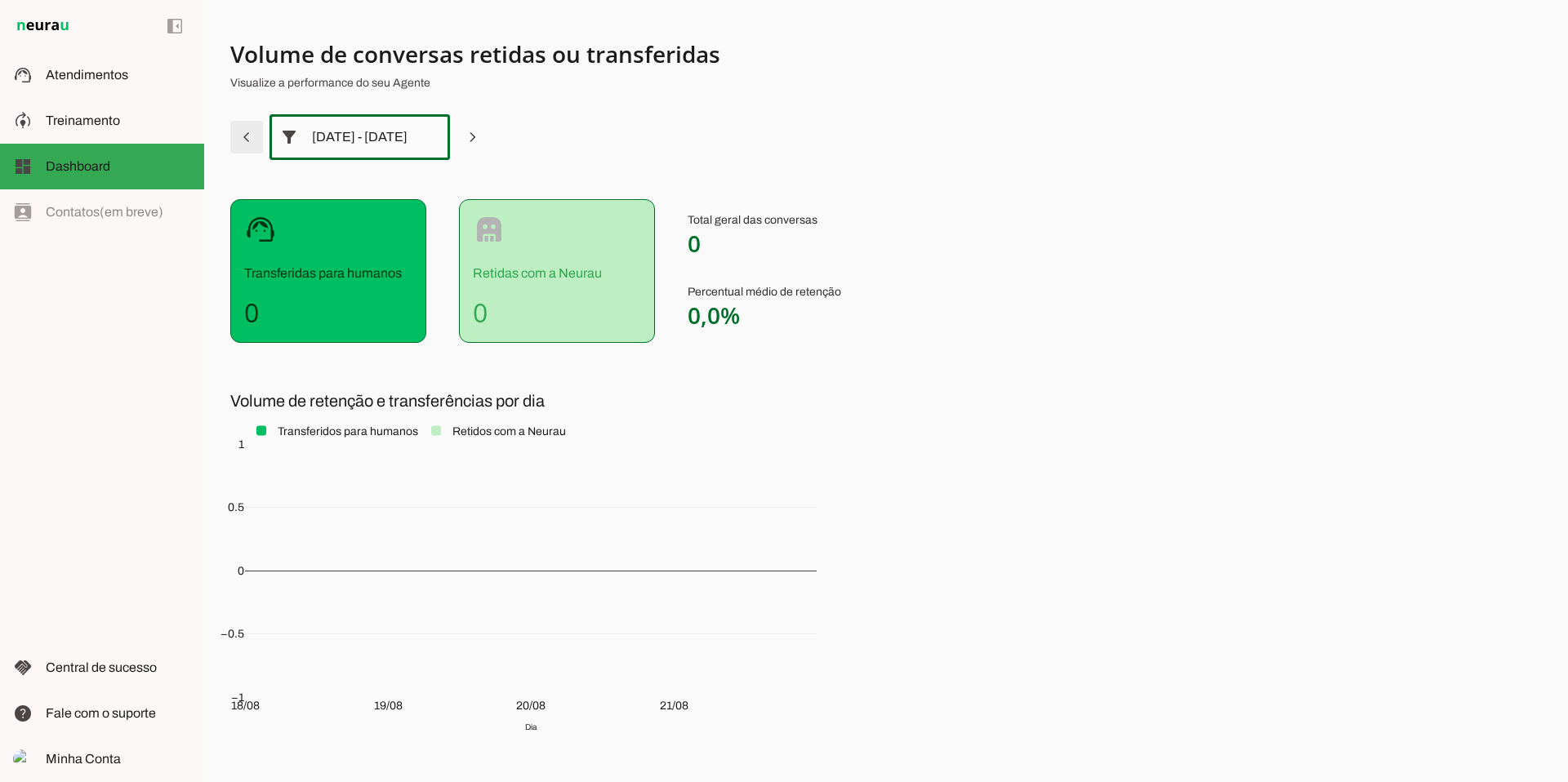
click at [252, 139] on span at bounding box center [246, 136] width 39 height 39
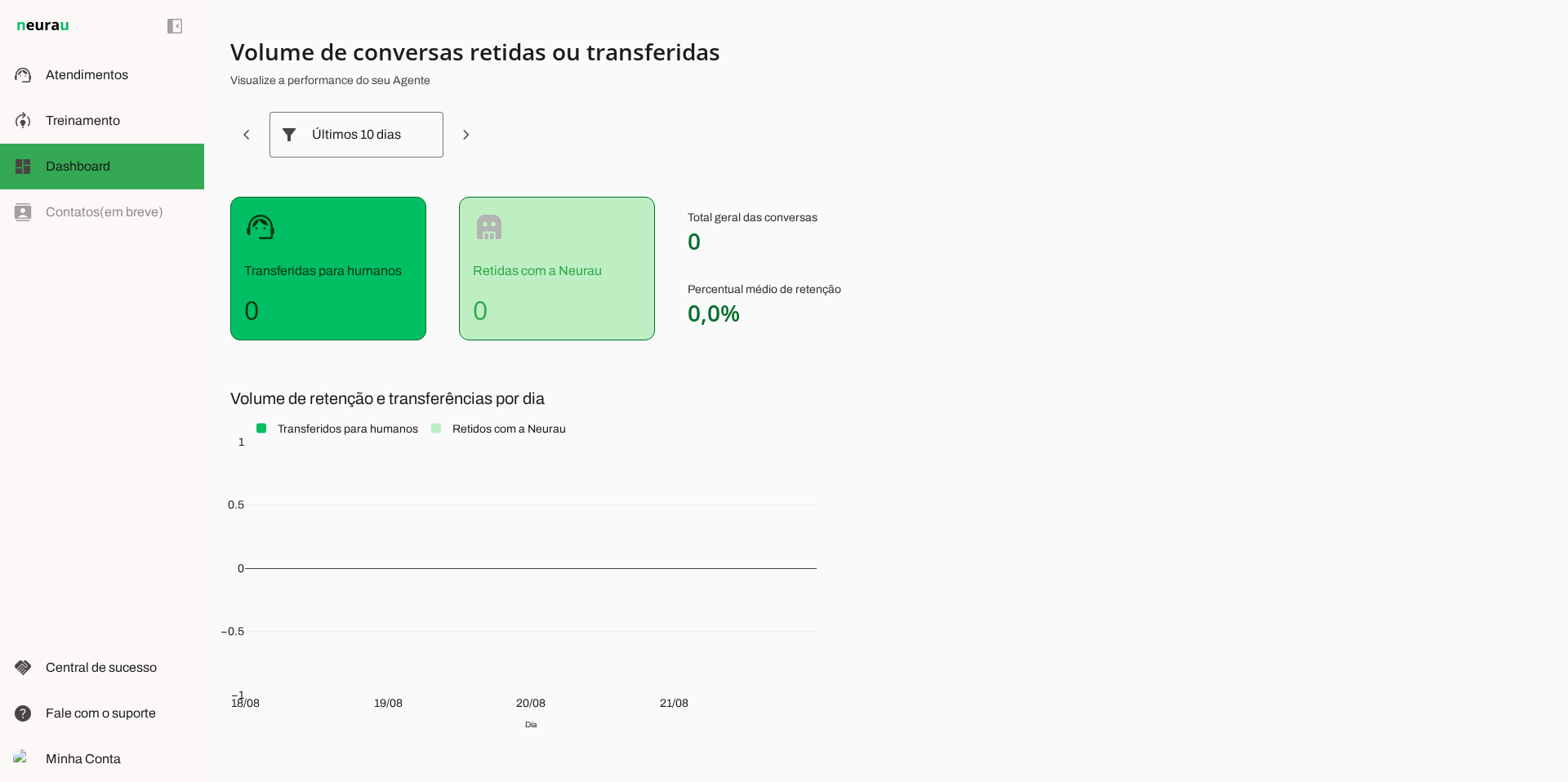
scroll to position [4, 0]
click at [105, 666] on span "Central de sucesso" at bounding box center [101, 667] width 111 height 14
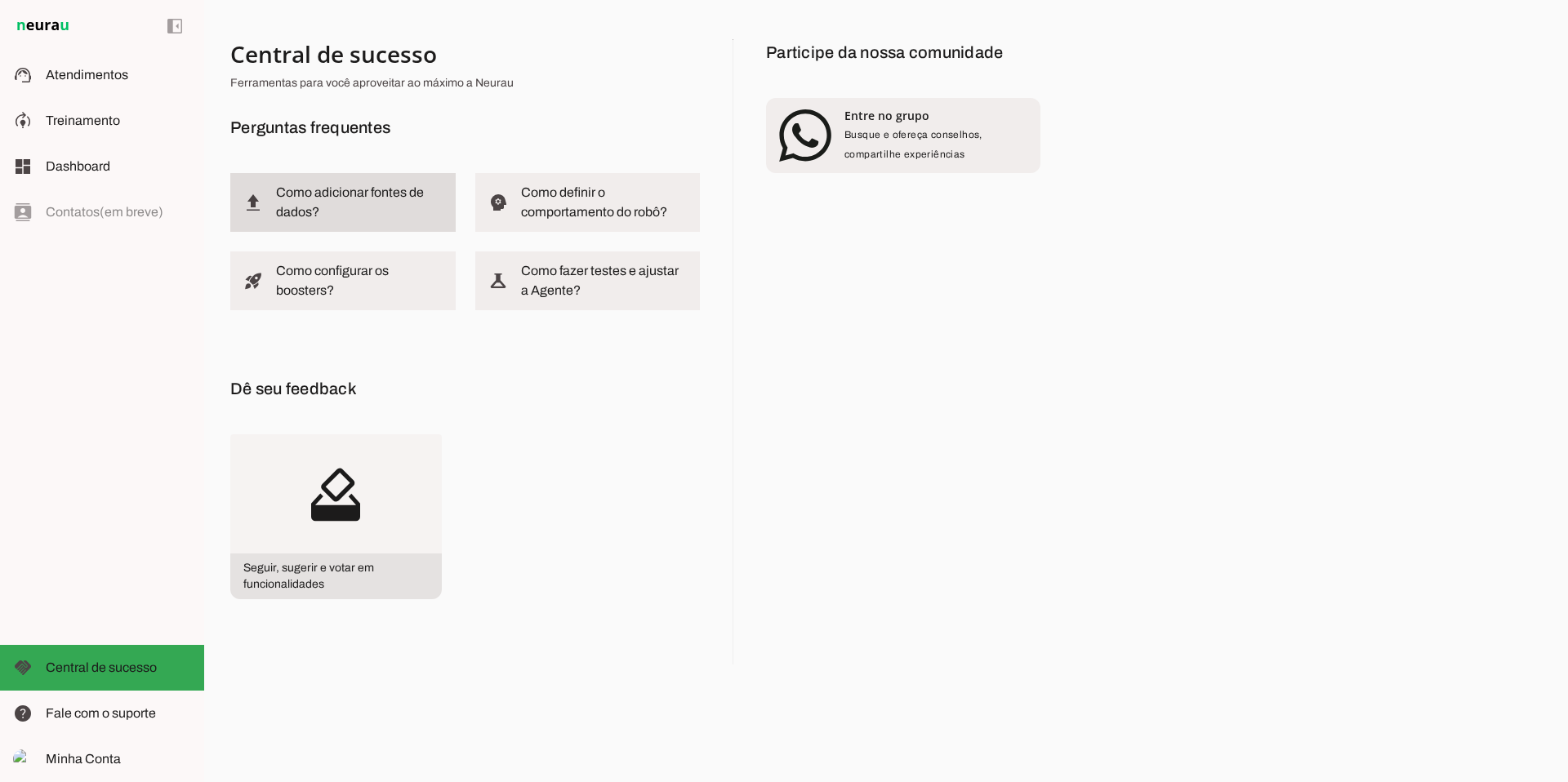
click at [0, 0] on slot "Como adicionar fontes de dados?" at bounding box center [0, 0] width 0 height 0
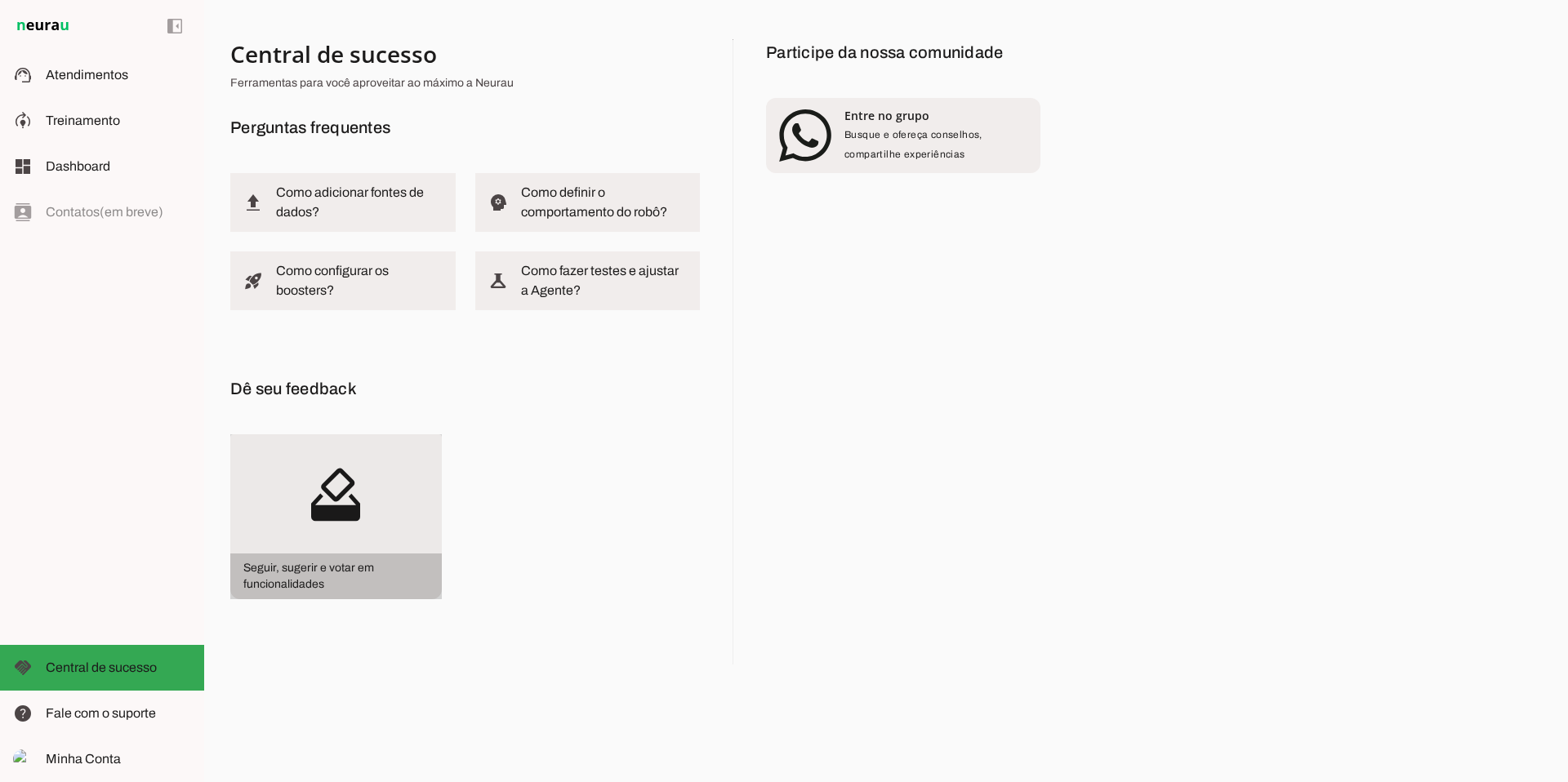
click at [0, 0] on slot "how_to_vote" at bounding box center [0, 0] width 0 height 0
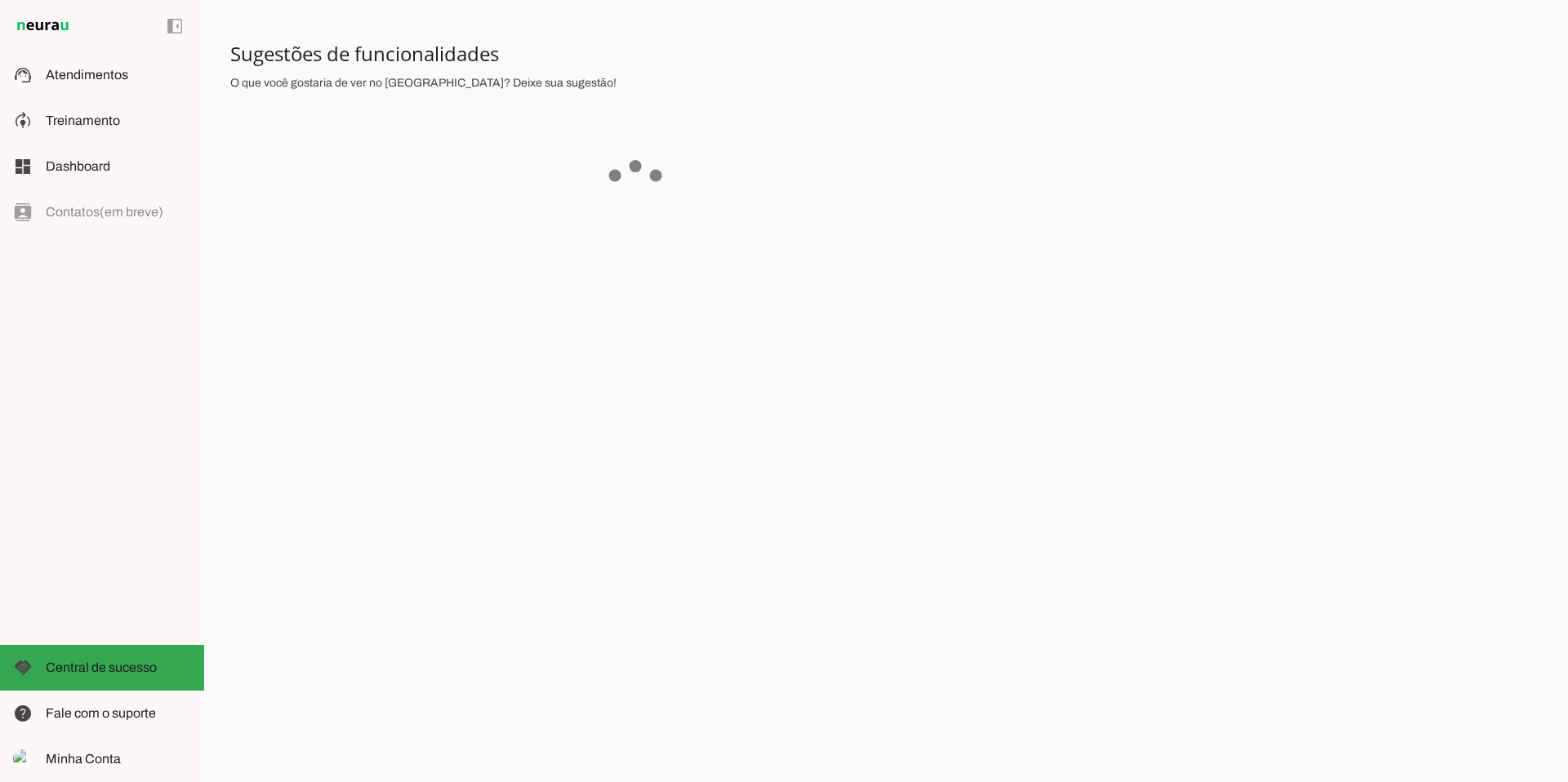
click at [459, 101] on section "Sugestões de funcionalidades O que você gostaria de ver no [GEOGRAPHIC_DATA]? D…" at bounding box center [635, 117] width 810 height 157
click at [123, 83] on slot at bounding box center [118, 75] width 145 height 20
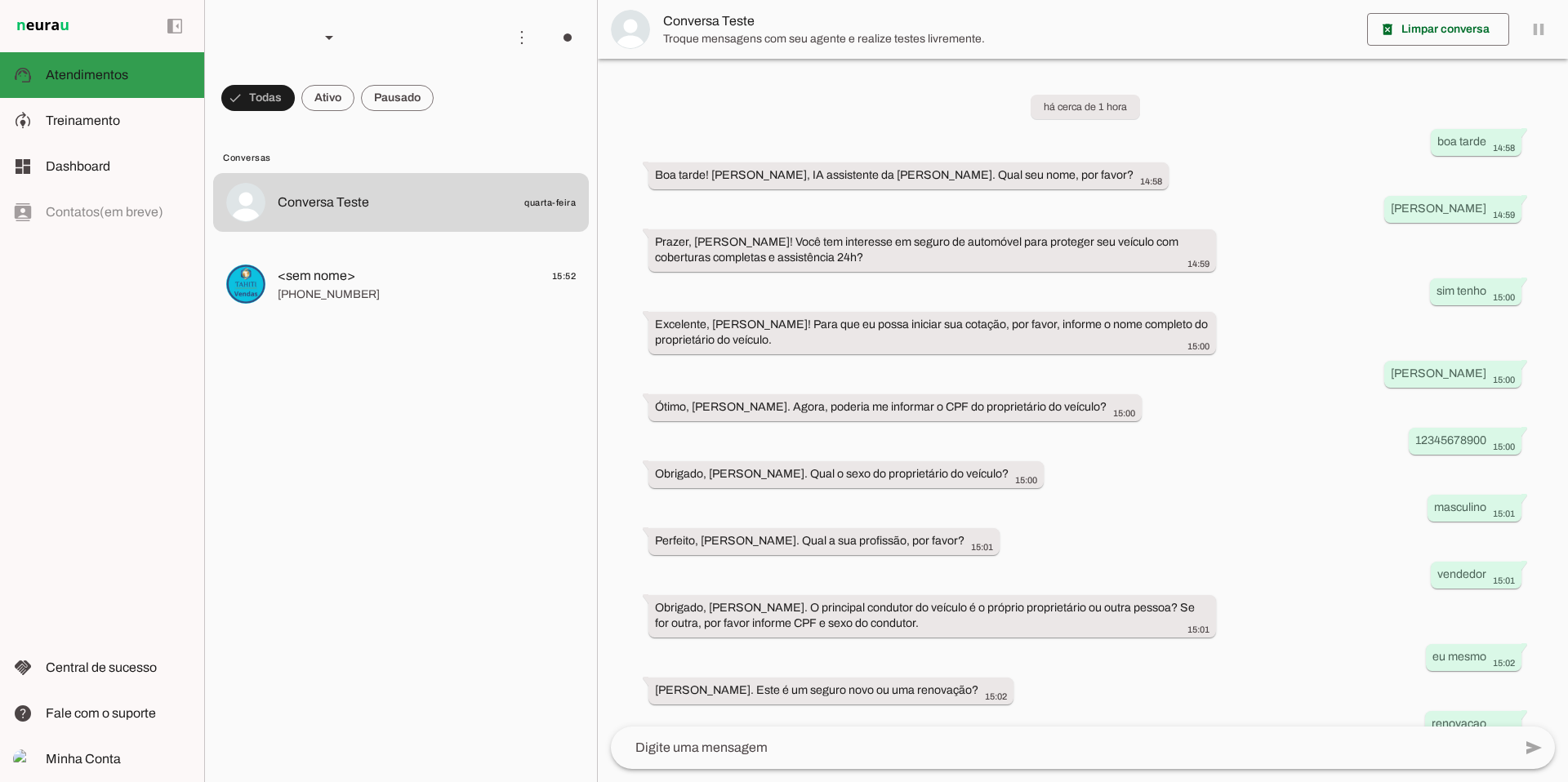
scroll to position [191, 0]
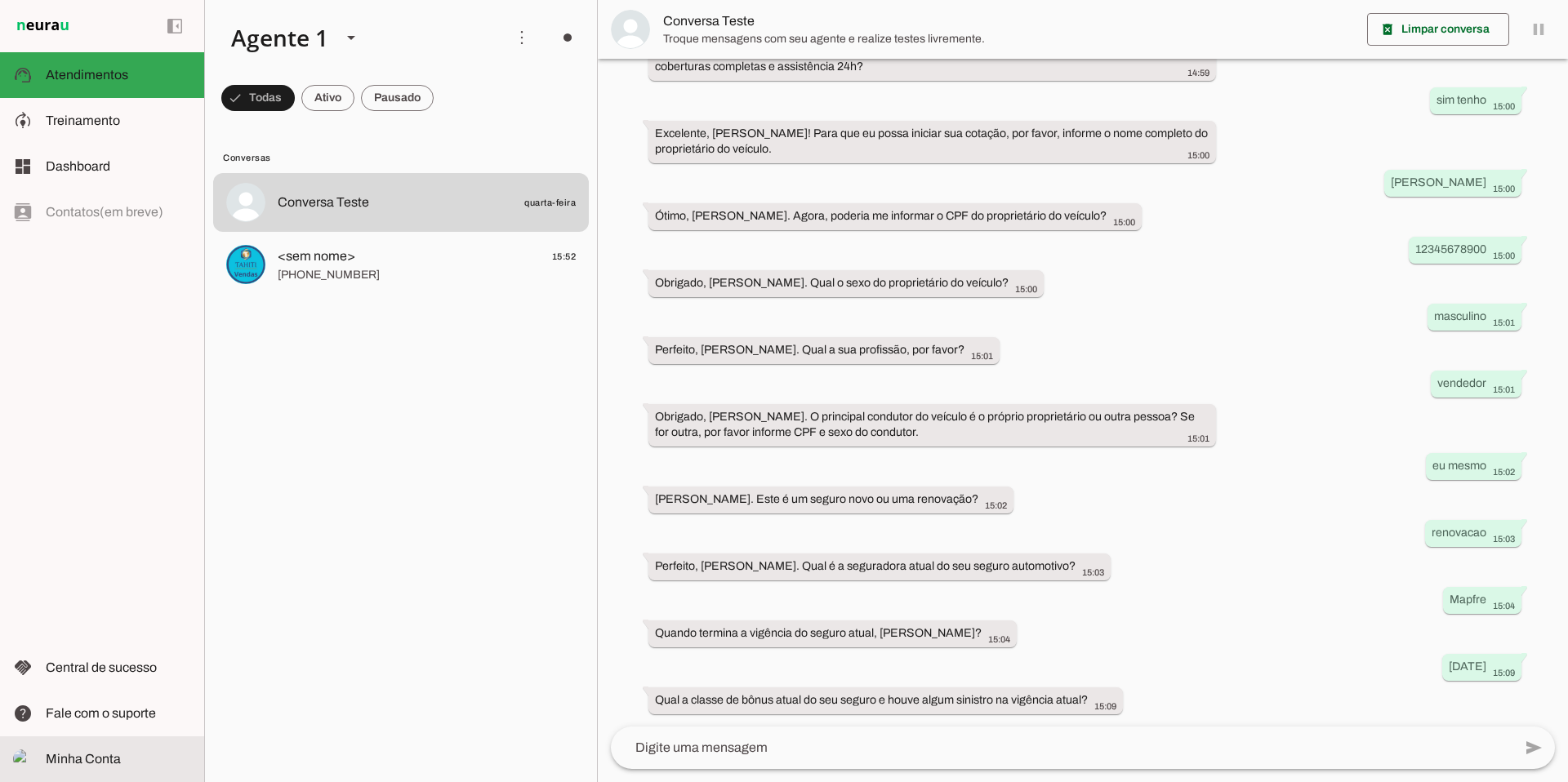
click at [76, 762] on span "Minha Conta" at bounding box center [83, 758] width 75 height 14
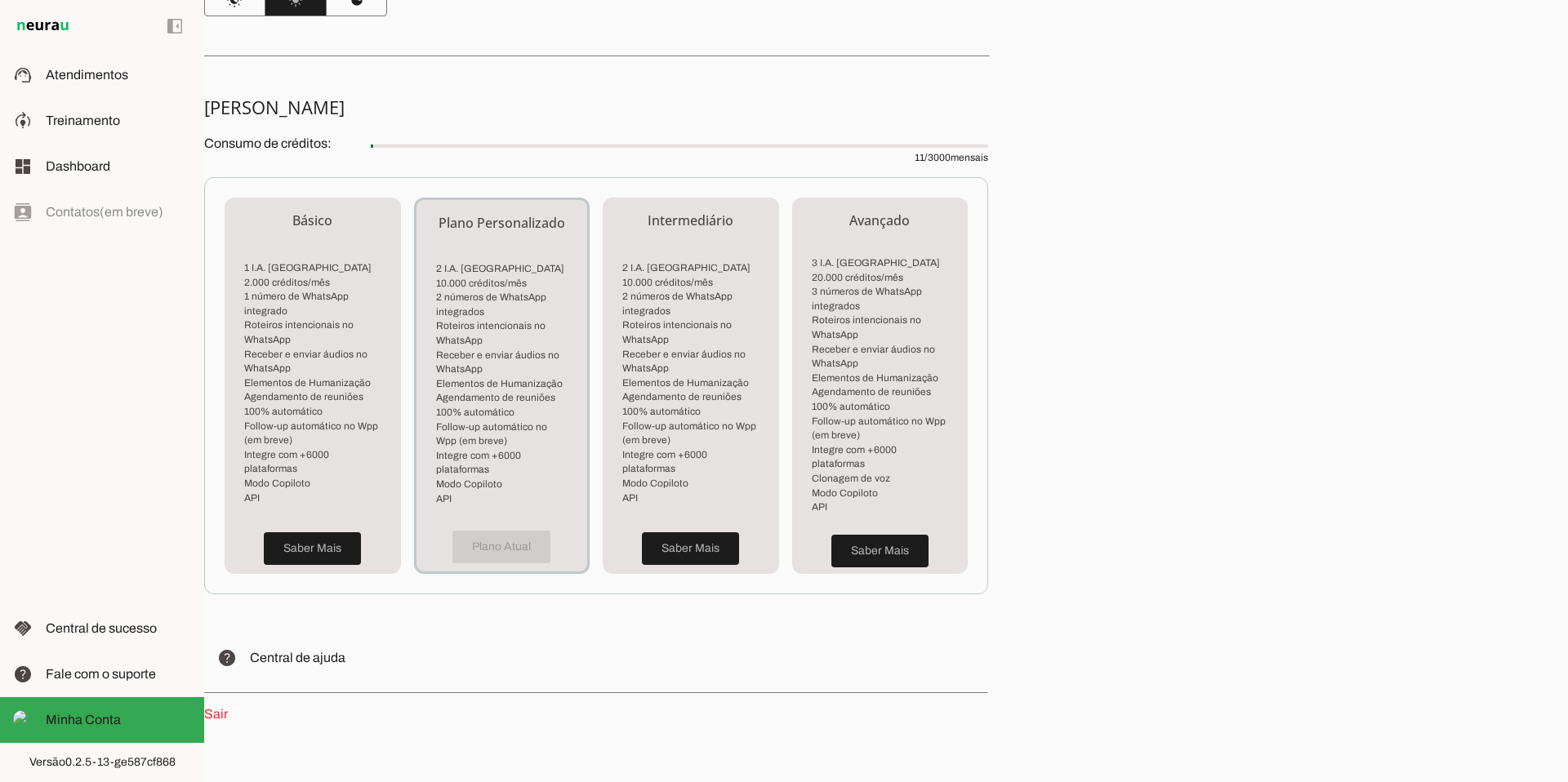
scroll to position [303, 0]
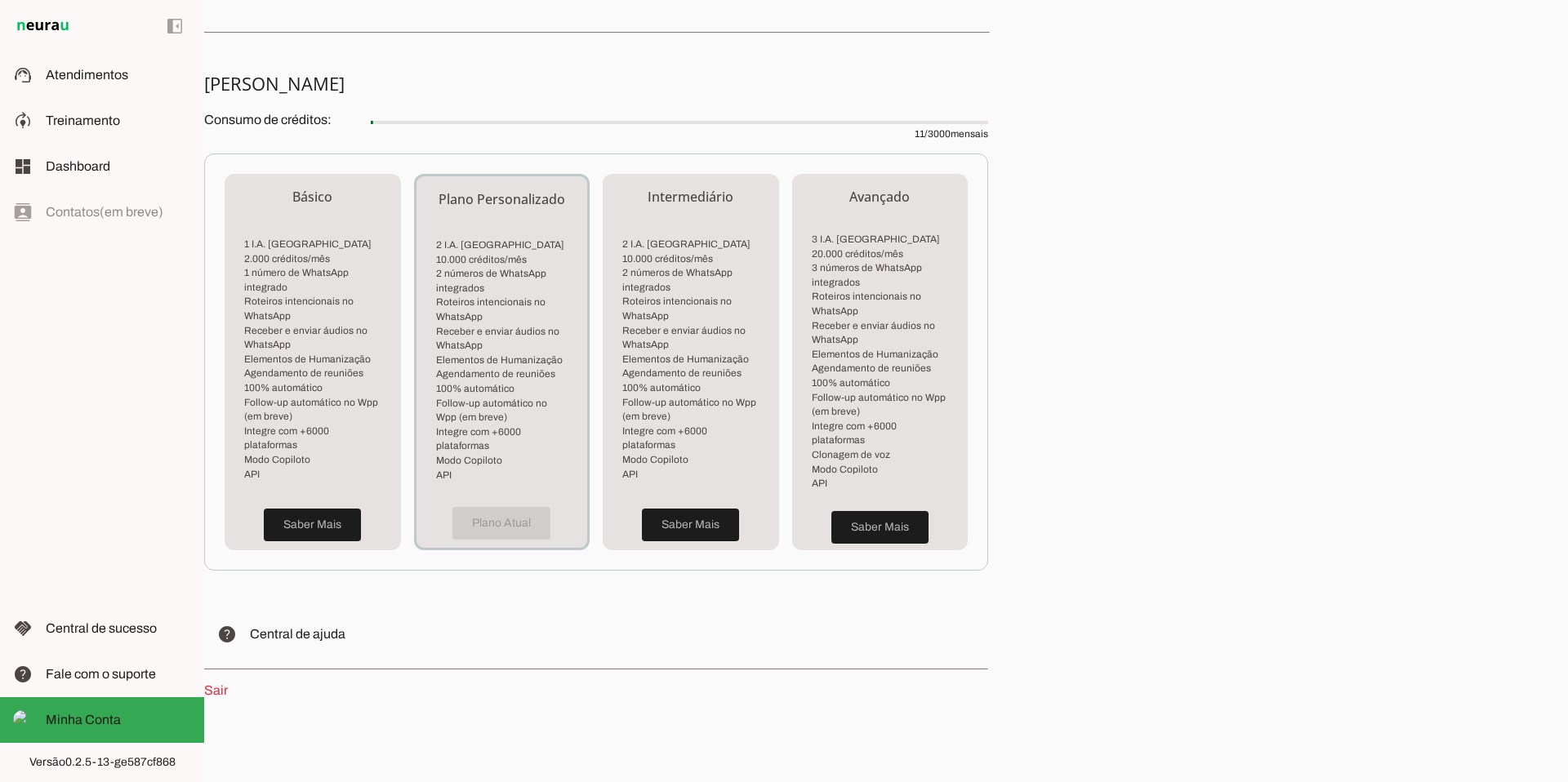
drag, startPoint x: 909, startPoint y: 134, endPoint x: 923, endPoint y: 134, distance: 14.0
click at [923, 134] on span "11 / 3000 mensais" at bounding box center [679, 124] width 617 height 33
click at [1069, 183] on div "Minha Conta Veja detalhes do seu perfil e plano Perfil Nome: [PERSON_NAME] Emai…" at bounding box center [886, 391] width 1364 height 782
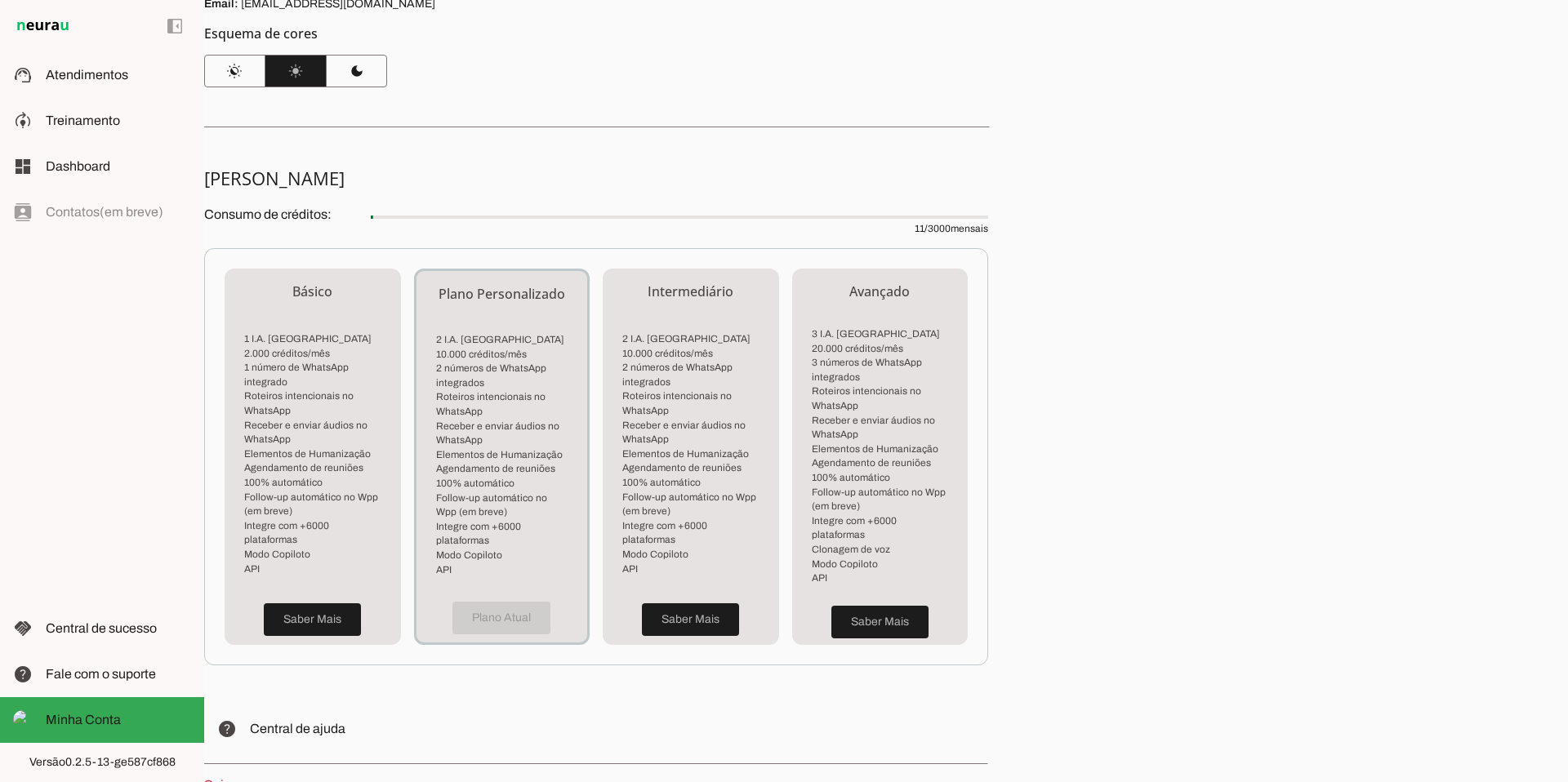
scroll to position [214, 0]
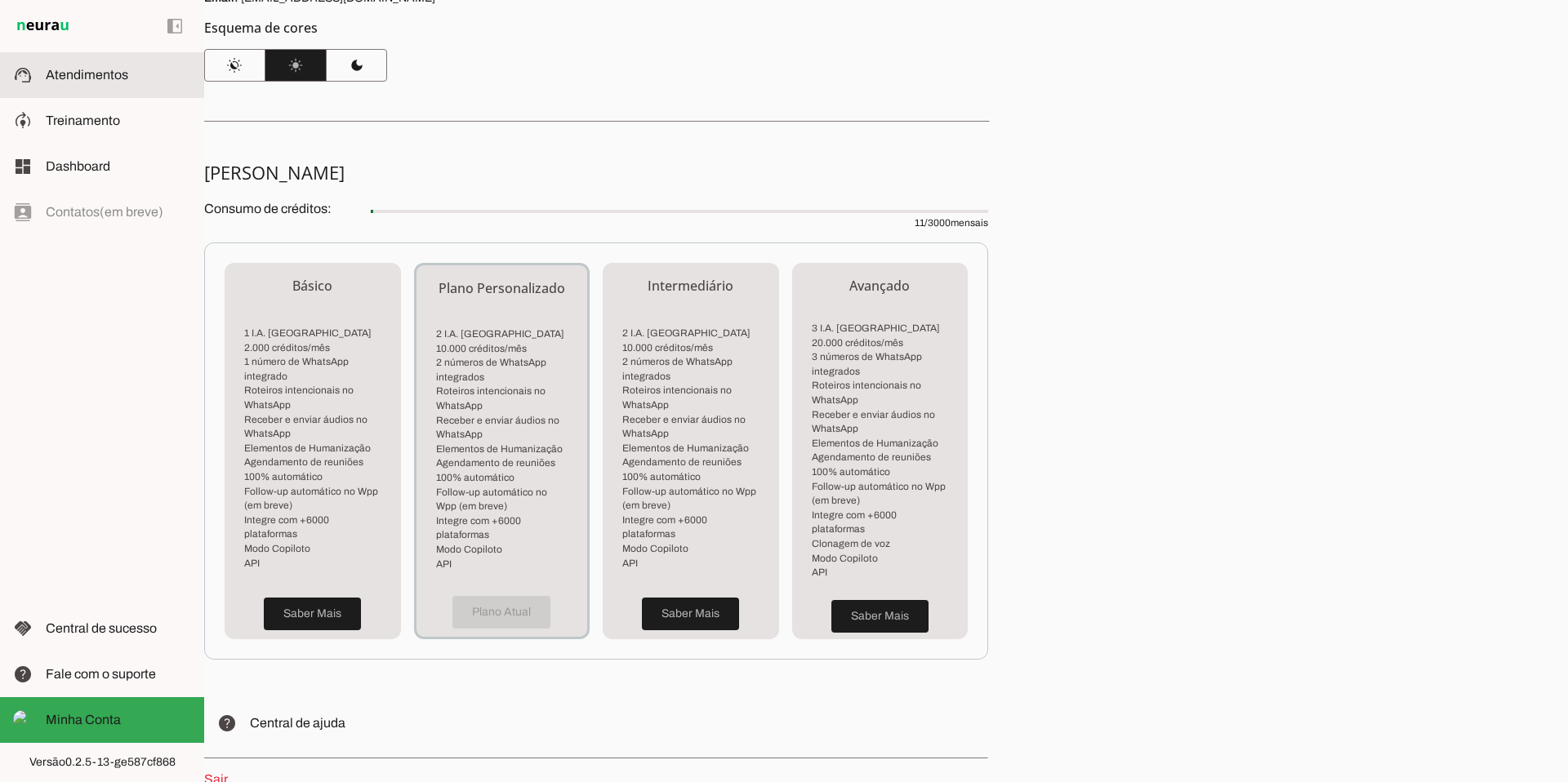
click at [74, 74] on span "Atendimentos" at bounding box center [86, 74] width 83 height 14
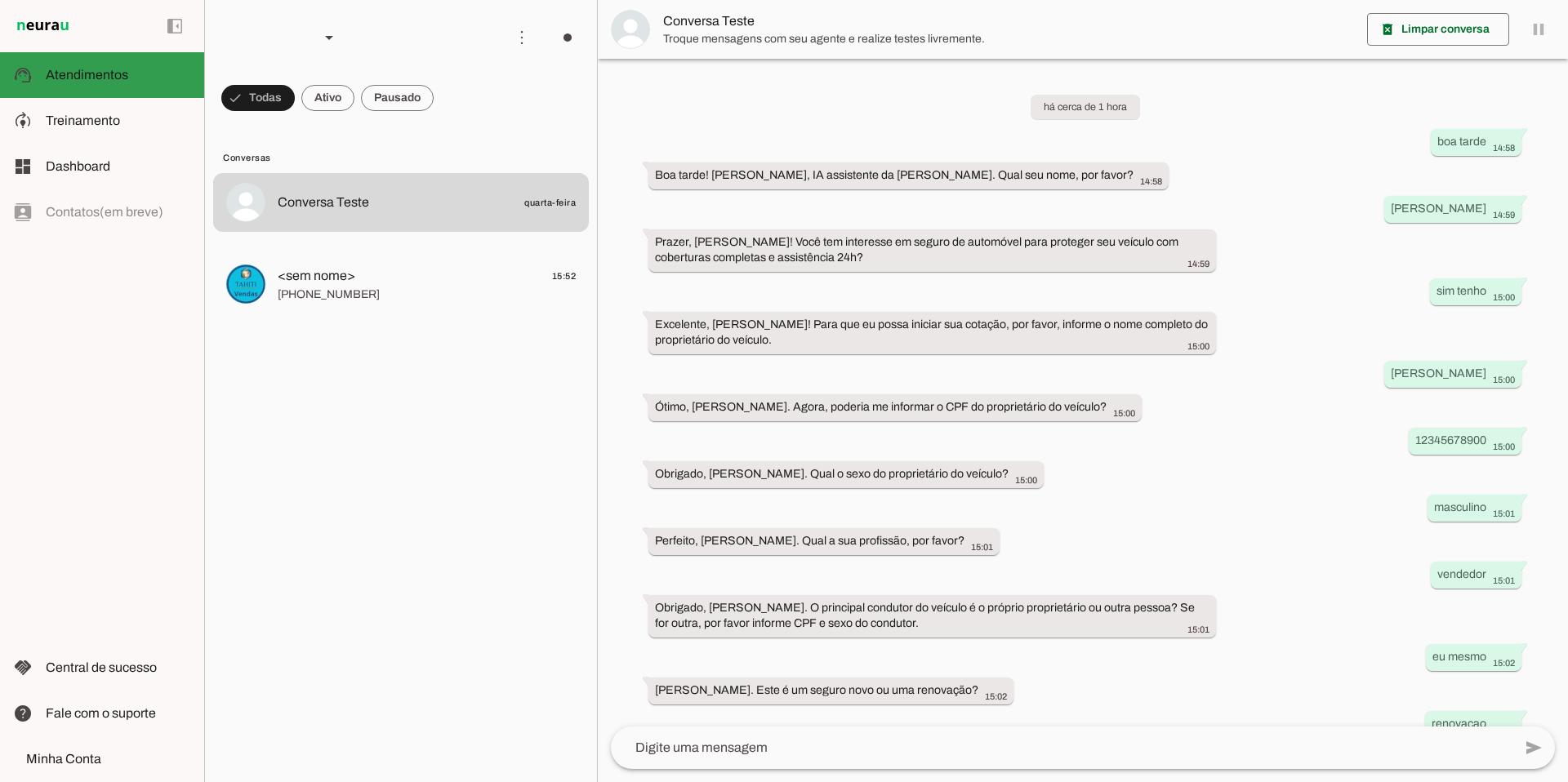
scroll to position [191, 0]
